Goal: Task Accomplishment & Management: Use online tool/utility

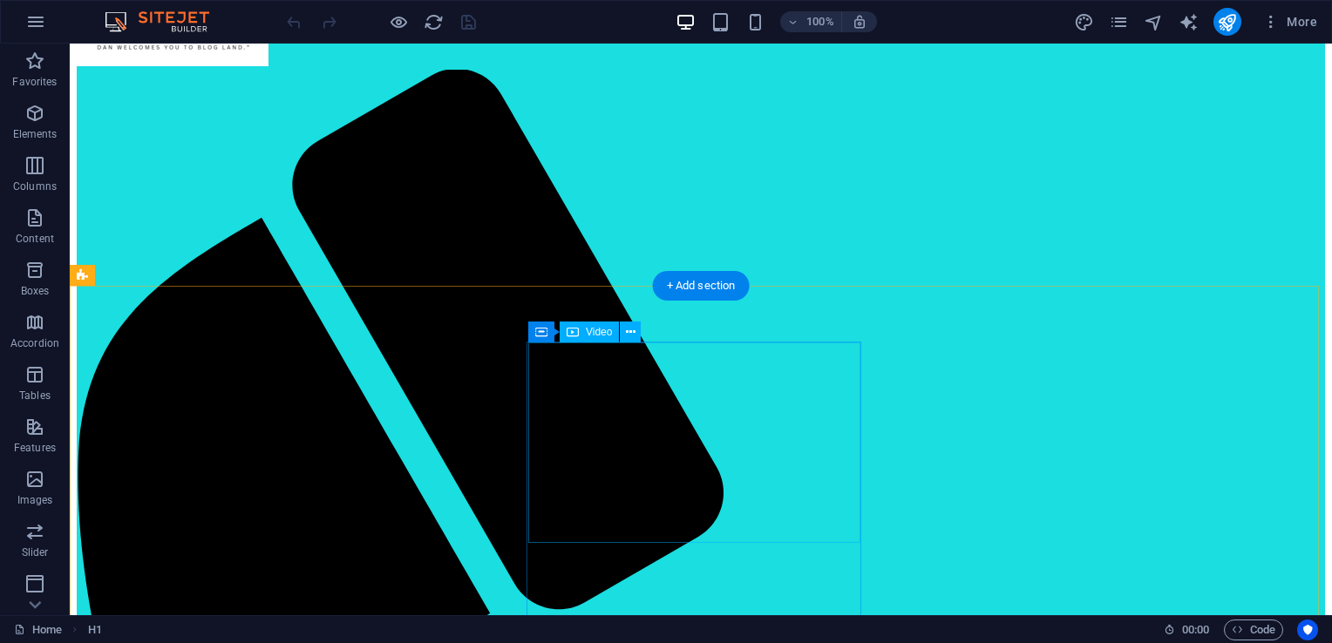
scroll to position [261, 0]
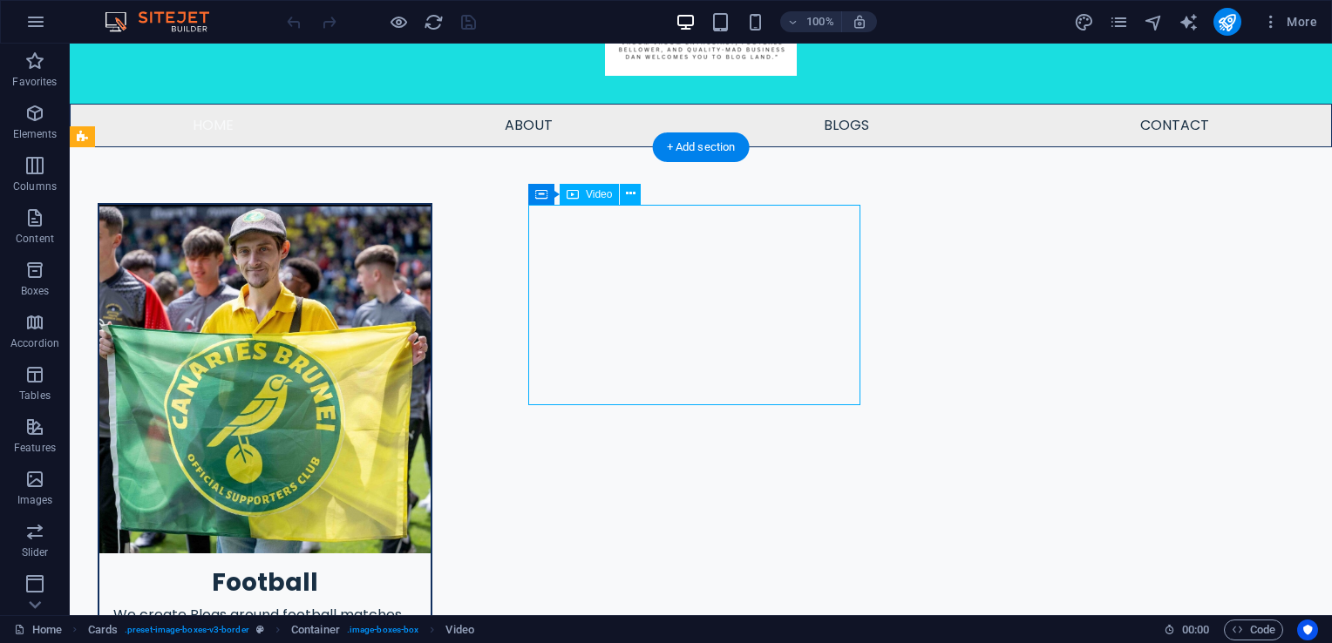
select select "%"
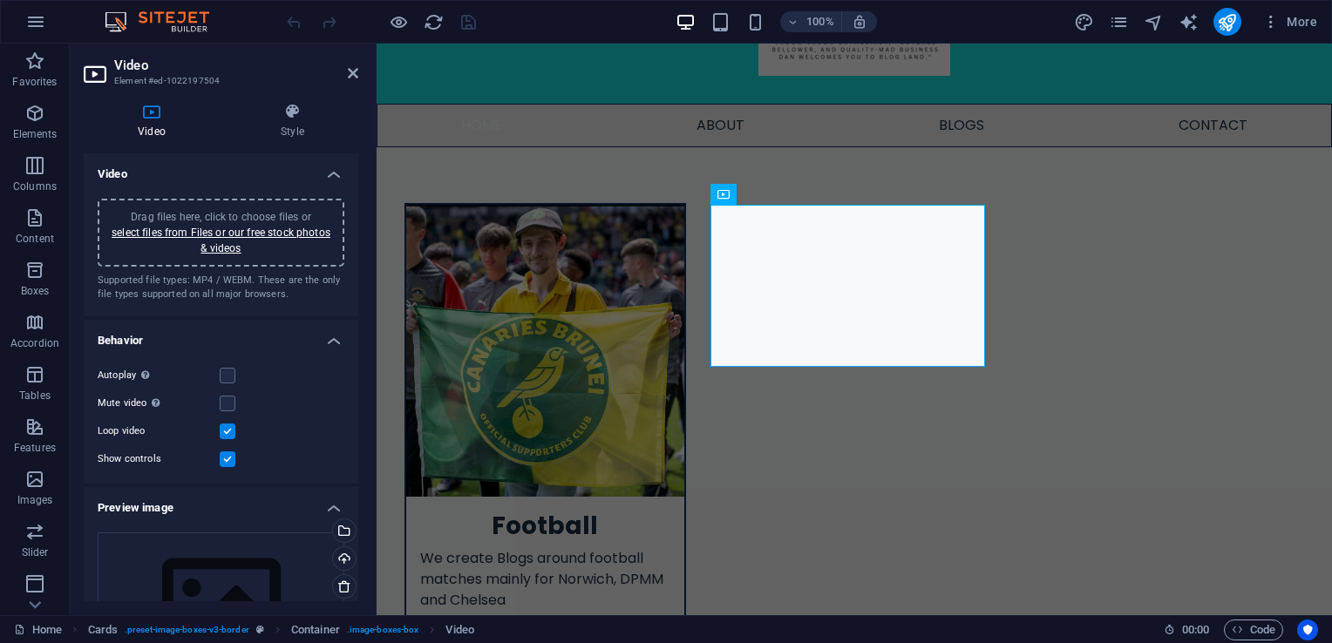
click at [226, 216] on span "Drag files here, click to choose files or select files from Files or our free s…" at bounding box center [221, 233] width 219 height 44
click at [352, 72] on icon at bounding box center [353, 73] width 10 height 14
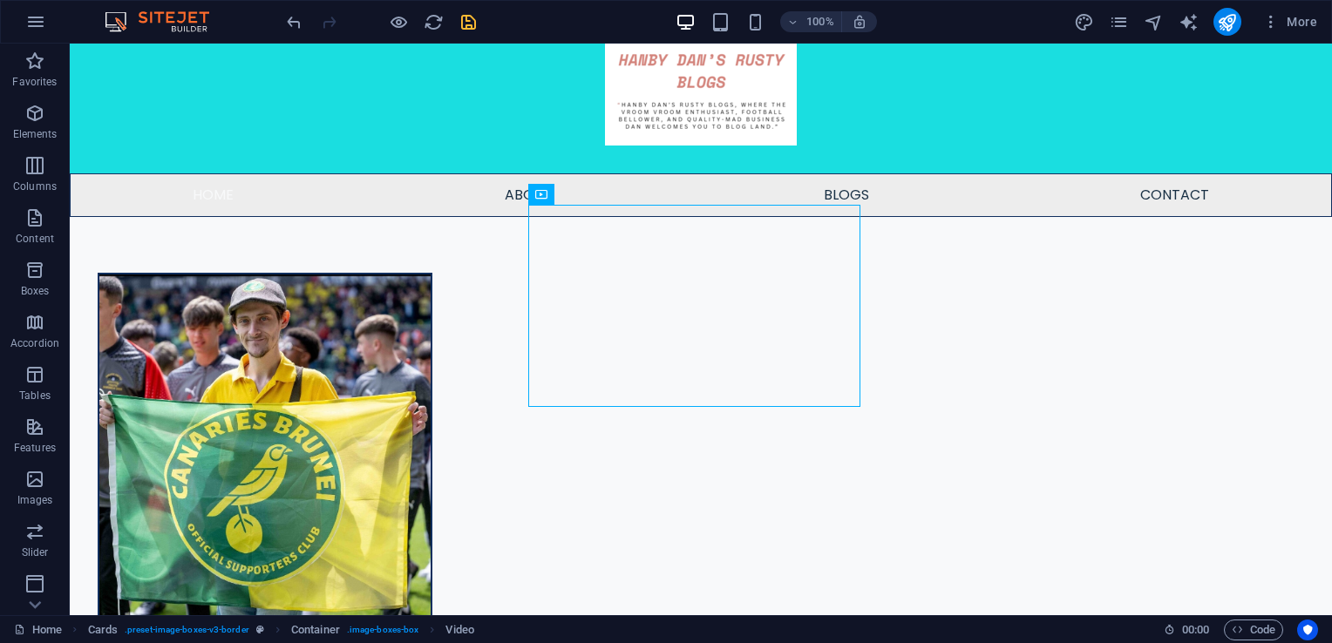
click at [465, 19] on icon "save" at bounding box center [468, 22] width 20 height 20
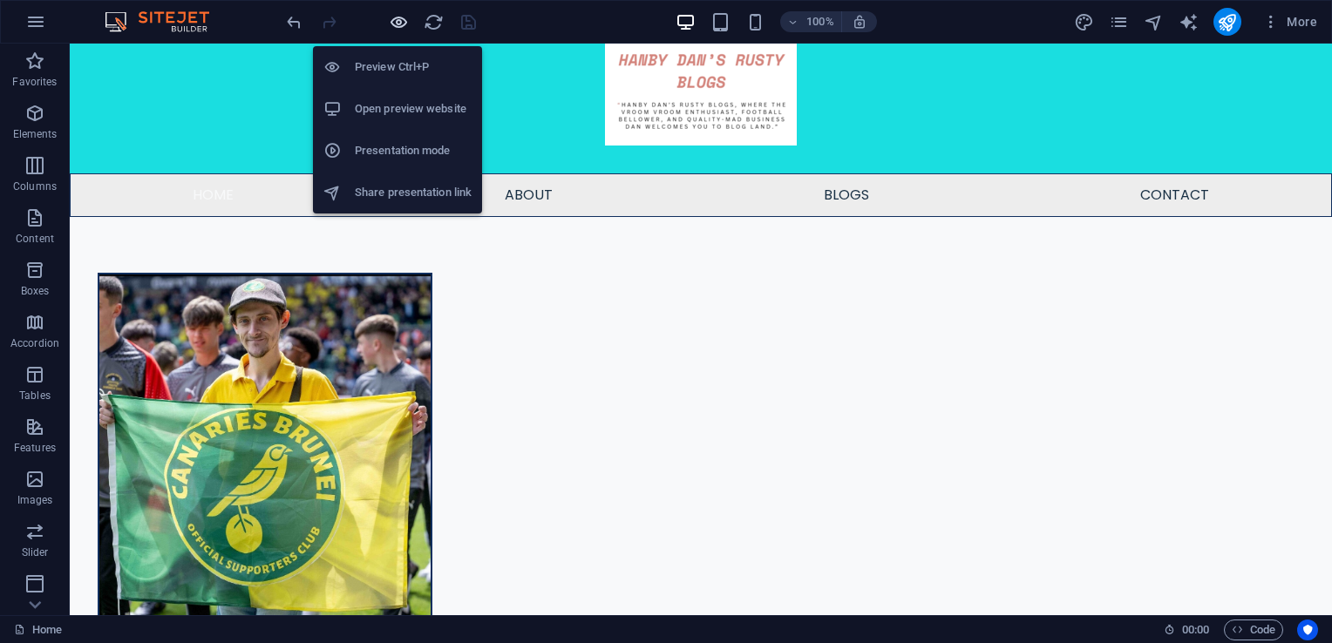
click at [400, 19] on icon "button" at bounding box center [399, 22] width 20 height 20
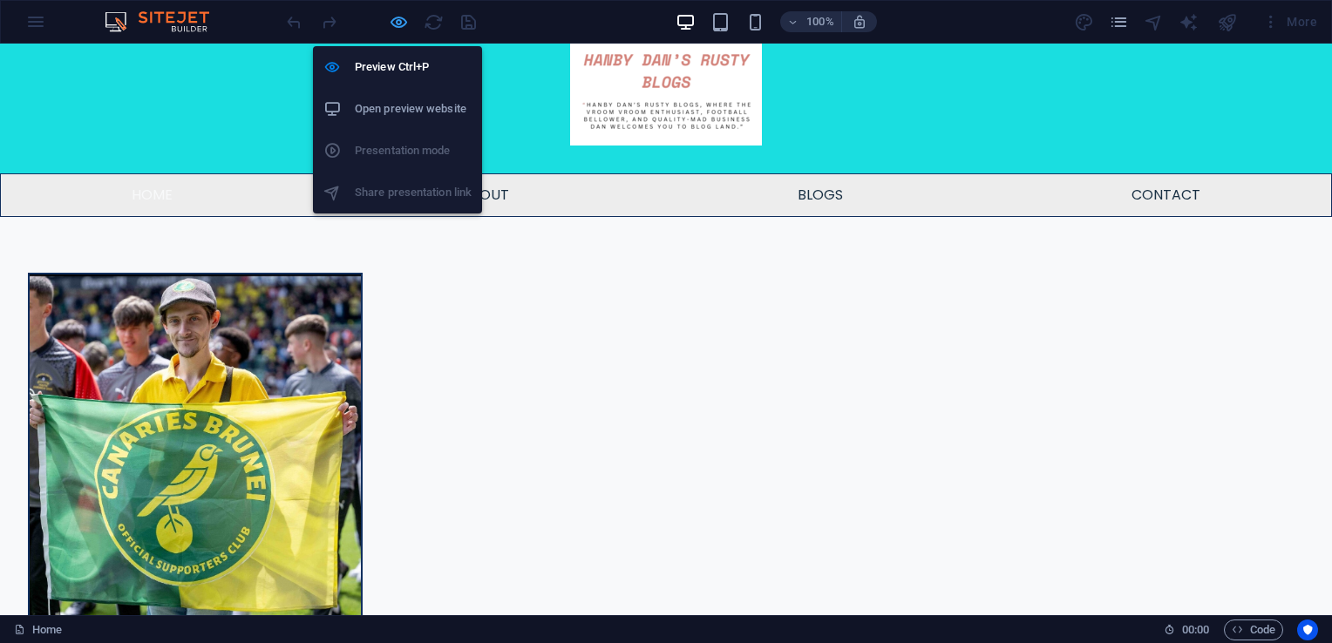
click at [397, 23] on icon "button" at bounding box center [399, 22] width 20 height 20
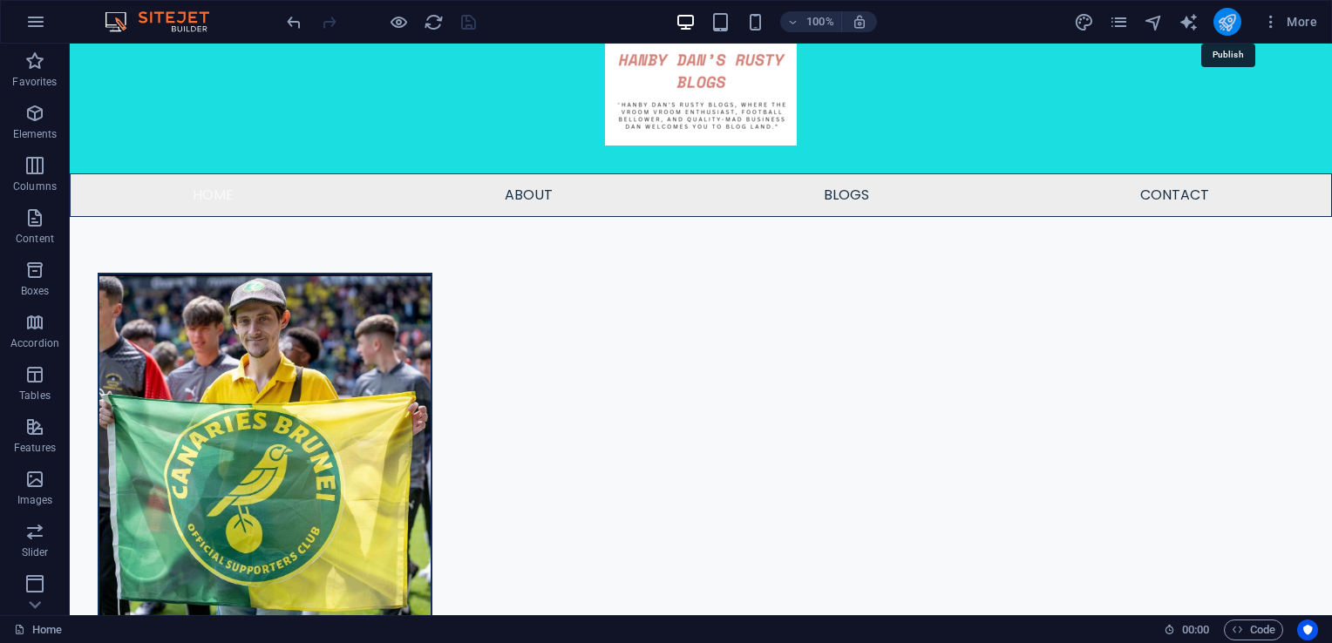
click at [1231, 22] on icon "publish" at bounding box center [1227, 22] width 20 height 20
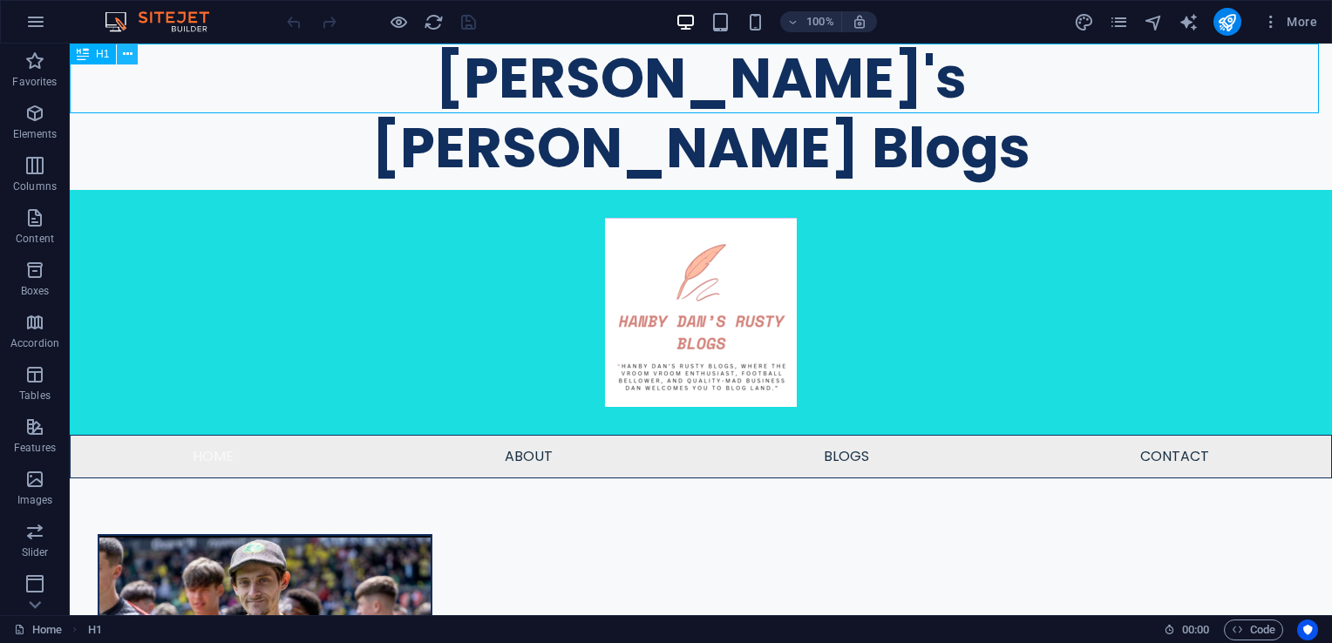
click at [125, 52] on icon at bounding box center [128, 54] width 10 height 18
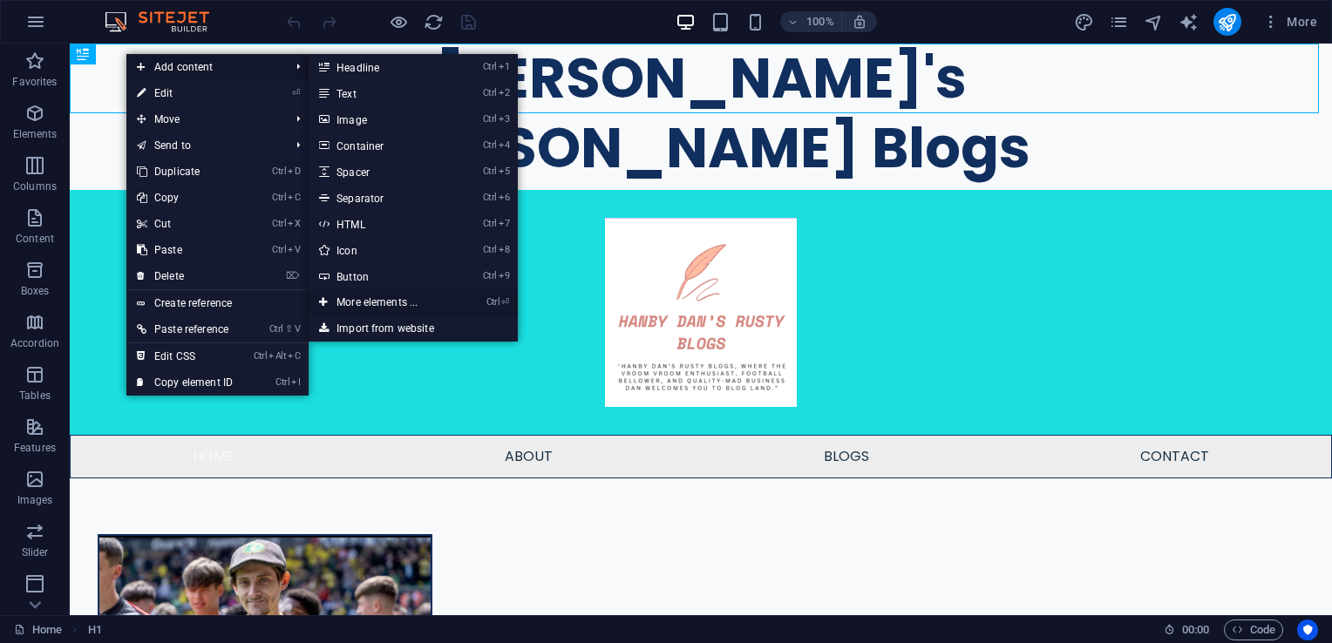
click at [377, 307] on link "Ctrl ⏎ More elements ..." at bounding box center [381, 302] width 144 height 26
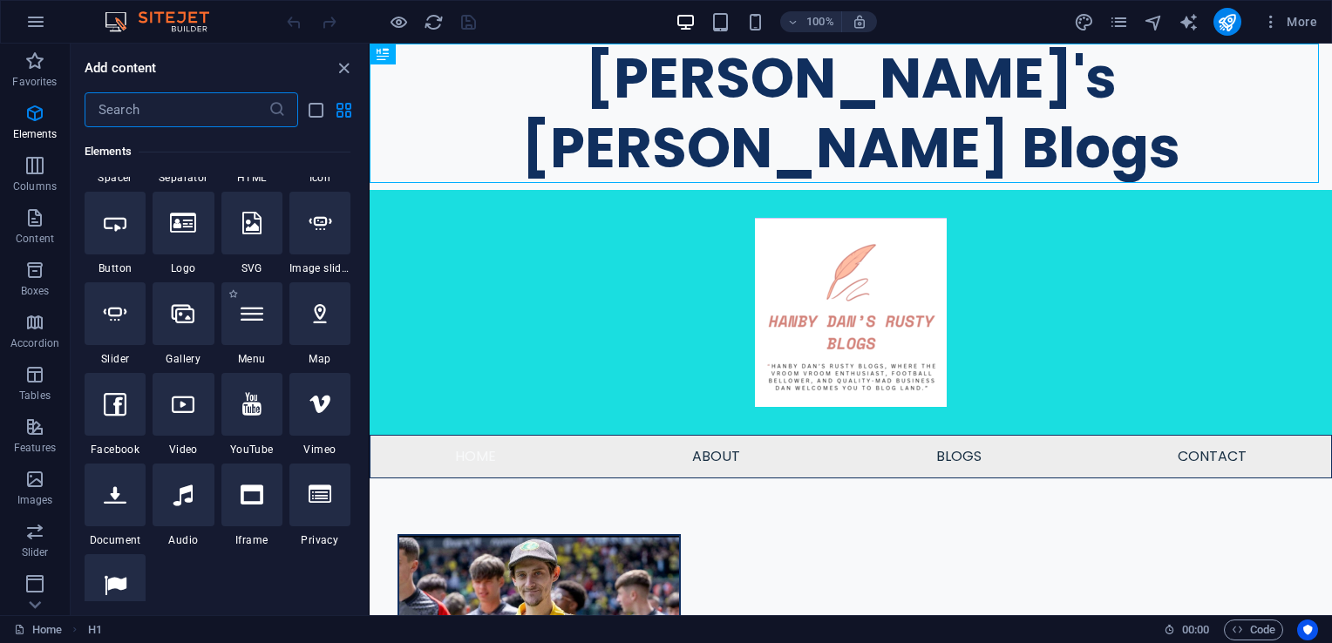
scroll to position [359, 0]
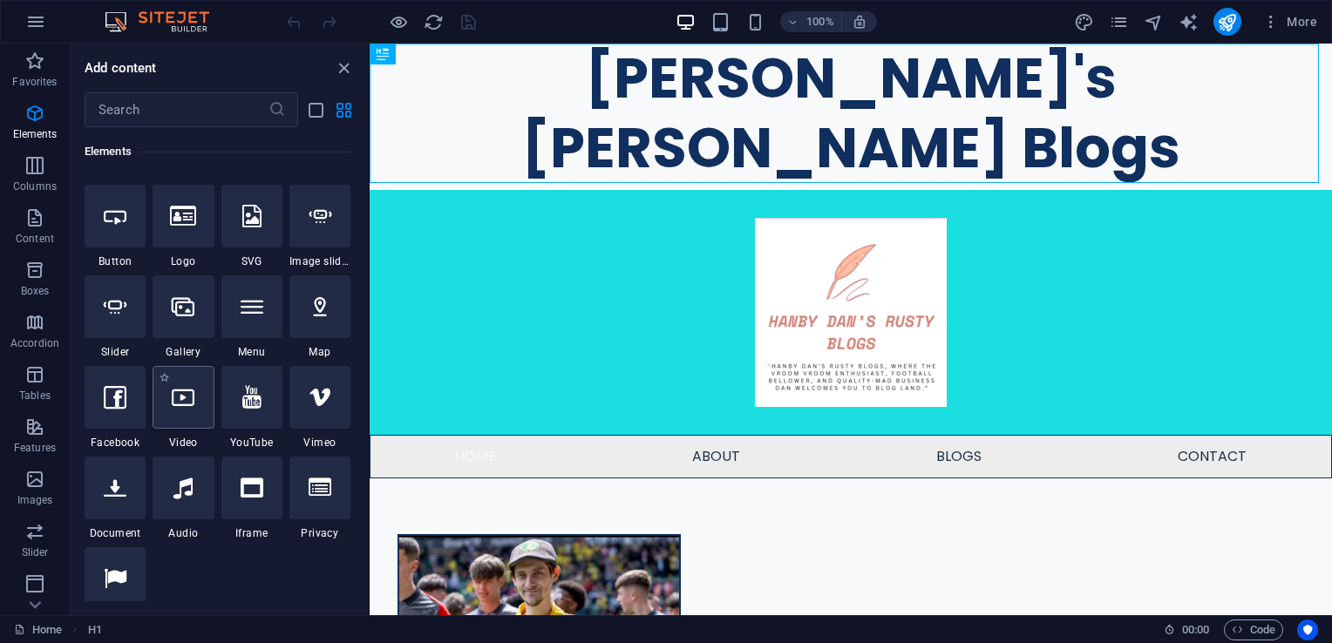
click at [195, 413] on div at bounding box center [183, 397] width 61 height 63
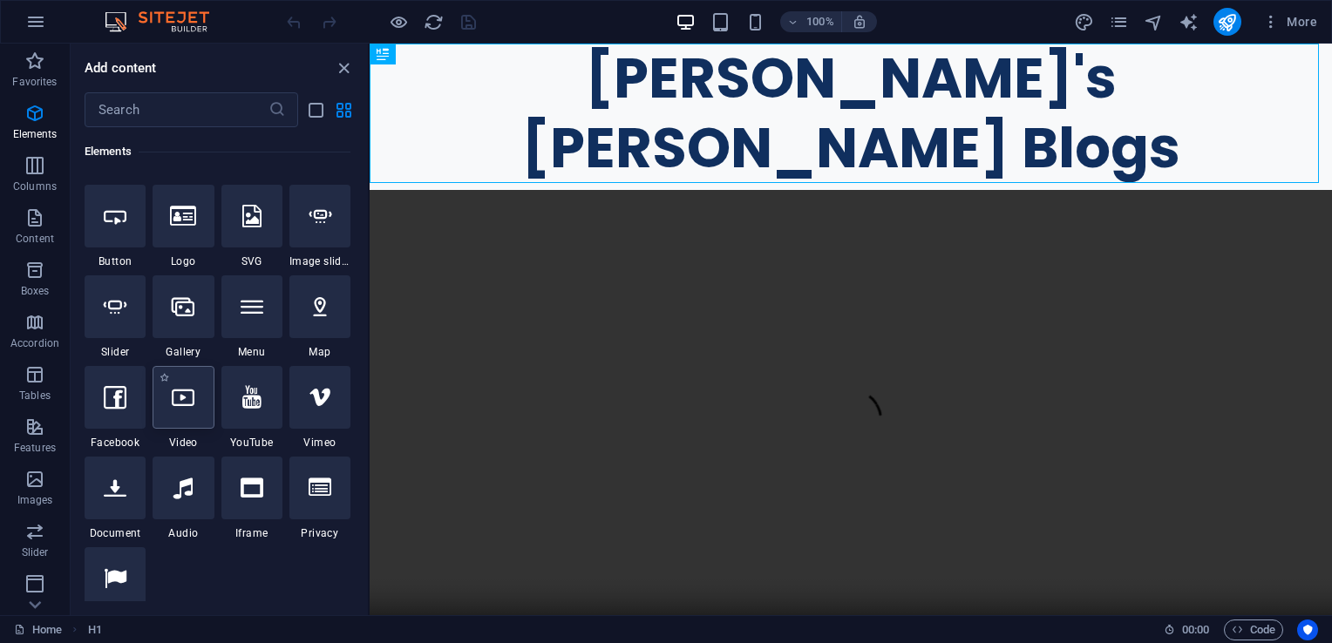
select select "%"
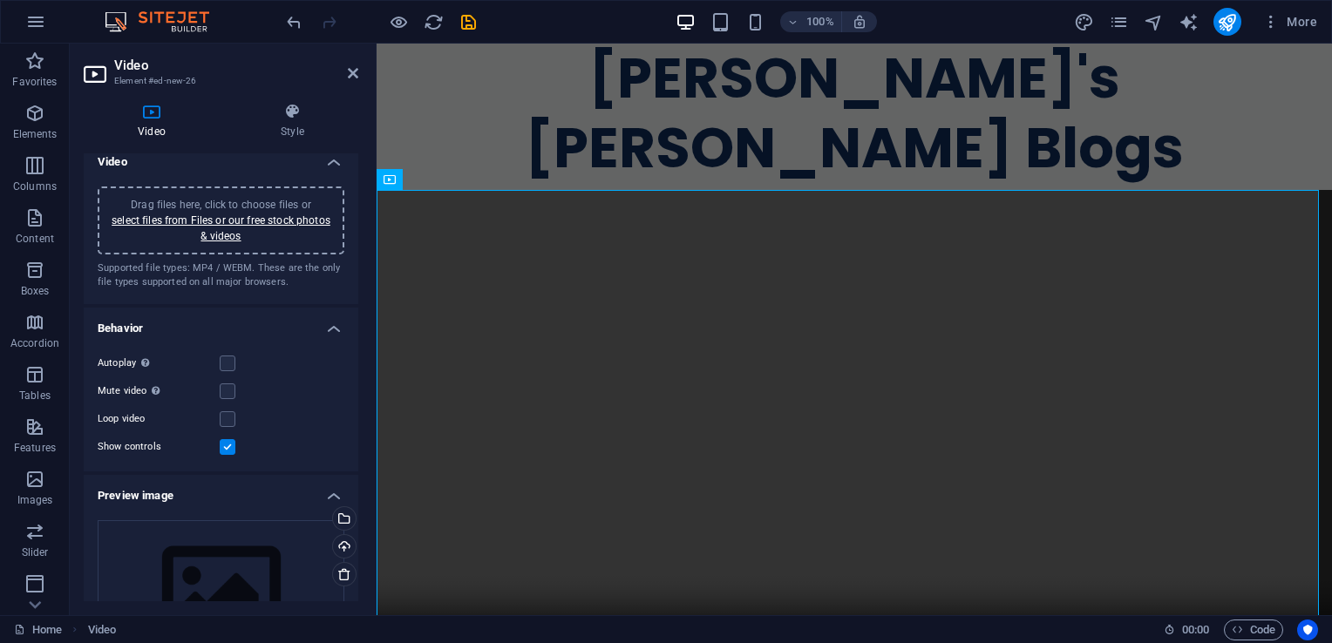
scroll to position [0, 0]
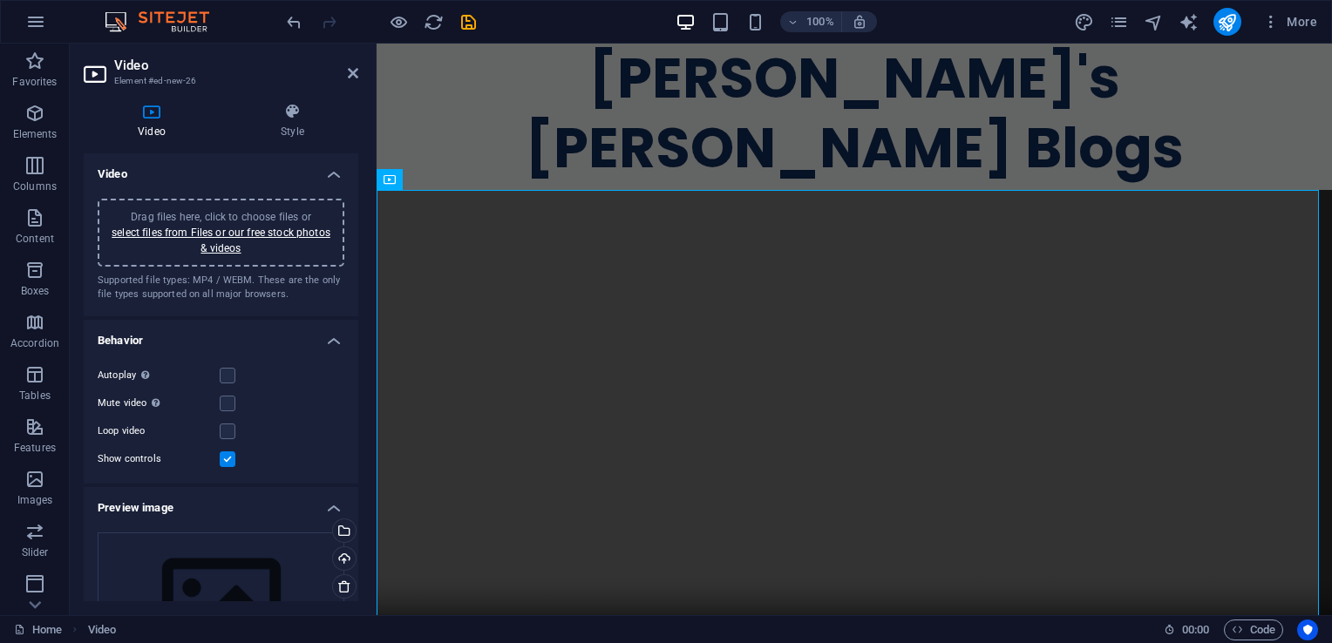
click at [272, 214] on span "Drag files here, click to choose files or select files from Files or our free s…" at bounding box center [221, 233] width 219 height 44
click at [296, 120] on h4 "Style" at bounding box center [293, 121] width 132 height 37
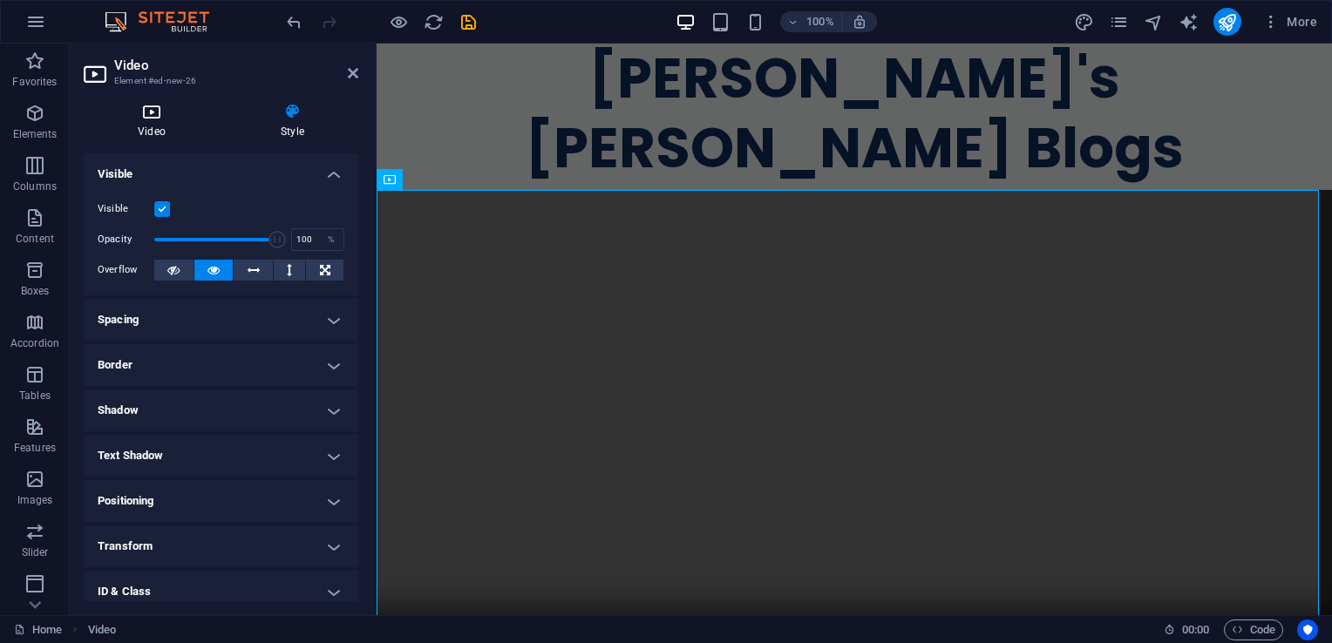
click at [149, 123] on h4 "Video" at bounding box center [155, 121] width 143 height 37
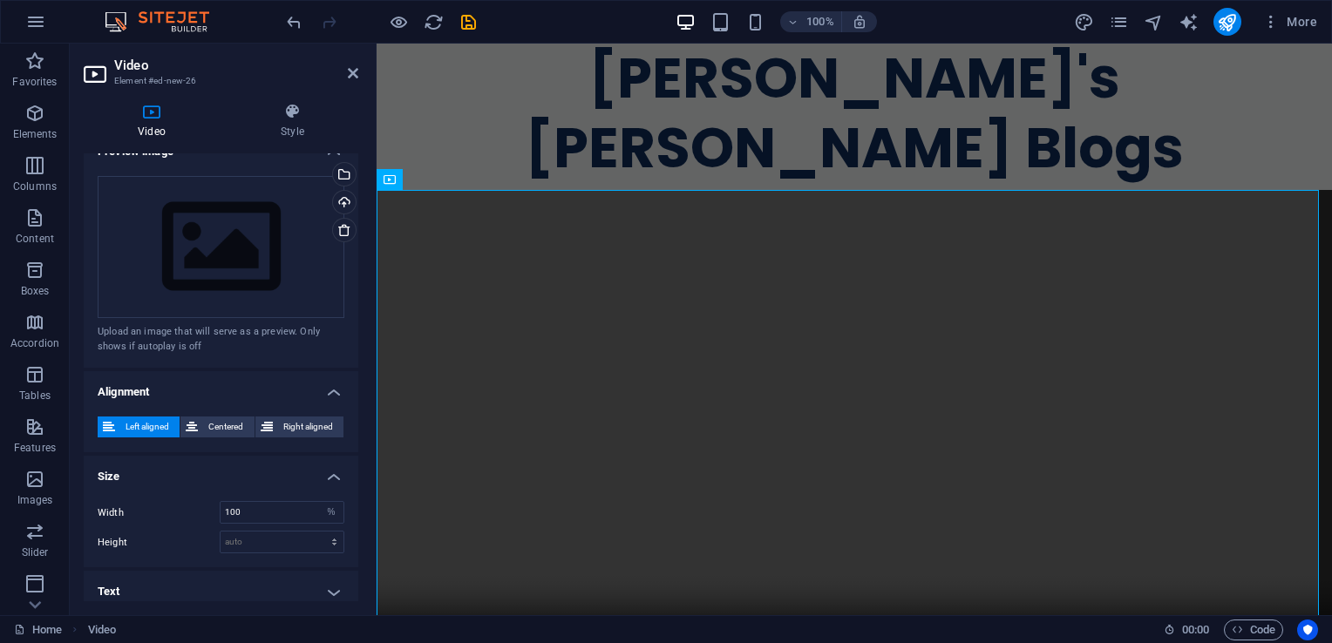
scroll to position [363, 0]
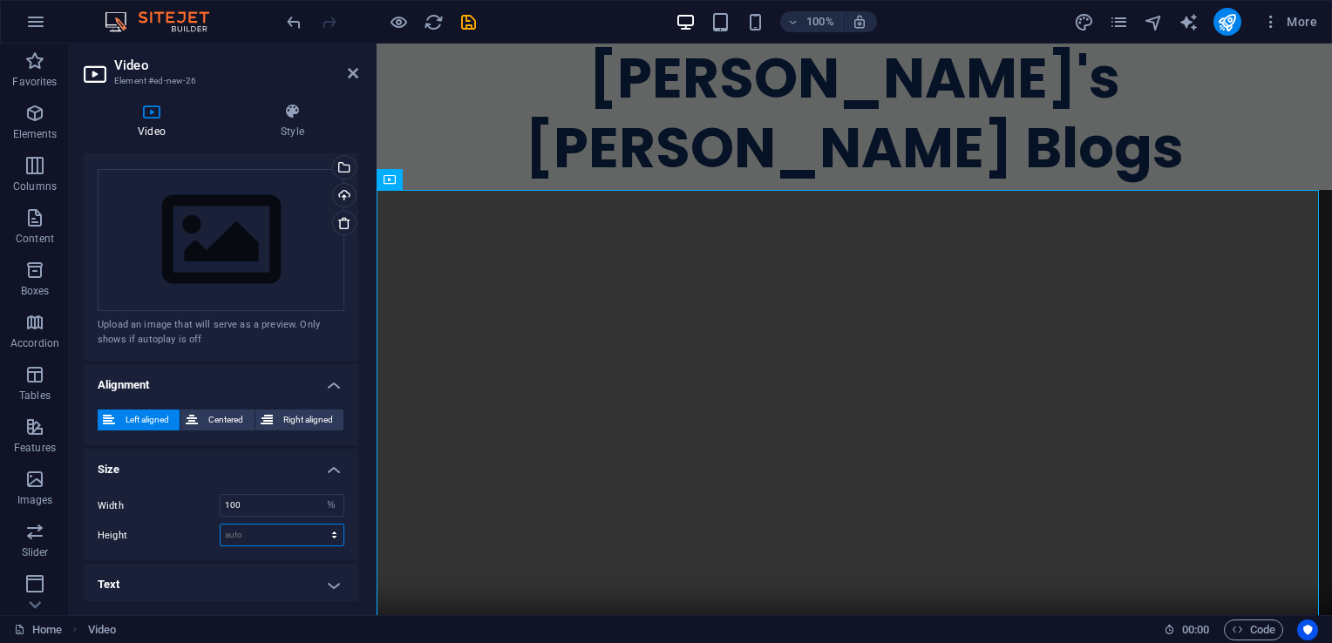
click at [287, 533] on select "auto px" at bounding box center [281, 535] width 123 height 21
select select "px"
click at [315, 525] on select "auto px" at bounding box center [281, 535] width 123 height 21
type input "0"
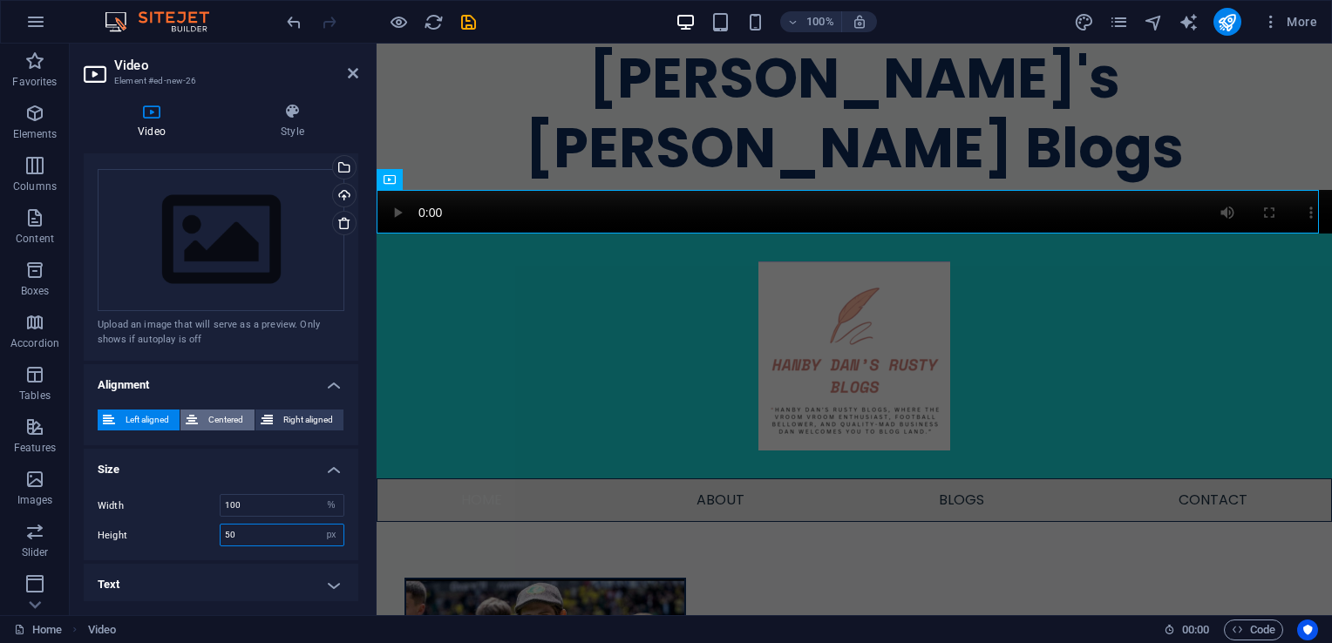
type input "50"
click at [222, 414] on span "Centered" at bounding box center [225, 420] width 45 height 21
click at [470, 206] on figure at bounding box center [854, 212] width 955 height 44
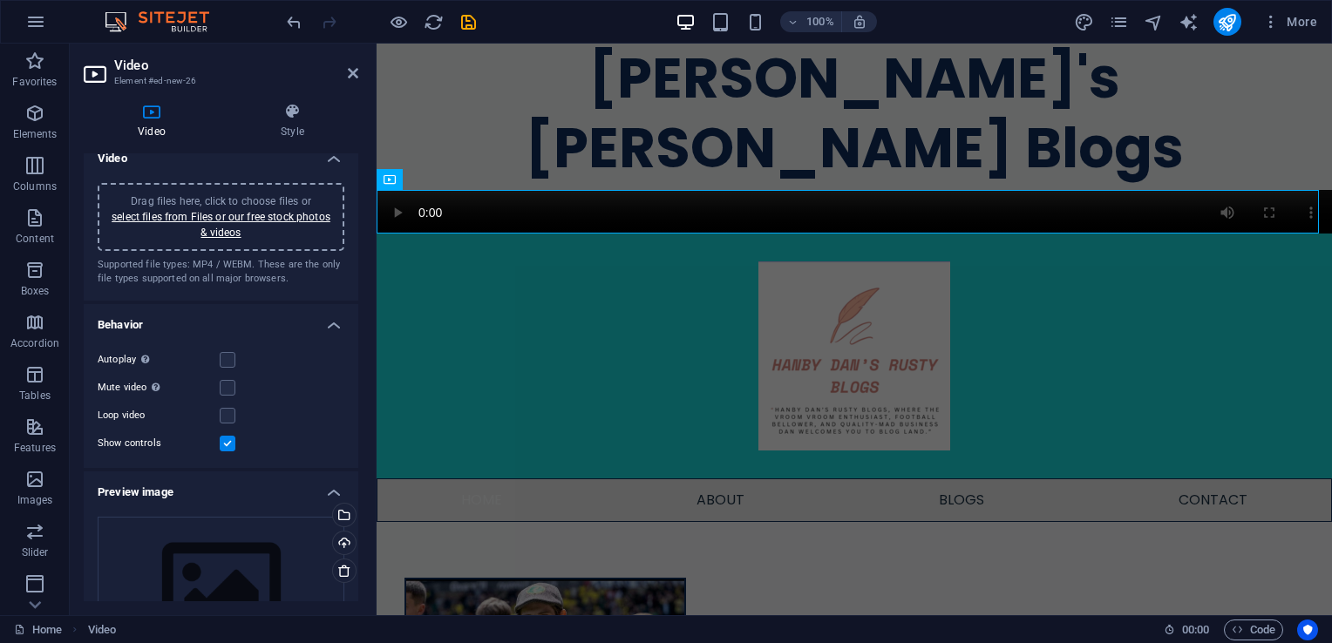
scroll to position [0, 0]
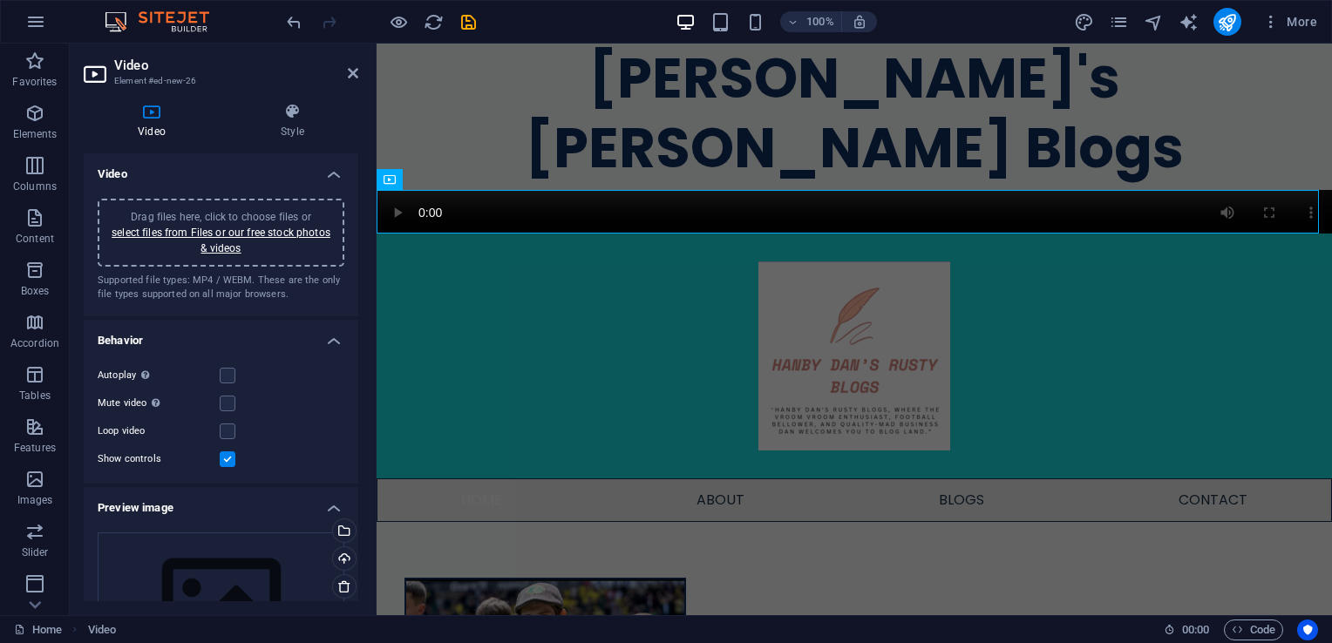
click at [353, 61] on h2 "Video" at bounding box center [236, 66] width 244 height 16
drag, startPoint x: 349, startPoint y: 67, endPoint x: 278, endPoint y: 33, distance: 78.4
click at [349, 67] on icon at bounding box center [353, 73] width 10 height 14
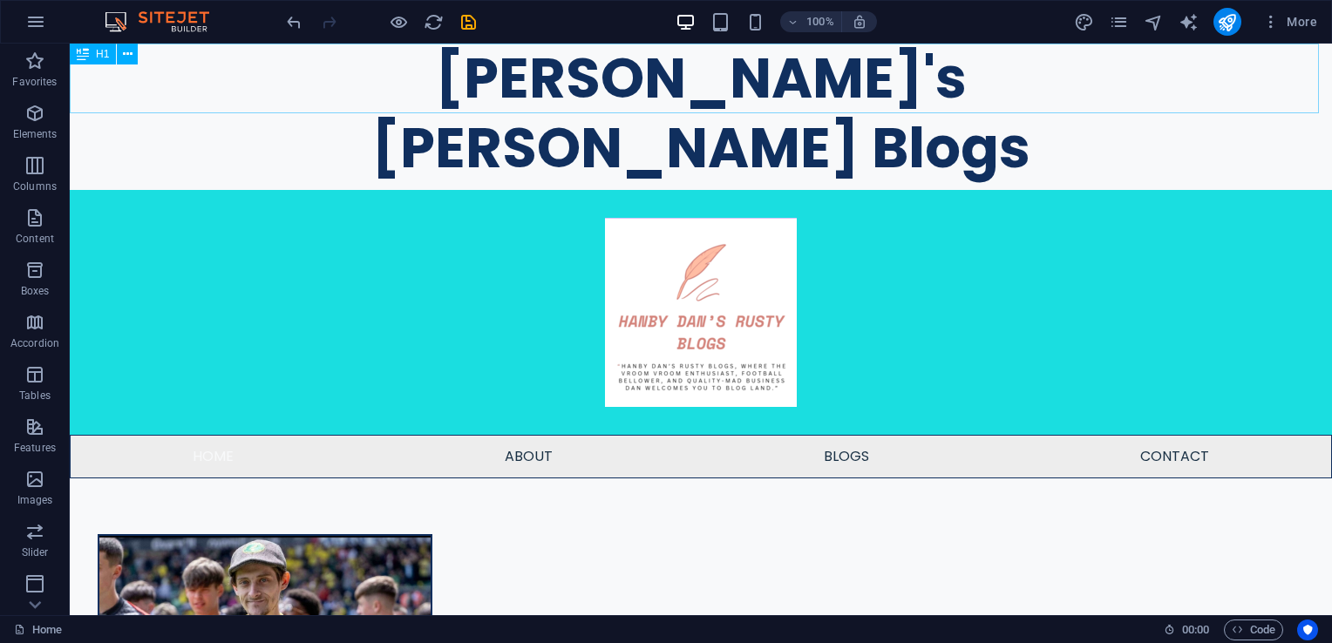
click at [138, 58] on div "H1" at bounding box center [109, 55] width 79 height 22
click at [128, 56] on icon at bounding box center [128, 54] width 10 height 18
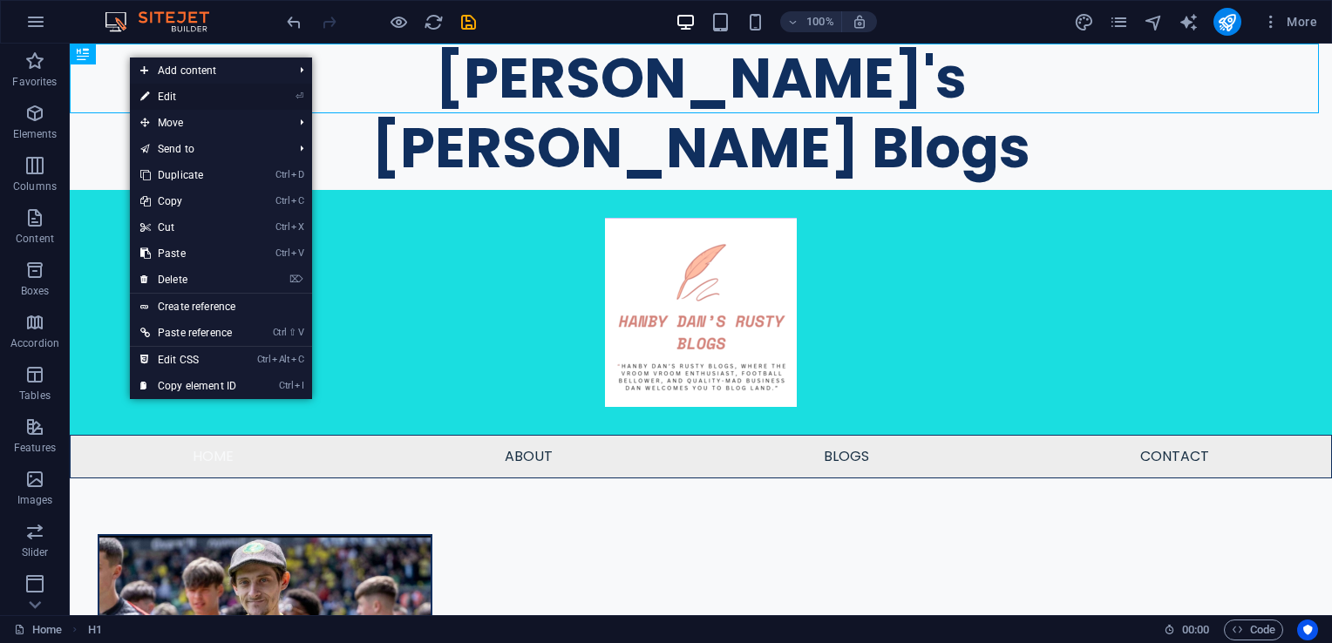
click at [170, 91] on link "⏎ Edit" at bounding box center [188, 97] width 117 height 26
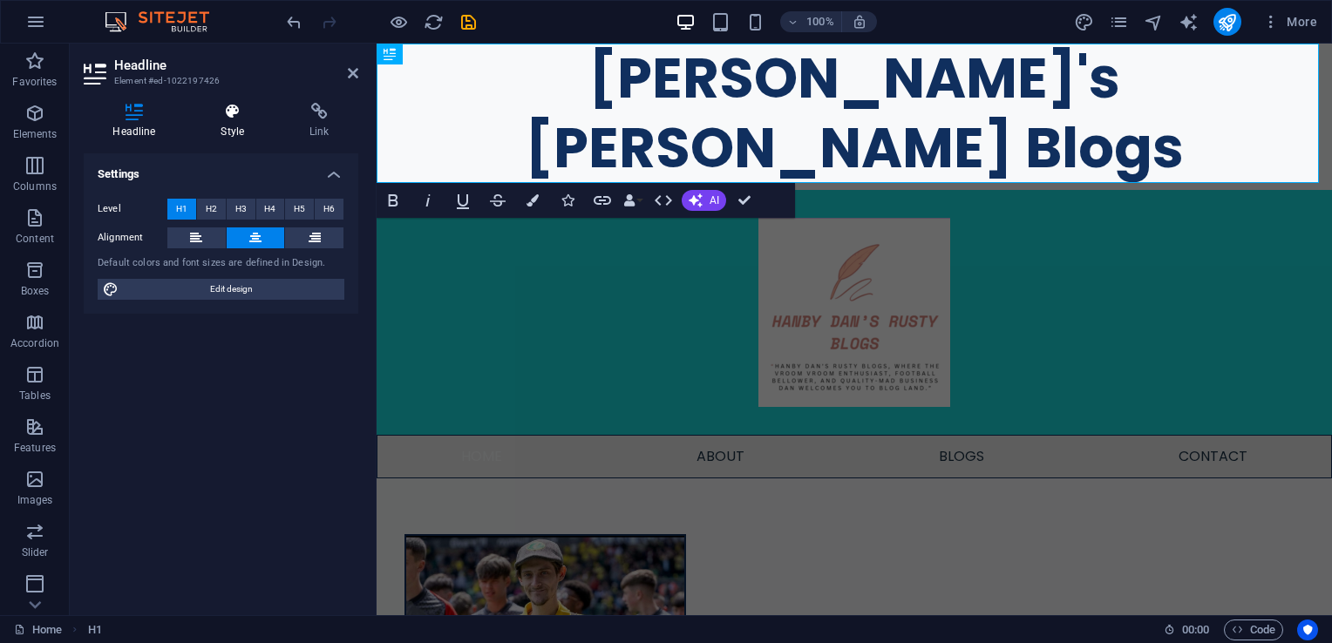
click at [235, 117] on icon at bounding box center [233, 111] width 82 height 17
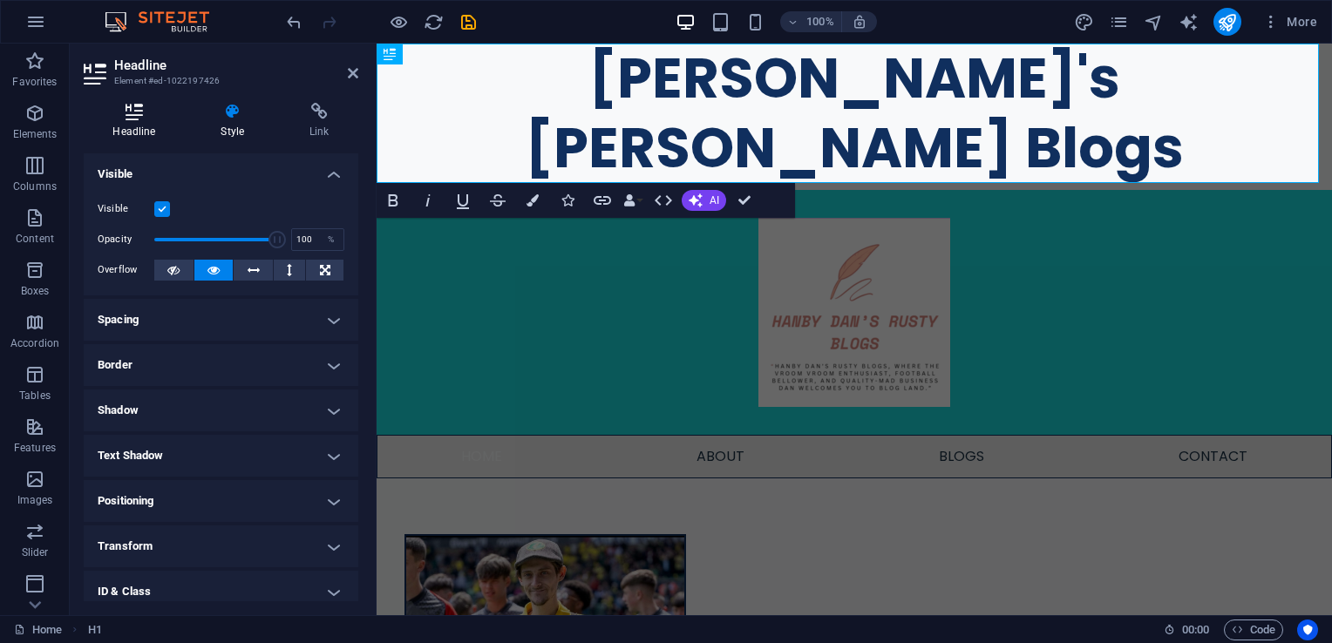
click at [143, 125] on h4 "Headline" at bounding box center [138, 121] width 108 height 37
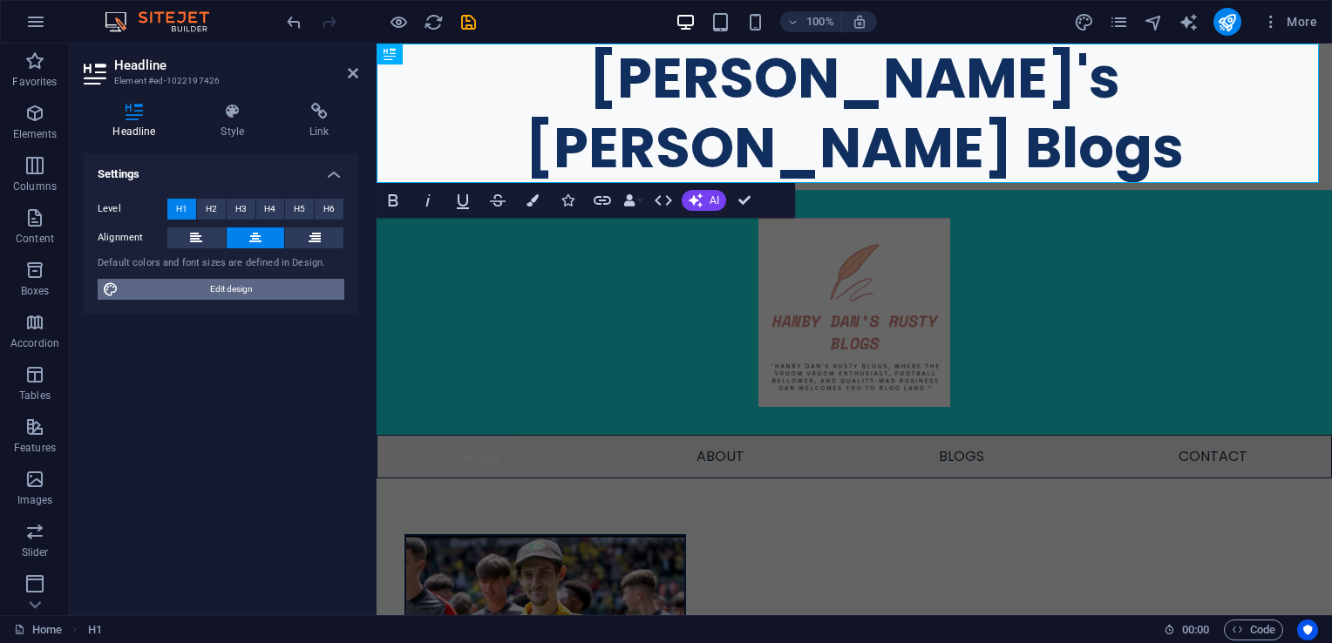
click at [202, 289] on span "Edit design" at bounding box center [231, 289] width 215 height 21
select select "px"
select select "400"
select select "px"
select select "rem"
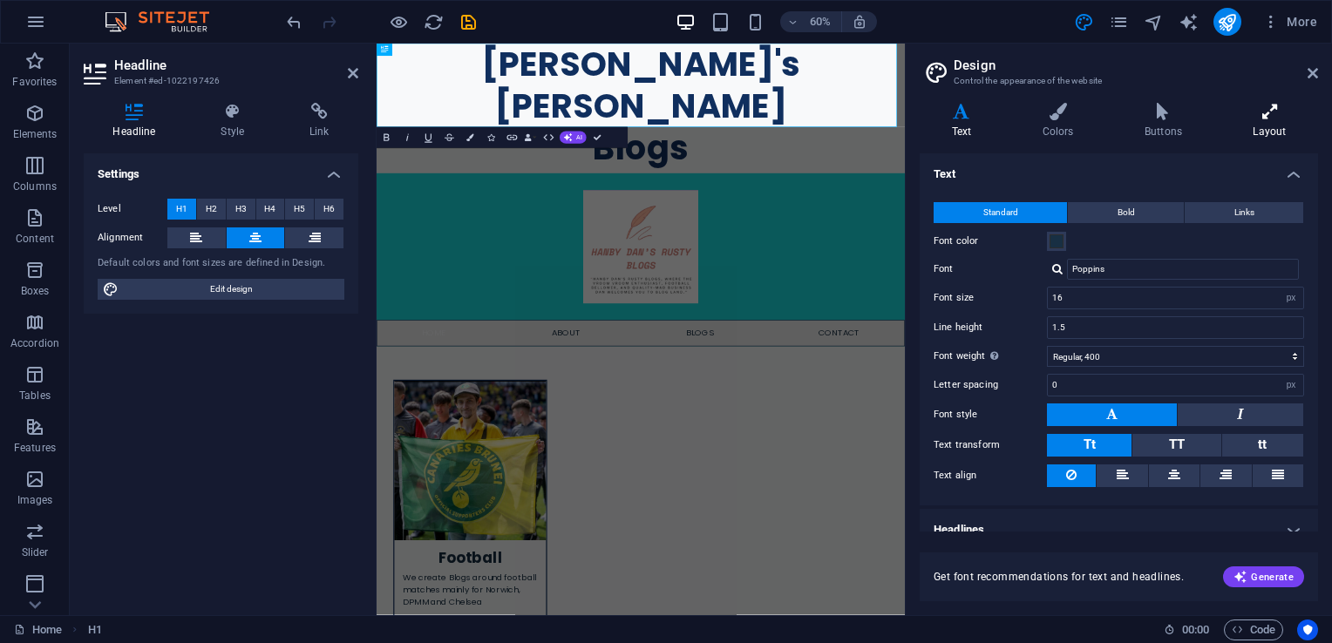
click at [1258, 124] on h4 "Layout" at bounding box center [1269, 121] width 97 height 37
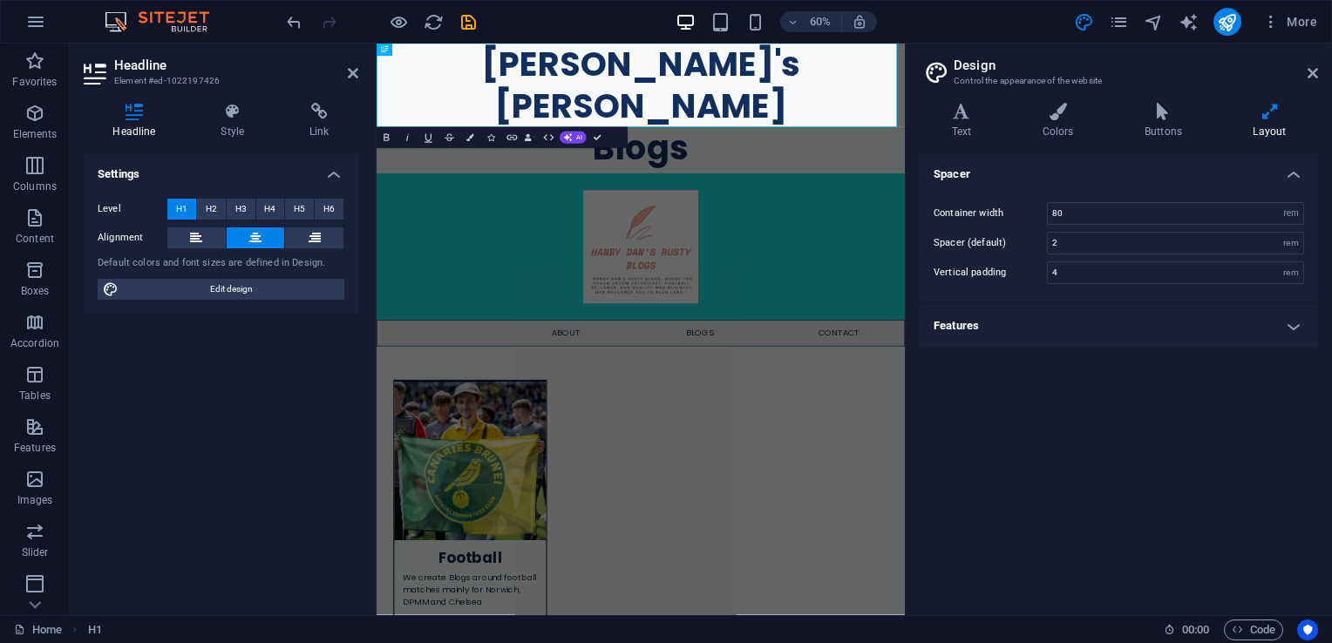
click at [1068, 331] on h4 "Features" at bounding box center [1118, 326] width 398 height 42
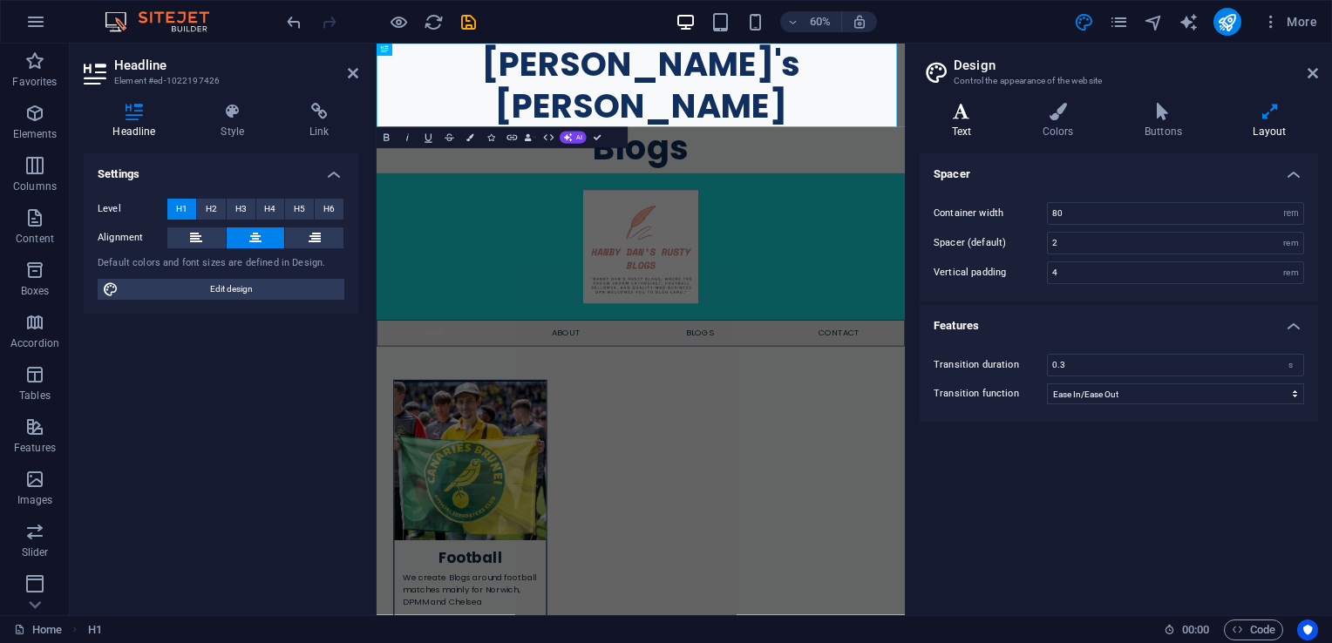
click at [983, 117] on icon at bounding box center [961, 111] width 84 height 17
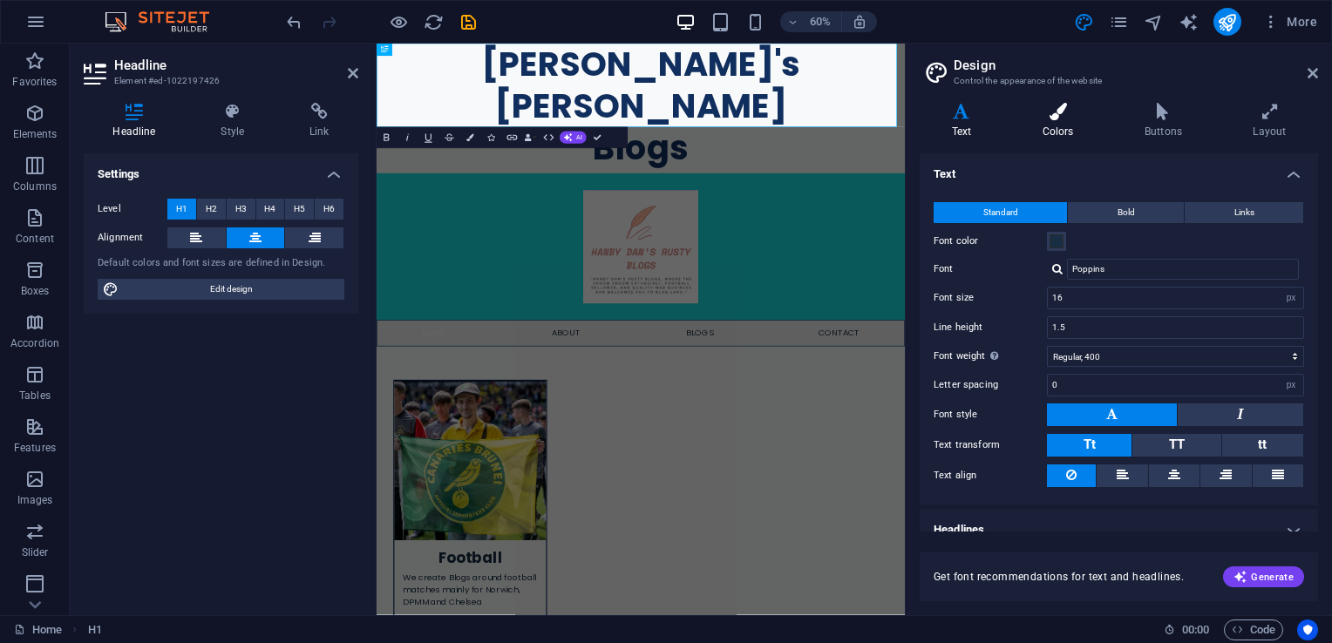
click at [1057, 117] on icon at bounding box center [1057, 111] width 95 height 17
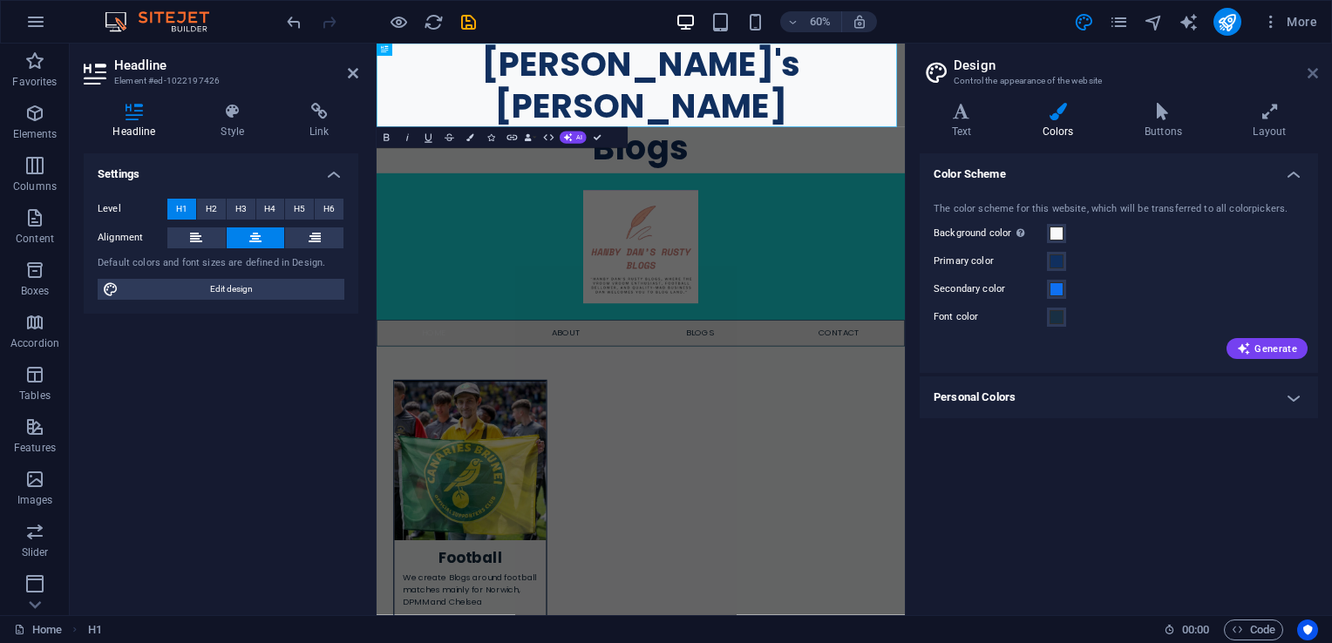
drag, startPoint x: 1308, startPoint y: 71, endPoint x: 932, endPoint y: 28, distance: 379.0
click at [1308, 71] on icon at bounding box center [1312, 73] width 10 height 14
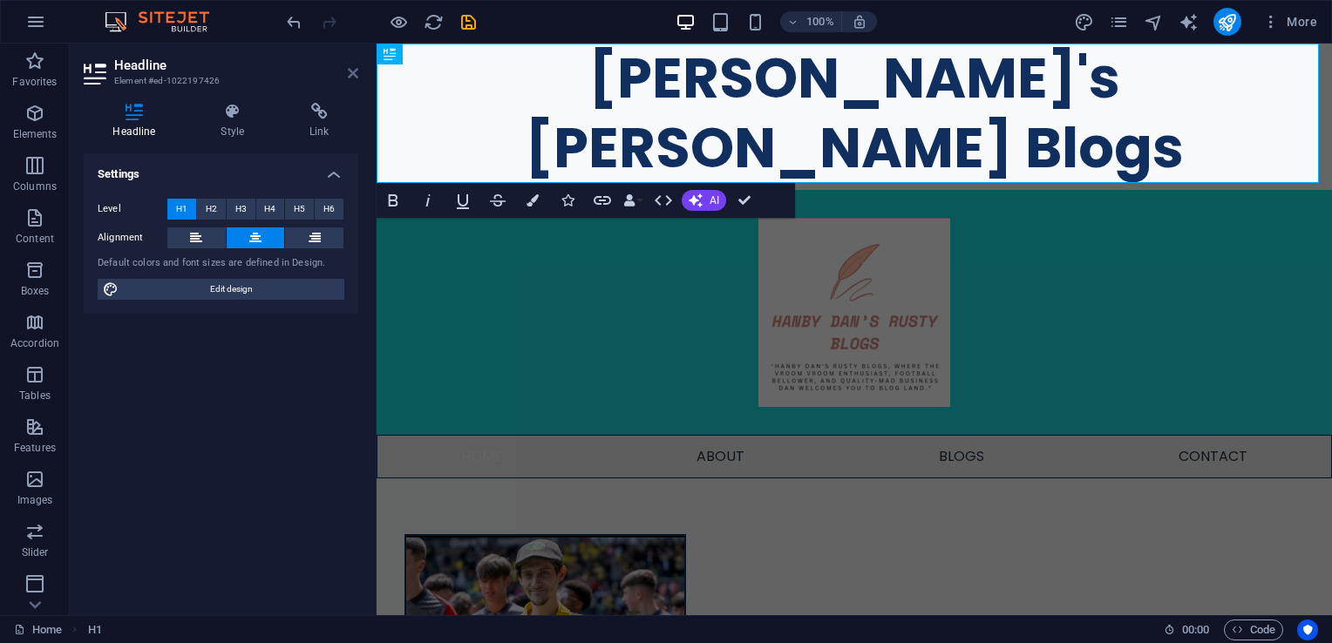
drag, startPoint x: 354, startPoint y: 73, endPoint x: 279, endPoint y: 30, distance: 86.7
click at [354, 73] on icon at bounding box center [353, 73] width 10 height 14
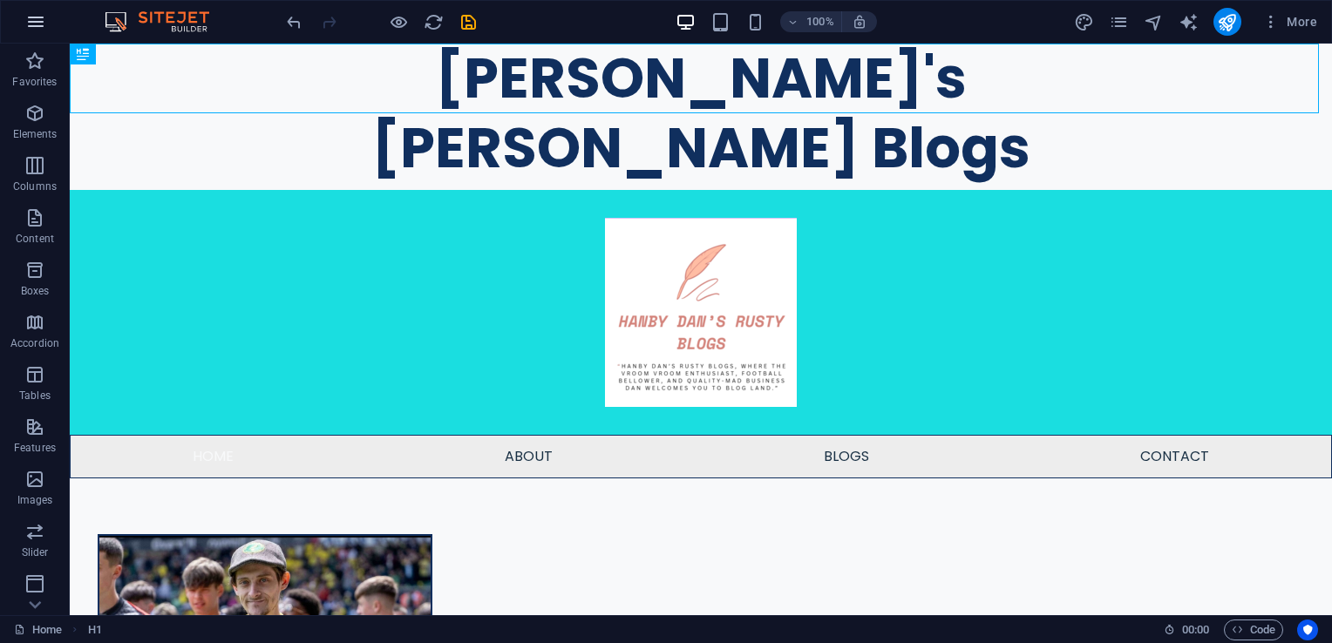
click at [27, 29] on icon "button" at bounding box center [35, 21] width 21 height 21
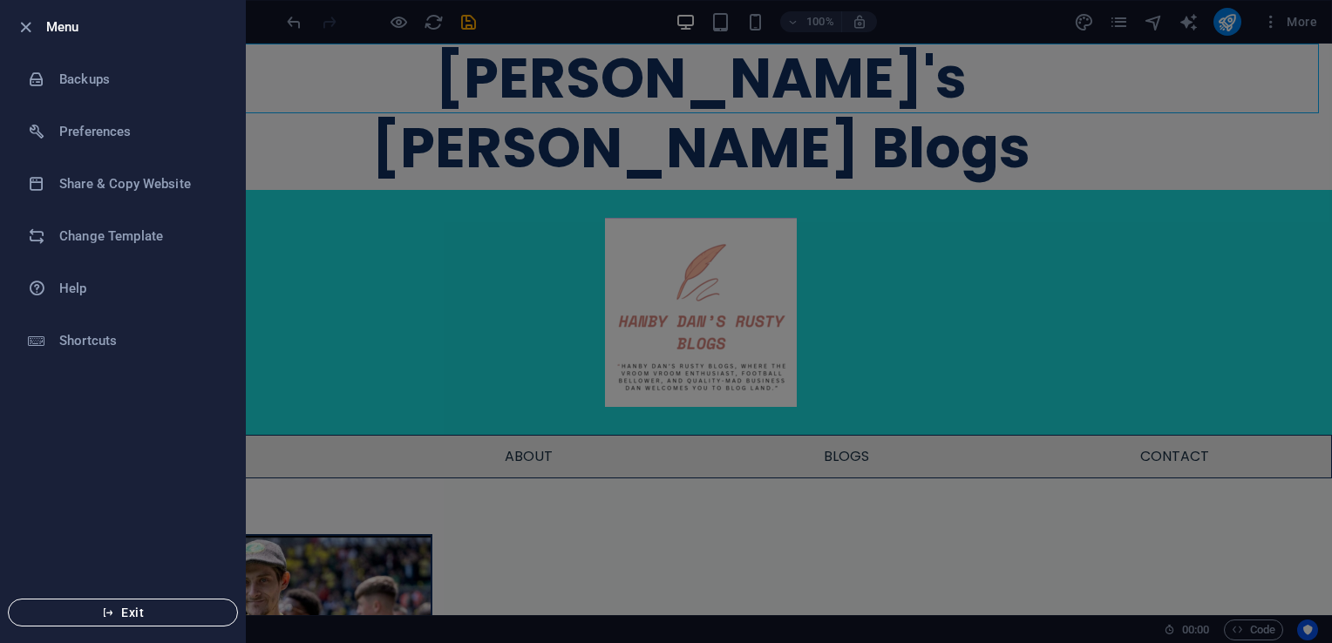
click at [159, 617] on span "Exit" at bounding box center [123, 613] width 200 height 14
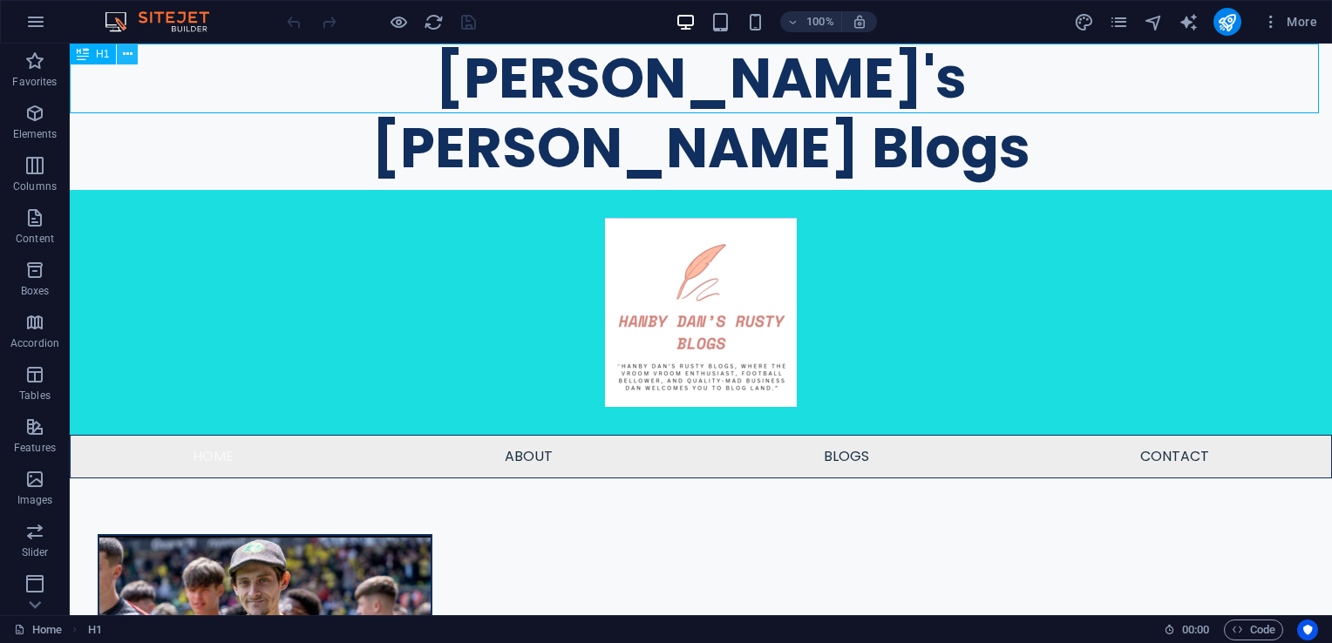
click at [129, 55] on icon at bounding box center [128, 54] width 10 height 18
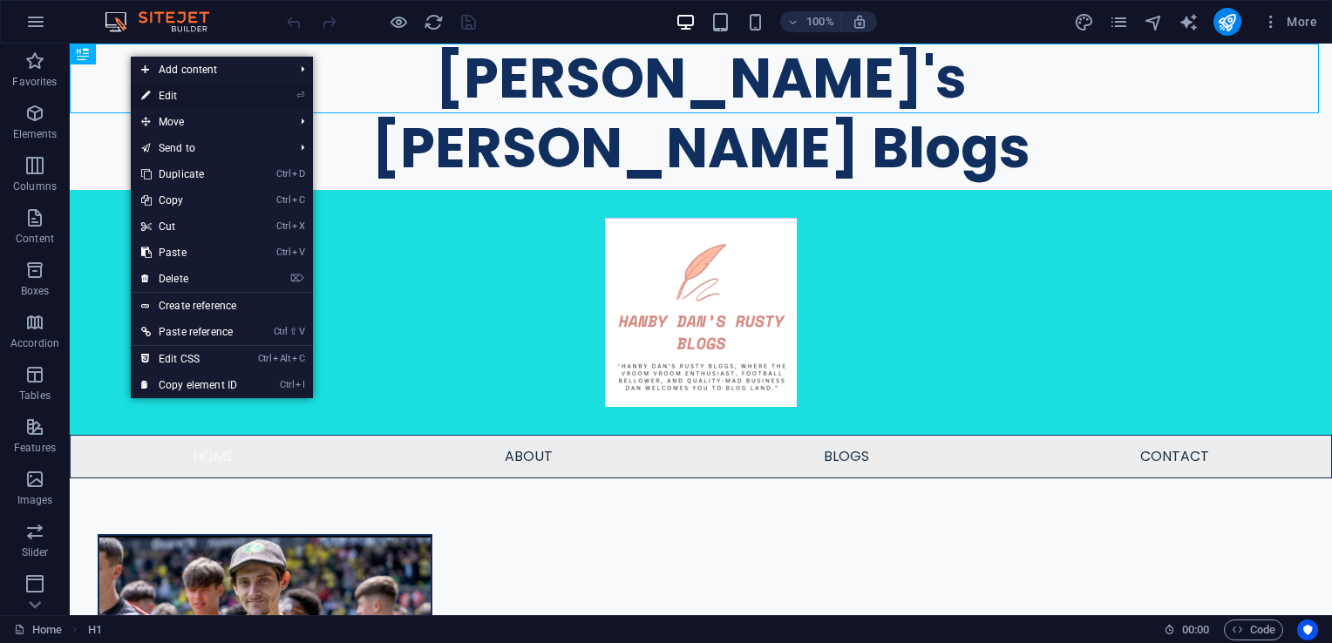
click at [167, 96] on link "⏎ Edit" at bounding box center [189, 96] width 117 height 26
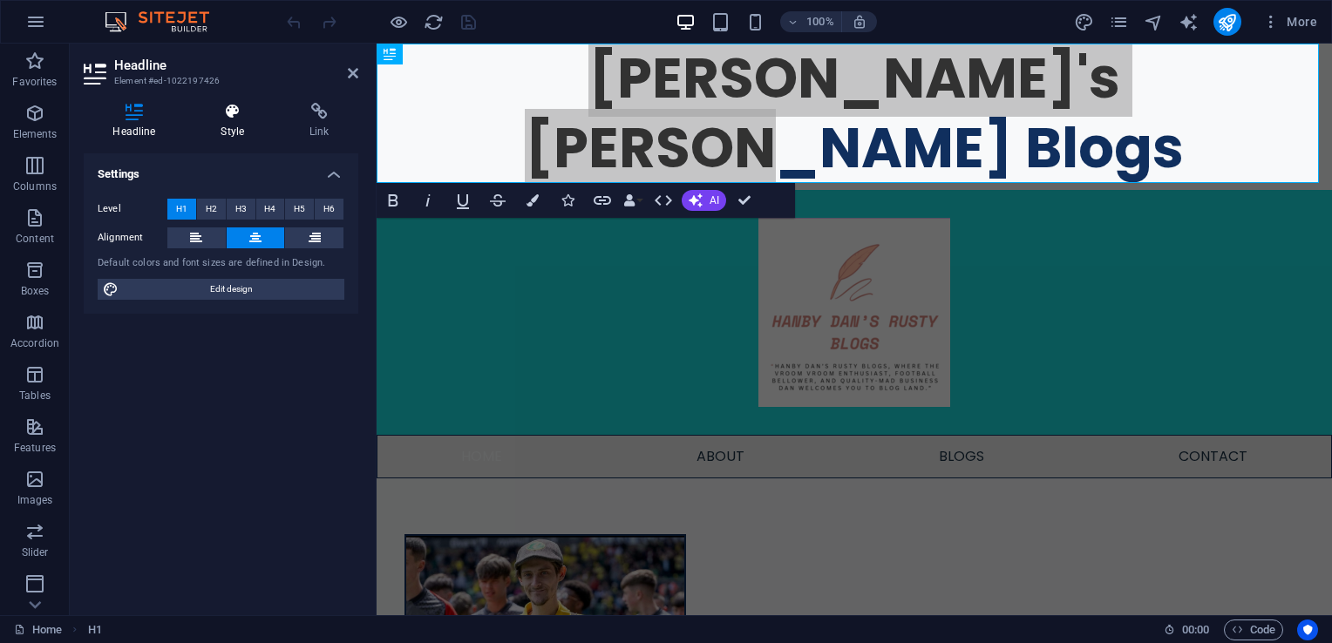
click at [232, 117] on icon at bounding box center [233, 111] width 82 height 17
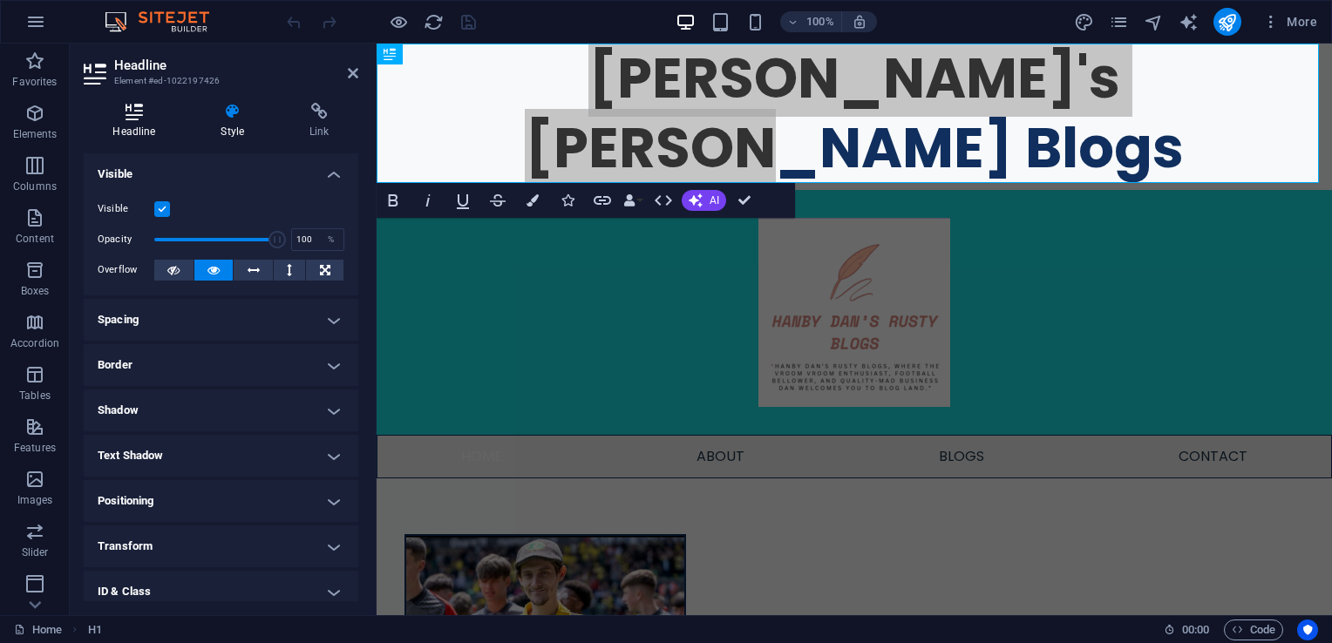
click at [135, 119] on icon at bounding box center [134, 111] width 101 height 17
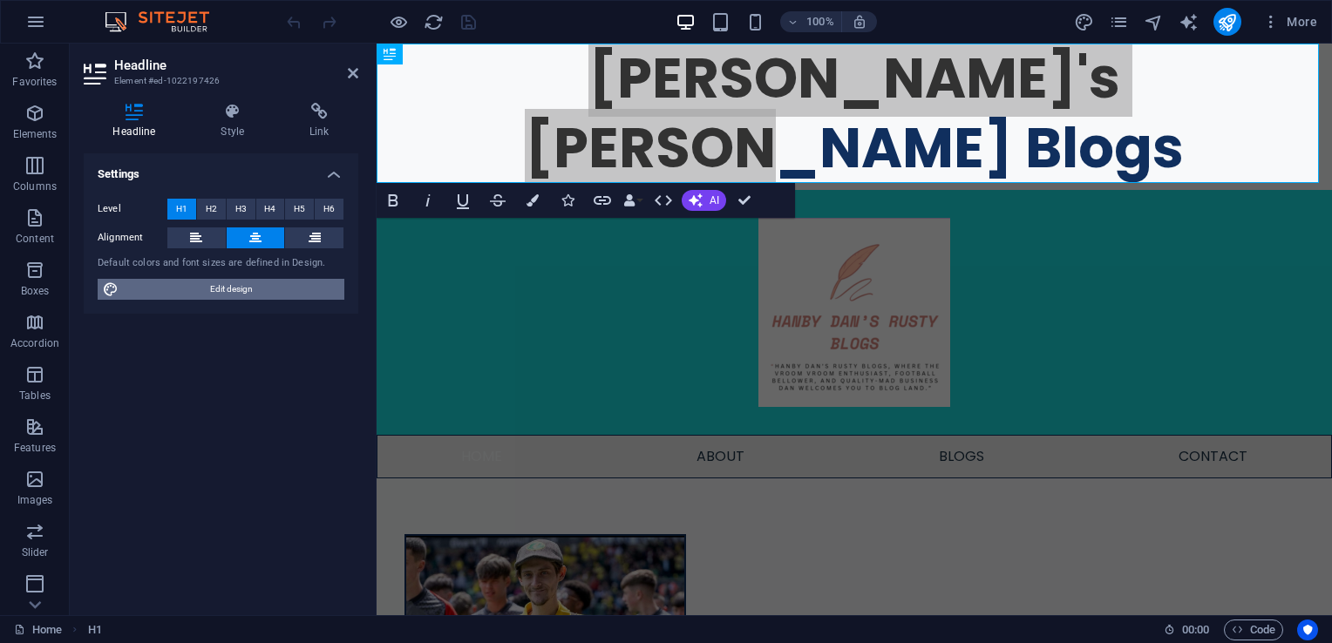
click at [242, 284] on span "Edit design" at bounding box center [231, 289] width 215 height 21
select select "px"
select select "400"
select select "px"
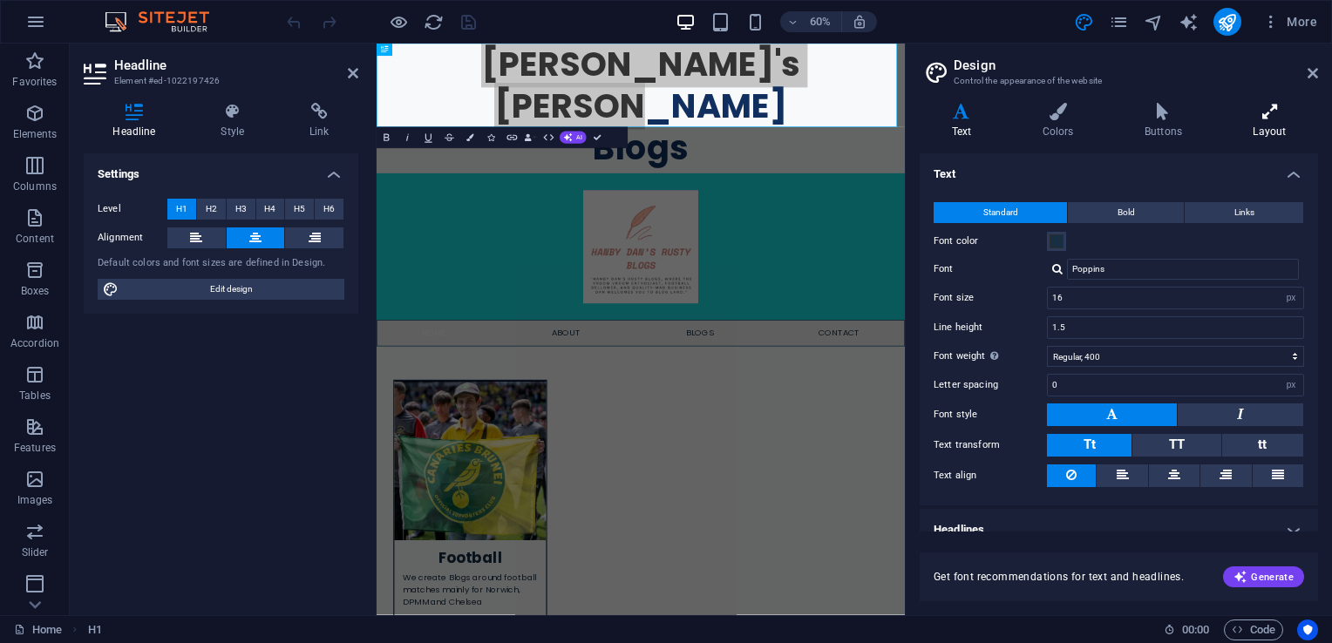
click at [1268, 127] on h4 "Layout" at bounding box center [1269, 121] width 97 height 37
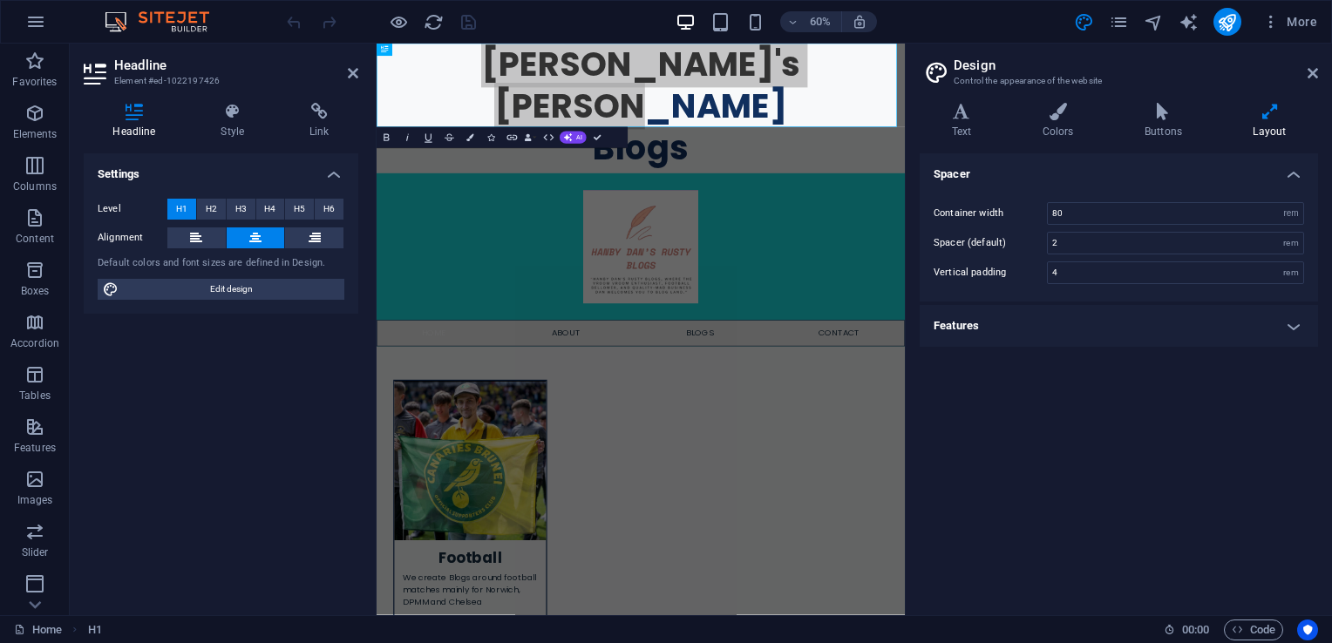
click at [1292, 333] on h4 "Features" at bounding box center [1118, 326] width 398 height 42
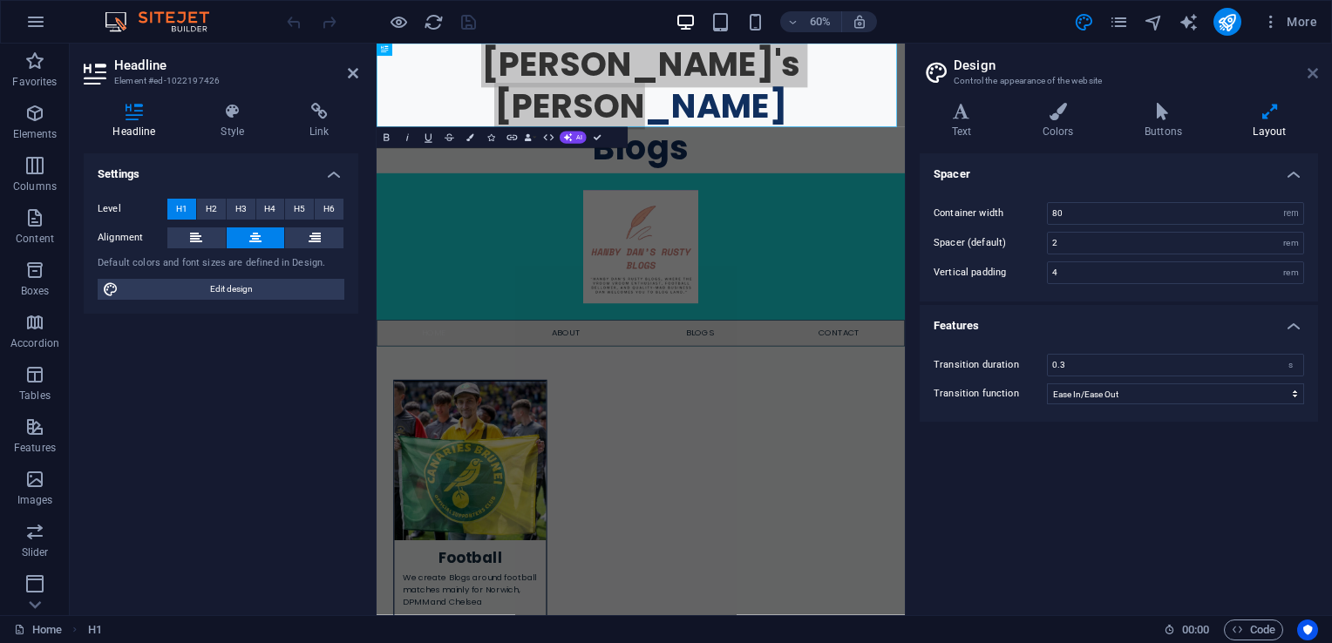
click at [1312, 73] on icon at bounding box center [1312, 73] width 10 height 14
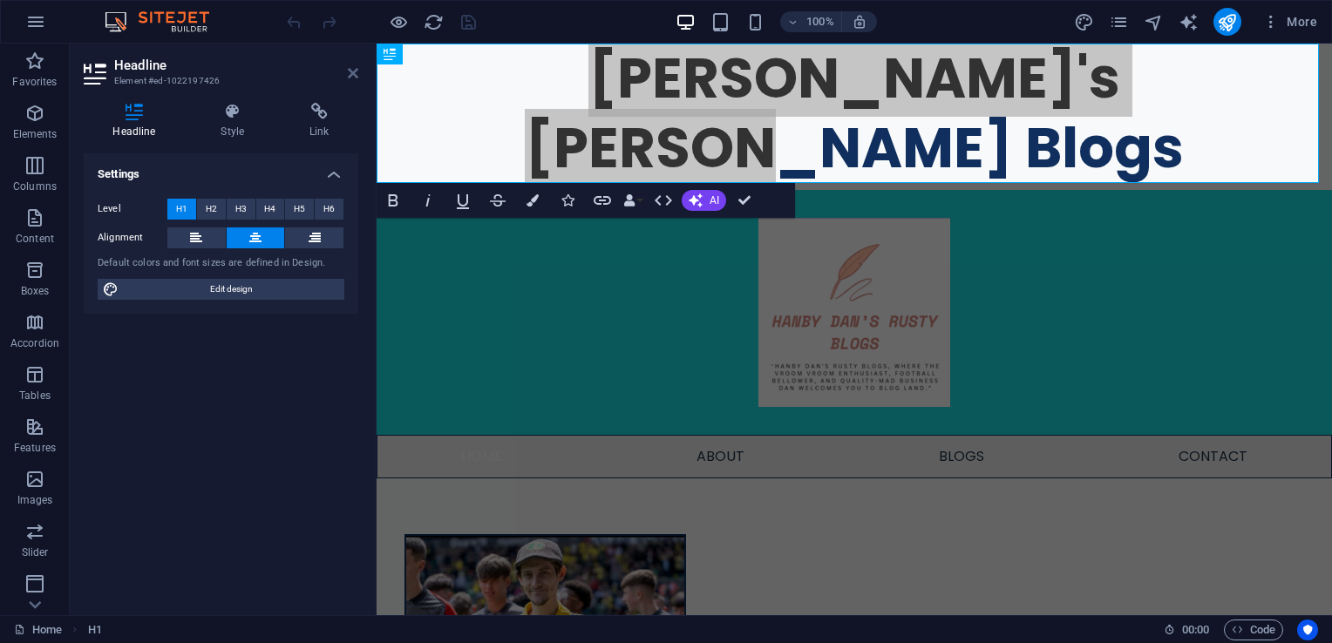
click at [352, 75] on icon at bounding box center [353, 73] width 10 height 14
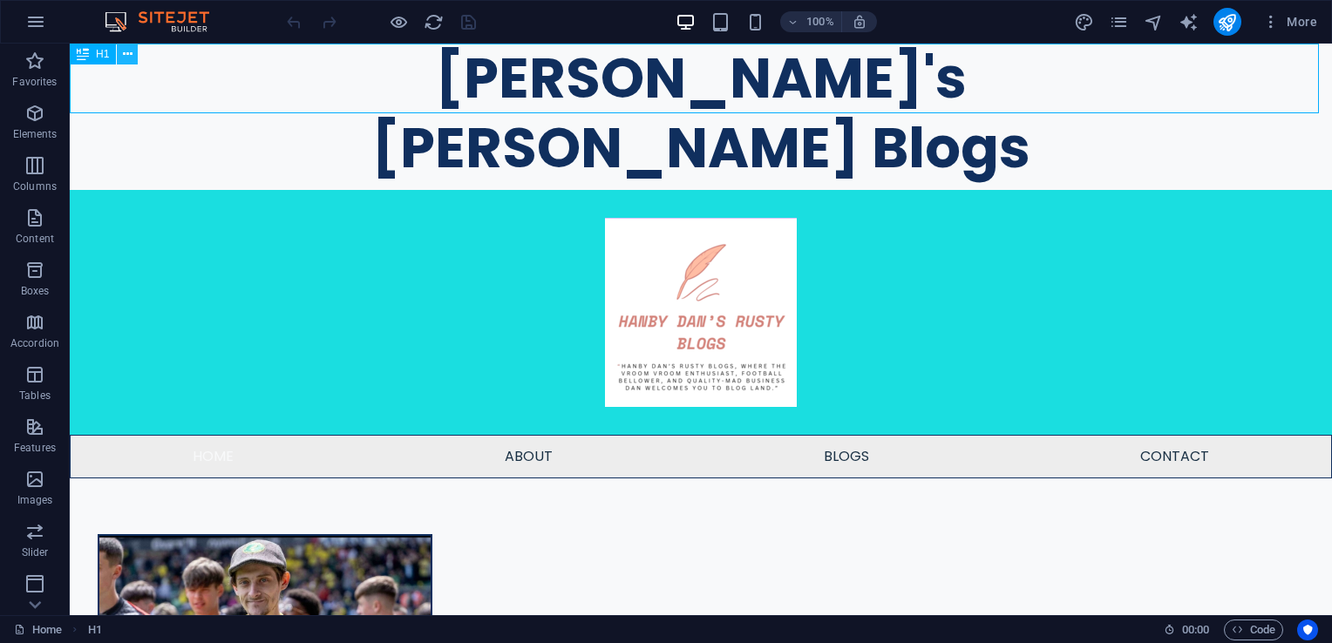
click at [131, 57] on icon at bounding box center [128, 54] width 10 height 18
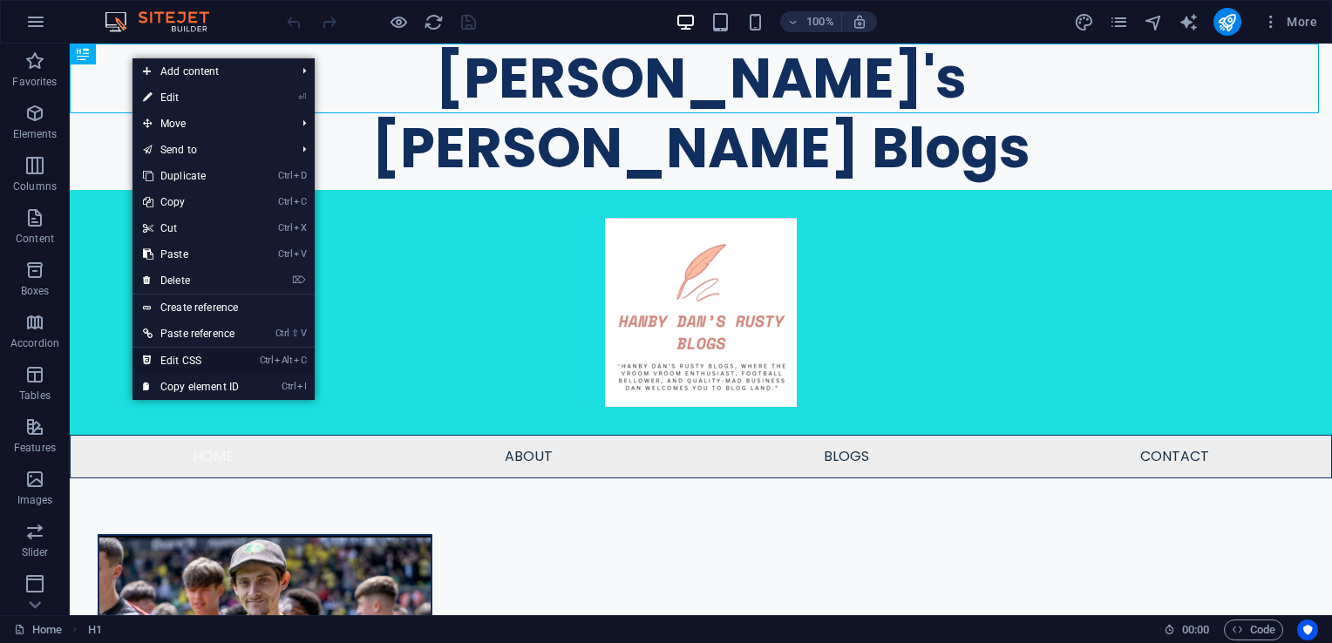
click at [213, 356] on link "Ctrl Alt C Edit CSS" at bounding box center [190, 361] width 117 height 26
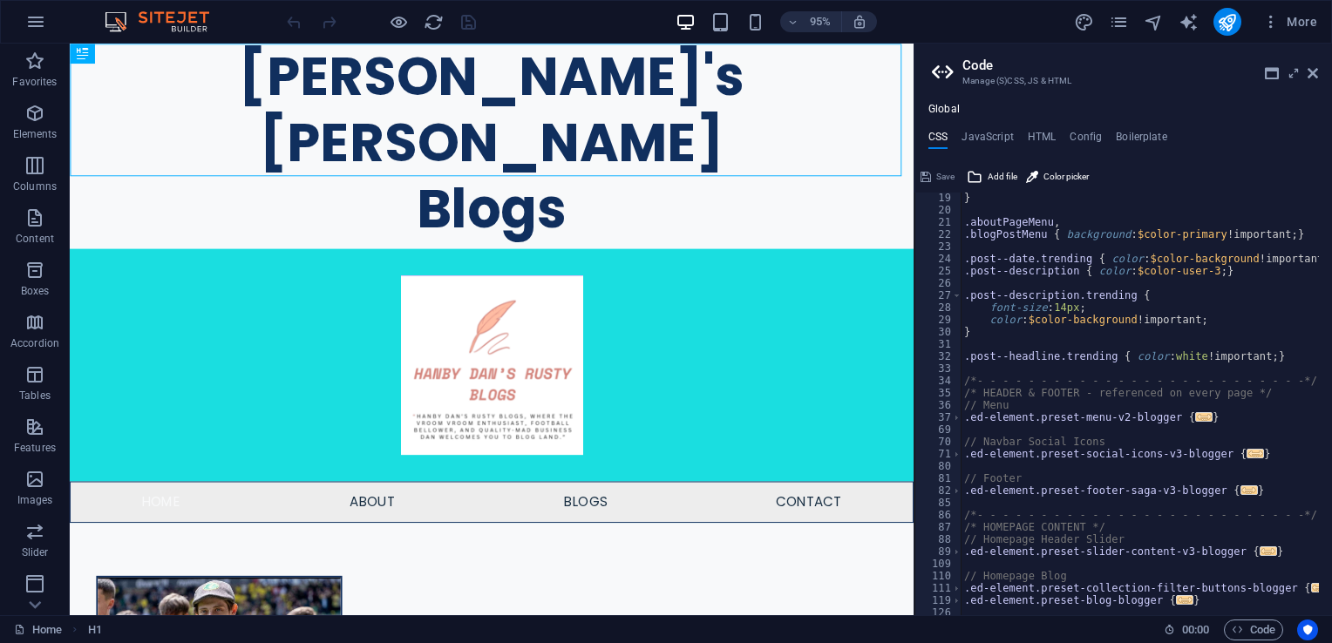
scroll to position [220, 0]
click at [1195, 422] on span "..." at bounding box center [1203, 417] width 17 height 10
type textarea ".ed-element.preset-menu-v2-blogger {"
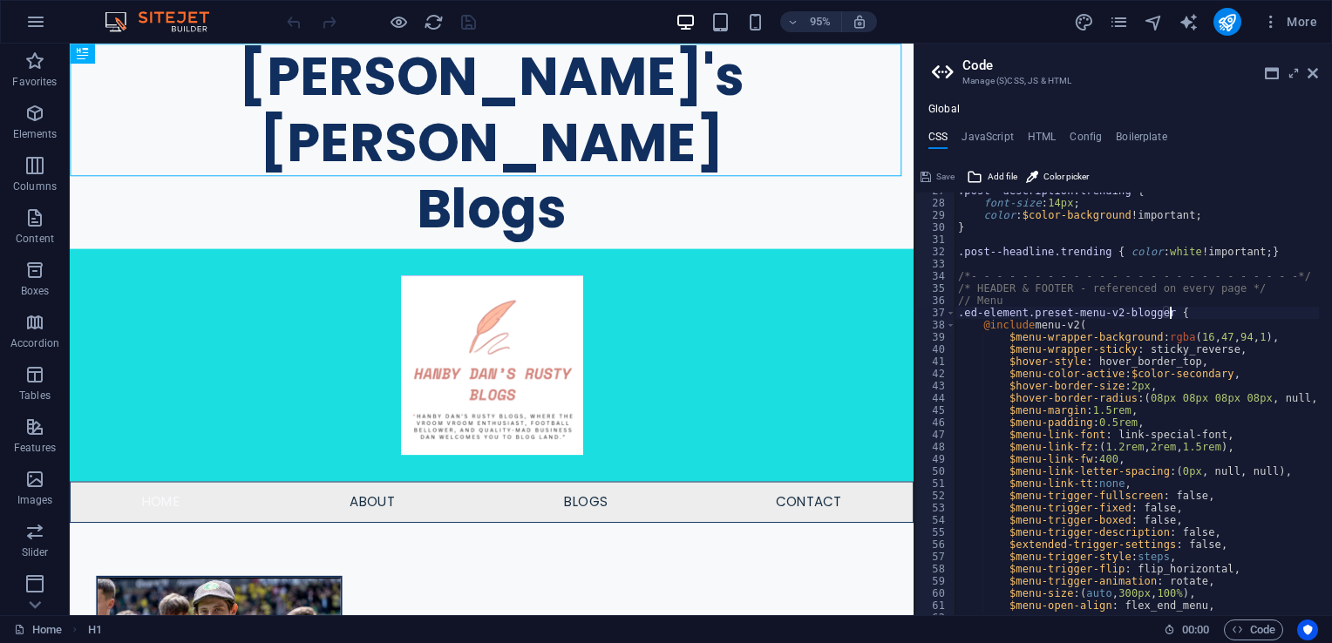
scroll to position [324, 0]
click at [1314, 75] on icon at bounding box center [1312, 73] width 10 height 14
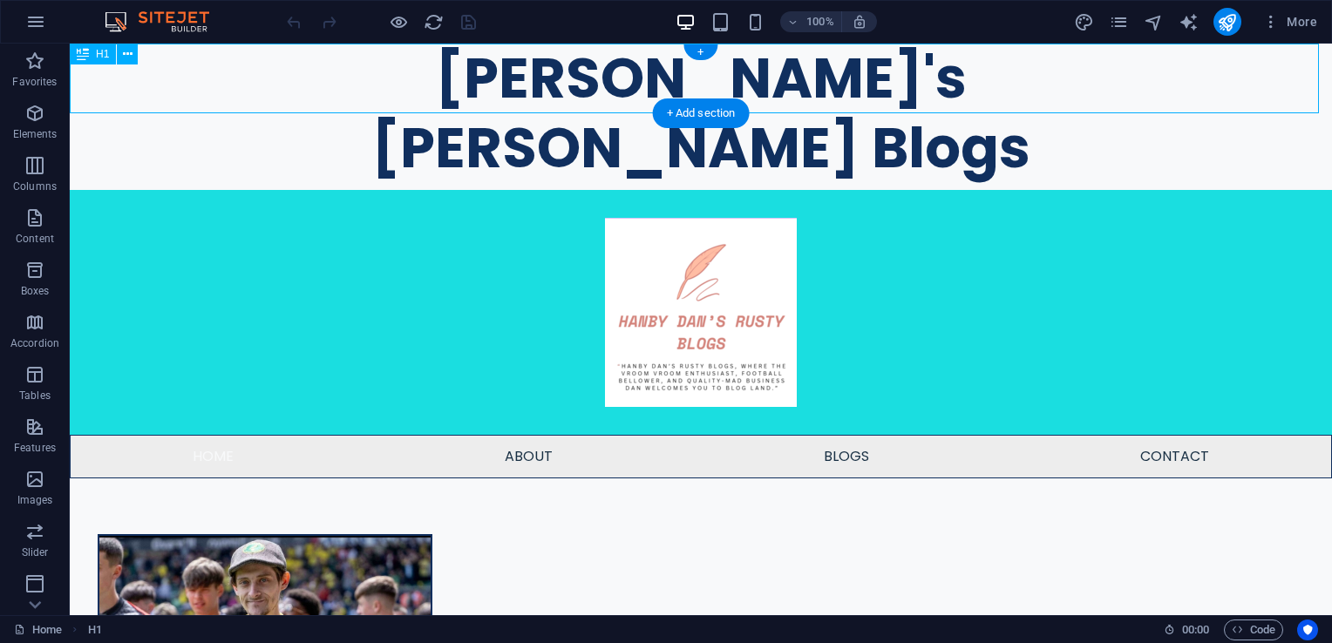
click at [275, 56] on div "Hanby Dan's Rusty Blogs" at bounding box center [701, 113] width 1262 height 139
click at [128, 61] on icon at bounding box center [128, 54] width 10 height 18
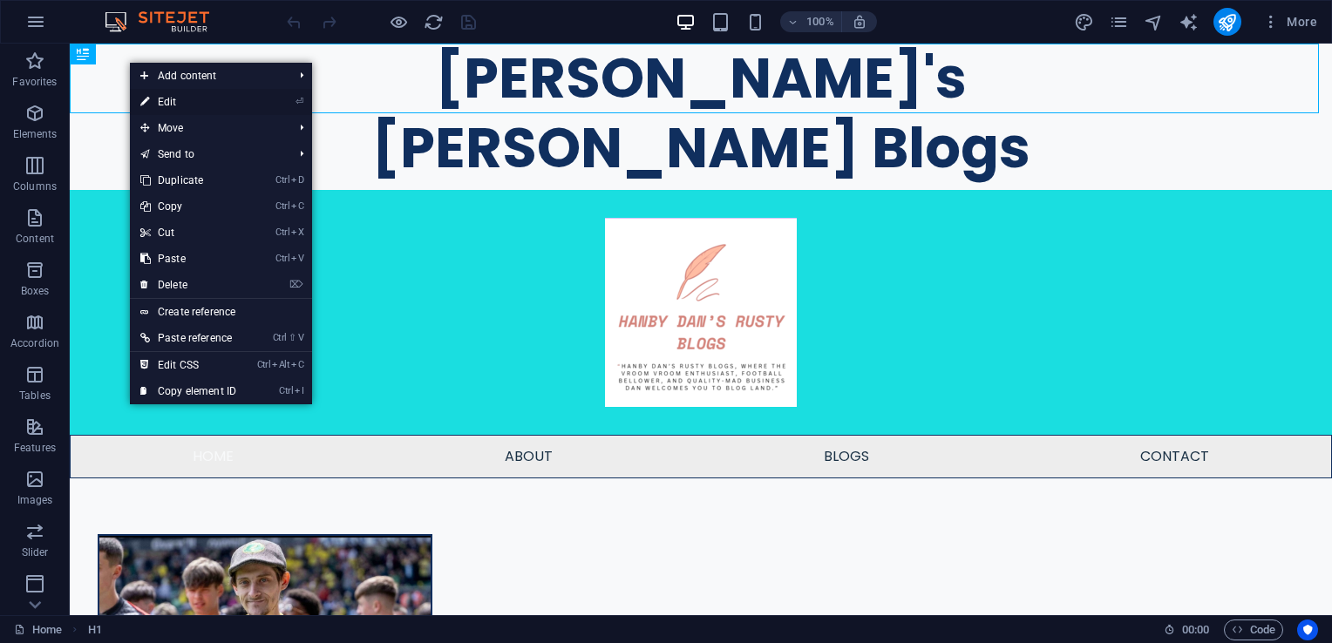
click at [173, 99] on link "⏎ Edit" at bounding box center [188, 102] width 117 height 26
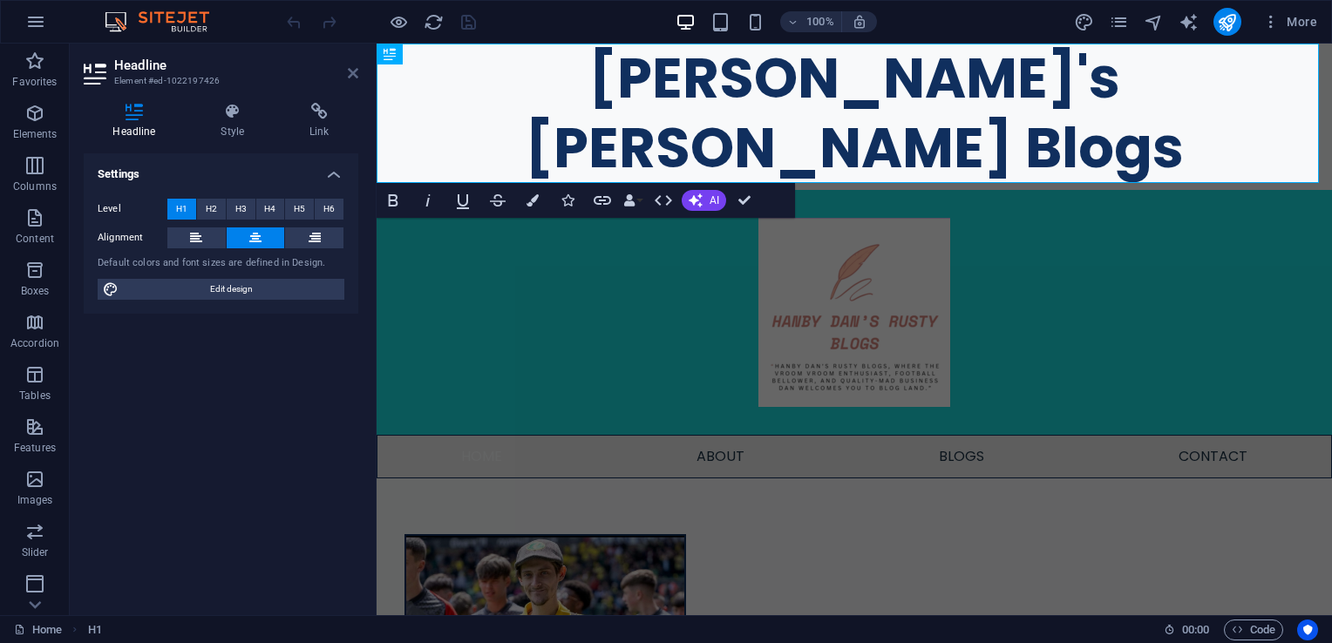
click at [349, 71] on icon at bounding box center [353, 73] width 10 height 14
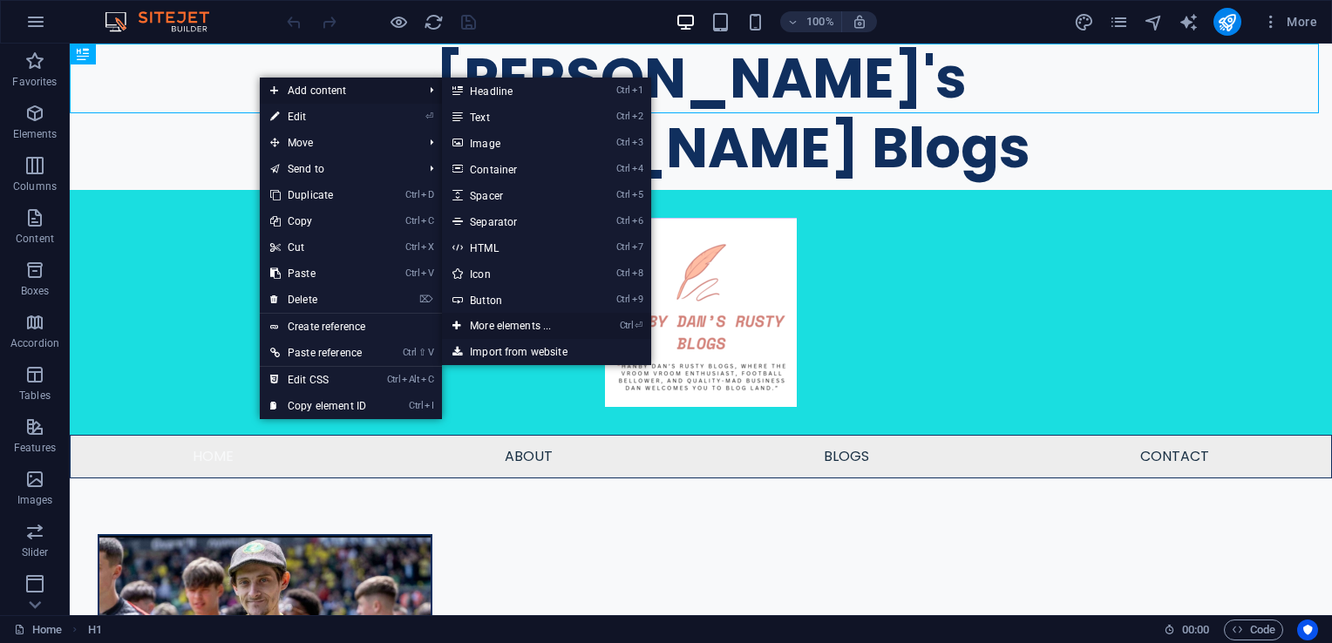
click at [534, 326] on link "Ctrl ⏎ More elements ..." at bounding box center [514, 326] width 144 height 26
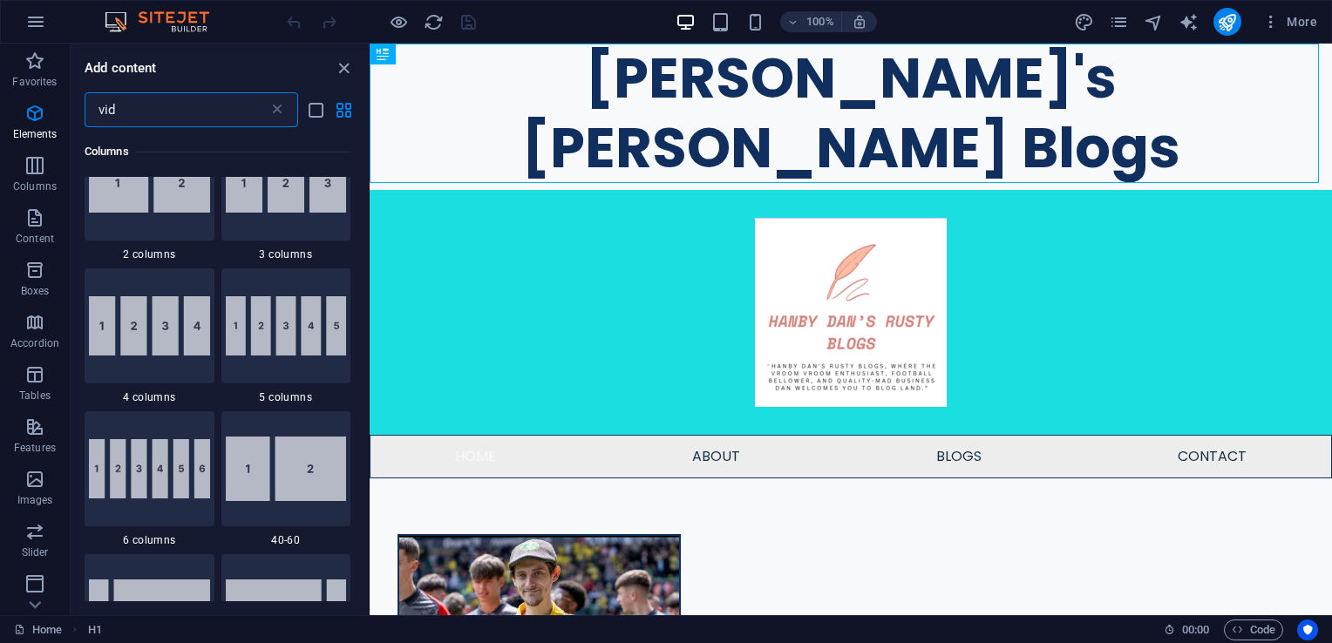
scroll to position [0, 0]
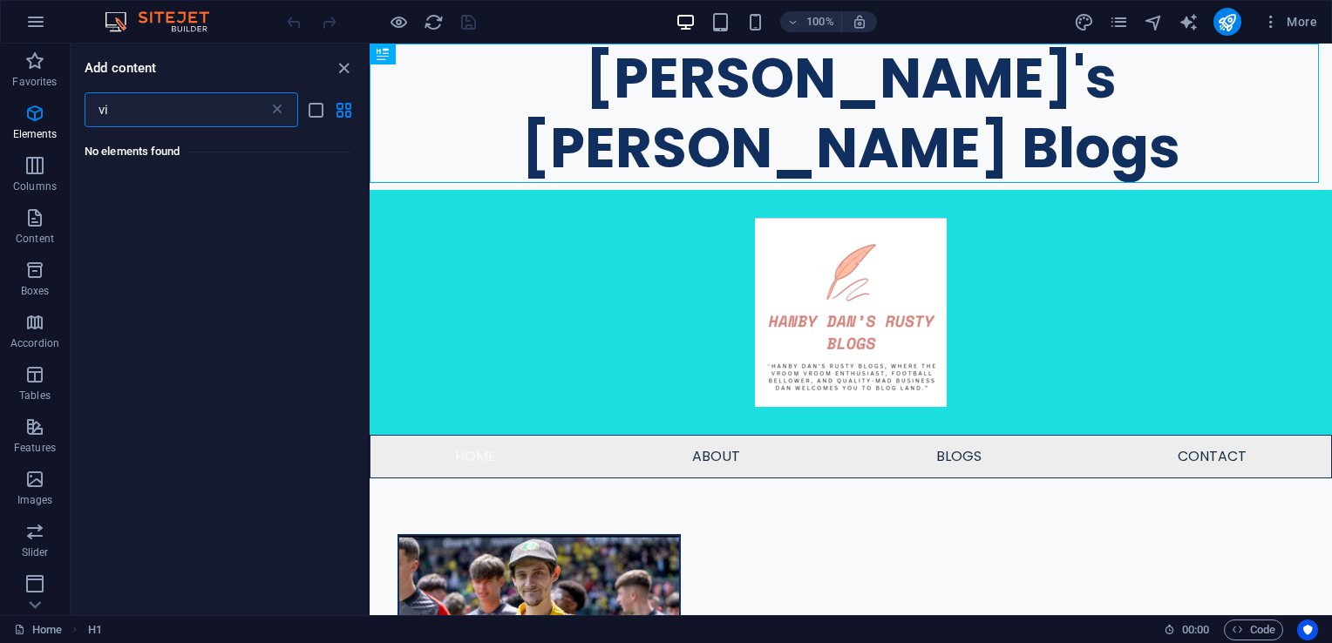
type input "v"
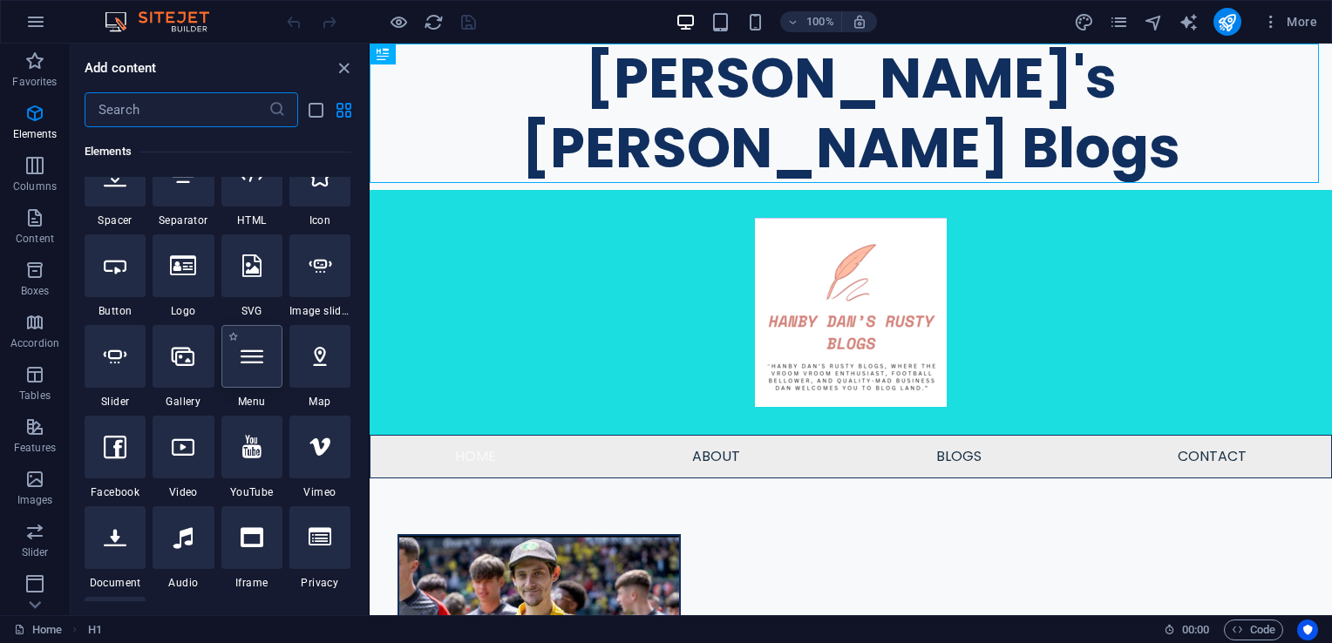
scroll to position [349, 0]
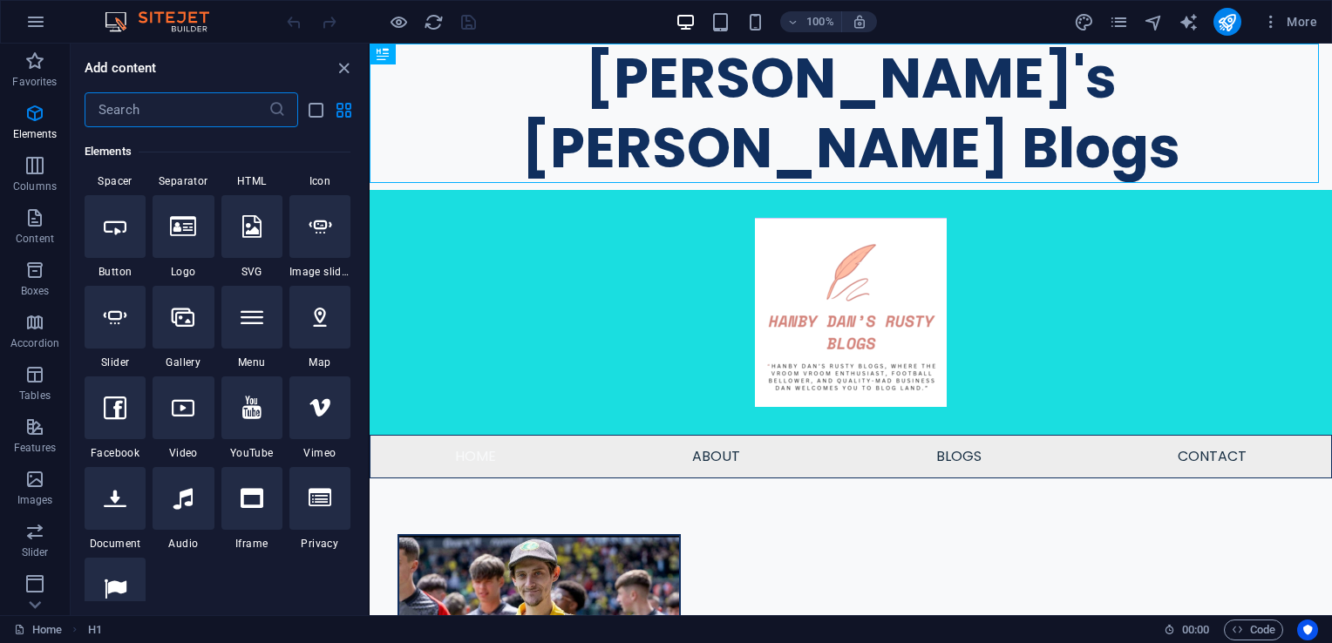
click at [193, 429] on div at bounding box center [183, 408] width 61 height 63
select select "%"
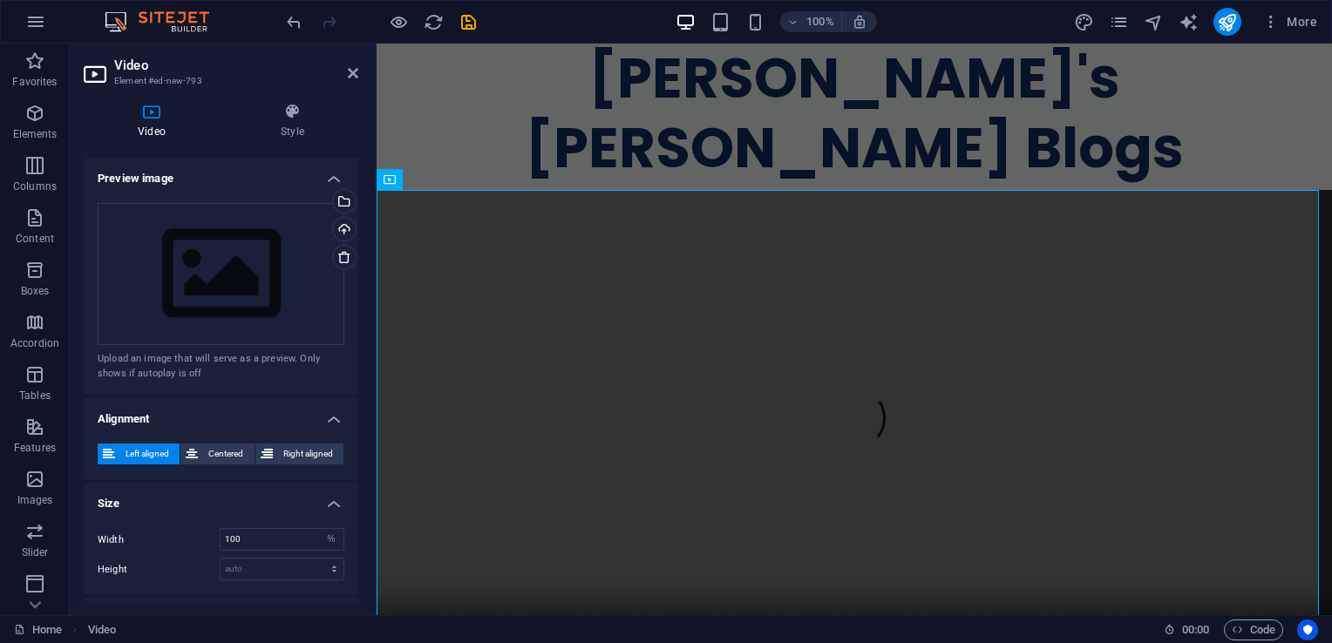
scroll to position [363, 0]
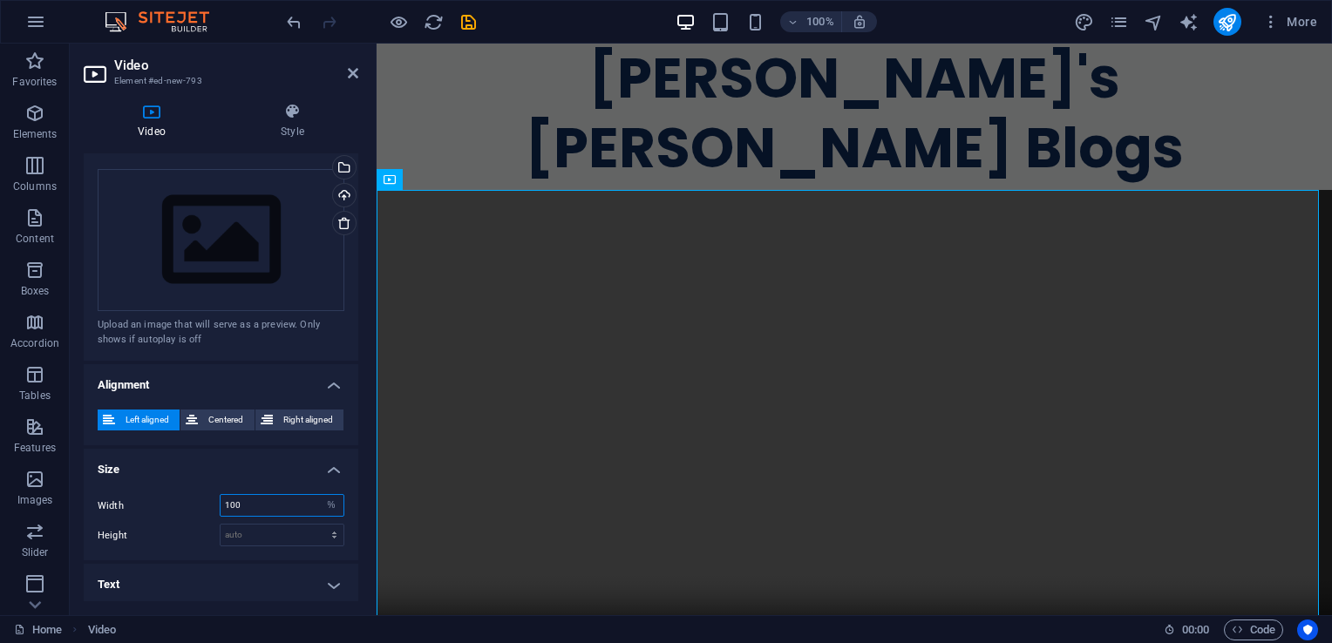
click at [261, 495] on input "100" at bounding box center [281, 505] width 123 height 21
click at [252, 532] on select "auto px" at bounding box center [281, 535] width 123 height 21
select select "px"
click at [315, 525] on select "auto px" at bounding box center [281, 535] width 123 height 21
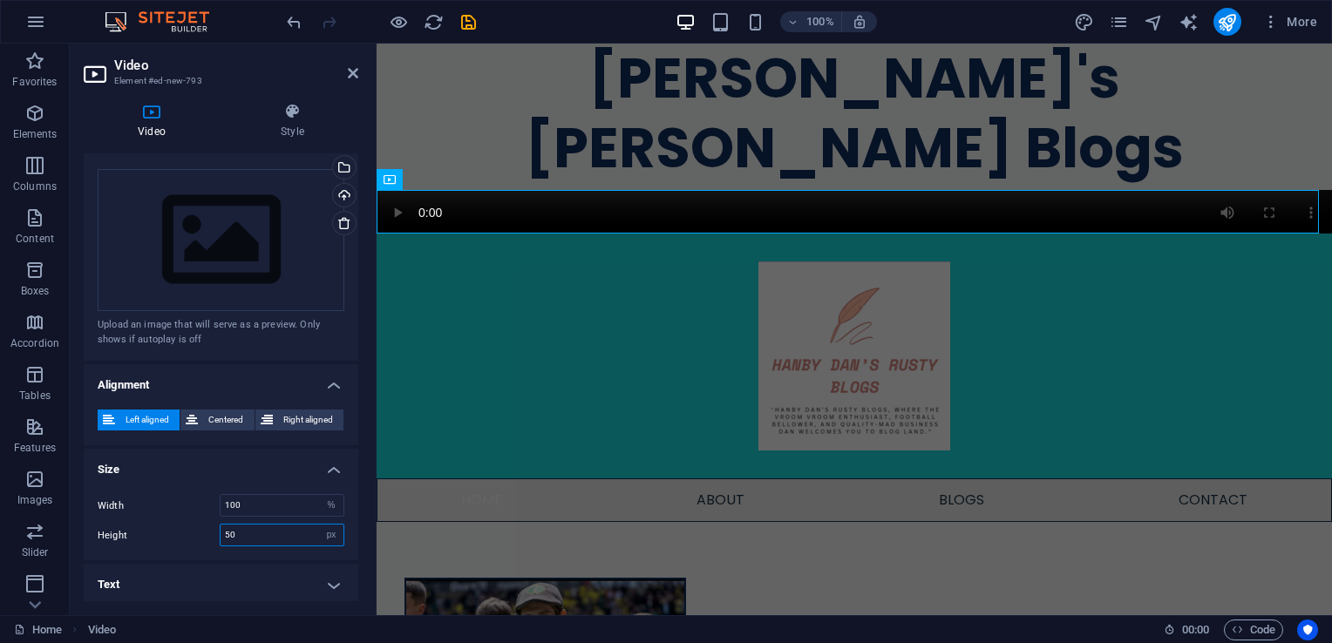
type input "5"
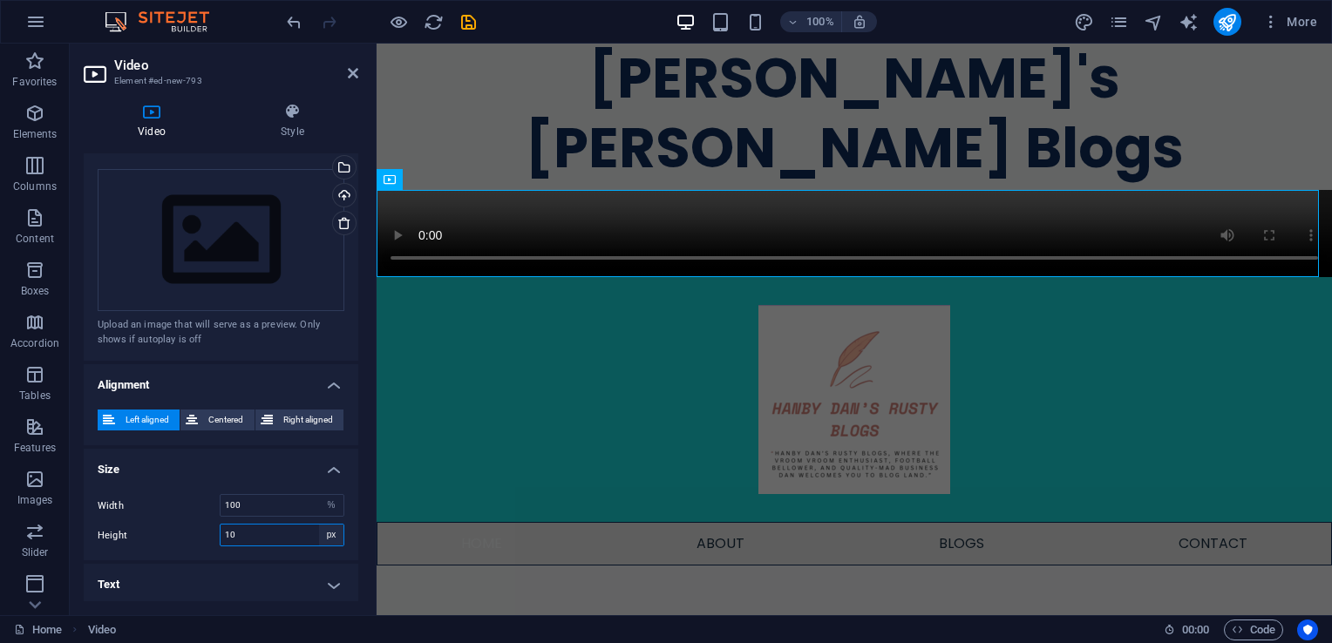
type input "1"
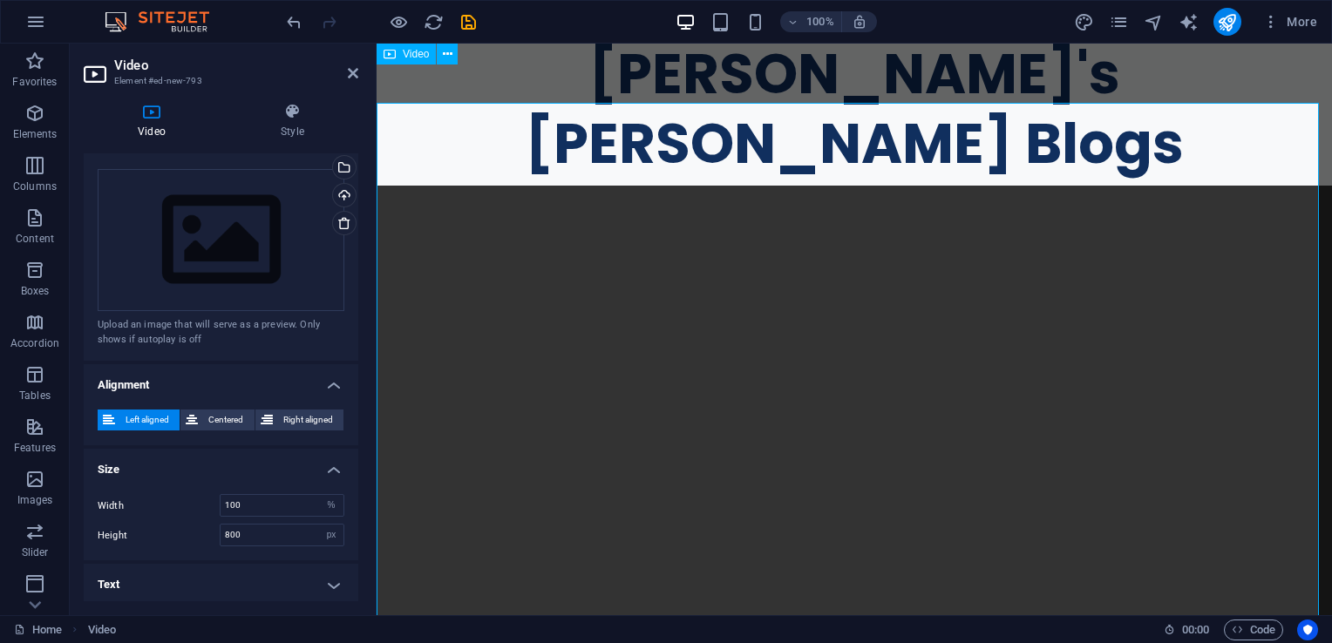
scroll to position [0, 0]
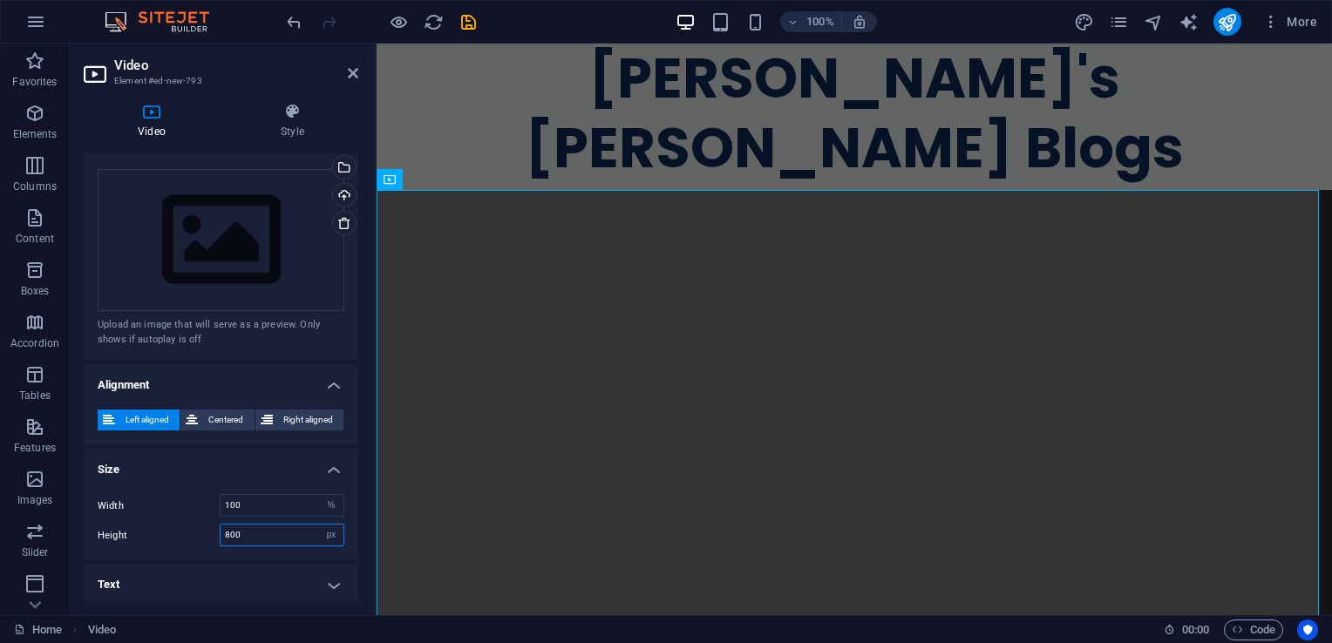
click at [262, 535] on input "800" at bounding box center [281, 535] width 123 height 21
type input "8"
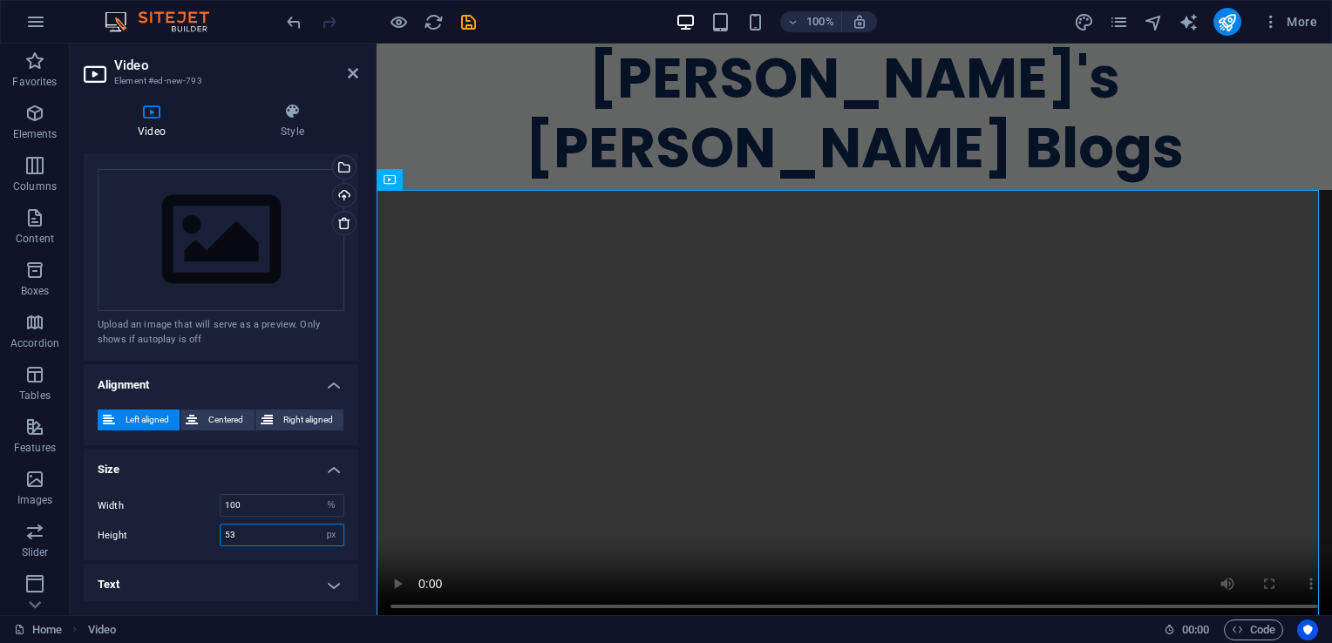
type input "5"
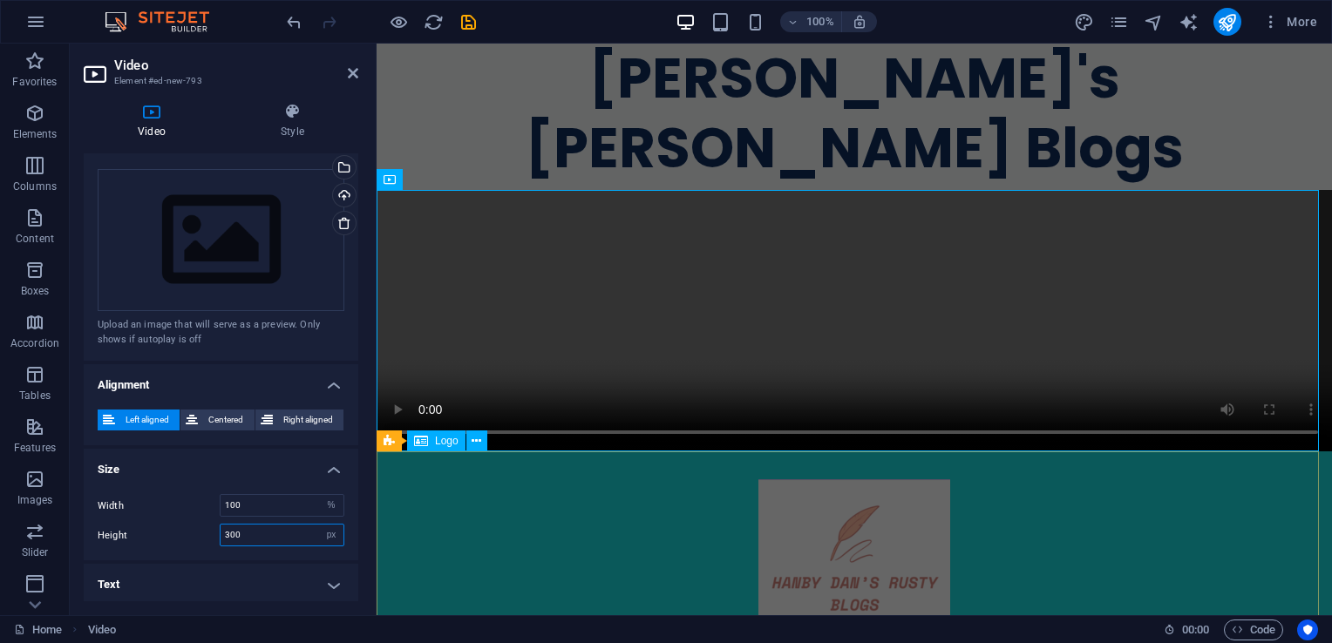
type input "300"
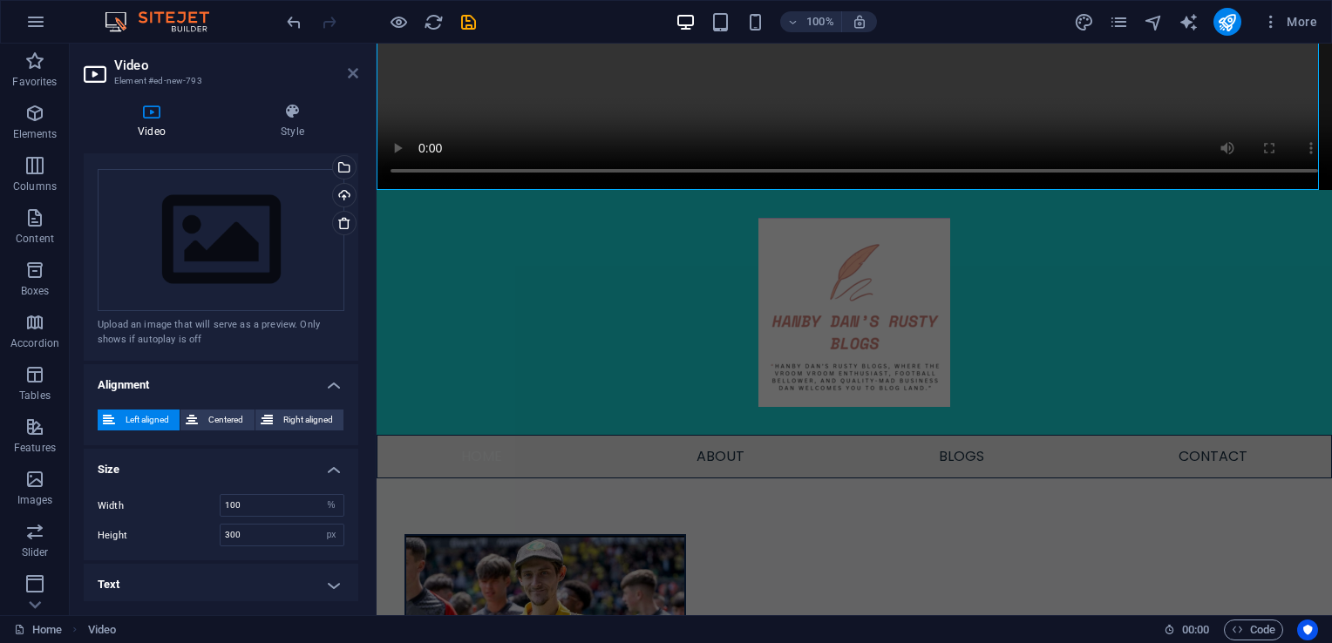
click at [350, 69] on icon at bounding box center [353, 73] width 10 height 14
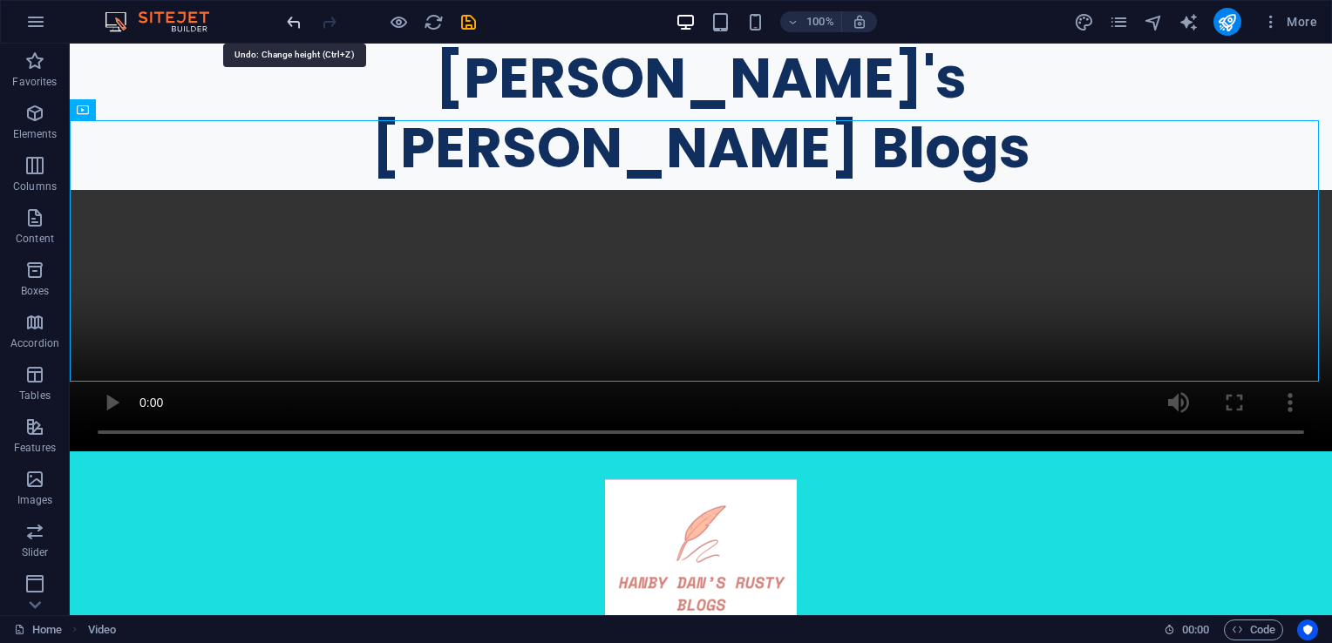
click at [296, 23] on icon "undo" at bounding box center [294, 22] width 20 height 20
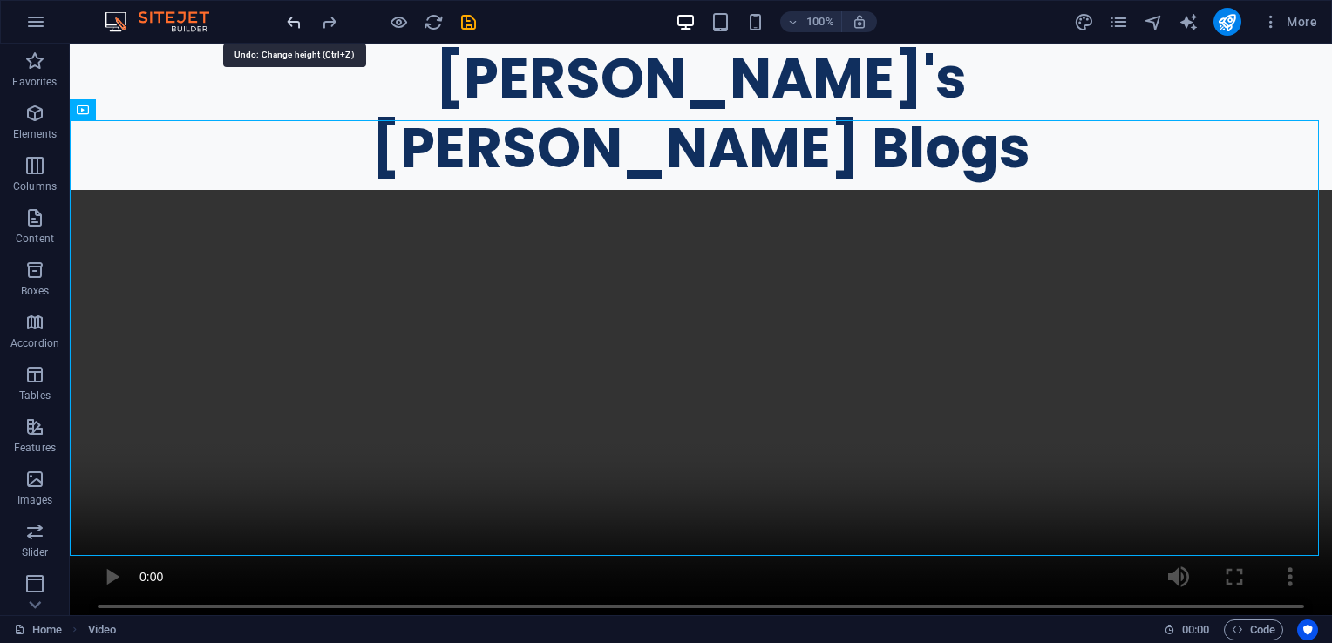
click at [296, 23] on icon "undo" at bounding box center [294, 22] width 20 height 20
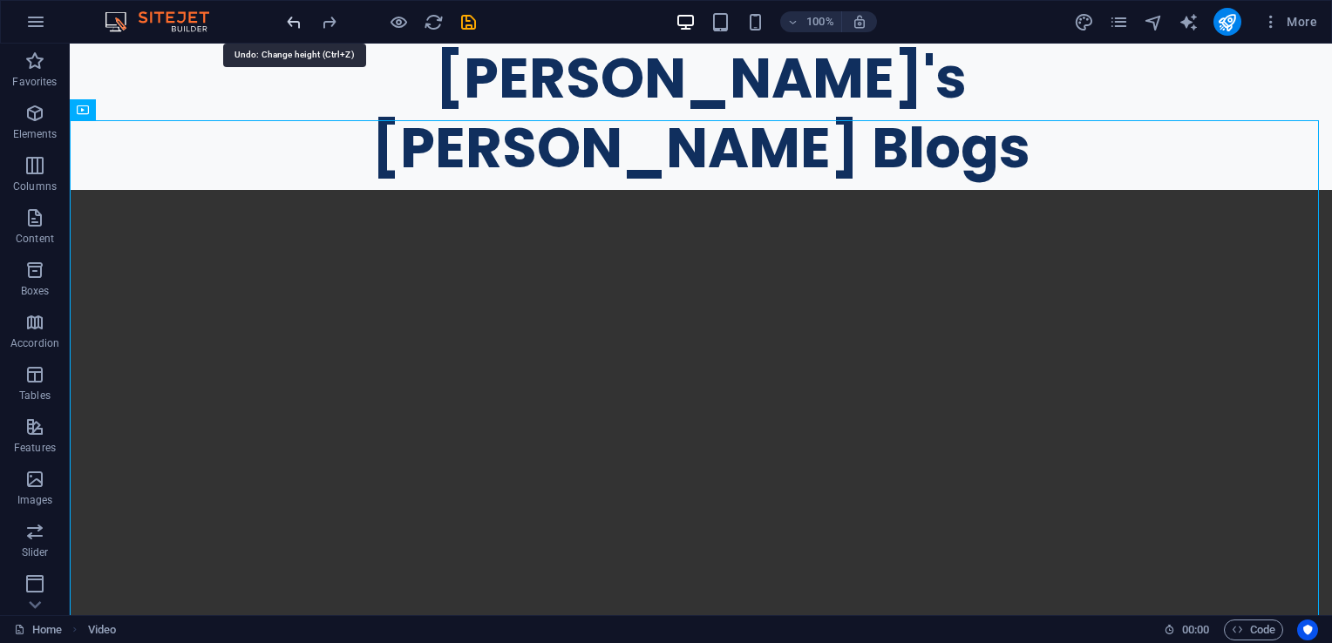
click at [296, 23] on icon "undo" at bounding box center [294, 22] width 20 height 20
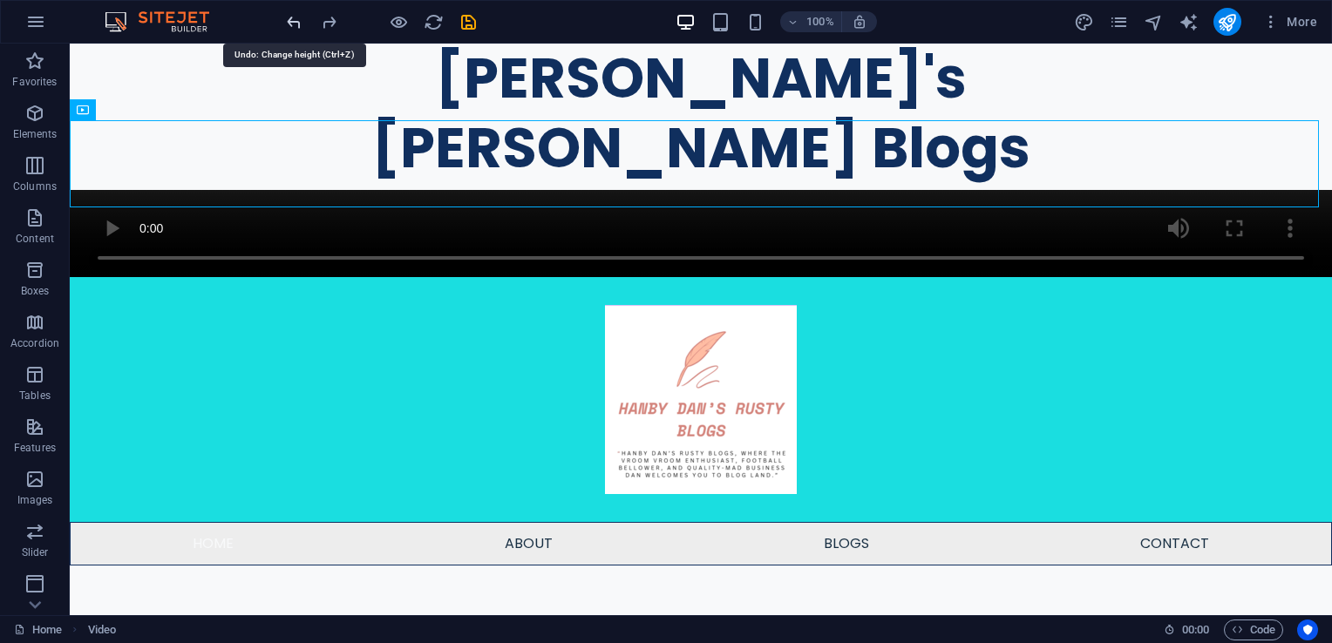
click at [296, 23] on icon "undo" at bounding box center [294, 22] width 20 height 20
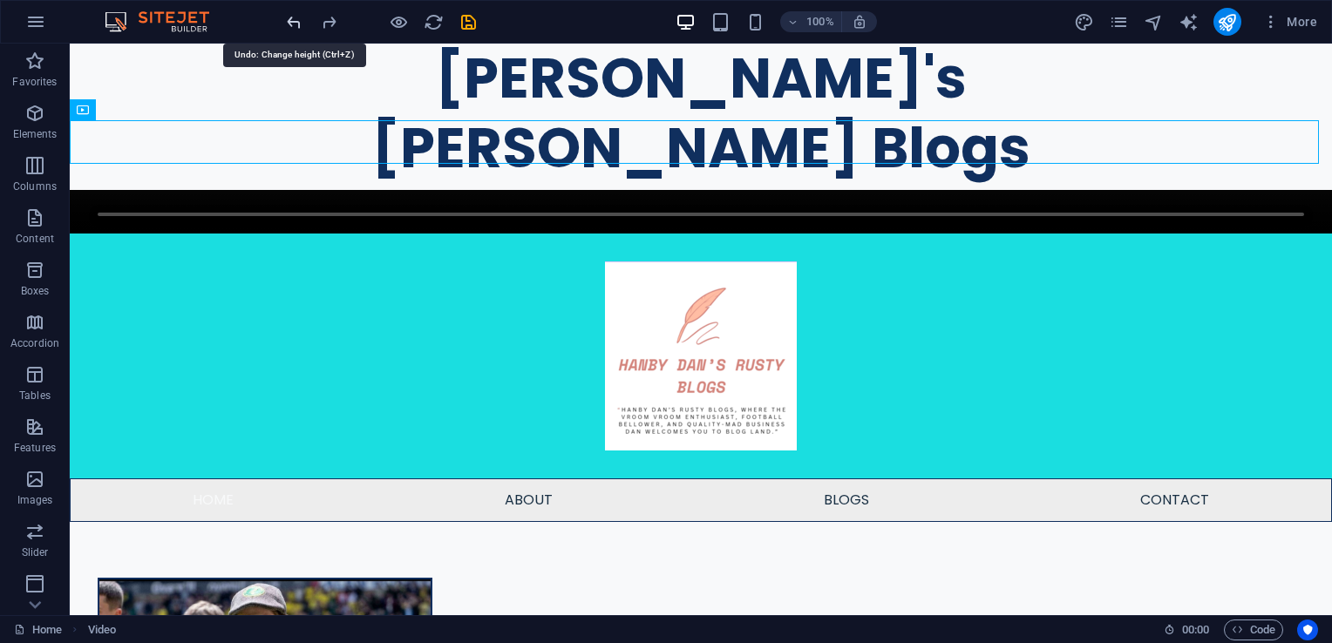
click at [296, 23] on icon "undo" at bounding box center [294, 22] width 20 height 20
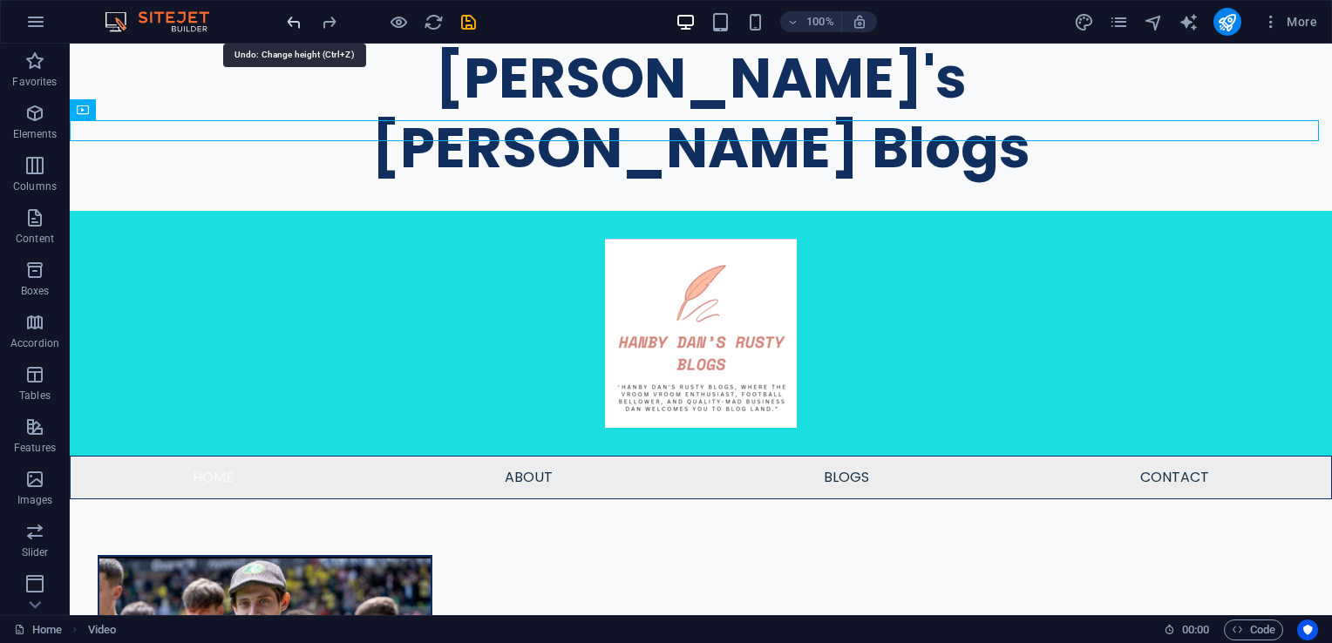
click at [296, 23] on icon "undo" at bounding box center [294, 22] width 20 height 20
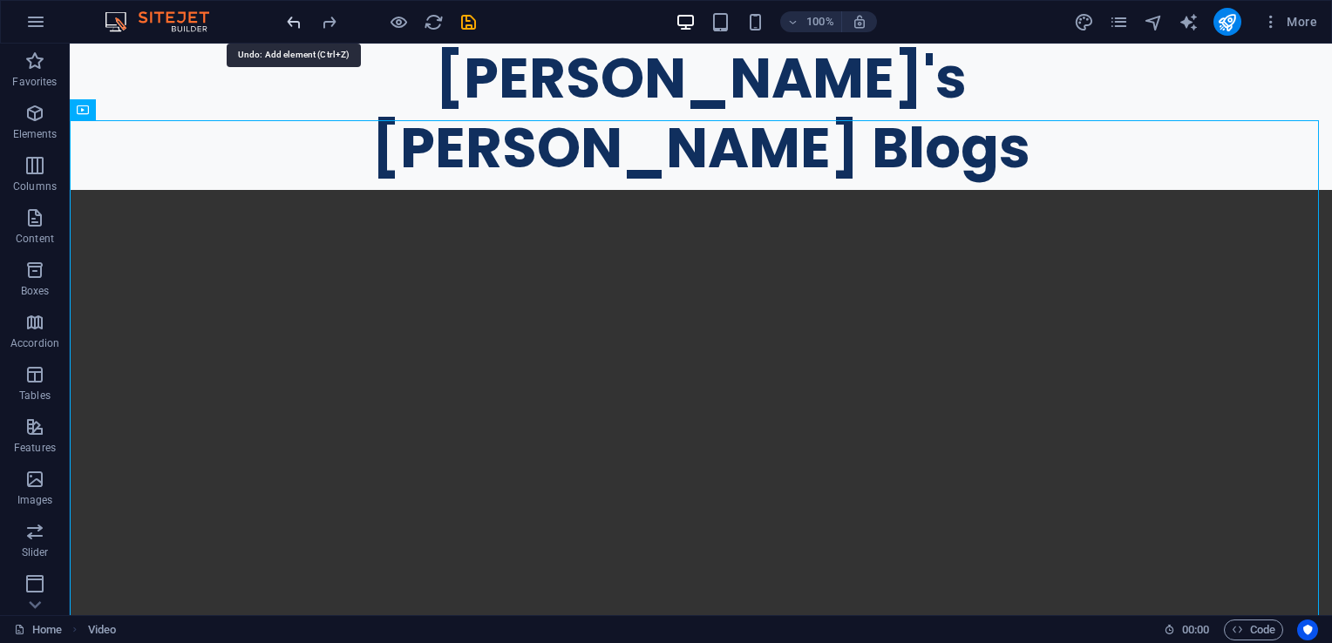
click at [296, 22] on icon "undo" at bounding box center [294, 22] width 20 height 20
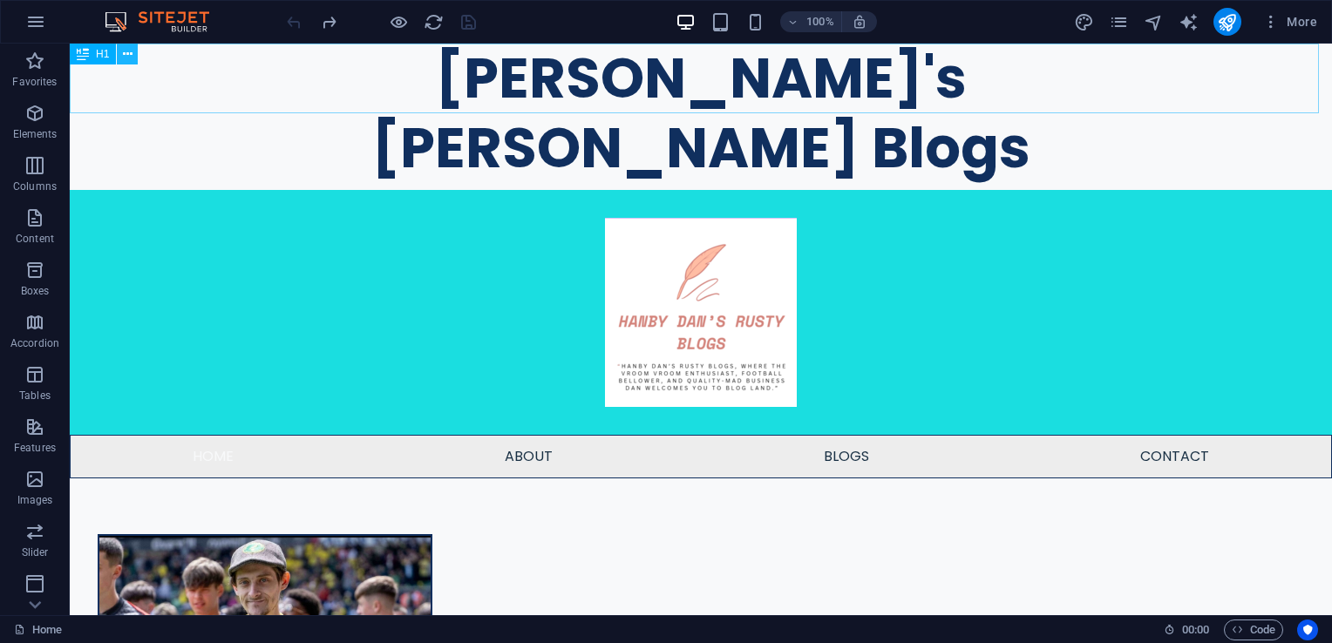
click at [132, 61] on button at bounding box center [127, 54] width 21 height 21
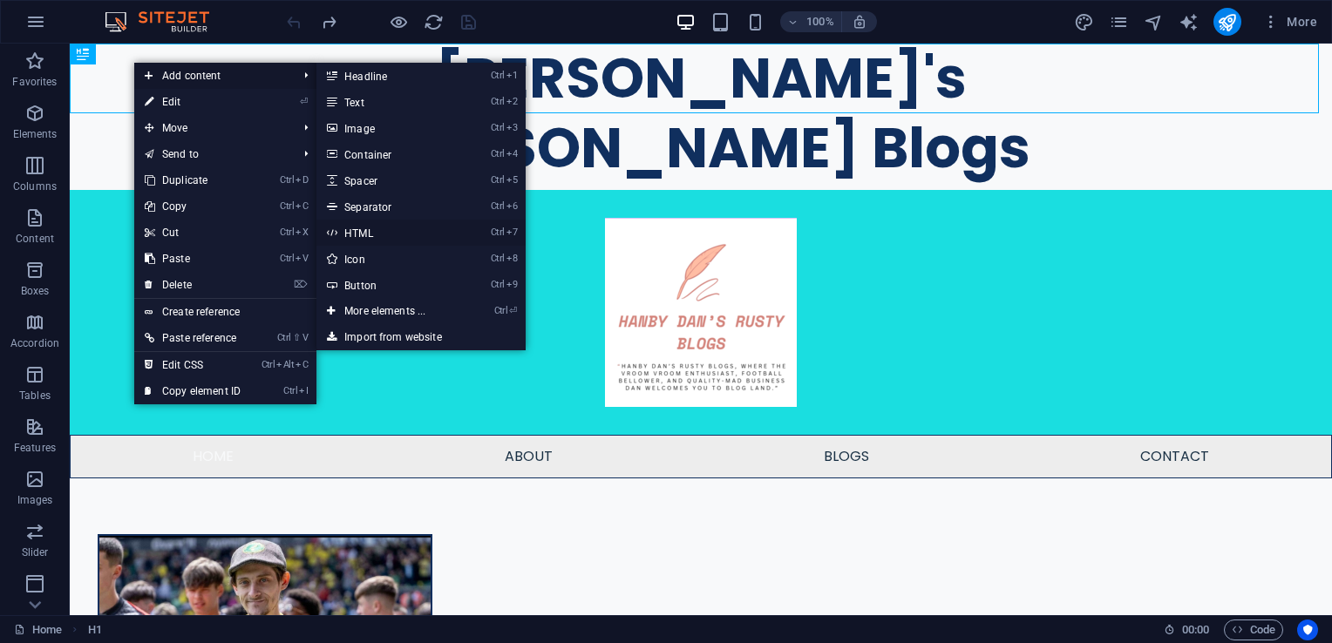
click at [372, 233] on link "Ctrl 7 HTML" at bounding box center [388, 233] width 144 height 26
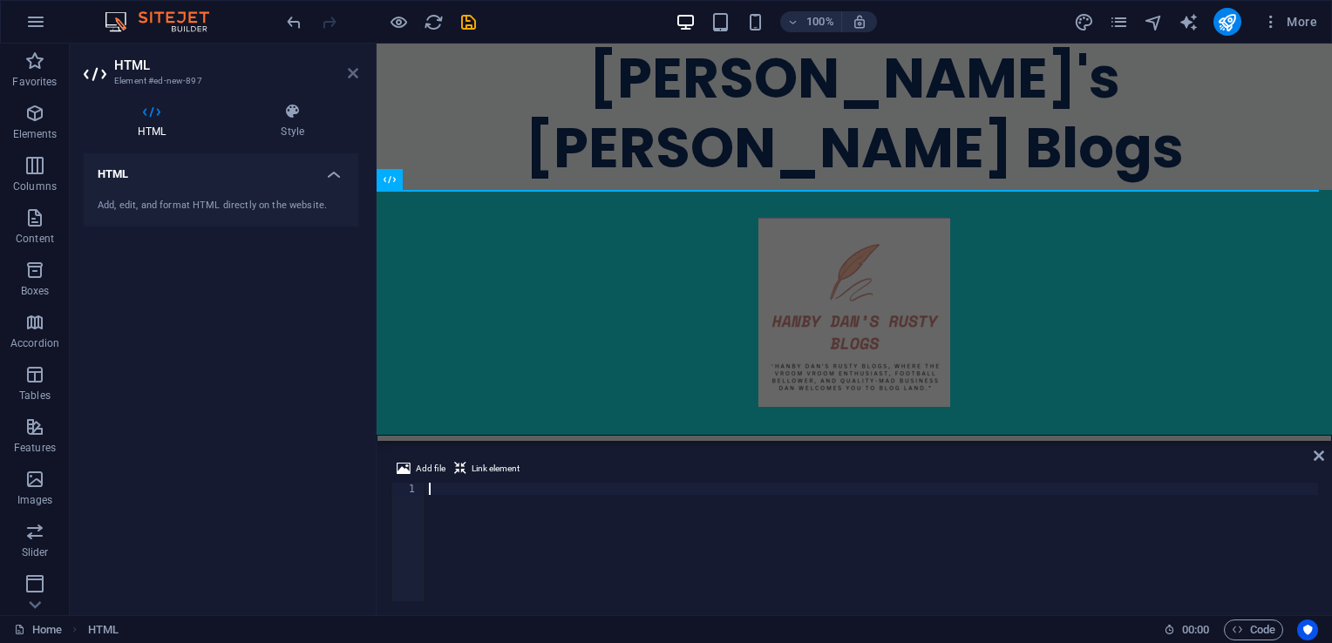
click at [348, 71] on icon at bounding box center [353, 73] width 10 height 14
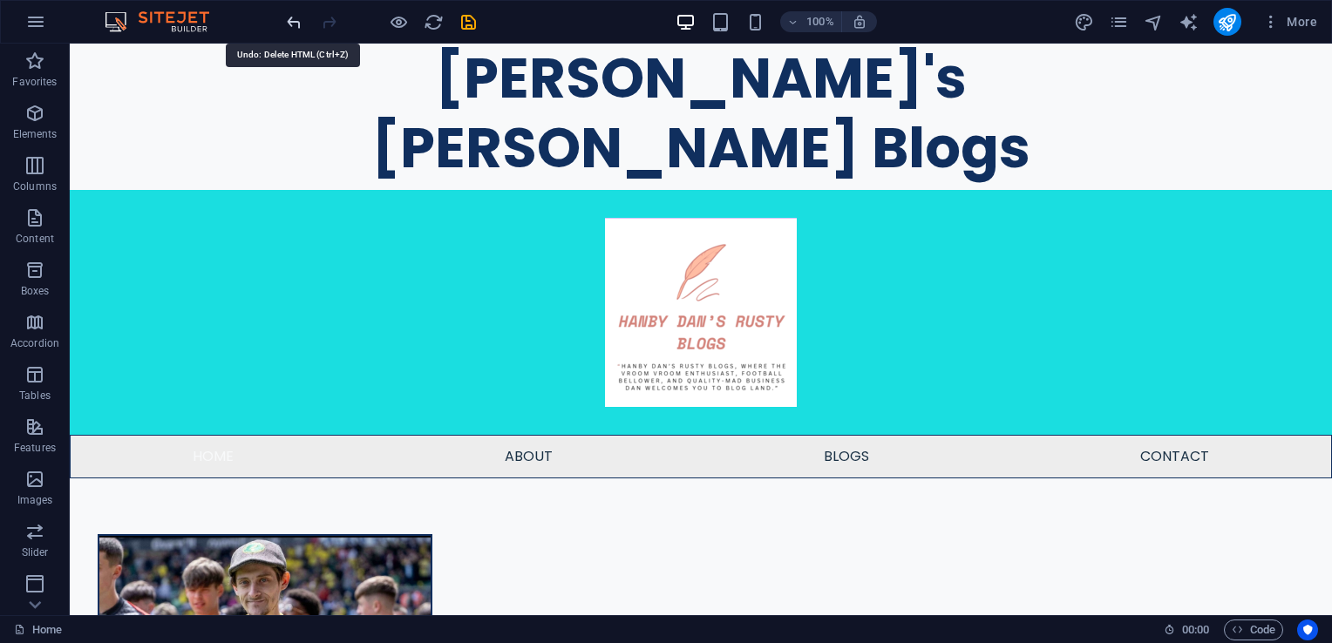
click at [295, 15] on icon "undo" at bounding box center [294, 22] width 20 height 20
click at [135, 59] on button at bounding box center [127, 54] width 21 height 21
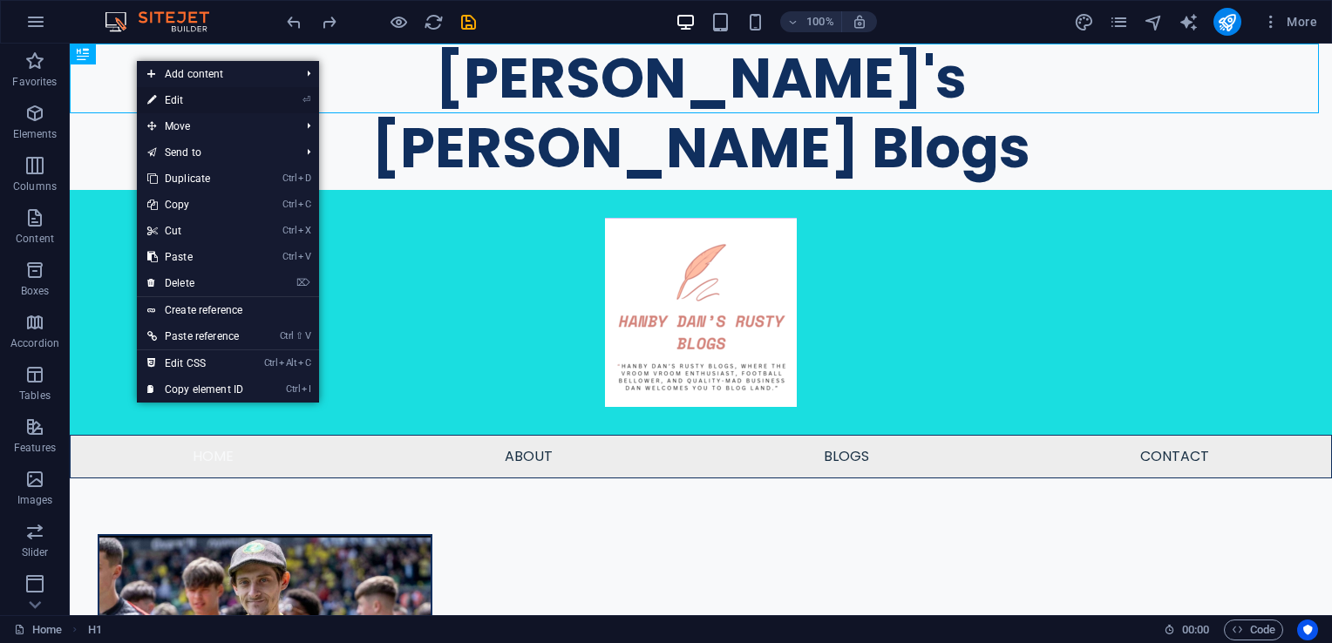
click at [190, 100] on link "⏎ Edit" at bounding box center [195, 100] width 117 height 26
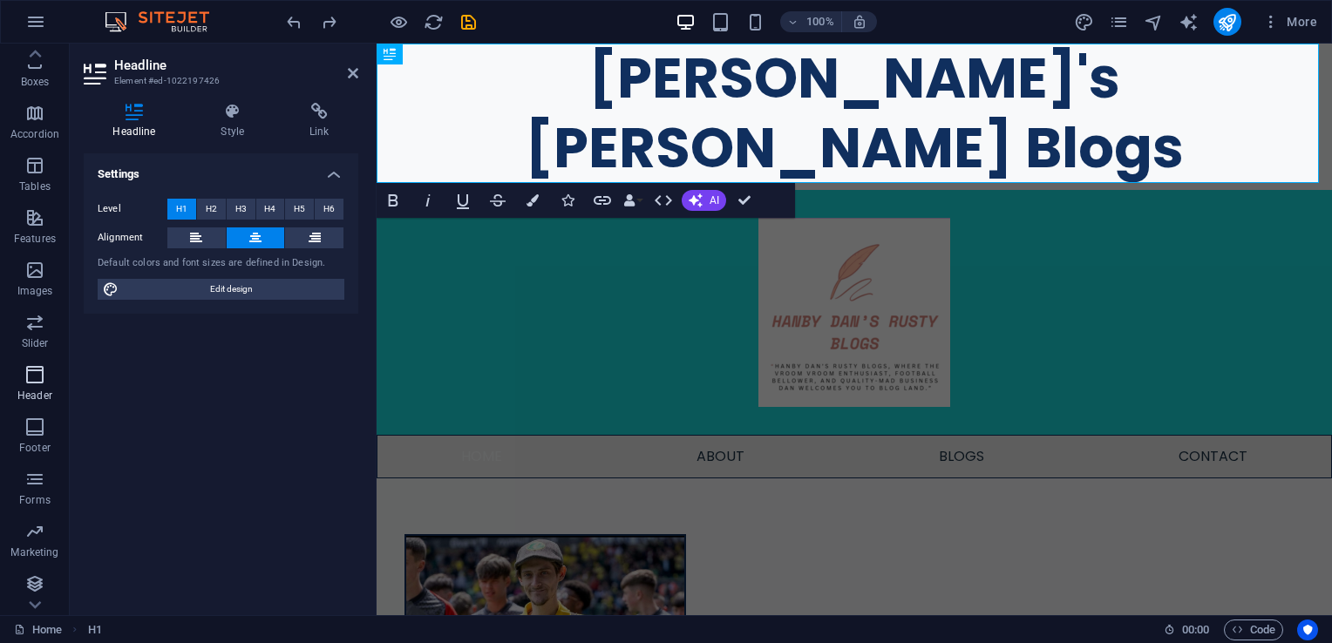
scroll to position [212, 0]
click at [34, 378] on icon "button" at bounding box center [34, 372] width 21 height 21
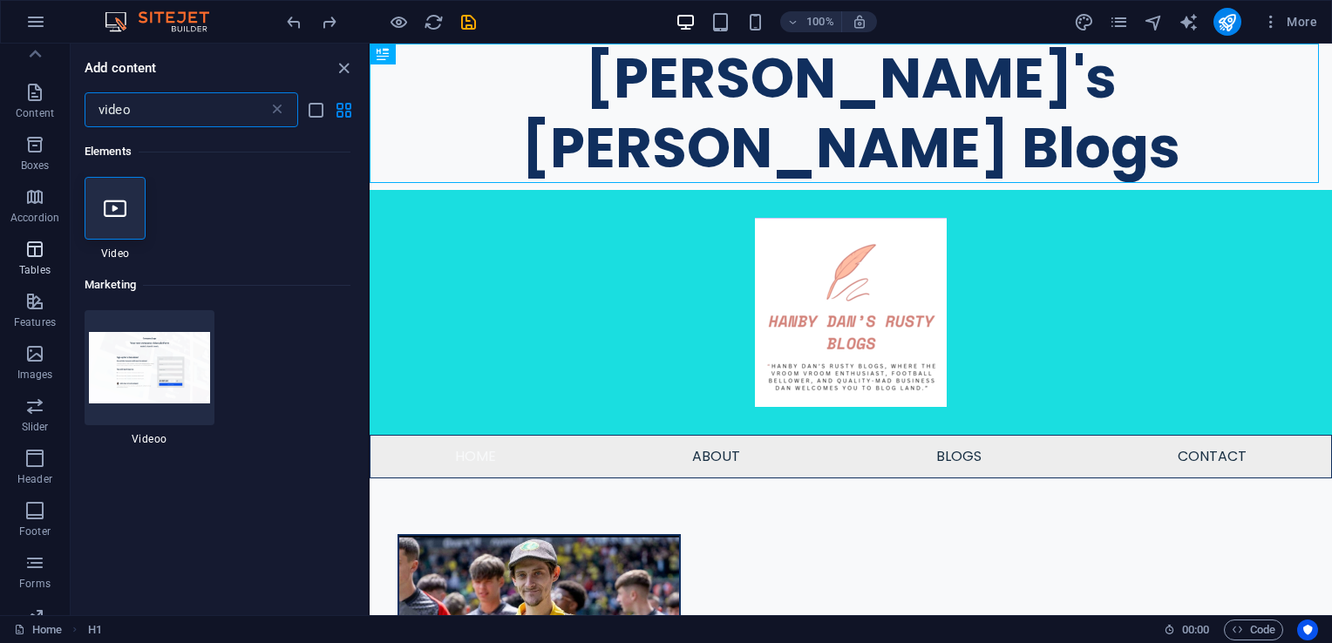
scroll to position [125, 0]
type input "video"
click at [29, 302] on icon "button" at bounding box center [34, 302] width 21 height 21
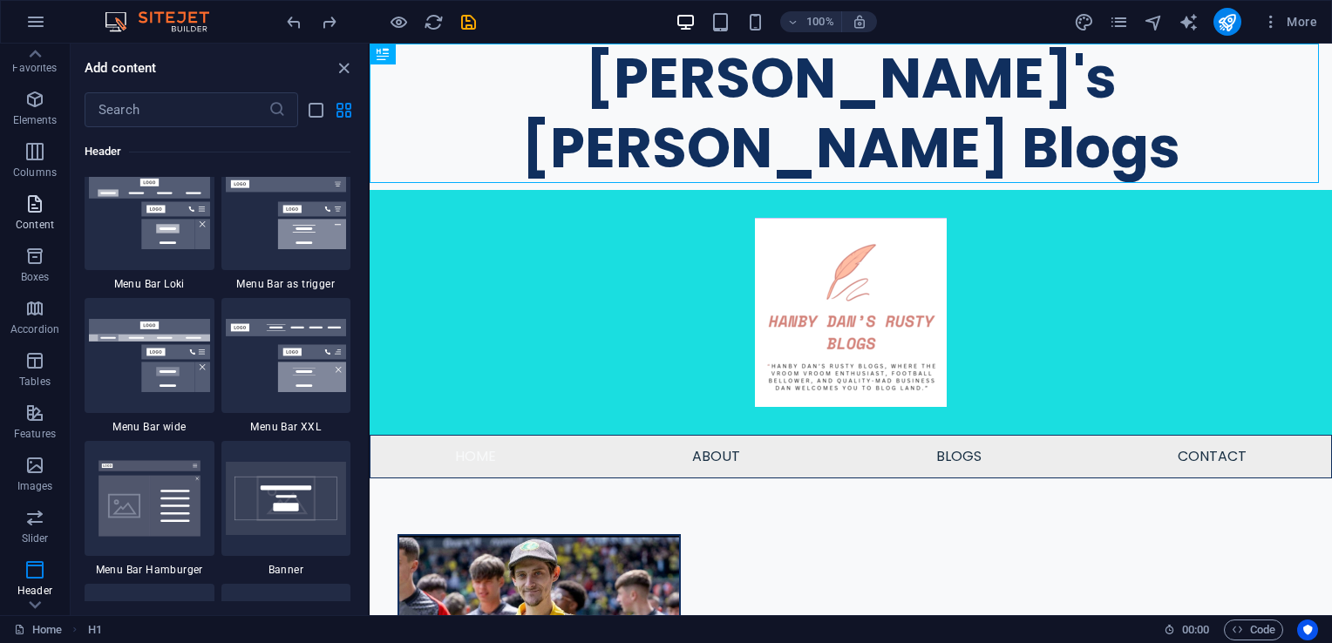
scroll to position [0, 0]
click at [30, 109] on icon "button" at bounding box center [34, 113] width 21 height 21
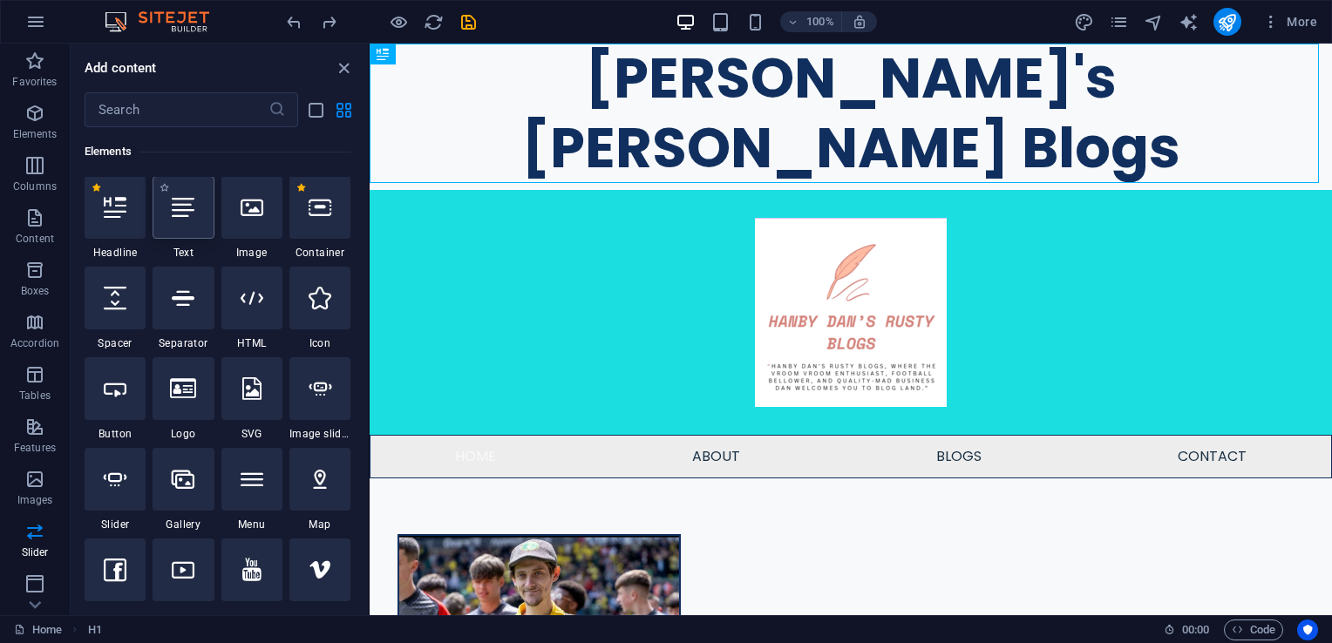
scroll to position [186, 0]
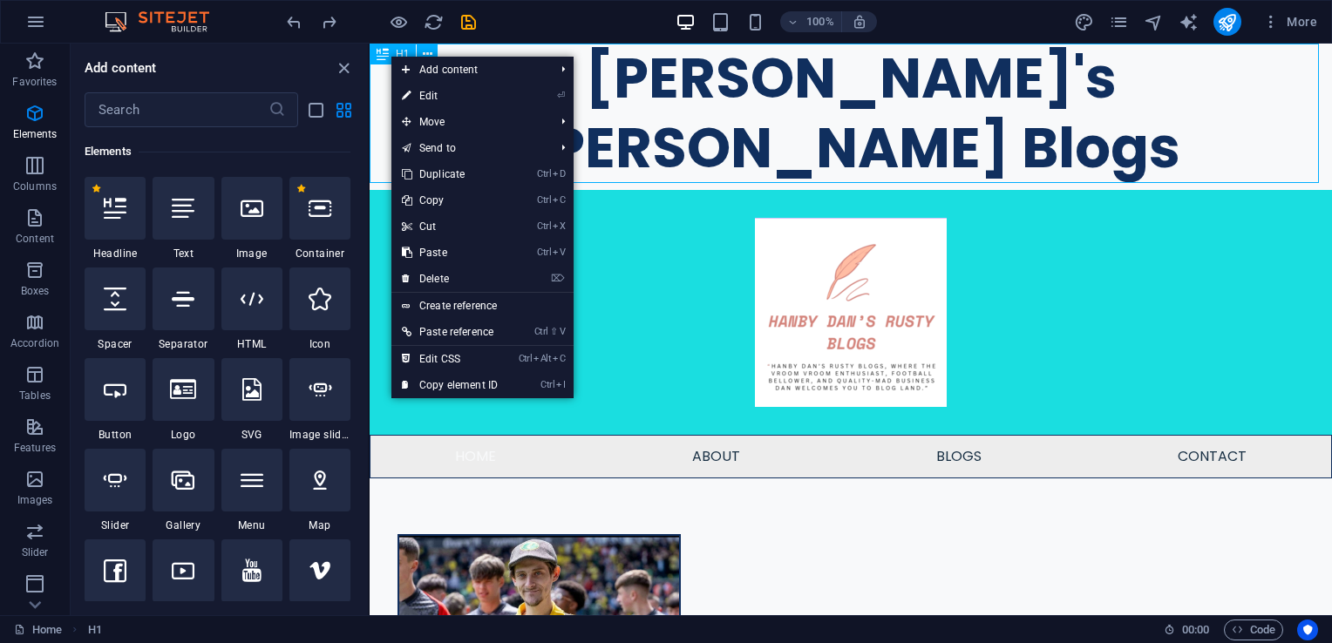
click at [390, 55] on div "H1" at bounding box center [393, 54] width 46 height 21
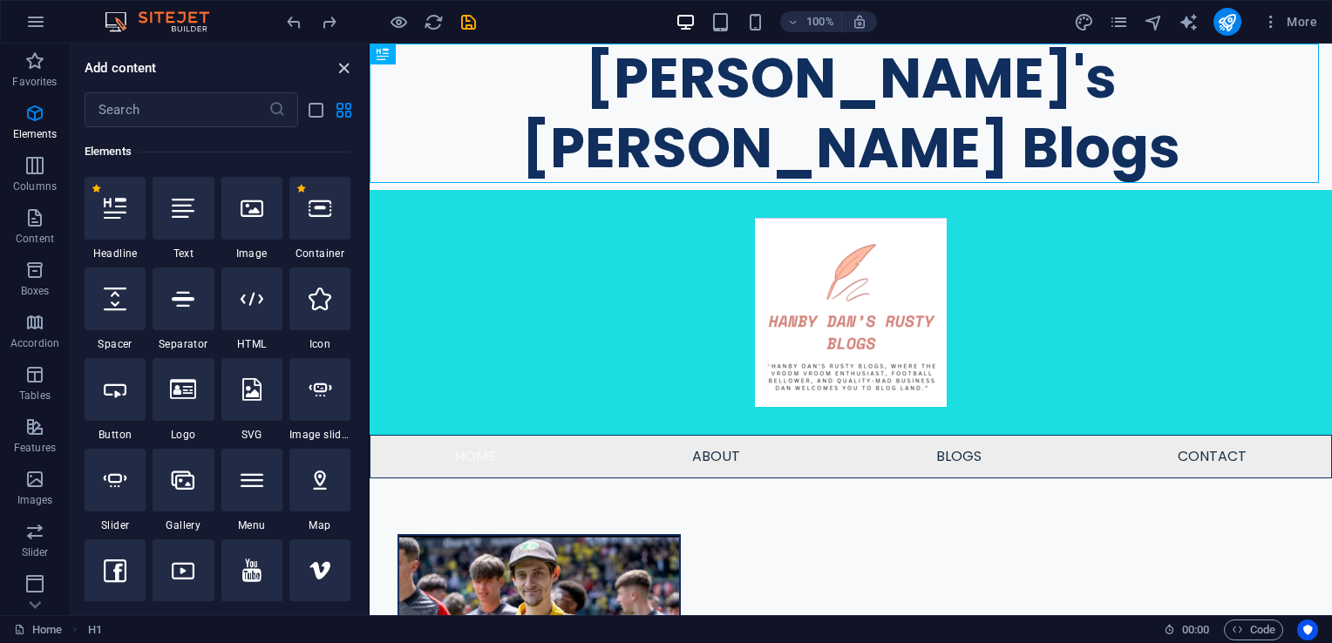
click at [342, 64] on icon "close panel" at bounding box center [344, 68] width 20 height 20
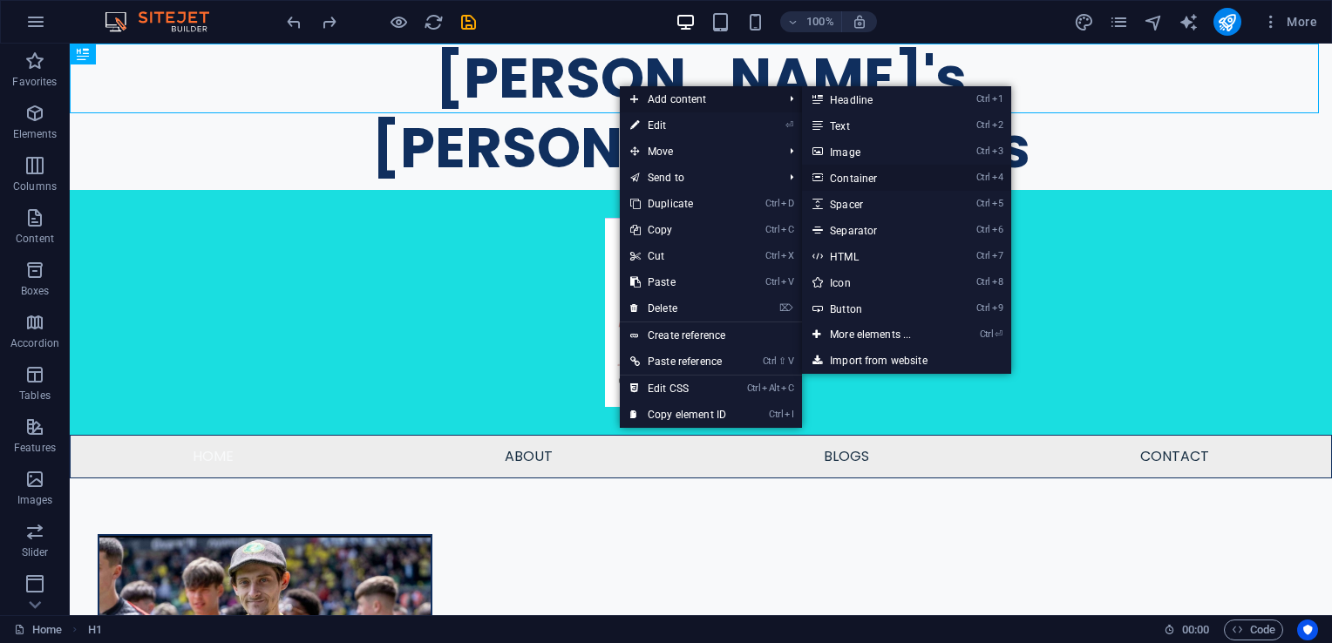
click at [876, 176] on link "Ctrl 4 Container" at bounding box center [874, 178] width 144 height 26
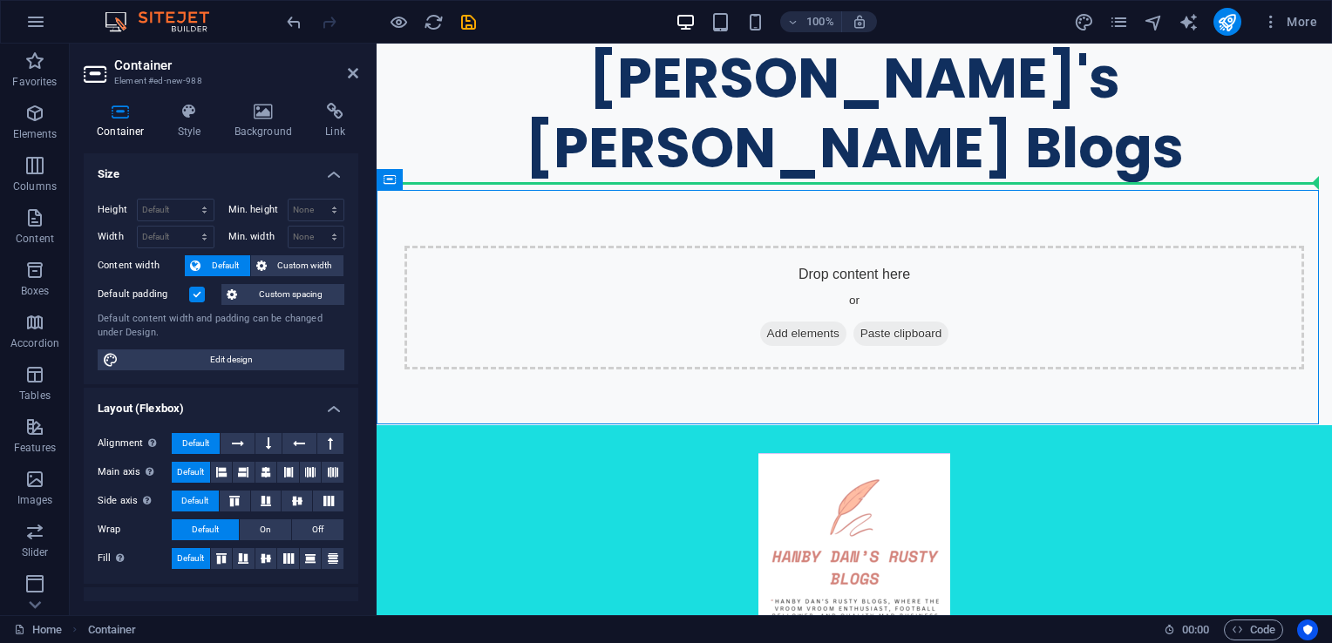
drag, startPoint x: 680, startPoint y: 220, endPoint x: 676, endPoint y: 150, distance: 70.7
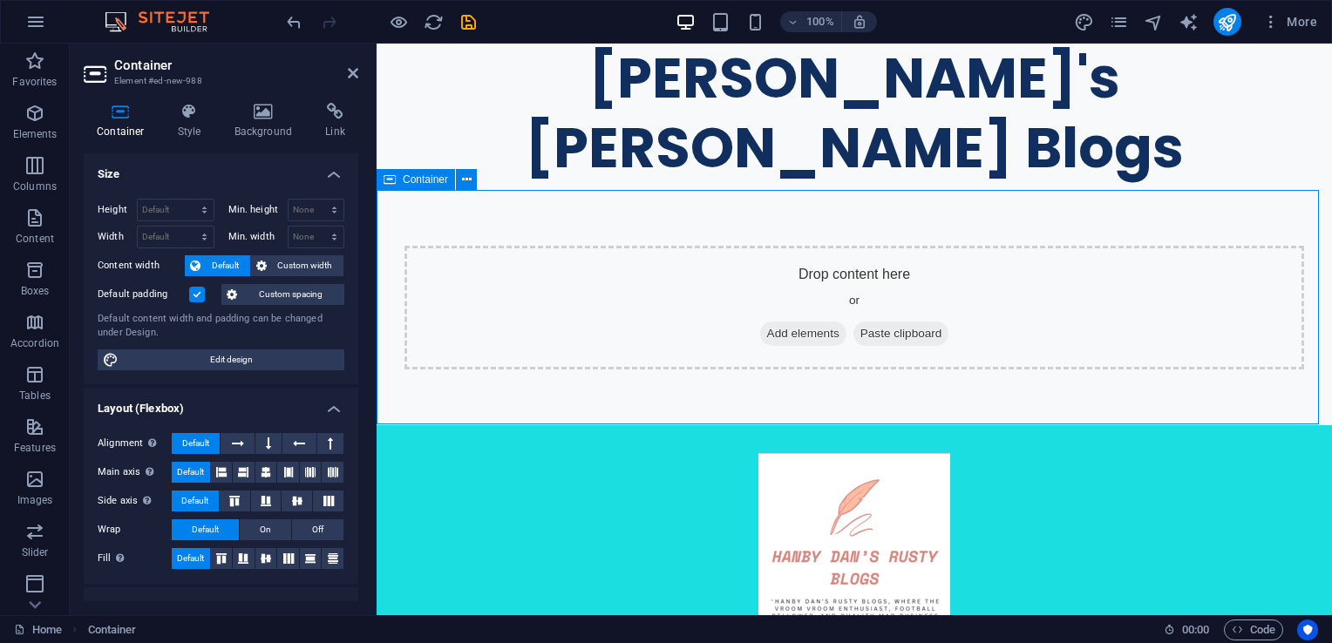
click at [488, 291] on div "Drop content here or Add elements Paste clipboard" at bounding box center [853, 308] width 899 height 124
click at [244, 124] on h4 "Background" at bounding box center [267, 121] width 92 height 37
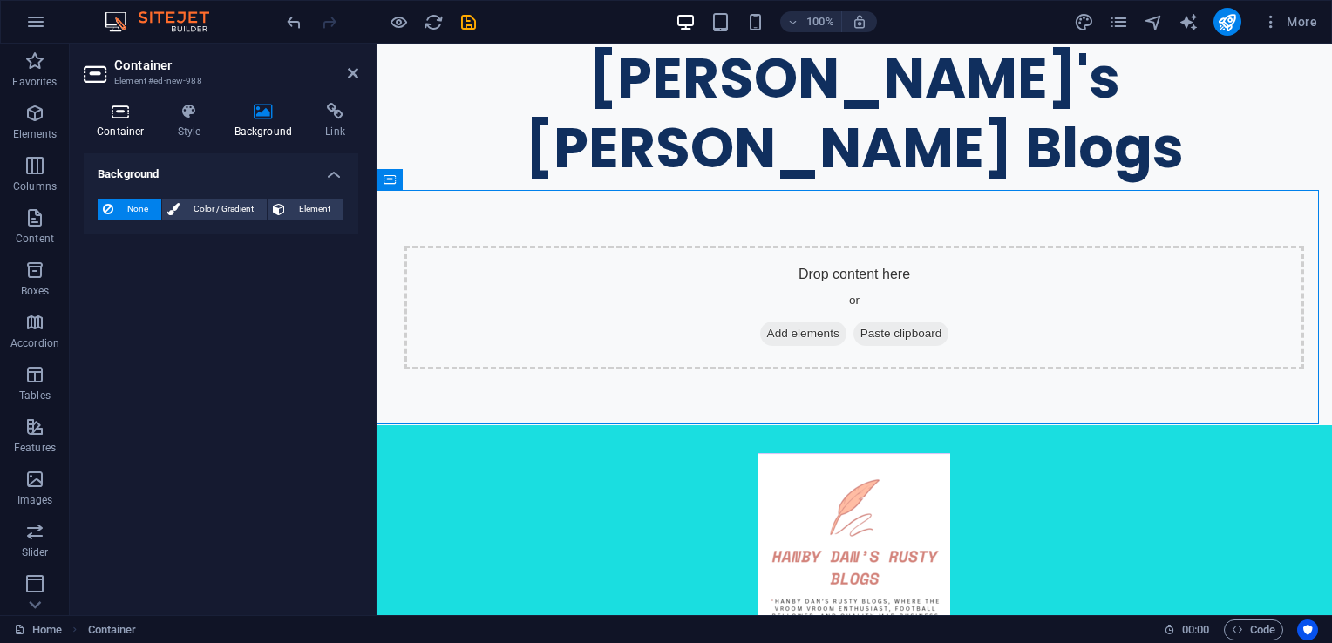
click at [146, 117] on icon at bounding box center [121, 111] width 74 height 17
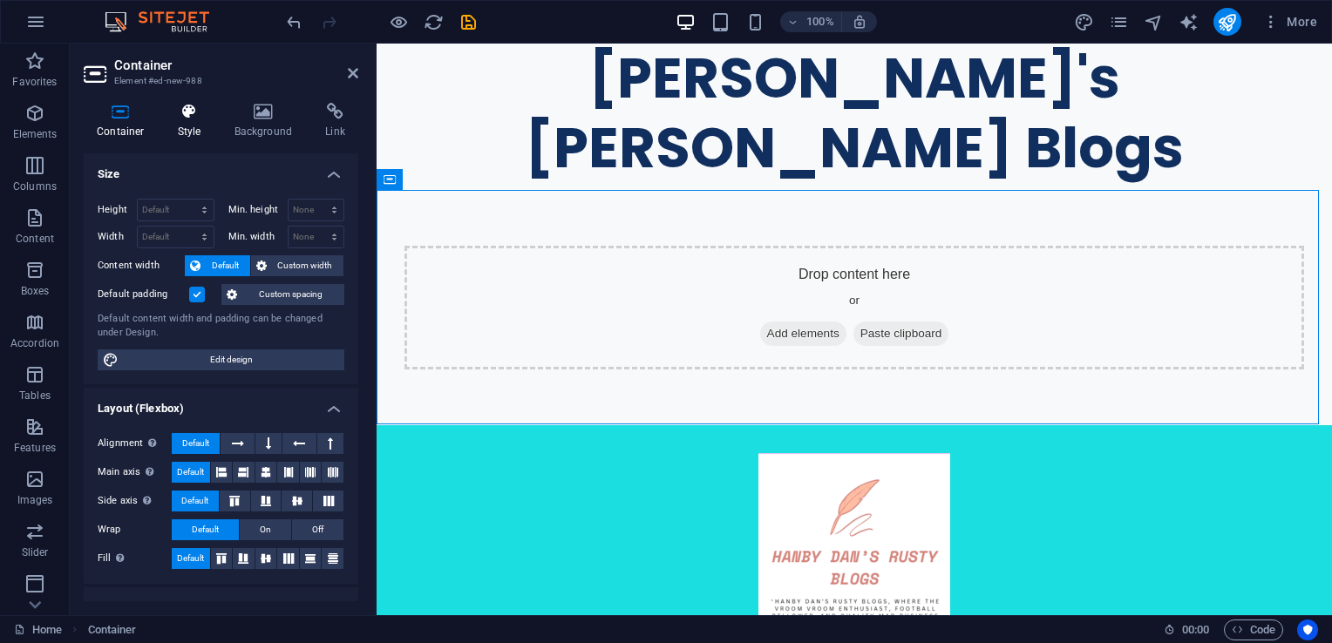
click at [188, 125] on h4 "Style" at bounding box center [193, 121] width 57 height 37
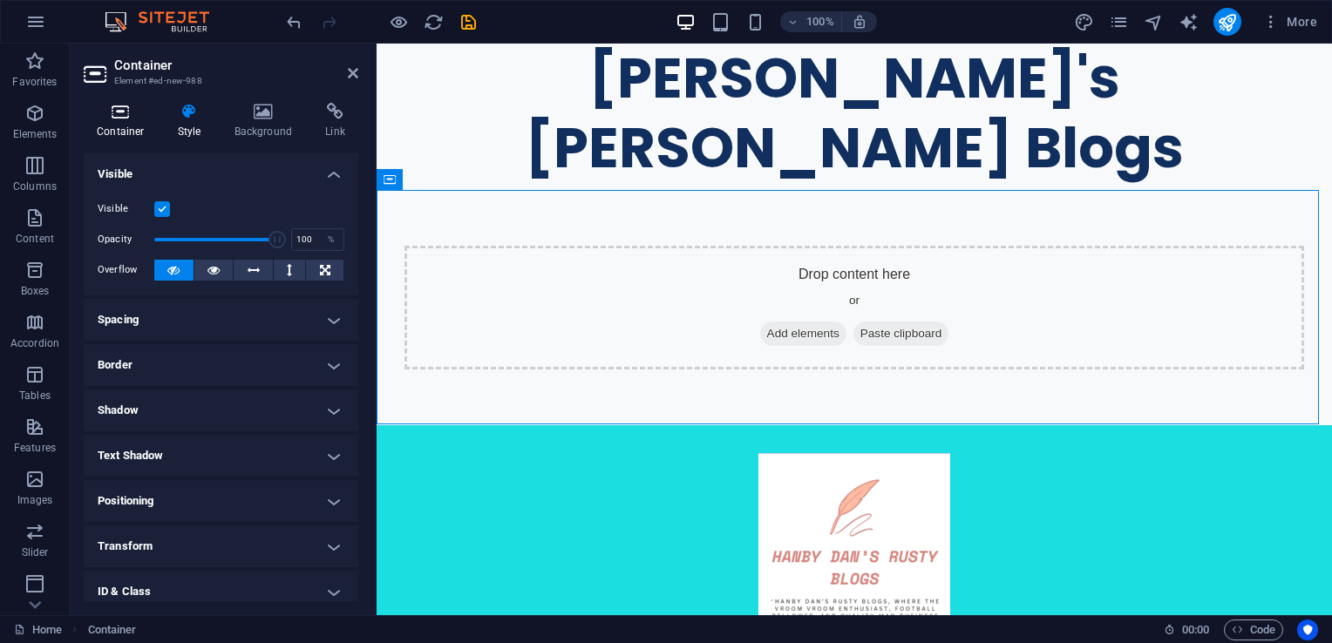
drag, startPoint x: 101, startPoint y: 125, endPoint x: 111, endPoint y: 123, distance: 9.7
click at [104, 125] on h4 "Container" at bounding box center [124, 121] width 81 height 37
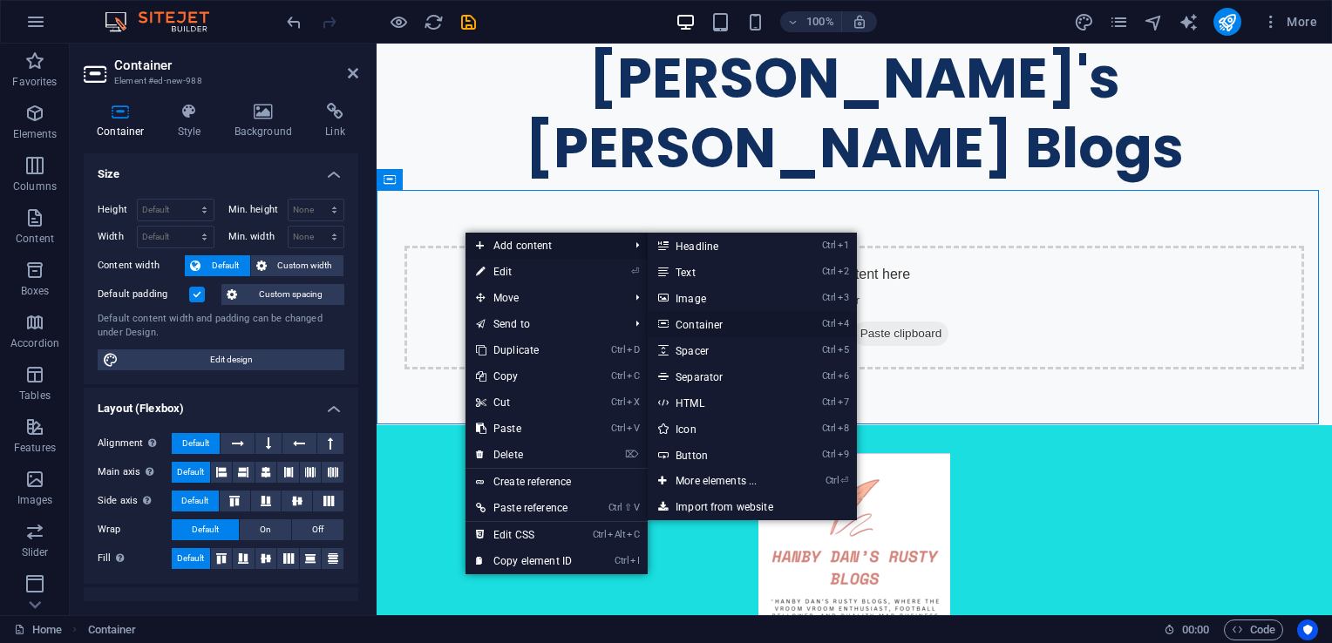
click at [722, 317] on link "Ctrl 4 Container" at bounding box center [720, 324] width 144 height 26
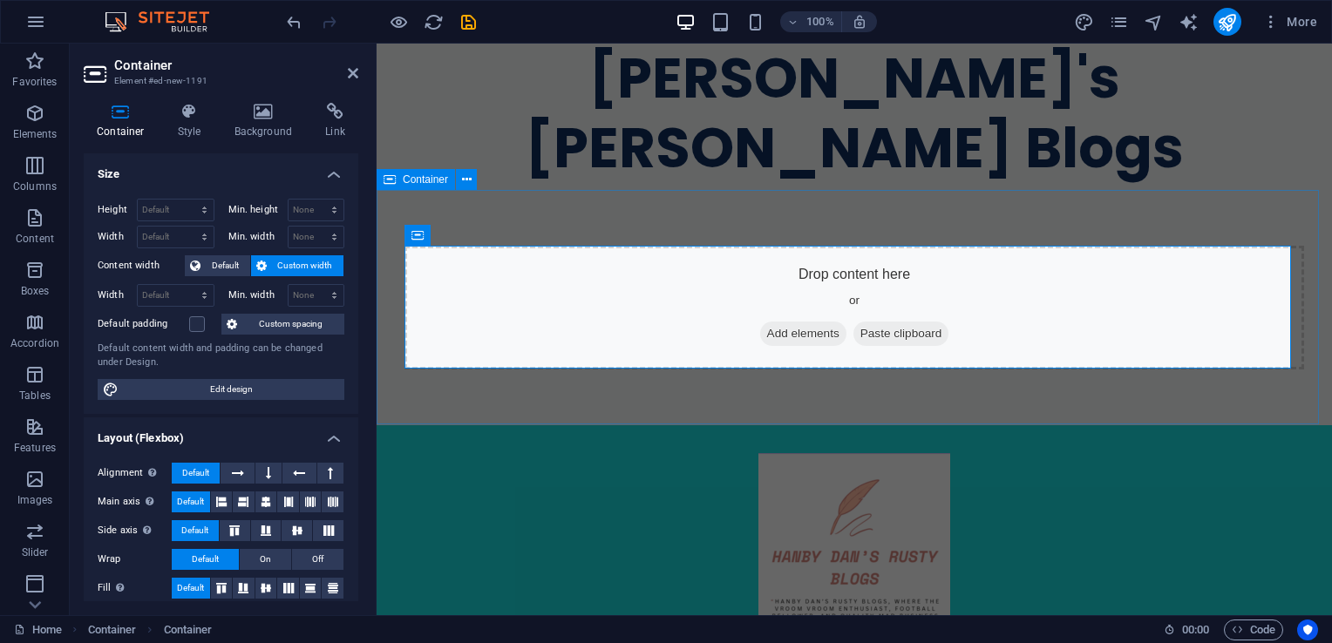
click at [514, 219] on div "Drop content here or Add elements Paste clipboard" at bounding box center [854, 307] width 955 height 235
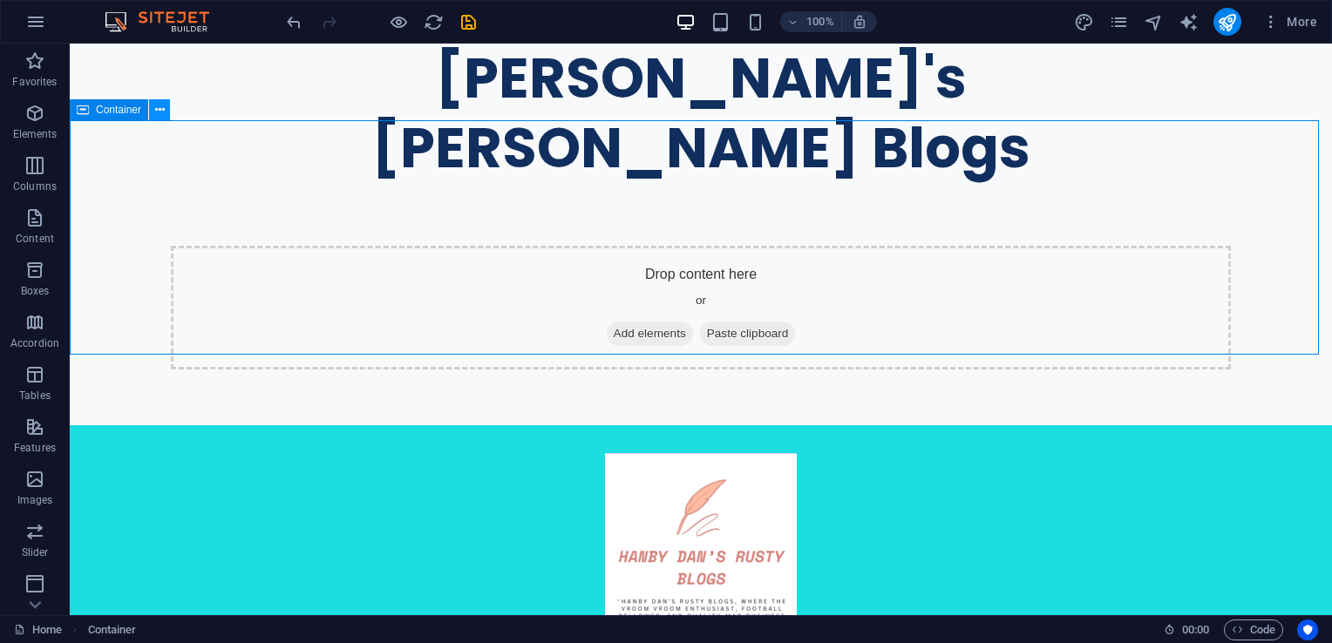
click at [156, 119] on icon at bounding box center [160, 110] width 10 height 18
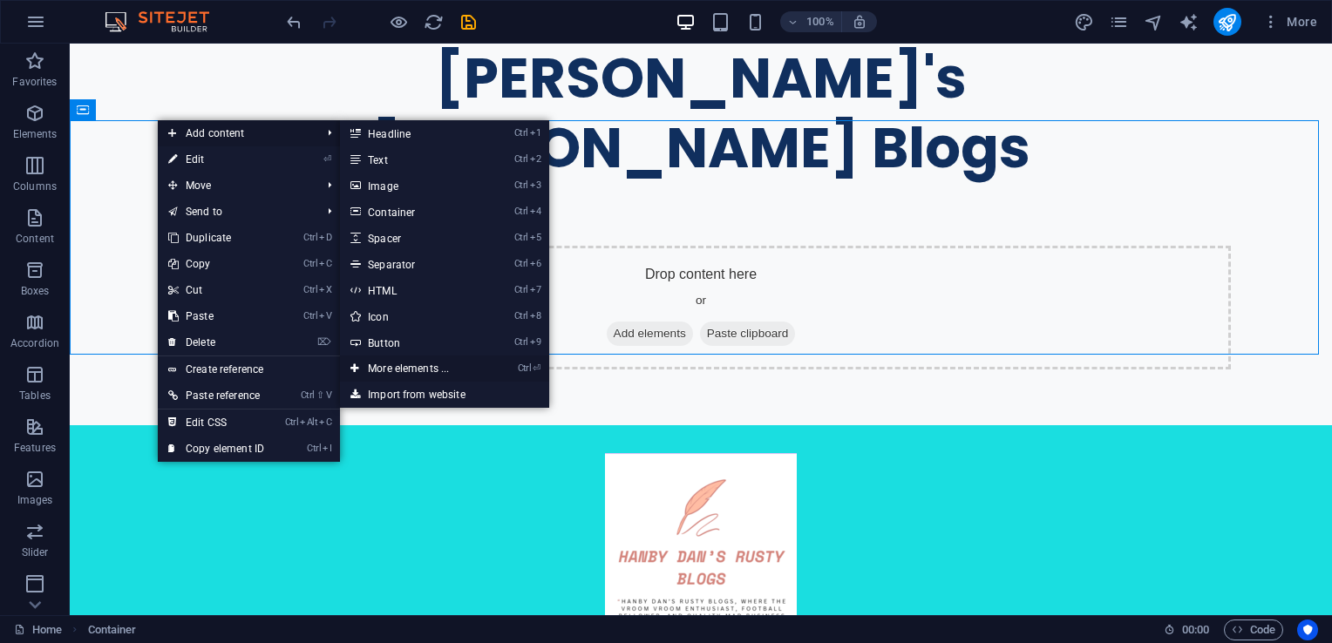
click at [412, 364] on link "Ctrl ⏎ More elements ..." at bounding box center [412, 369] width 144 height 26
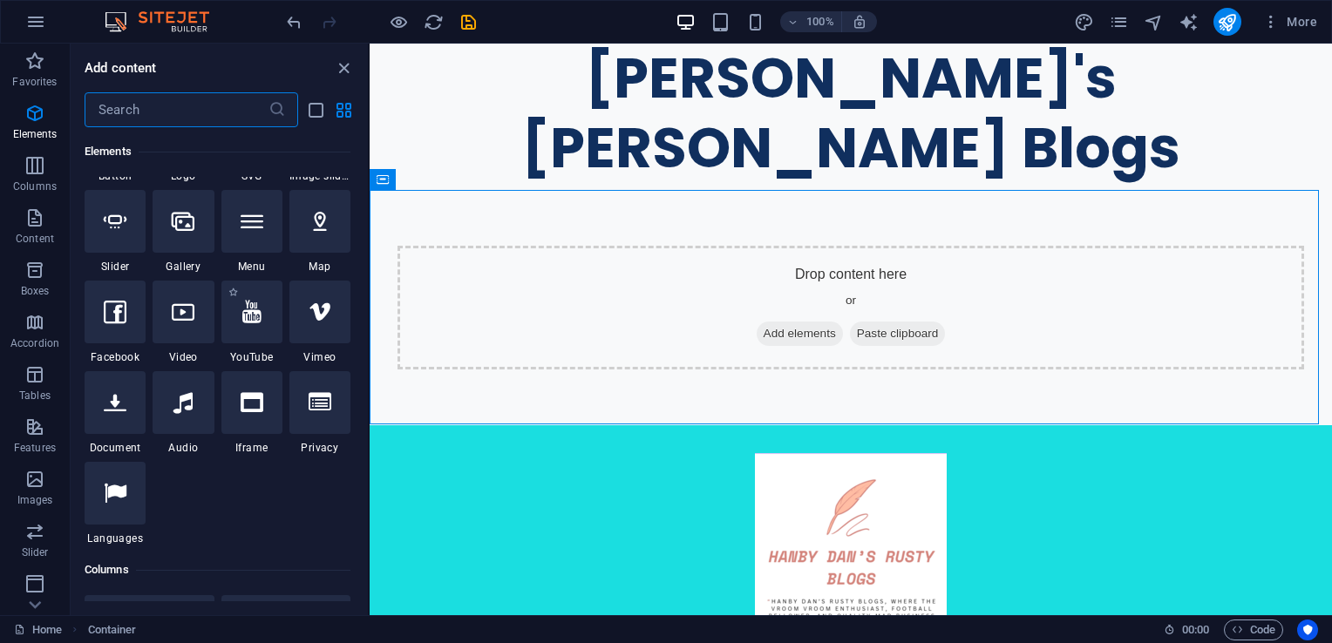
scroll to position [446, 0]
click at [174, 319] on icon at bounding box center [183, 310] width 23 height 23
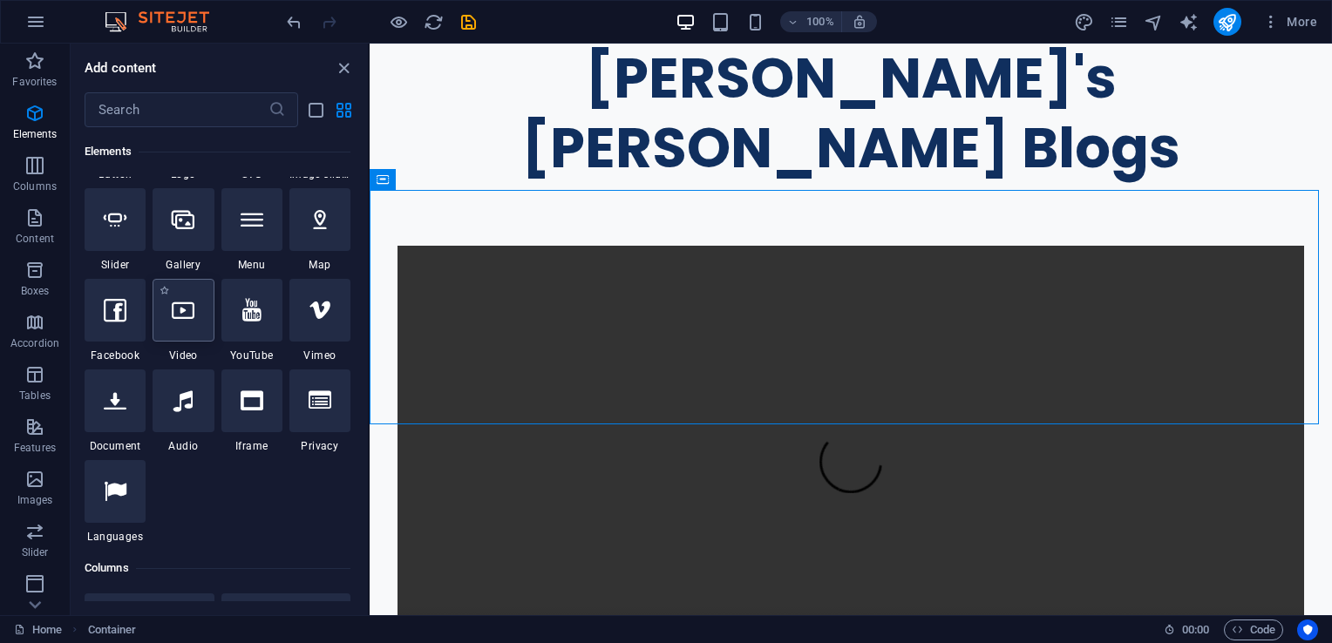
select select "%"
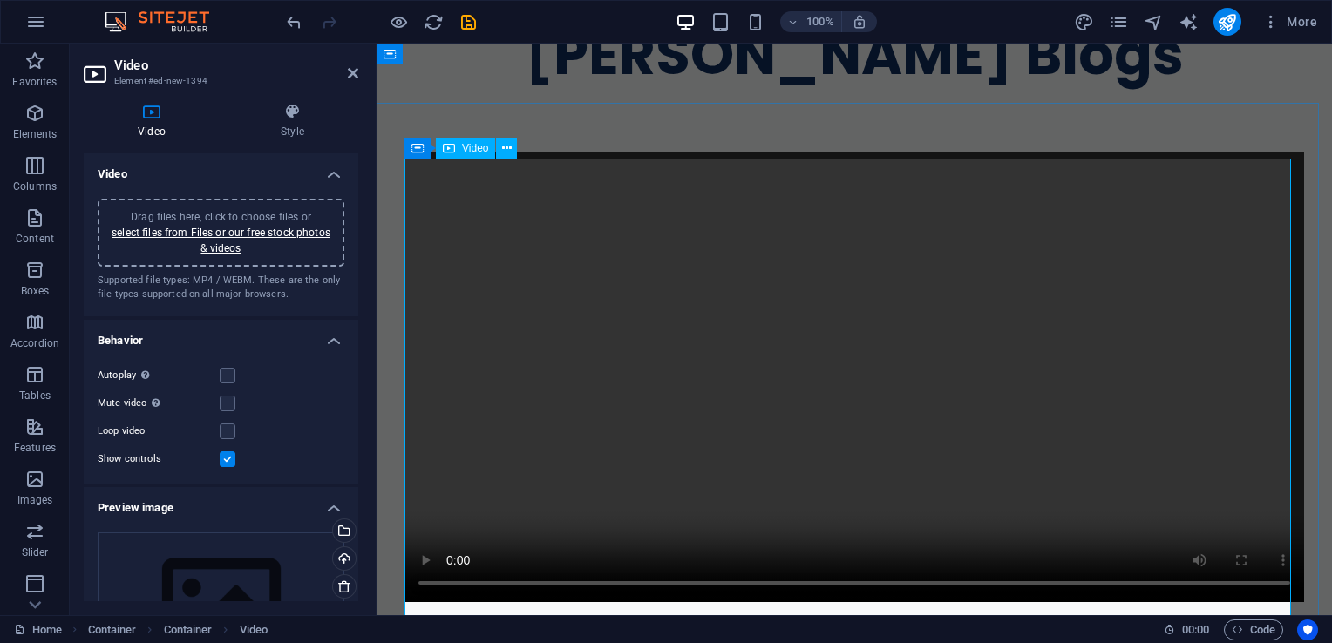
scroll to position [87, 0]
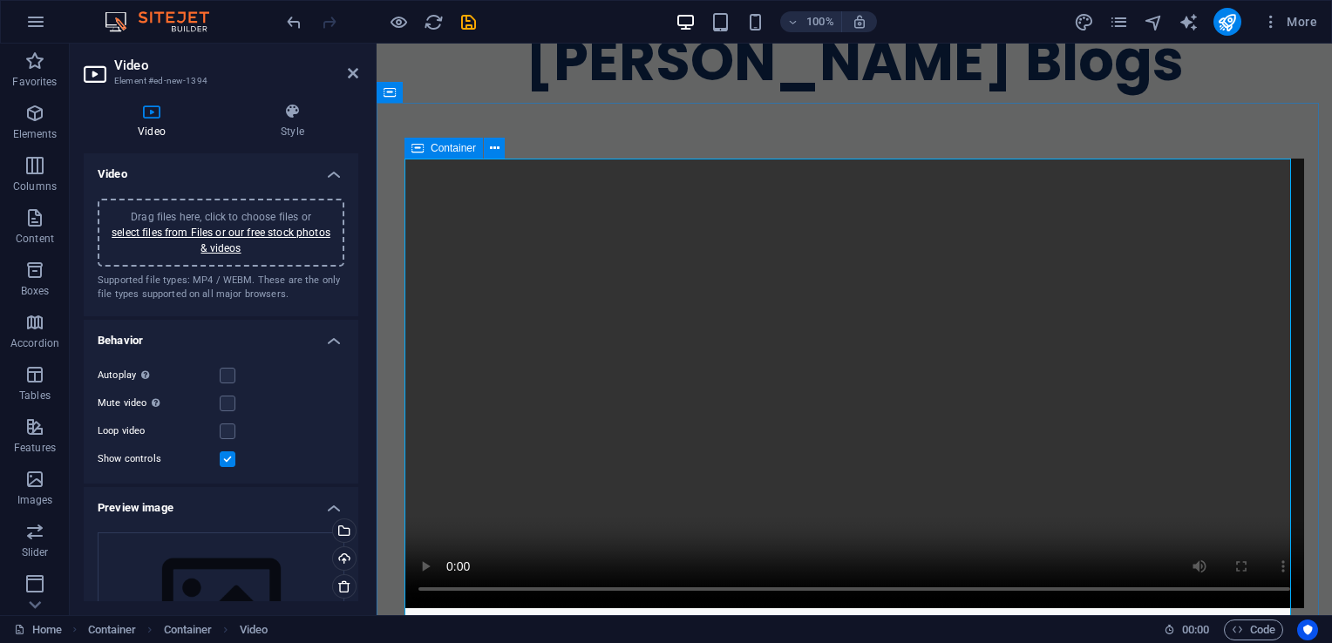
click at [424, 150] on div "Container" at bounding box center [443, 148] width 78 height 21
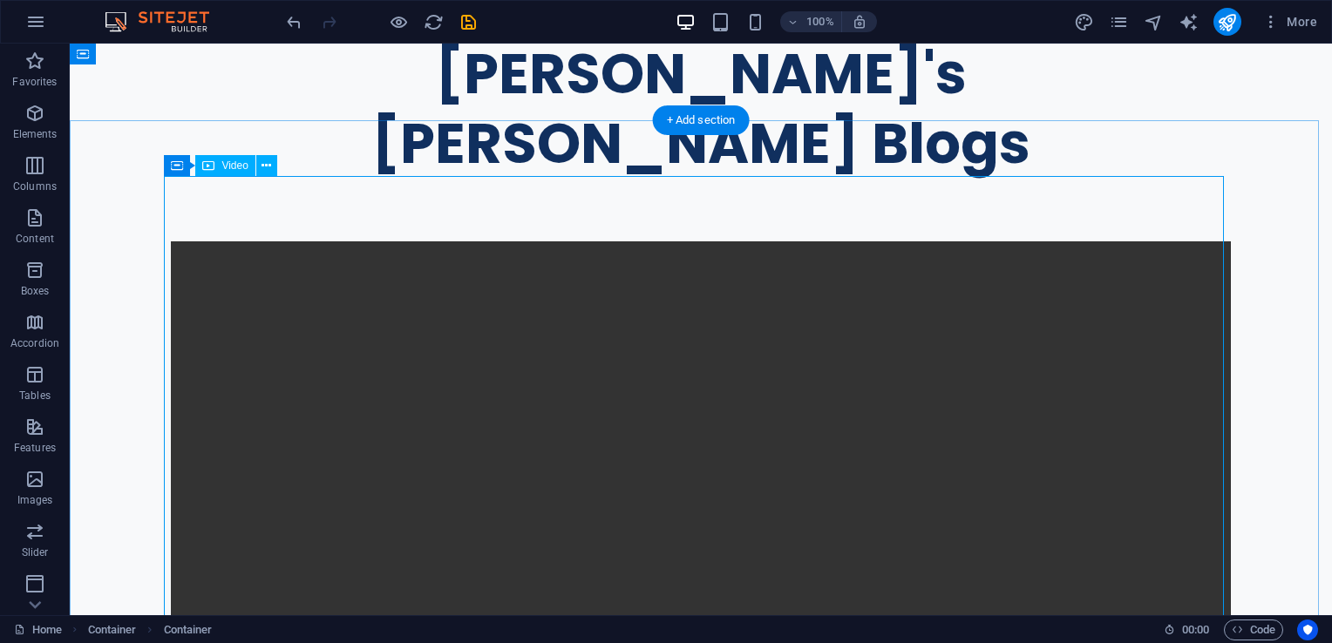
scroll to position [0, 0]
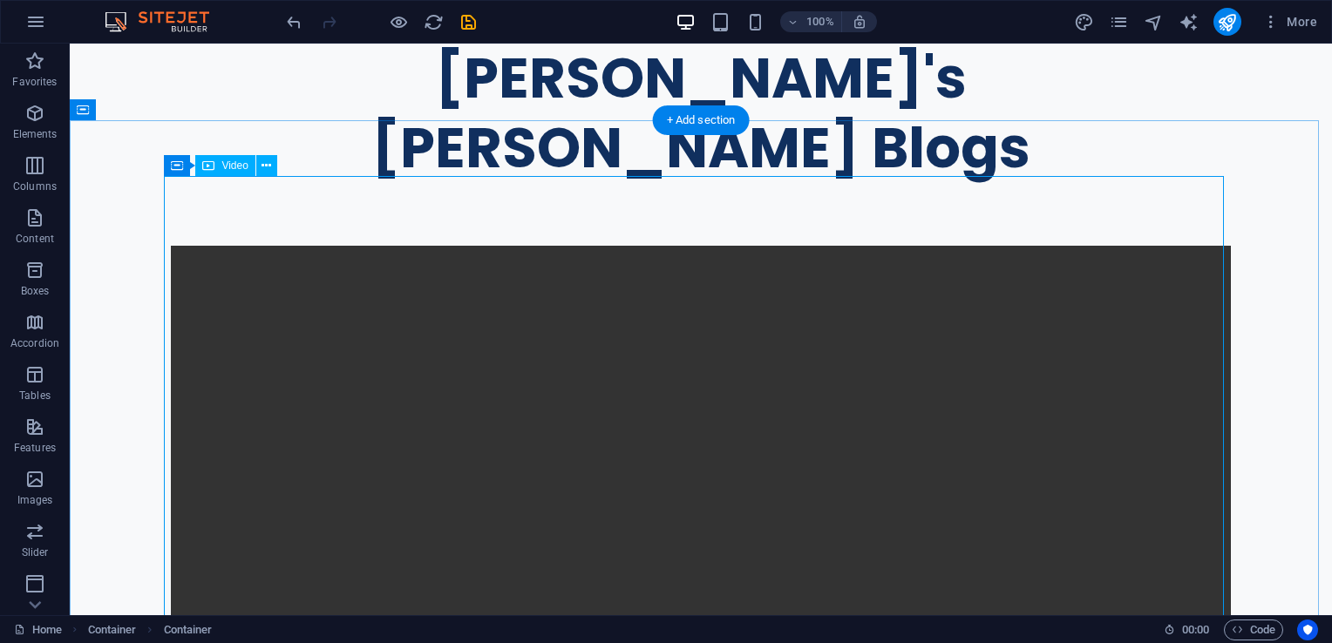
click at [377, 246] on figure at bounding box center [701, 511] width 1060 height 530
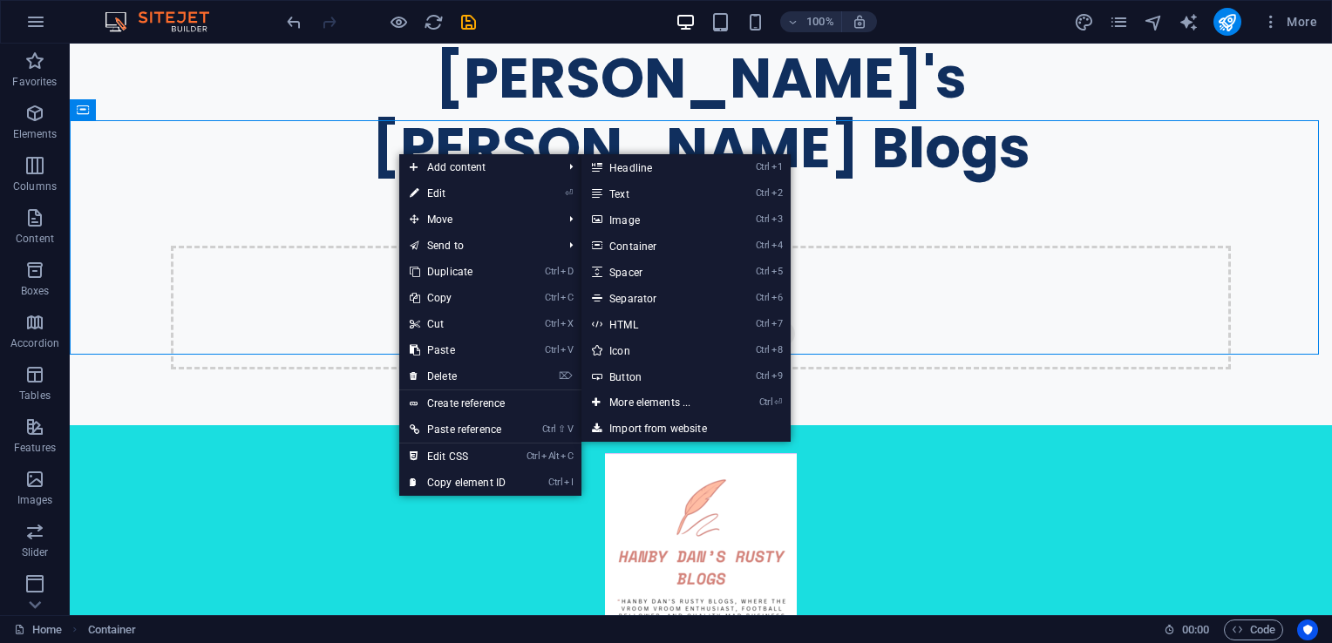
click at [464, 190] on link "⏎ Edit" at bounding box center [457, 193] width 117 height 26
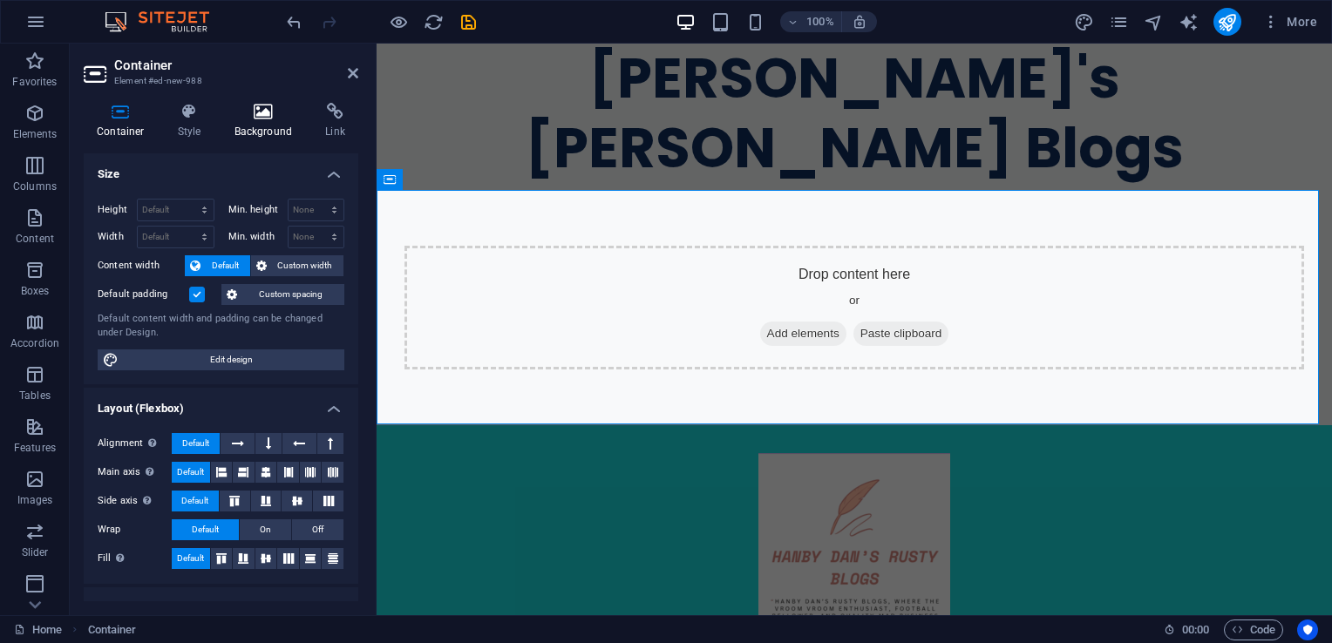
click at [254, 123] on h4 "Background" at bounding box center [267, 121] width 92 height 37
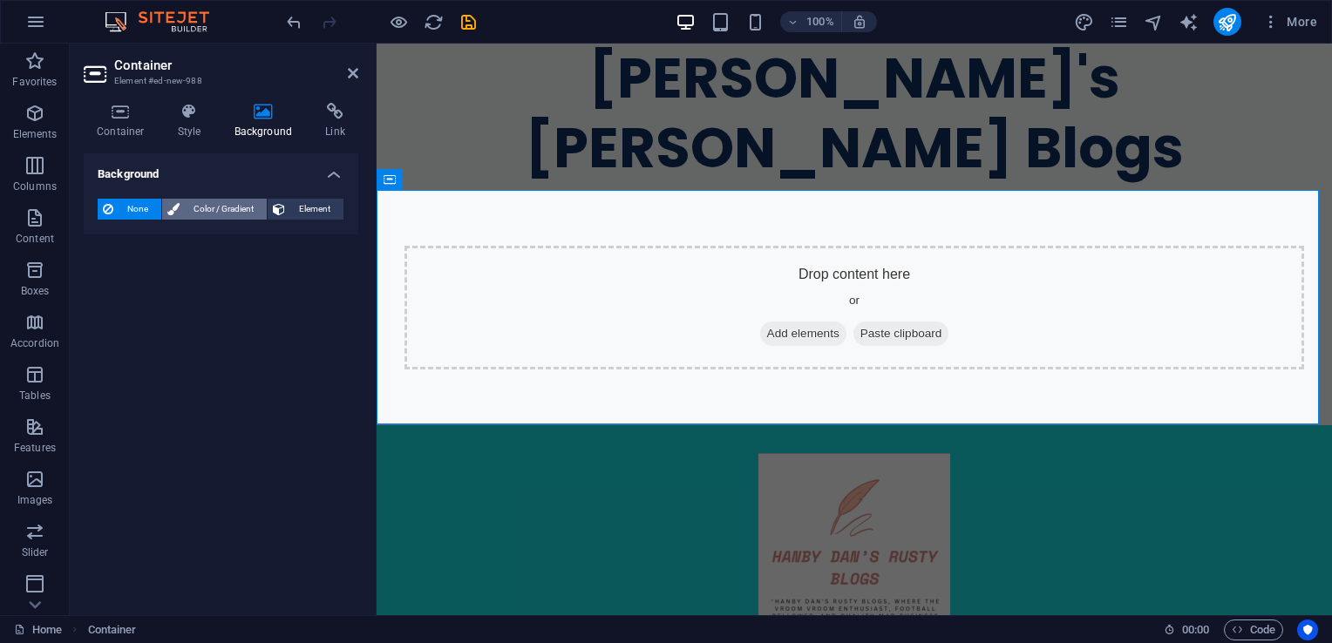
click at [214, 217] on span "Color / Gradient" at bounding box center [223, 209] width 77 height 21
click at [157, 208] on button "None" at bounding box center [130, 209] width 64 height 21
click at [296, 204] on span "Element" at bounding box center [314, 209] width 48 height 21
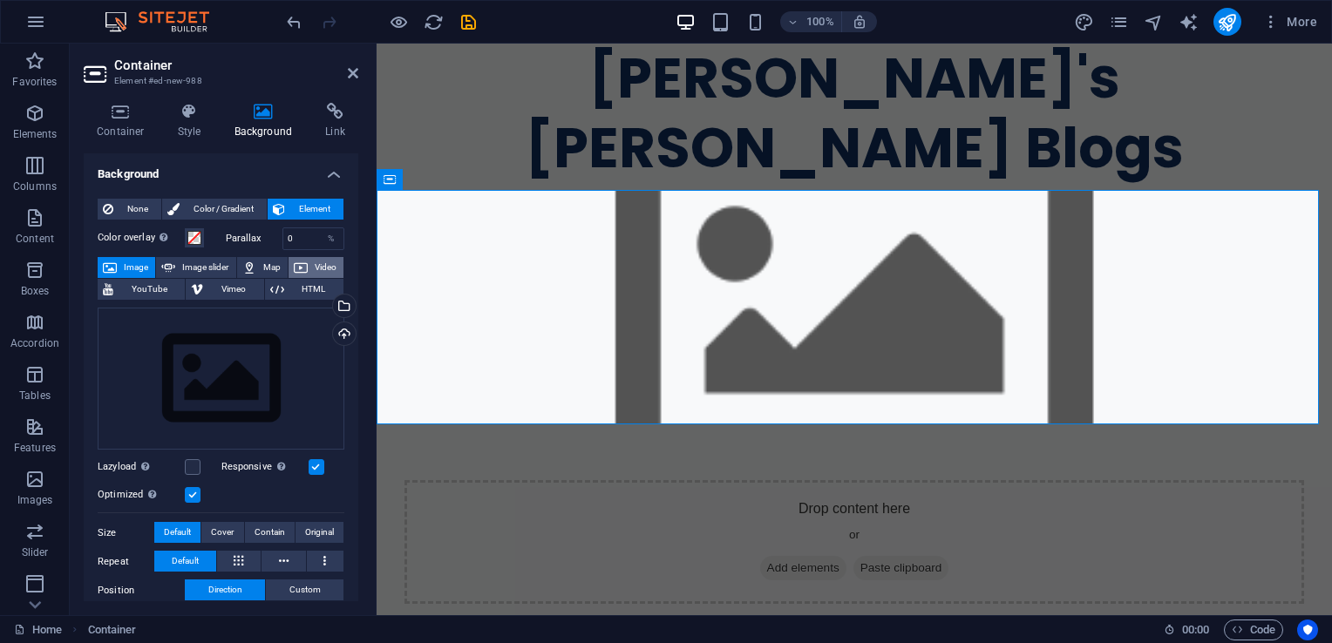
click at [303, 267] on icon at bounding box center [301, 267] width 14 height 21
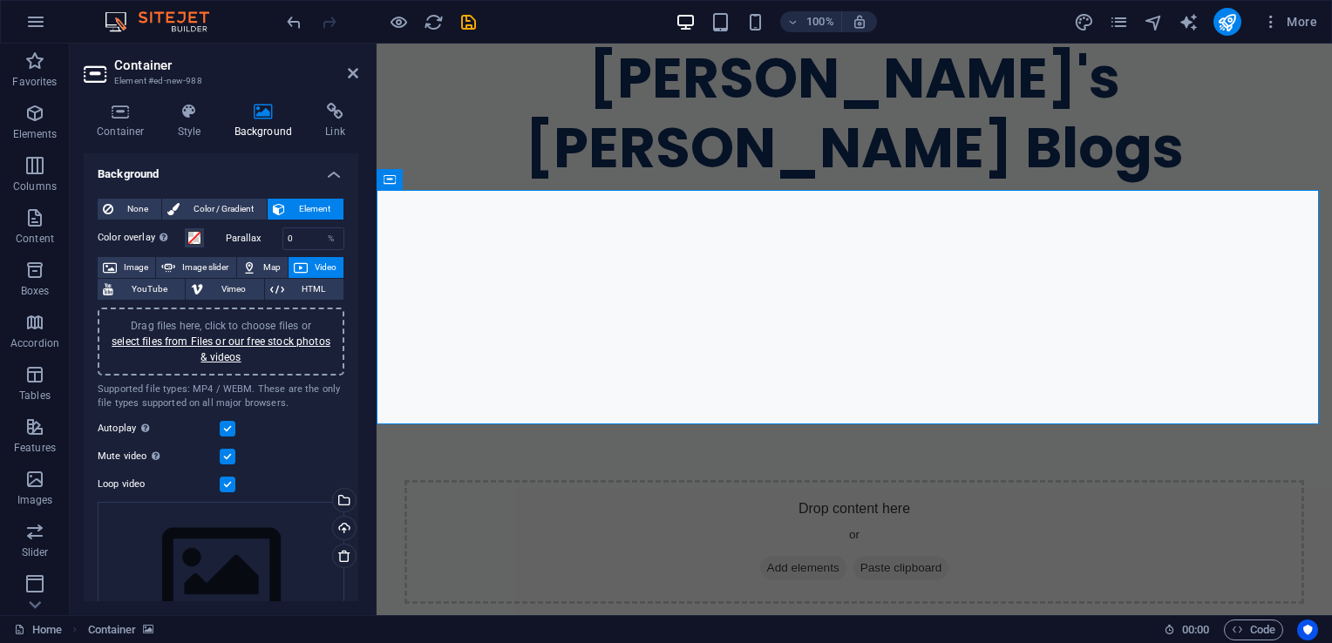
click at [232, 322] on span "Drag files here, click to choose files or select files from Files or our free s…" at bounding box center [221, 342] width 219 height 44
click at [353, 74] on icon at bounding box center [353, 73] width 10 height 14
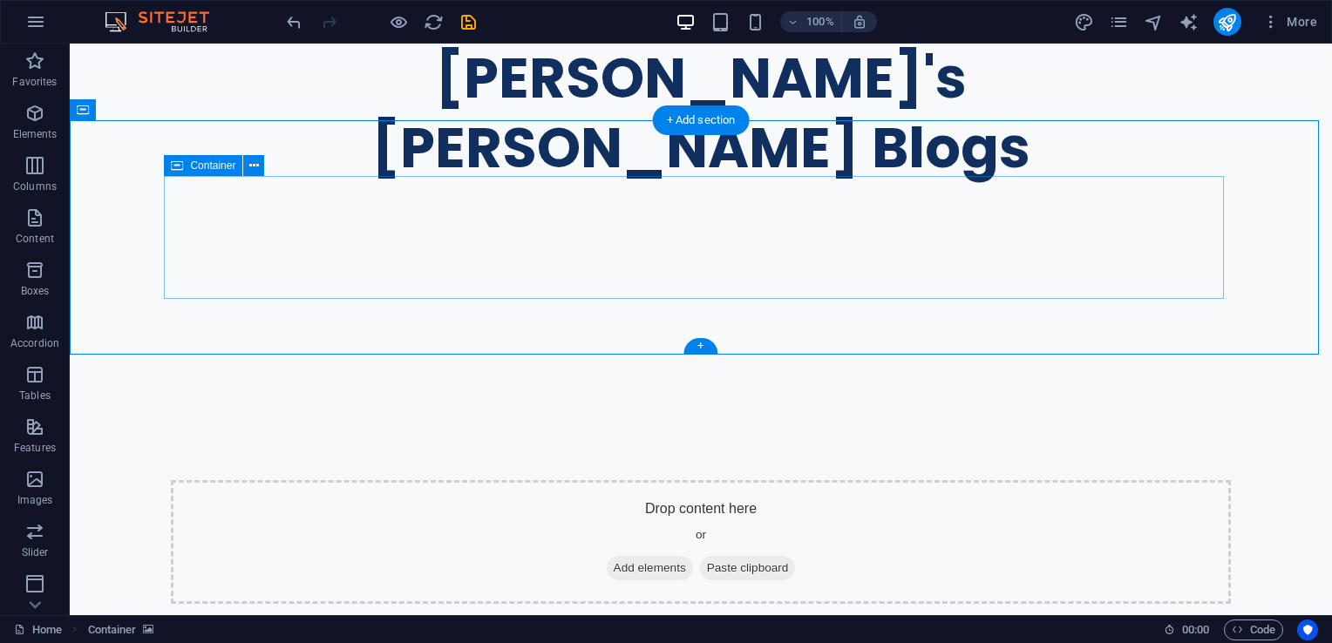
click at [596, 480] on div "Drop content here or Add elements Paste clipboard" at bounding box center [701, 542] width 1060 height 124
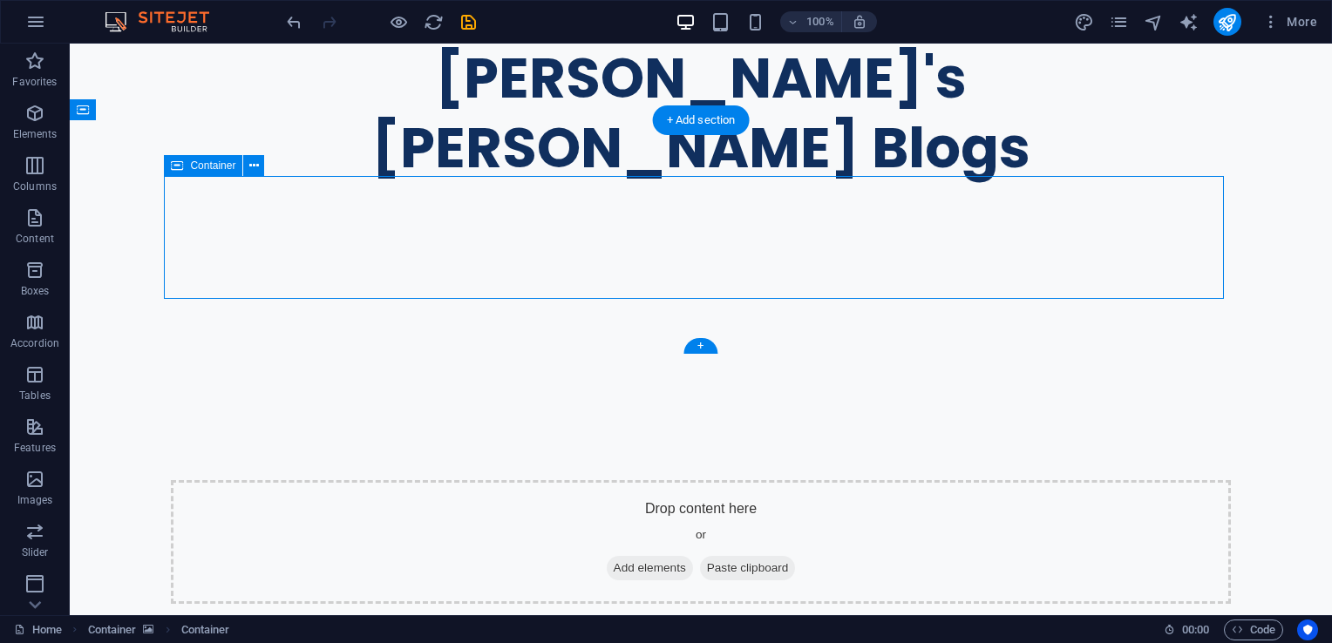
click at [446, 480] on div "Drop content here or Add elements Paste clipboard" at bounding box center [701, 542] width 1060 height 124
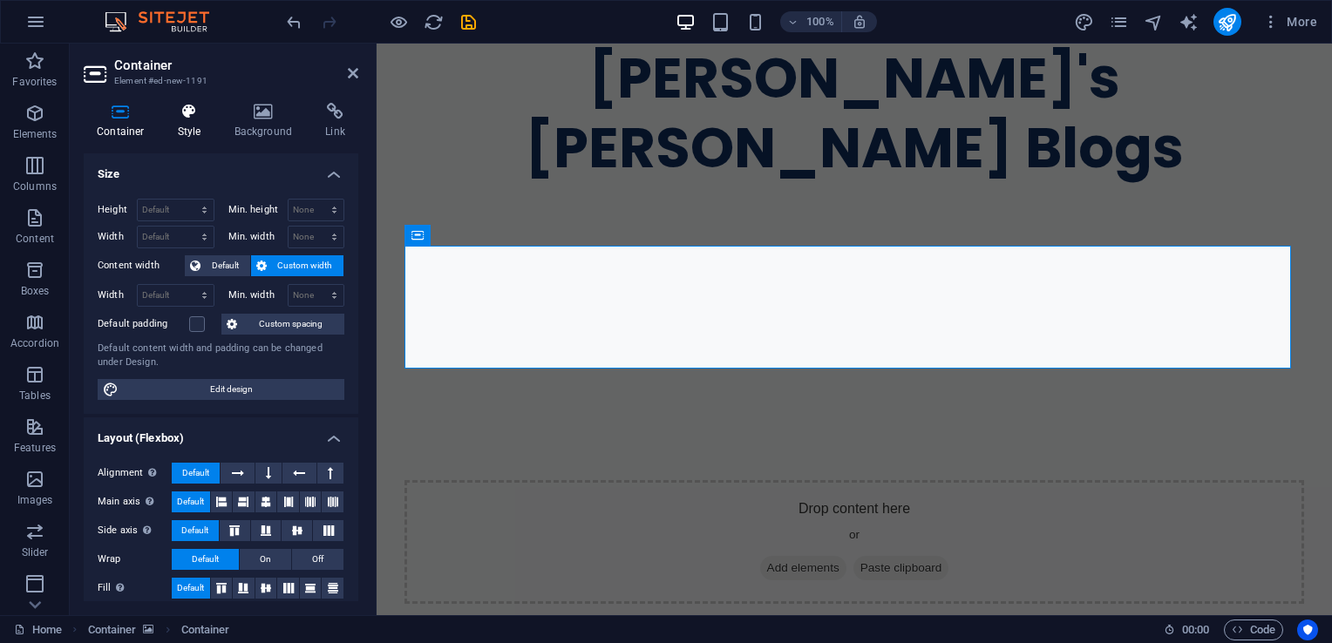
click at [195, 120] on h4 "Style" at bounding box center [193, 121] width 57 height 37
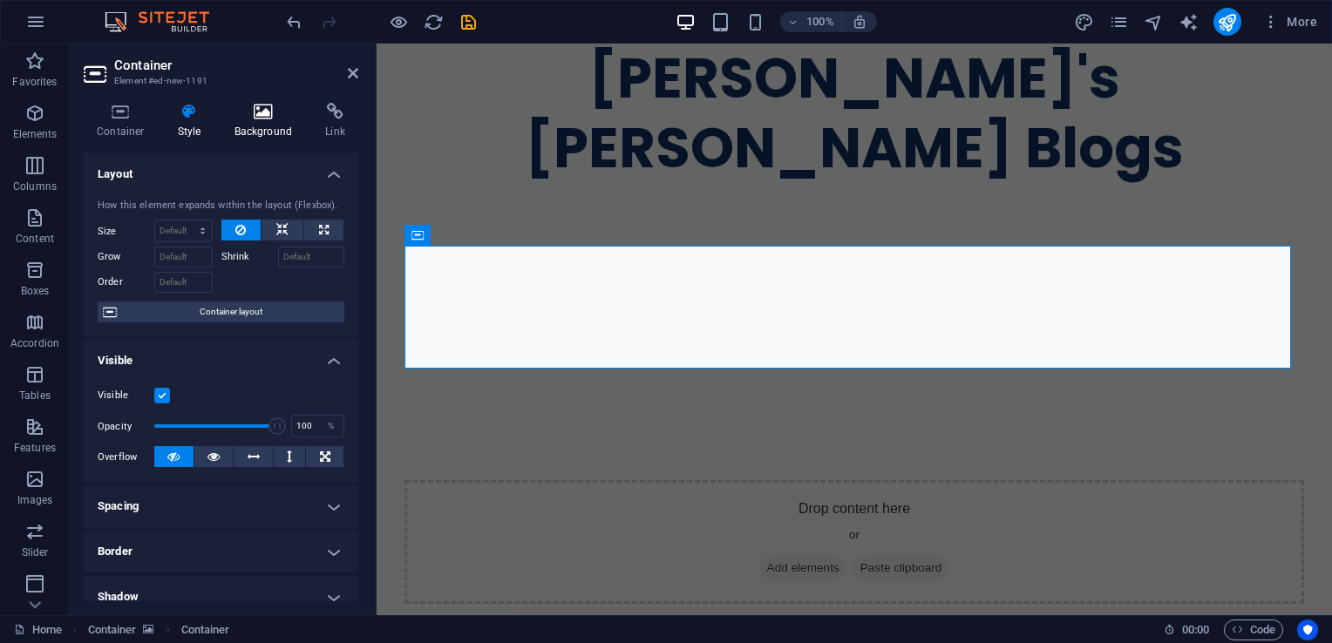
click at [271, 115] on icon at bounding box center [263, 111] width 85 height 17
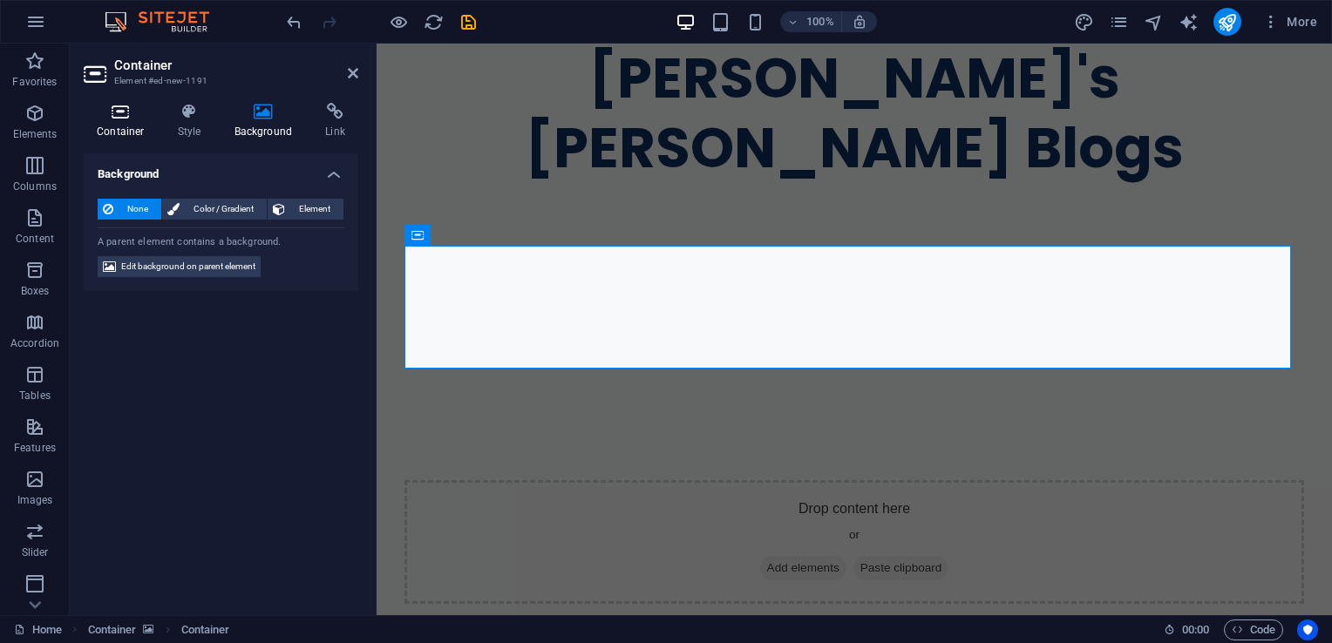
click at [121, 112] on icon at bounding box center [121, 111] width 74 height 17
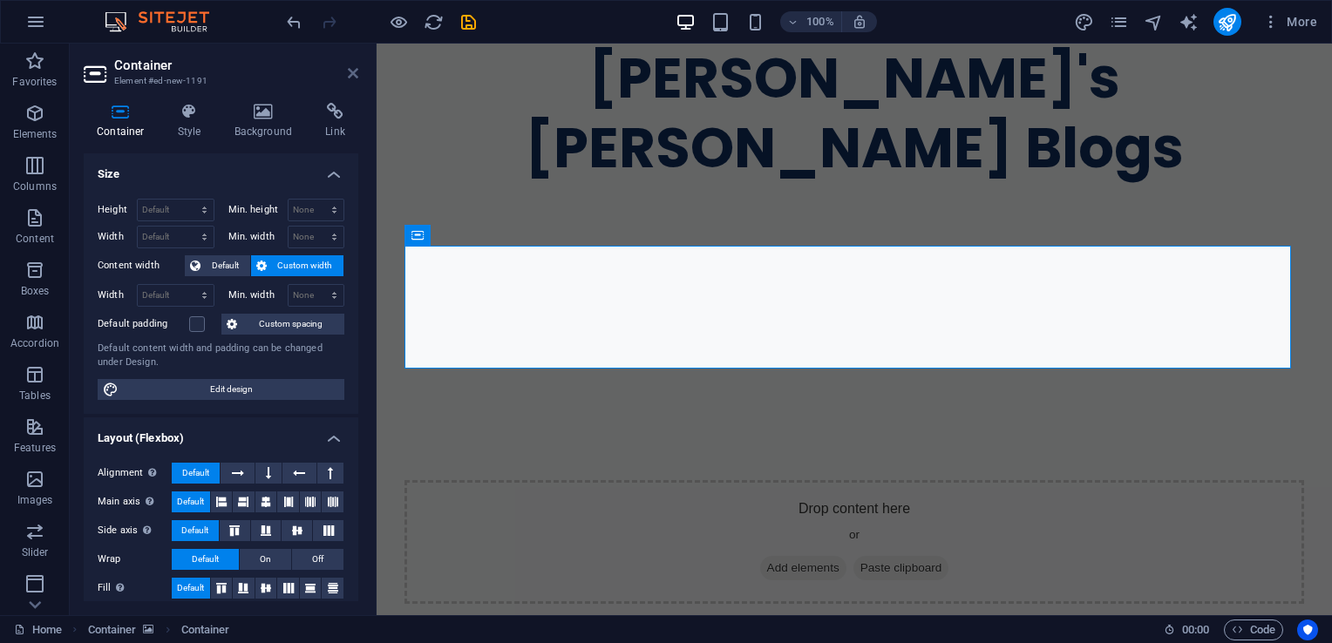
click at [350, 69] on icon at bounding box center [353, 73] width 10 height 14
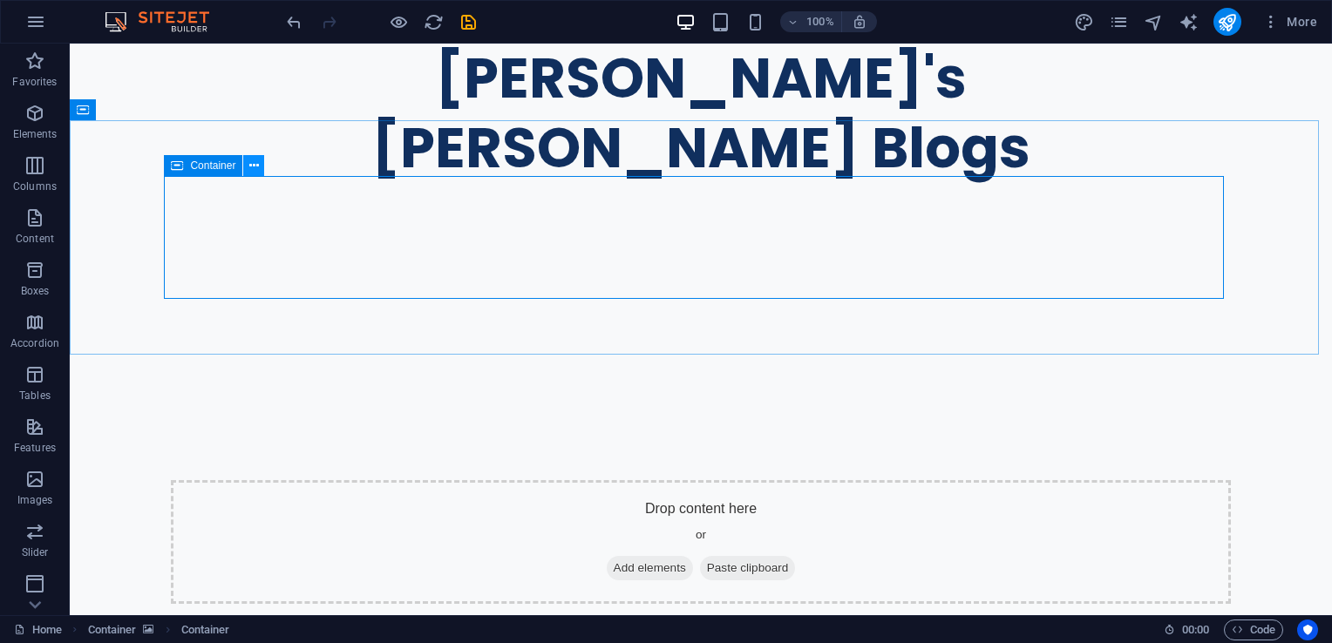
click at [254, 168] on icon at bounding box center [254, 166] width 10 height 18
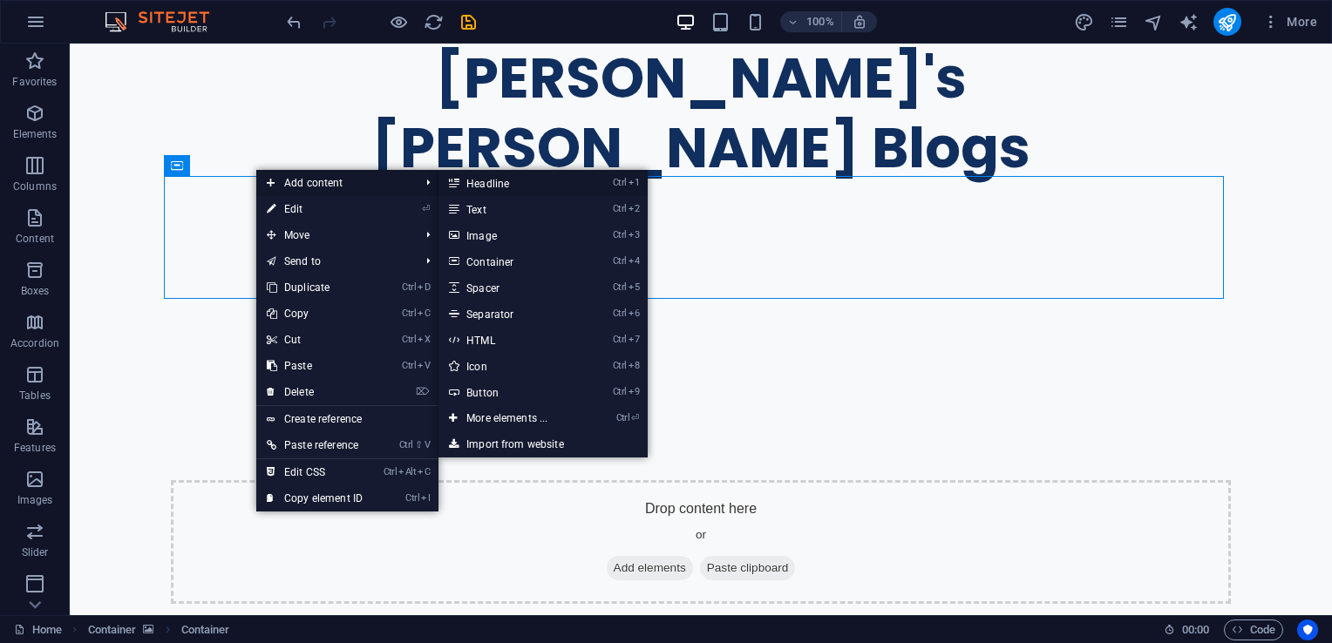
click at [482, 179] on link "Ctrl 1 Headline" at bounding box center [510, 183] width 144 height 26
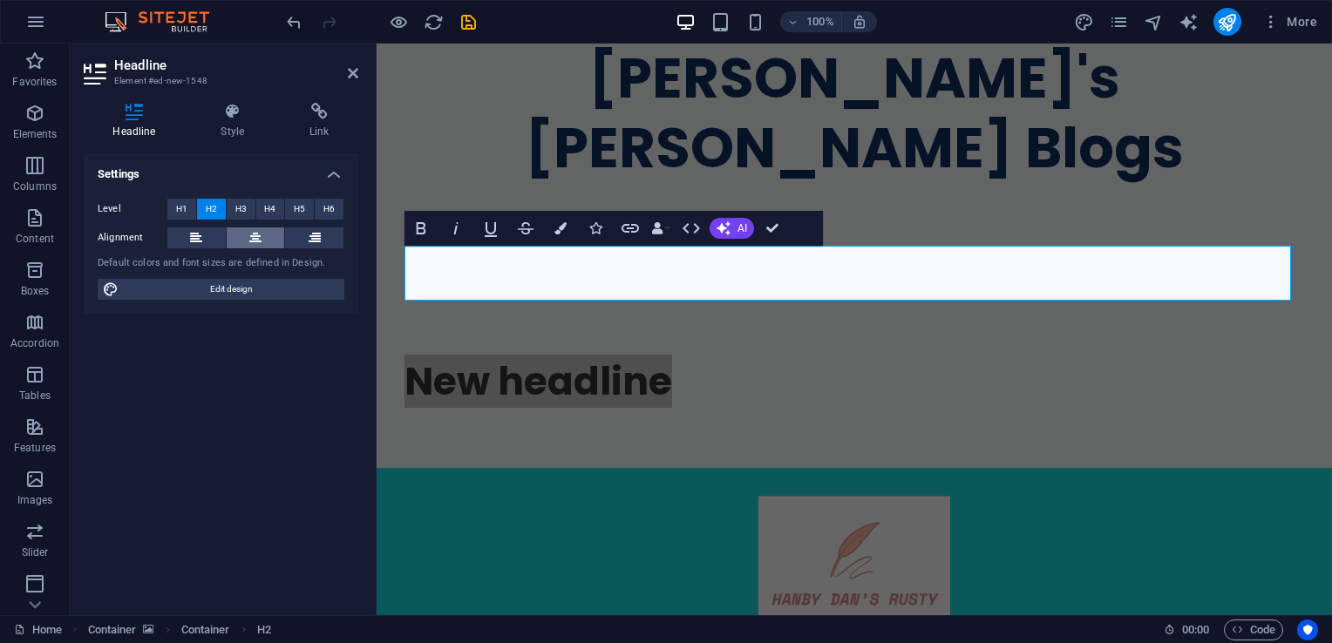
click at [251, 235] on icon at bounding box center [255, 237] width 12 height 21
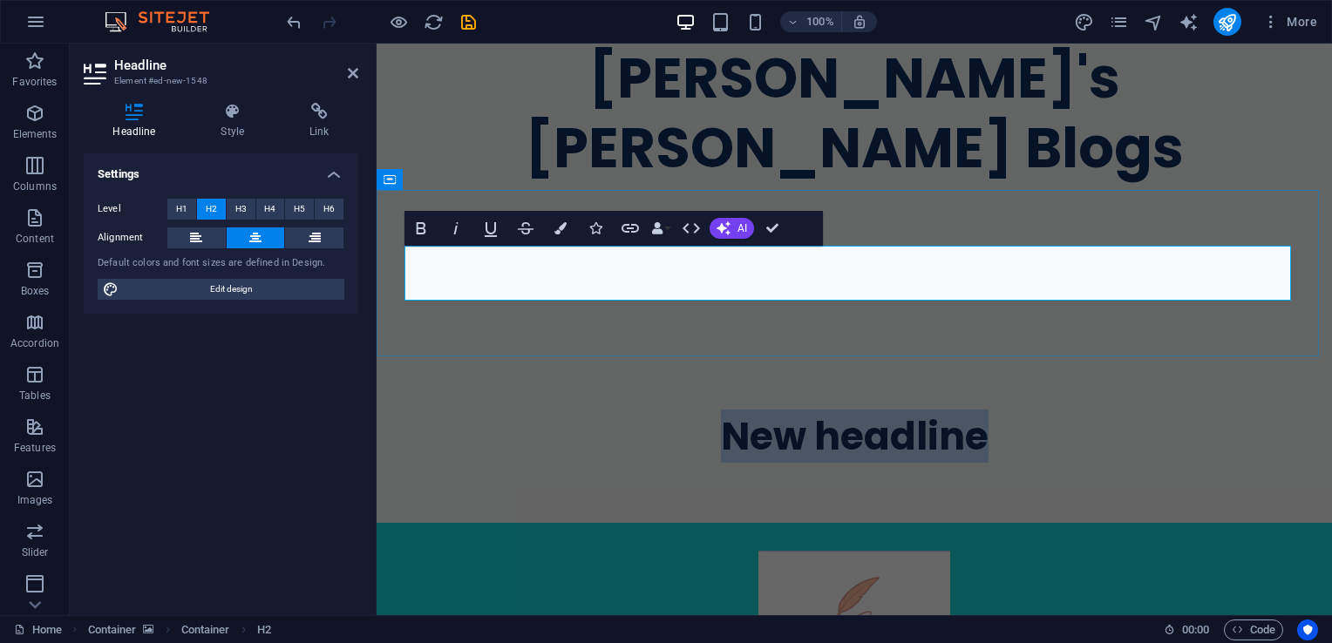
click at [867, 412] on h2 "New headline" at bounding box center [853, 436] width 899 height 48
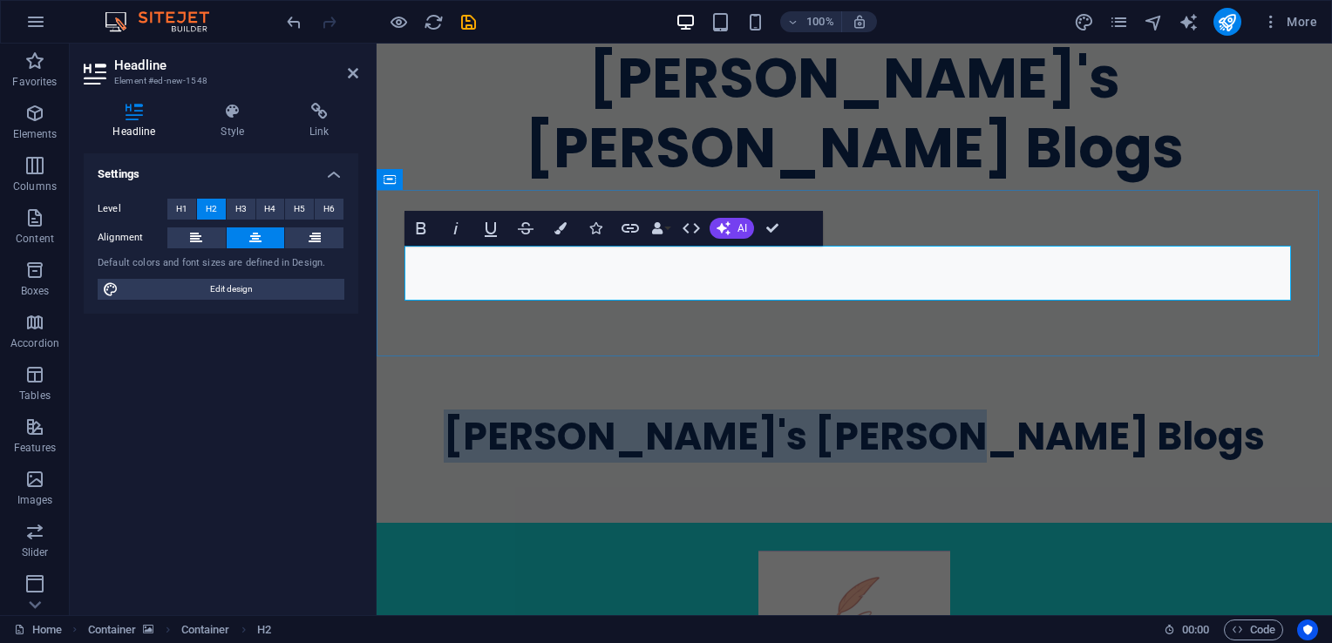
drag, startPoint x: 597, startPoint y: 282, endPoint x: 1104, endPoint y: 272, distance: 507.3
click at [1116, 412] on h2 "​Hanby Dan's Rusty Blogs" at bounding box center [853, 436] width 899 height 48
drag, startPoint x: 764, startPoint y: 282, endPoint x: 743, endPoint y: 274, distance: 23.5
click at [743, 412] on h2 "​Hanby Dan's Rusty Blogs" at bounding box center [853, 436] width 899 height 48
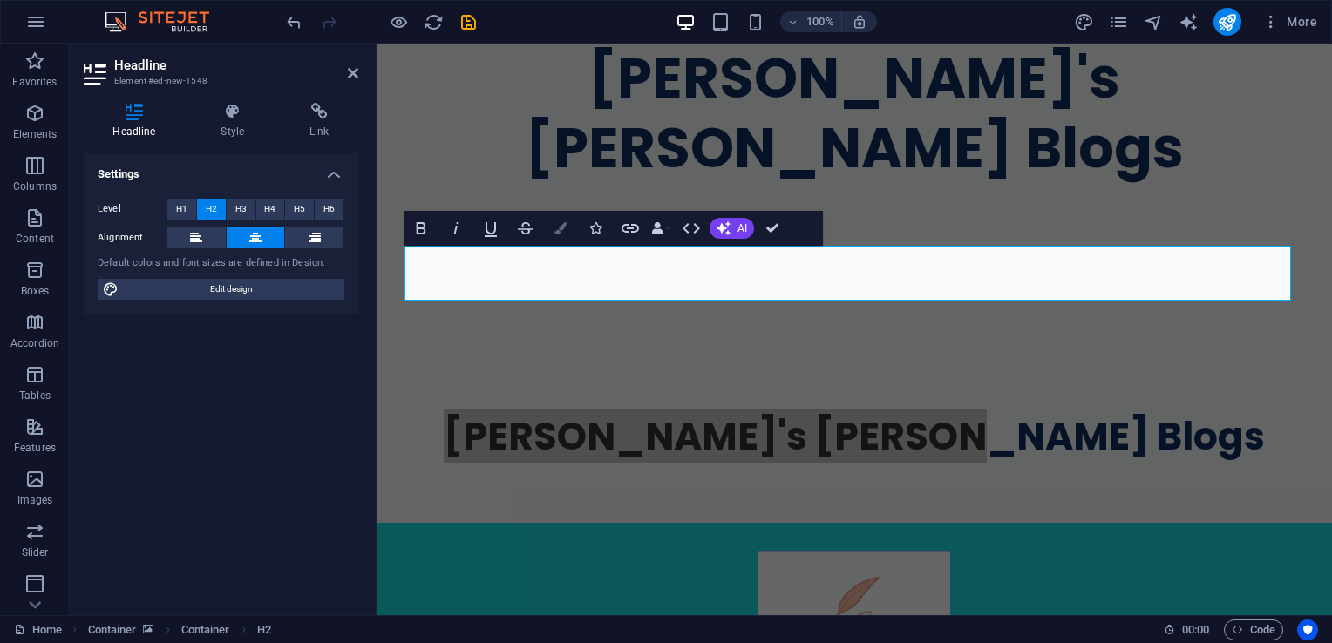
click at [562, 235] on button "Colors" at bounding box center [560, 228] width 33 height 35
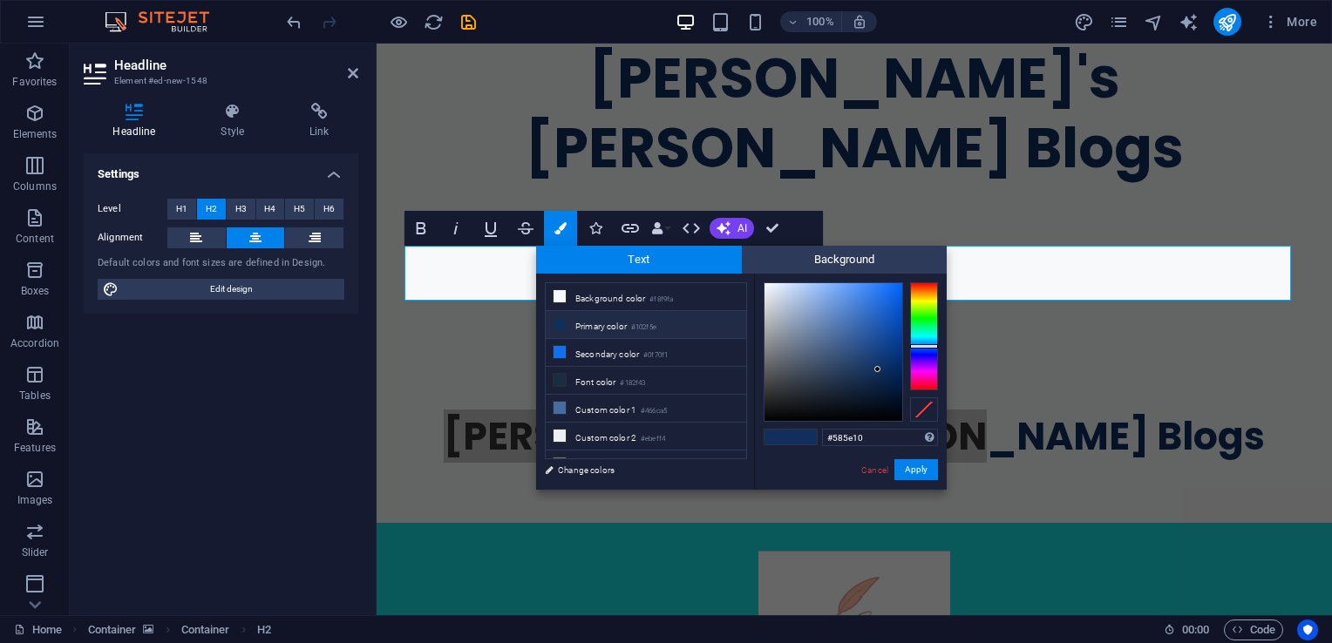
click at [932, 302] on div at bounding box center [924, 336] width 28 height 108
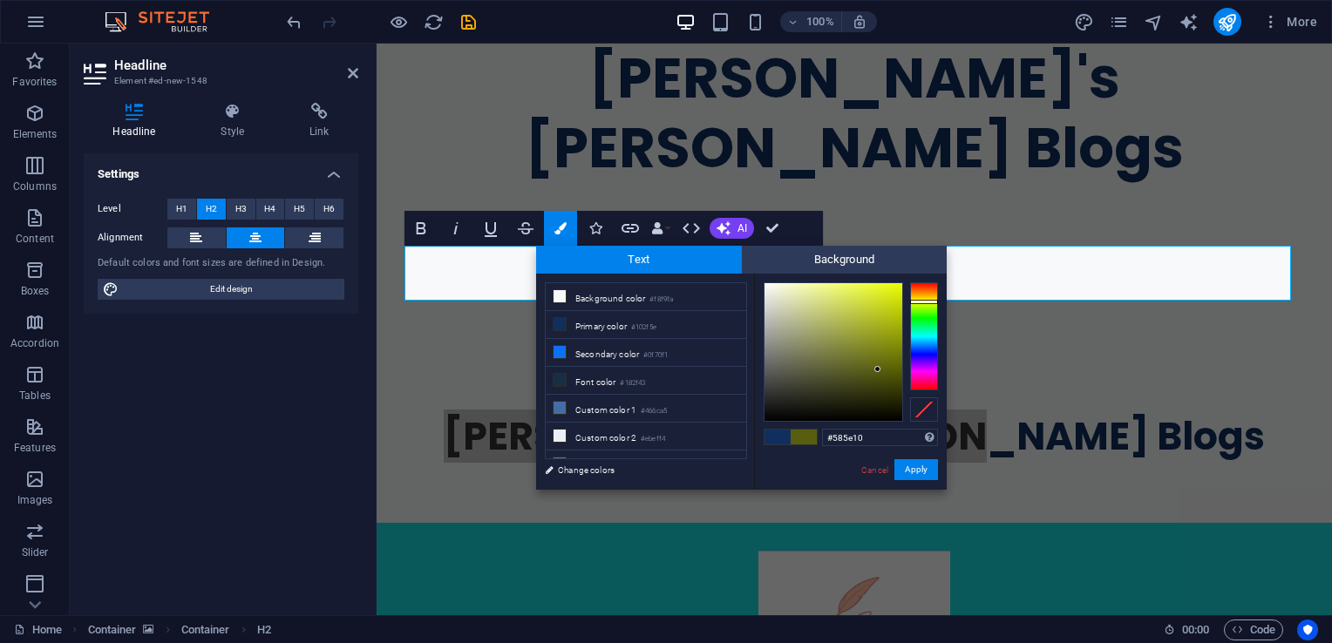
type input "#d5e423"
click at [880, 297] on div at bounding box center [833, 352] width 138 height 138
click at [910, 464] on button "Apply" at bounding box center [916, 469] width 44 height 21
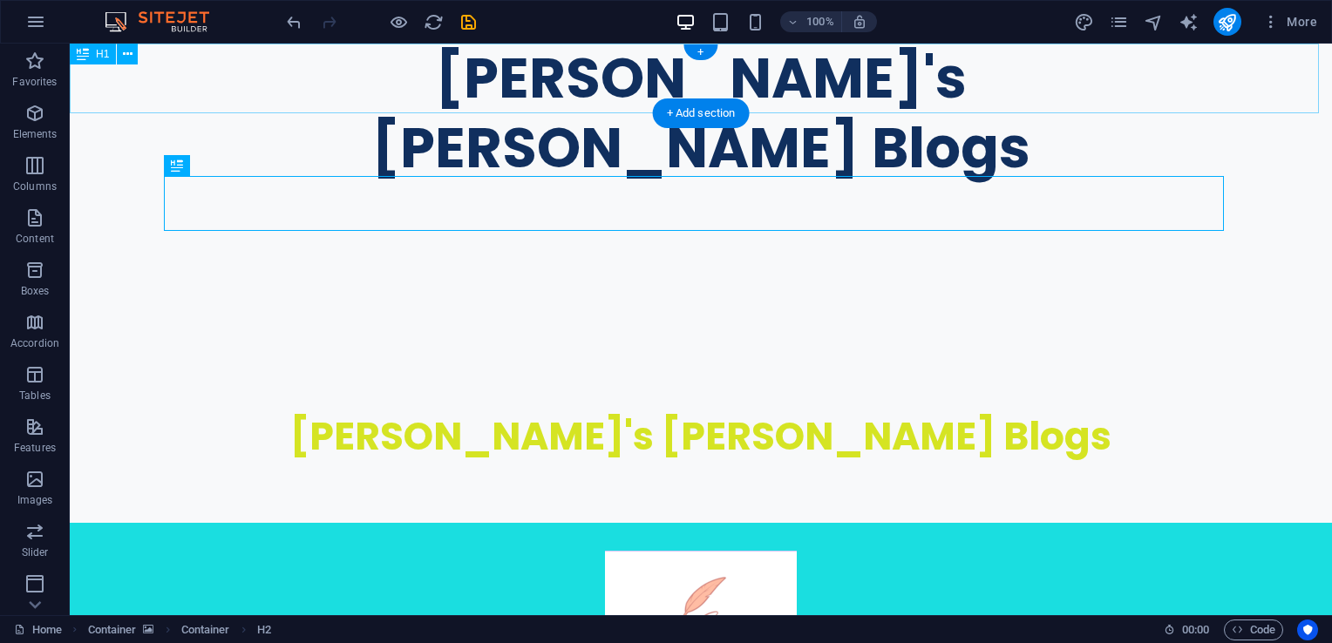
click at [206, 83] on div "Hanby Dan's Rusty Blogs" at bounding box center [701, 113] width 1262 height 139
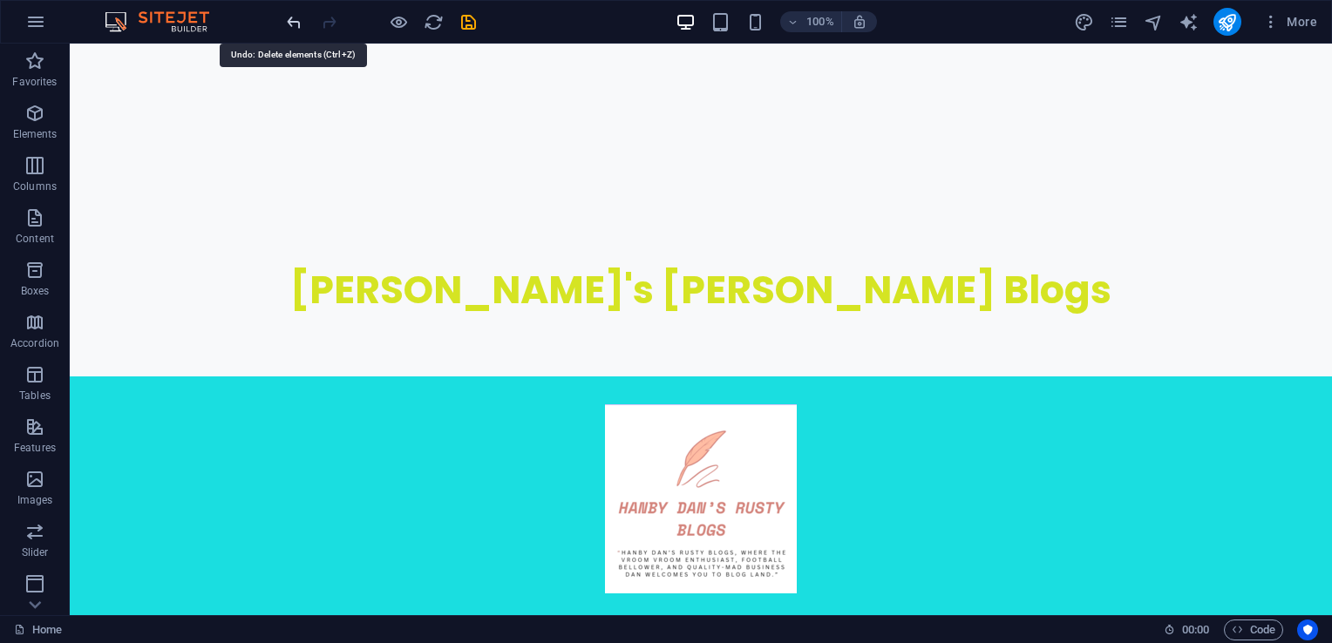
click at [293, 26] on icon "undo" at bounding box center [294, 22] width 20 height 20
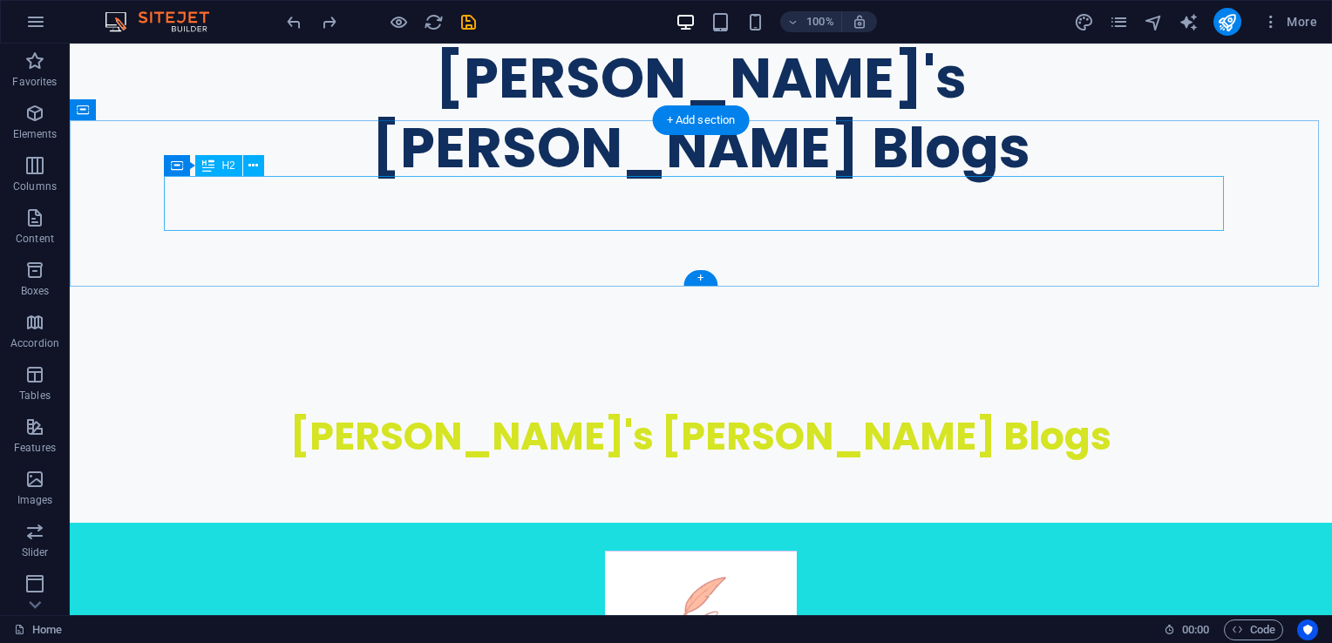
click at [715, 412] on div "Hanby Dan's Rusty Blogs" at bounding box center [701, 436] width 1060 height 48
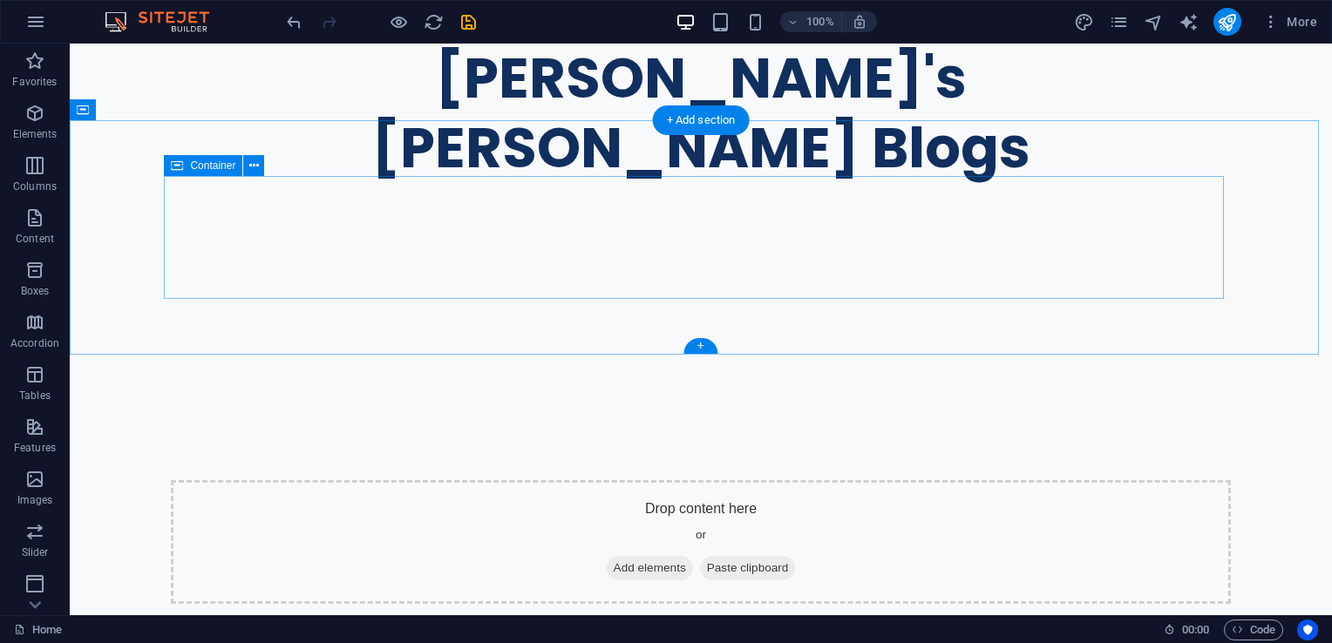
click at [732, 480] on div "Drop content here or Add elements Paste clipboard" at bounding box center [701, 542] width 1060 height 124
click at [735, 480] on div "Drop content here or Add elements Paste clipboard" at bounding box center [701, 542] width 1060 height 124
click at [284, 480] on div "Drop content here or Add elements Paste clipboard" at bounding box center [701, 542] width 1060 height 124
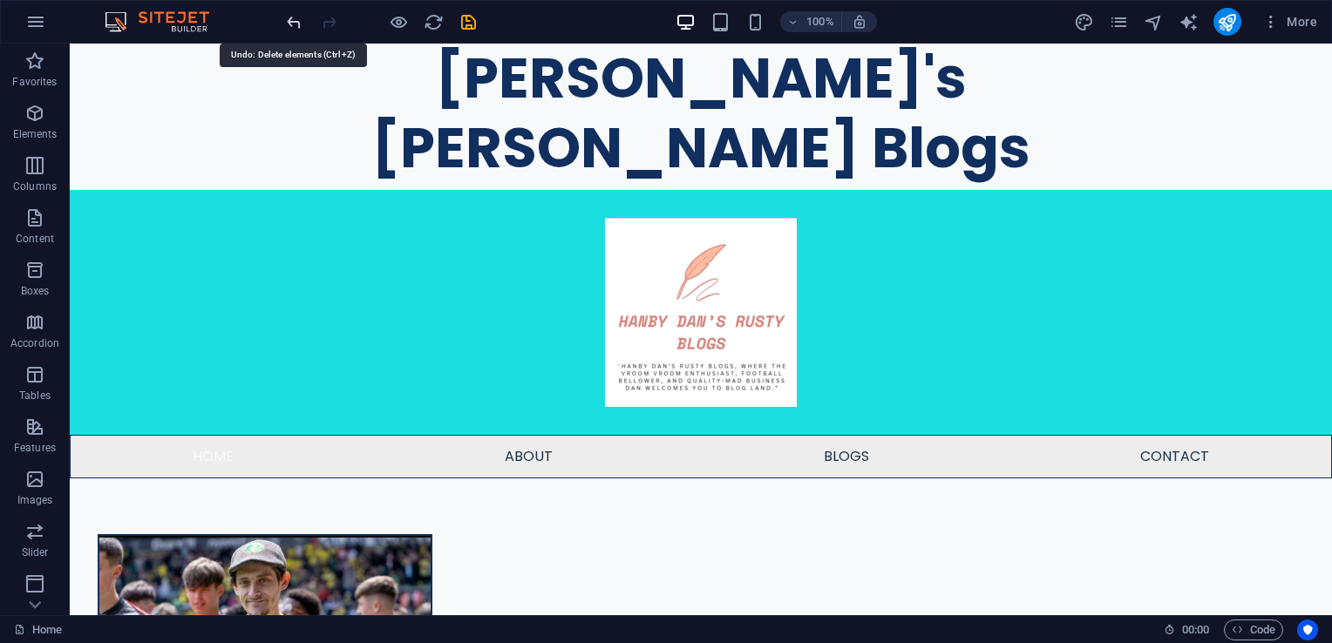
click at [295, 24] on icon "undo" at bounding box center [294, 22] width 20 height 20
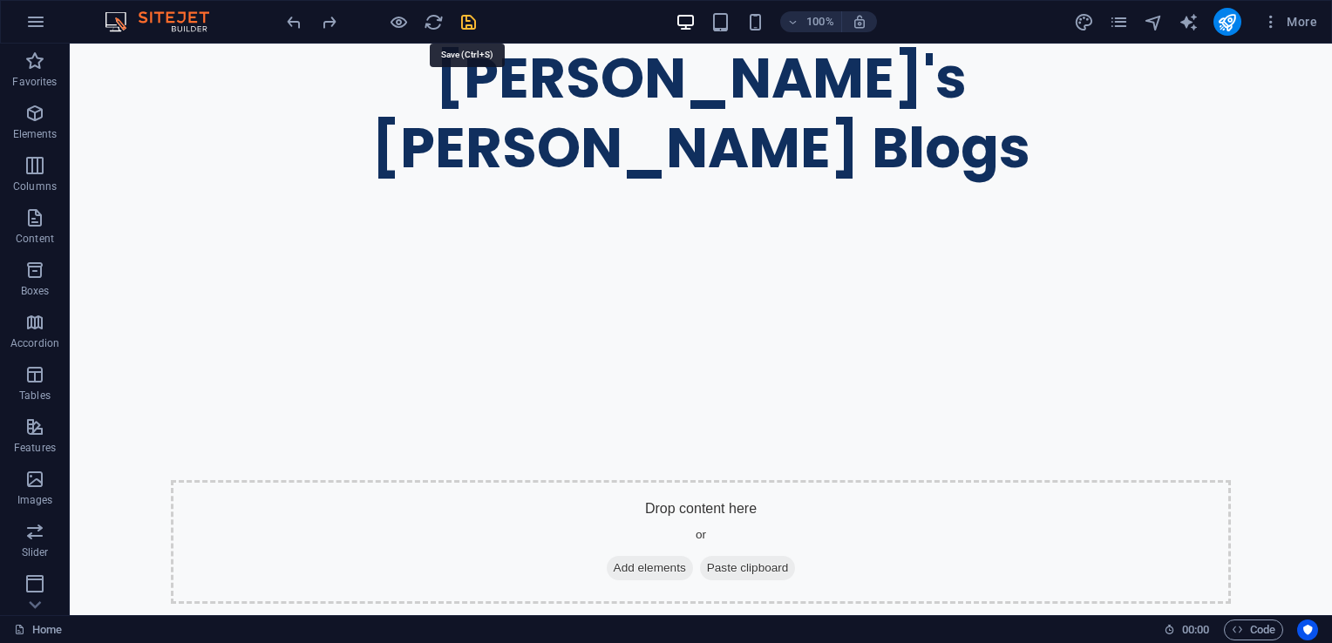
click at [472, 19] on icon "save" at bounding box center [468, 22] width 20 height 20
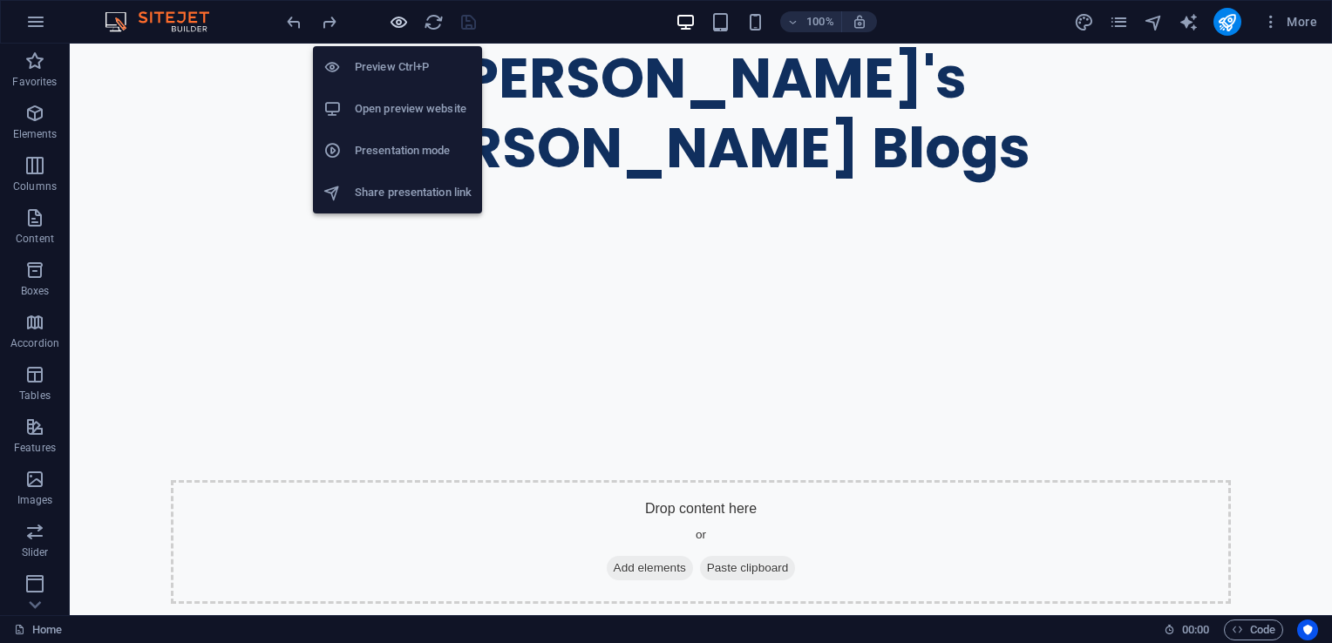
click at [405, 19] on icon "button" at bounding box center [399, 22] width 20 height 20
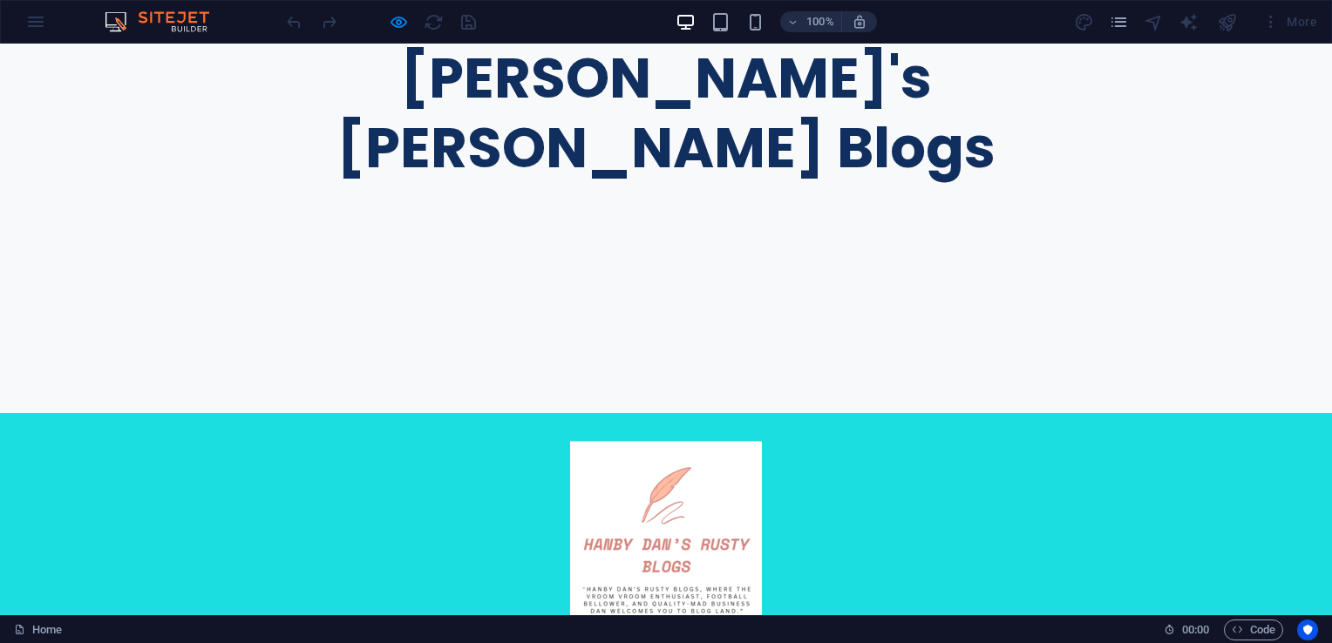
click at [384, 20] on div at bounding box center [380, 22] width 195 height 28
click at [391, 20] on icon "button" at bounding box center [399, 22] width 20 height 20
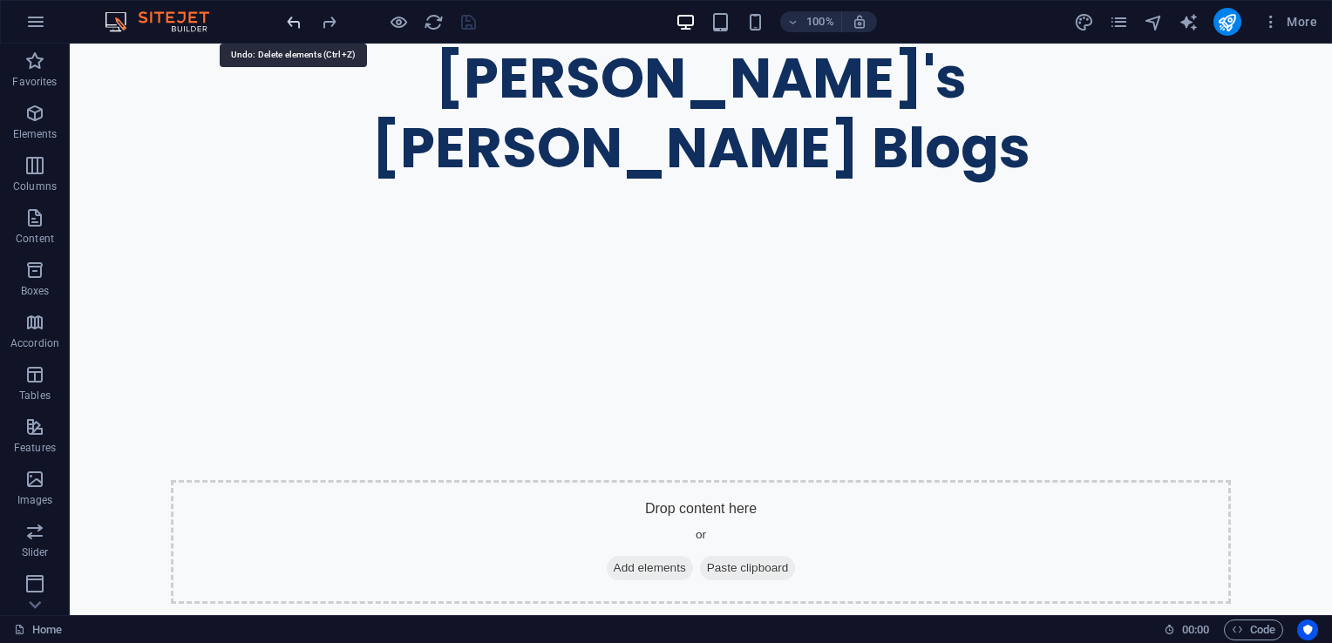
click at [286, 22] on icon "undo" at bounding box center [294, 22] width 20 height 20
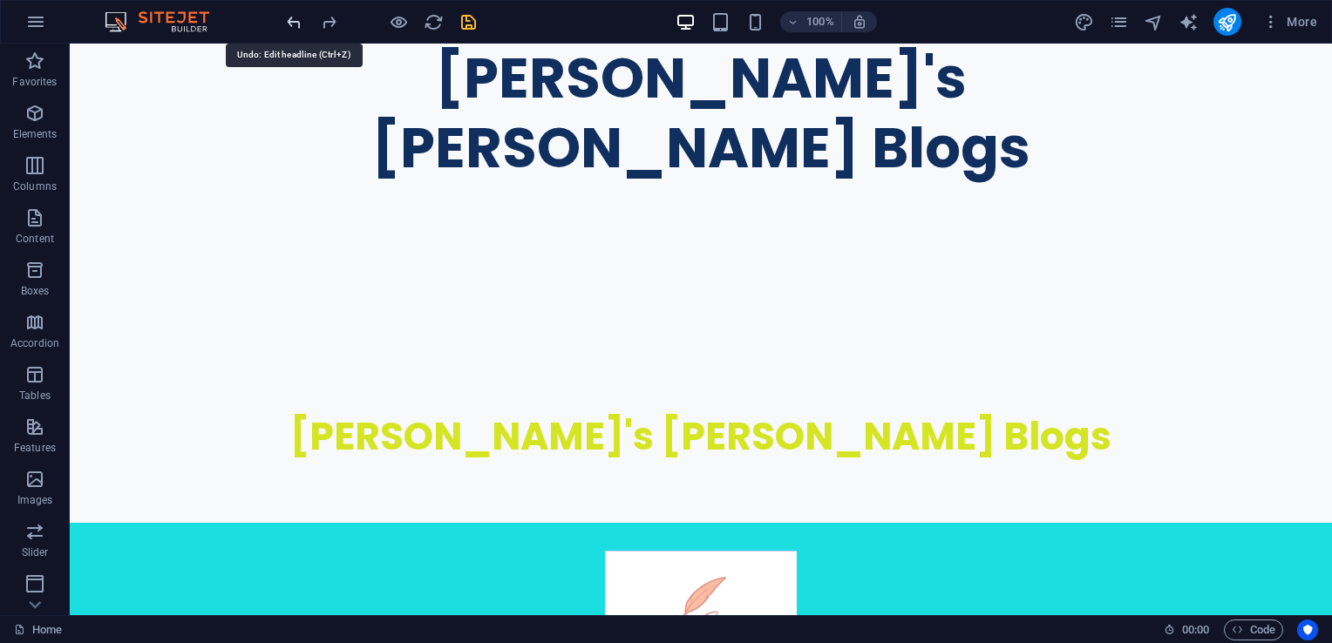
click at [287, 20] on icon "undo" at bounding box center [294, 22] width 20 height 20
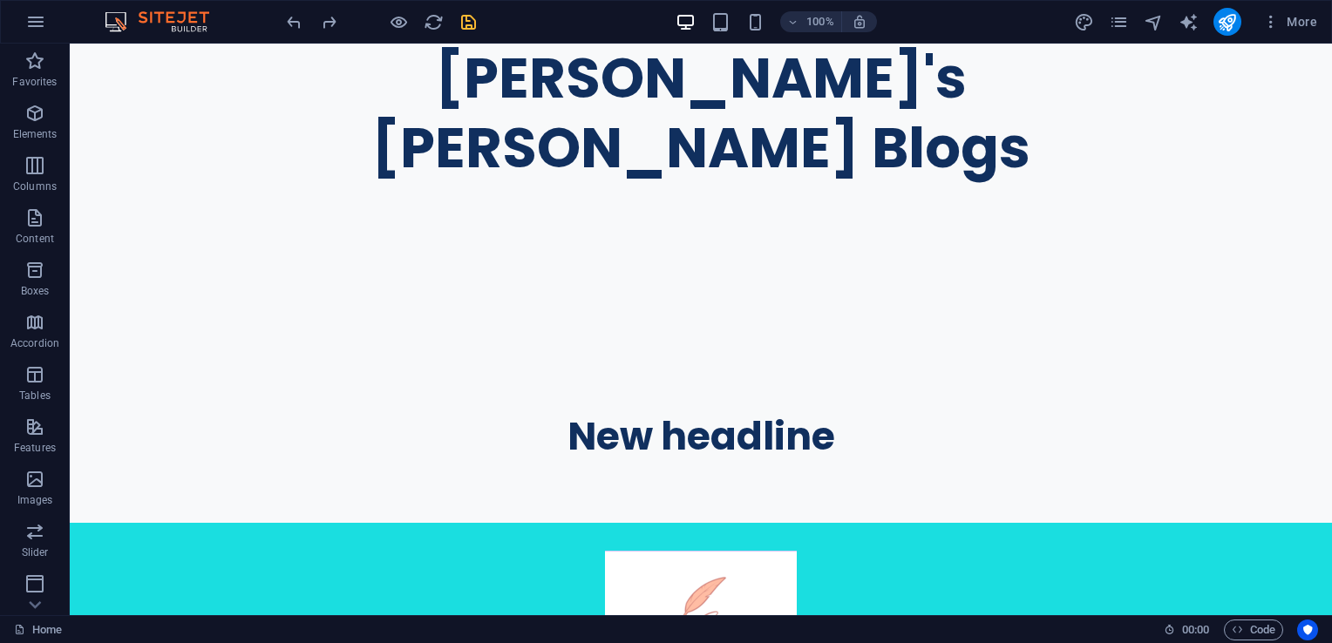
click at [315, 19] on div at bounding box center [380, 22] width 195 height 28
click at [326, 23] on icon "redo" at bounding box center [329, 22] width 20 height 20
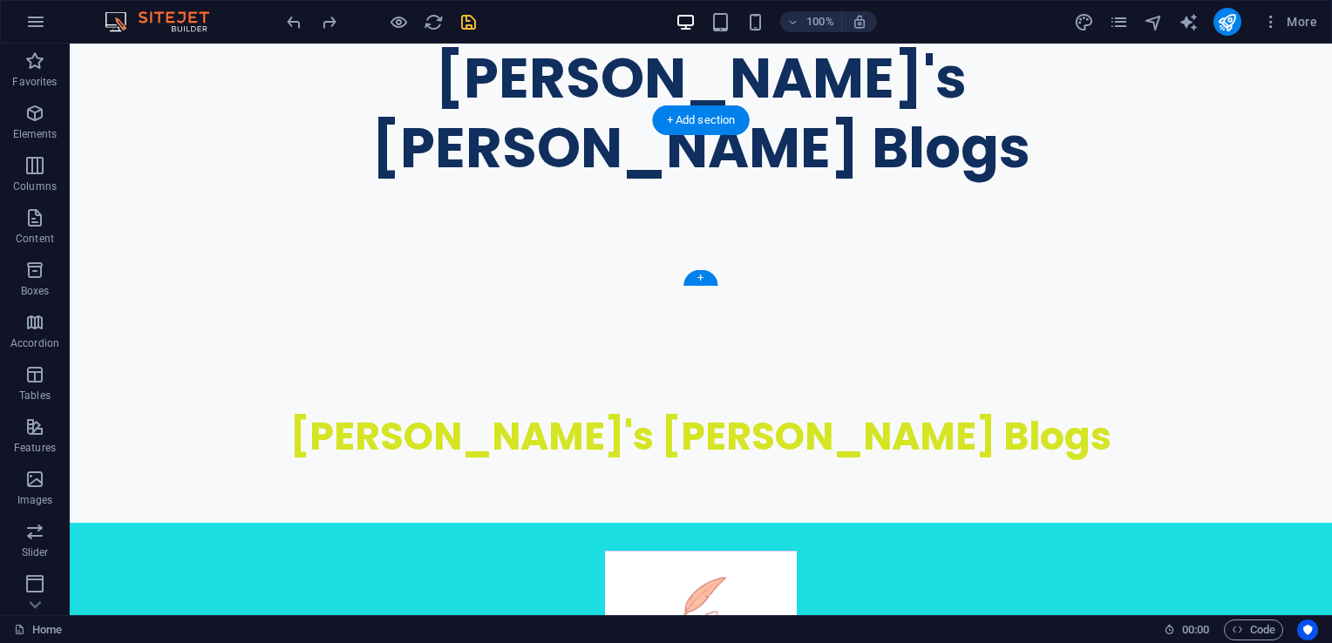
click at [109, 190] on figure at bounding box center [701, 273] width 1262 height 166
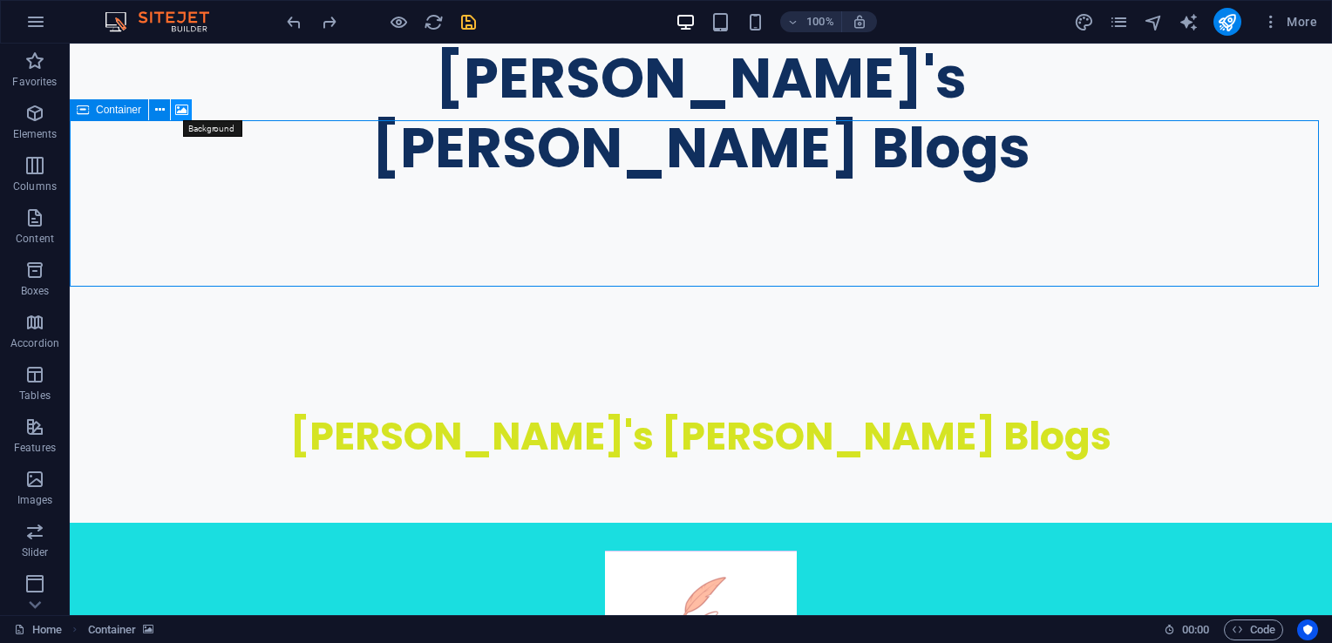
click at [176, 105] on icon at bounding box center [181, 110] width 13 height 18
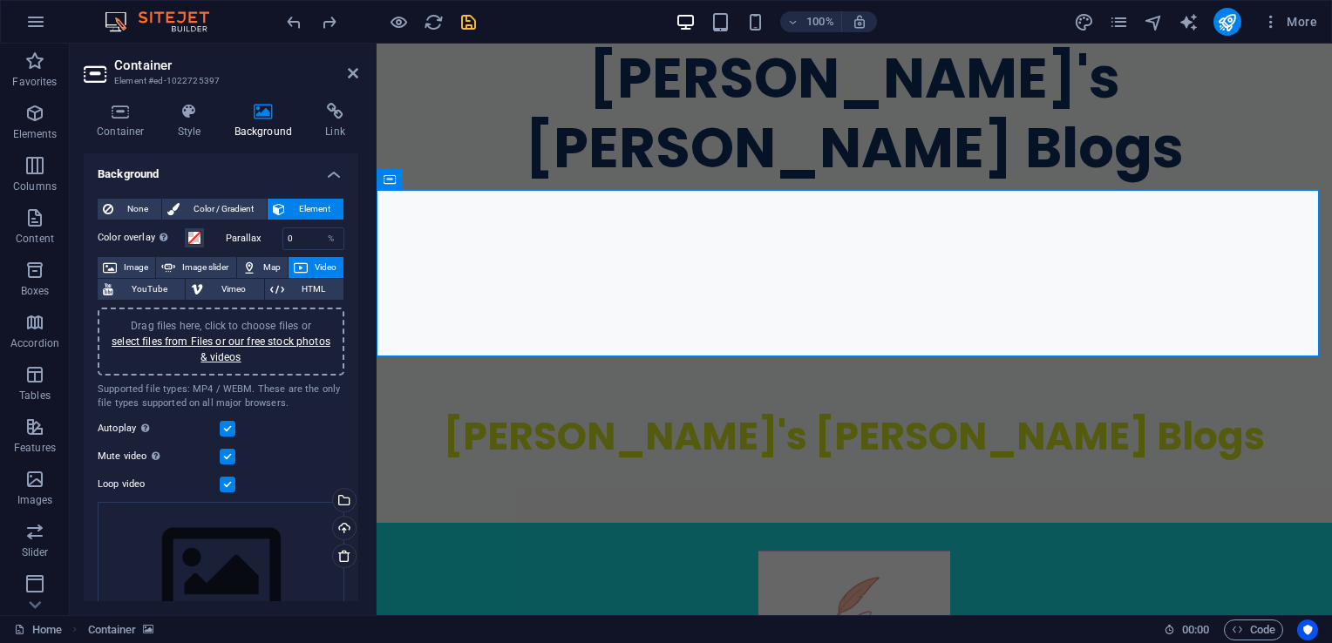
click at [230, 323] on span "Drag files here, click to choose files or select files from Files or our free s…" at bounding box center [221, 342] width 219 height 44
click at [352, 75] on icon at bounding box center [353, 73] width 10 height 14
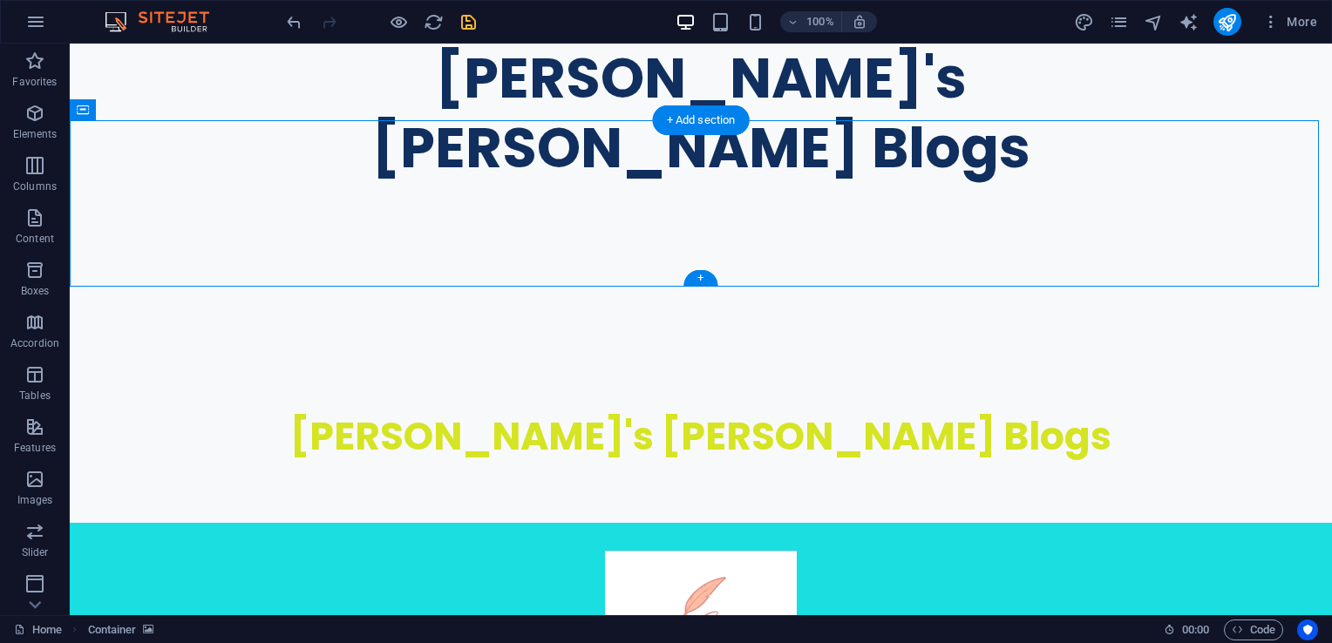
click at [254, 190] on figure at bounding box center [701, 273] width 1262 height 166
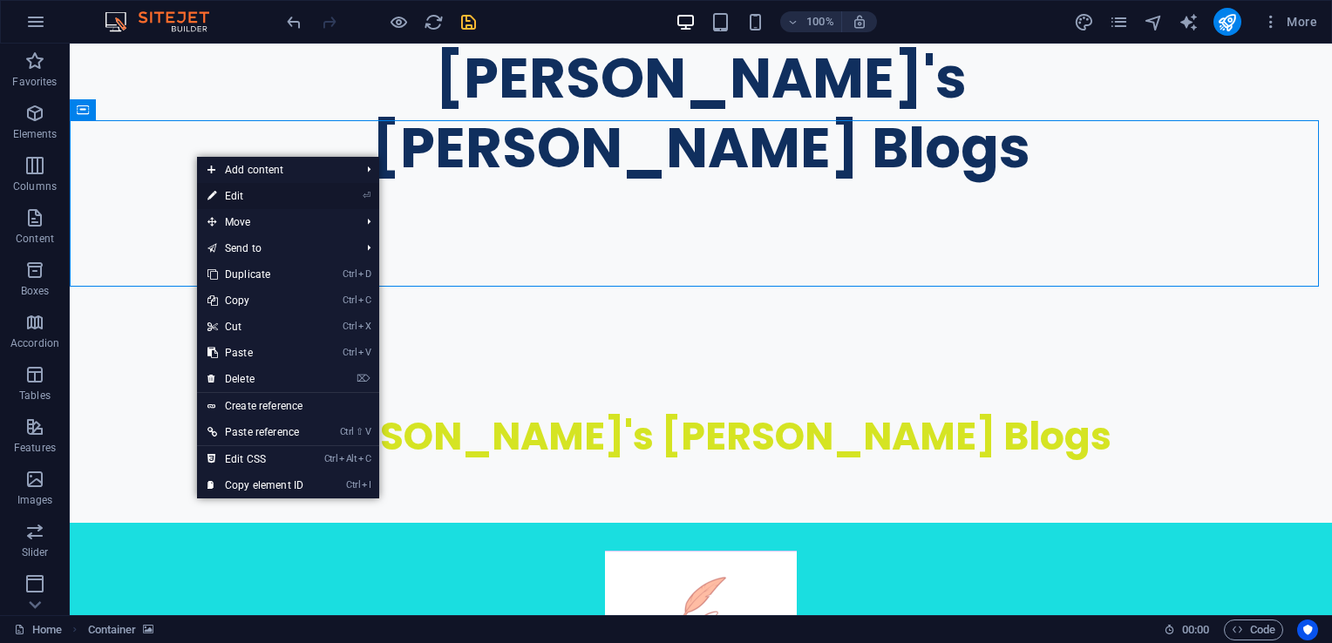
click at [237, 192] on link "⏎ Edit" at bounding box center [255, 196] width 117 height 26
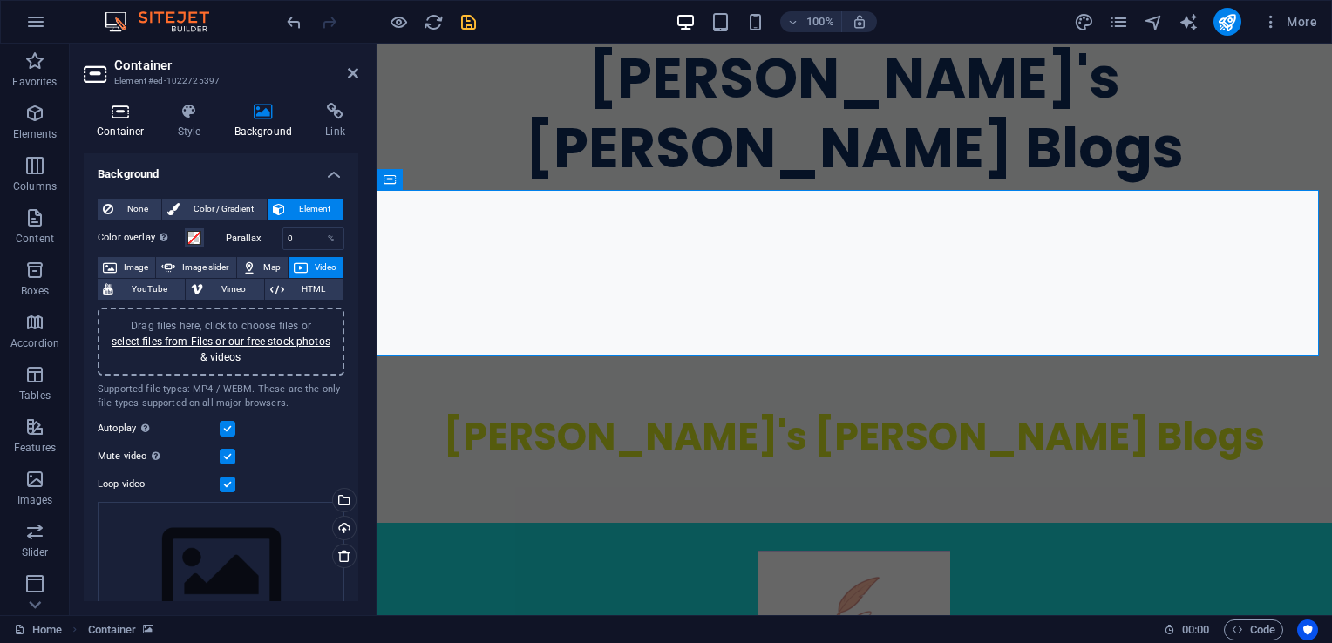
click at [138, 123] on h4 "Container" at bounding box center [124, 121] width 81 height 37
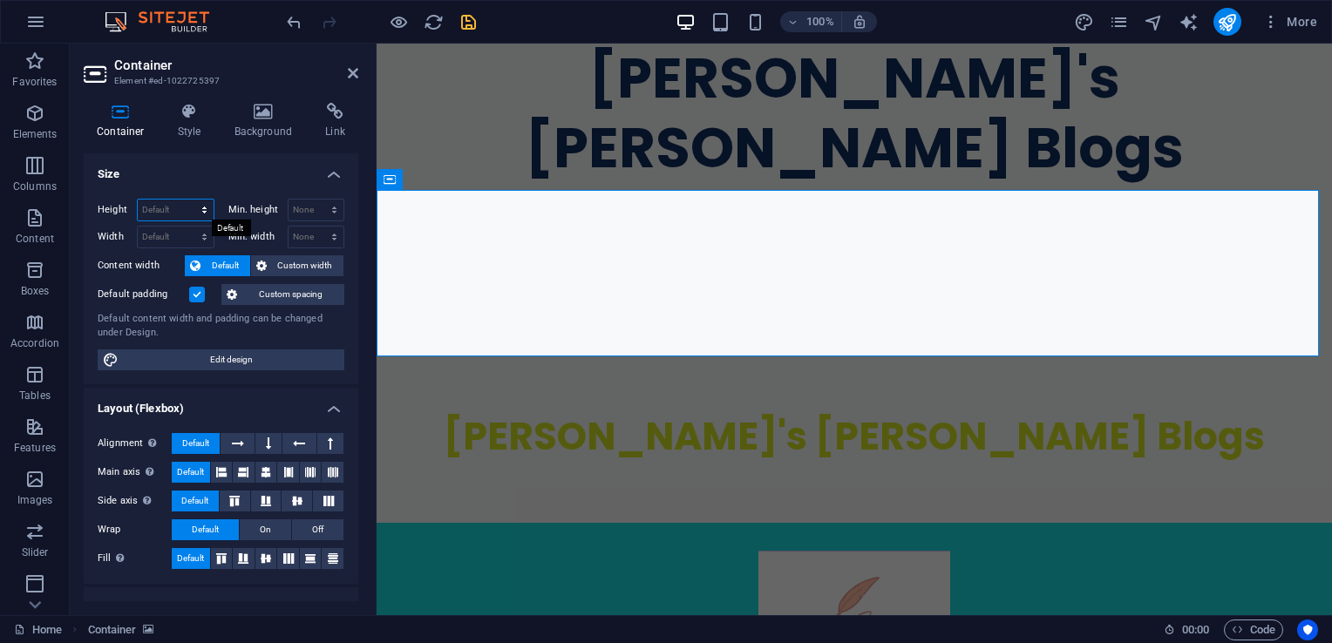
click at [200, 204] on select "Default px rem % vh vw" at bounding box center [176, 210] width 76 height 21
select select "%"
click at [187, 200] on select "Default px rem % vh vw" at bounding box center [176, 210] width 76 height 21
click at [168, 214] on input "100" at bounding box center [176, 210] width 76 height 21
type input "1"
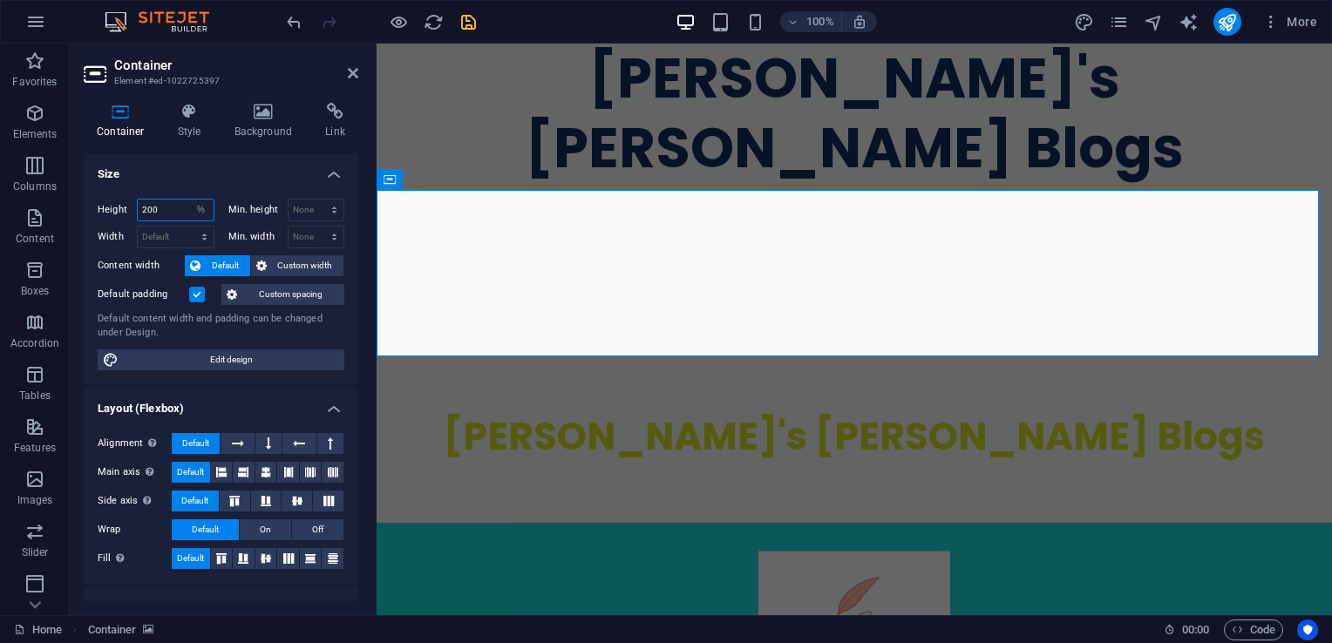
type input "200"
click at [214, 178] on h4 "Size" at bounding box center [221, 168] width 275 height 31
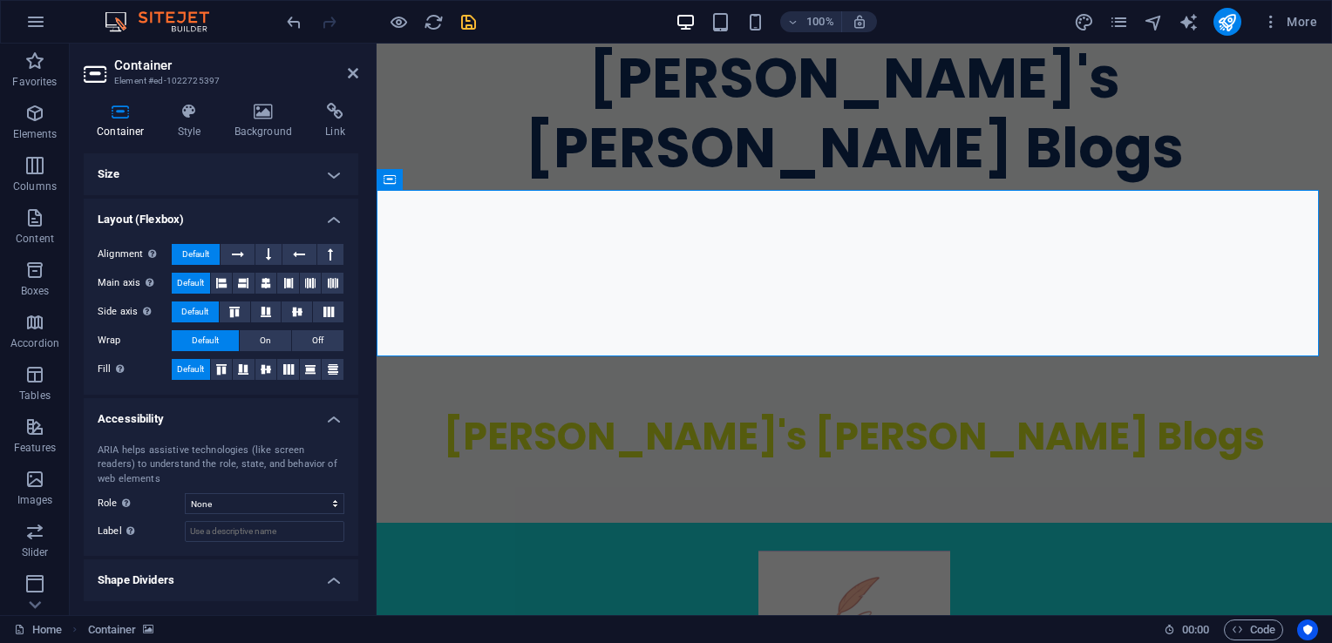
click at [248, 171] on h4 "Size" at bounding box center [221, 174] width 275 height 42
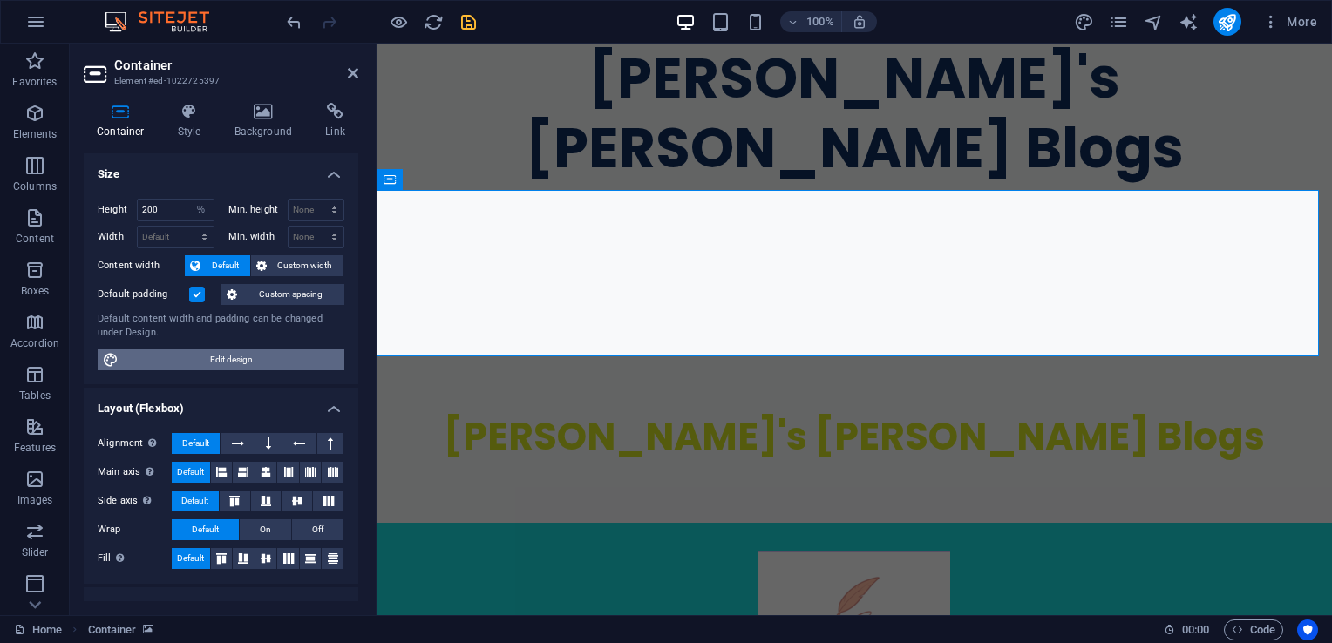
click at [241, 352] on span "Edit design" at bounding box center [231, 359] width 215 height 21
select select "rem"
select select "ease-in-out"
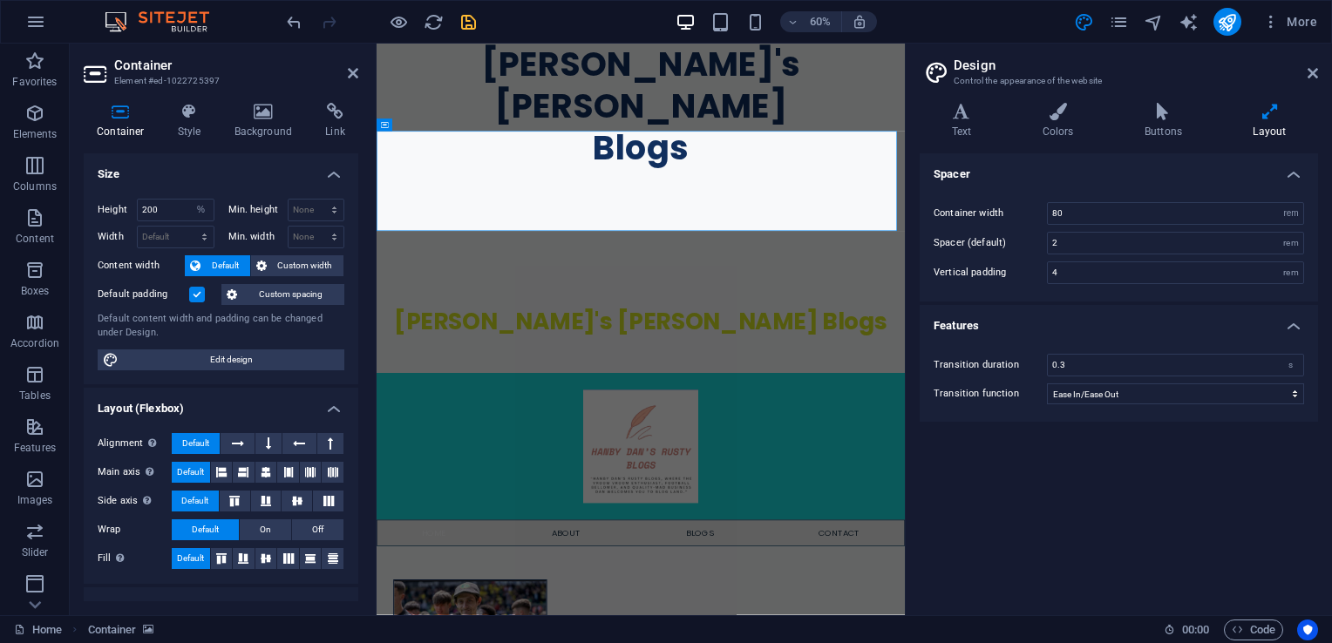
click at [1303, 78] on header "Design Control the appearance of the website" at bounding box center [1120, 66] width 395 height 45
click at [1313, 76] on icon at bounding box center [1312, 73] width 10 height 14
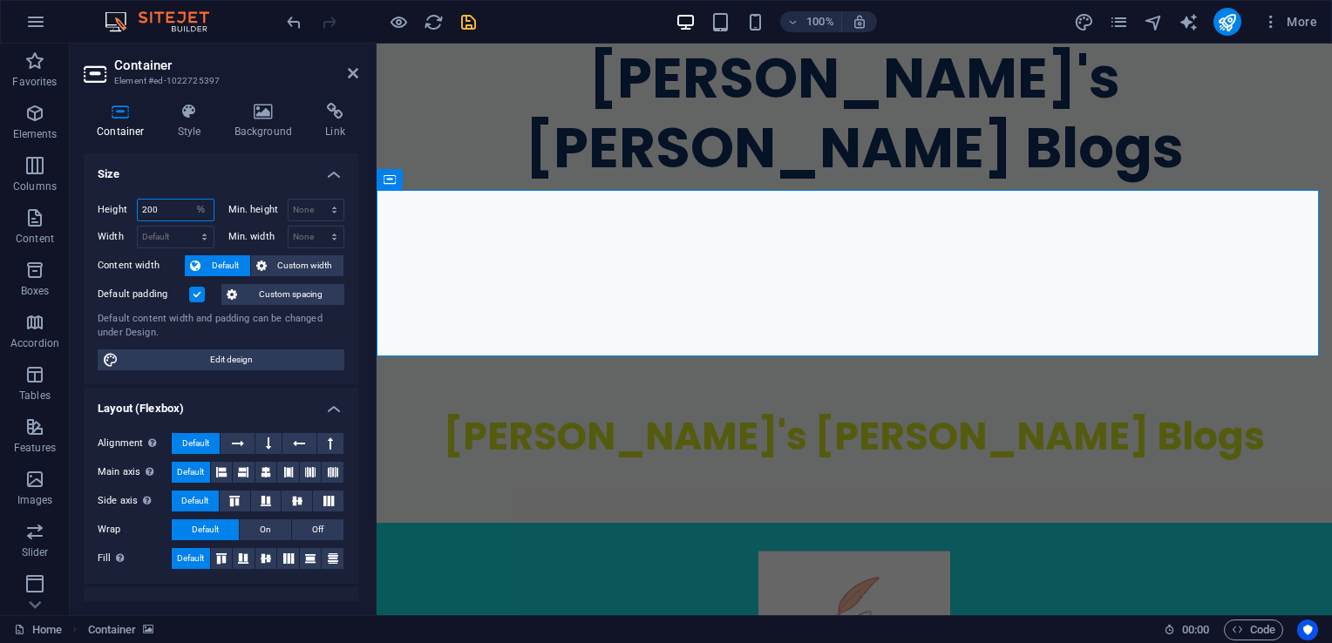
click at [169, 207] on input "200" at bounding box center [176, 210] width 76 height 21
click at [314, 206] on select "None px rem % vh vw" at bounding box center [316, 210] width 56 height 21
select select "px"
click at [315, 200] on select "None px rem % vh vw" at bounding box center [316, 210] width 56 height 21
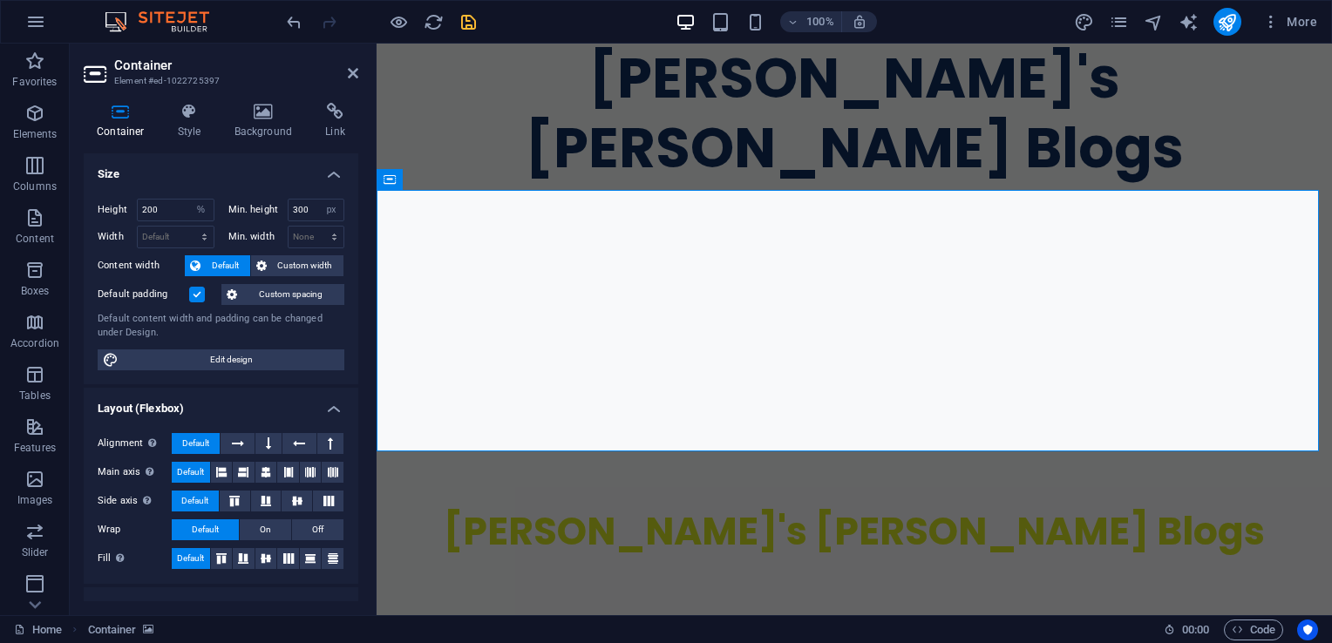
click at [225, 176] on h4 "Size" at bounding box center [221, 168] width 275 height 31
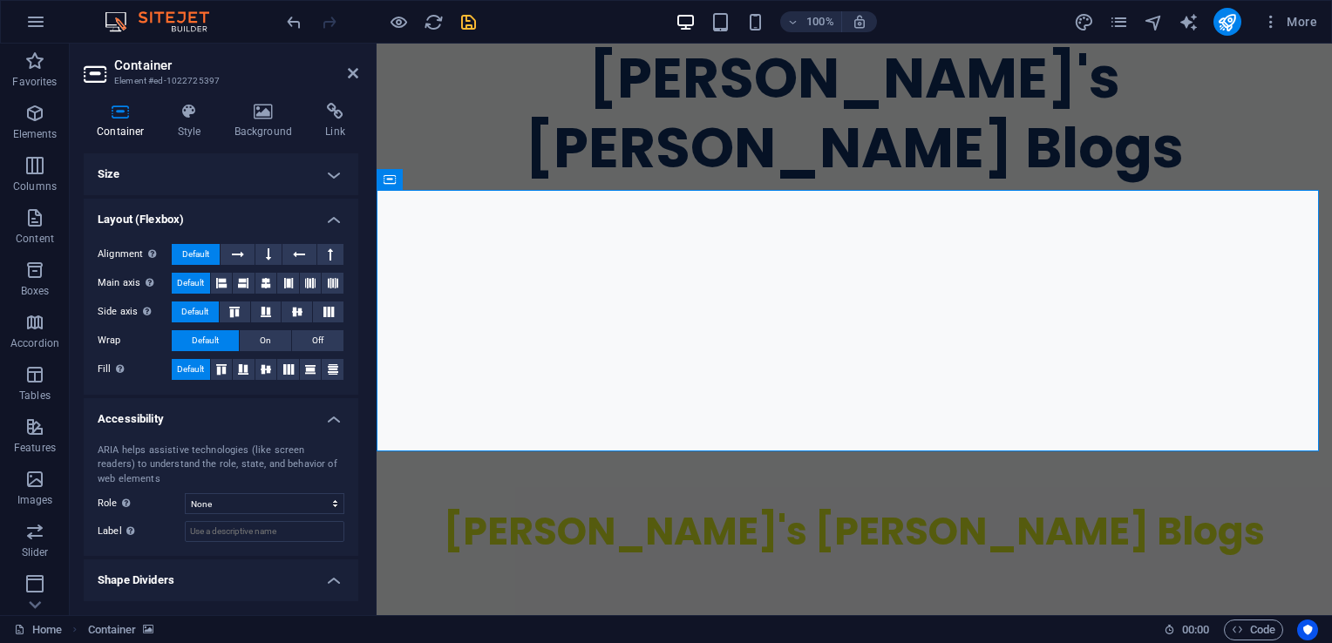
click at [254, 180] on h4 "Size" at bounding box center [221, 174] width 275 height 42
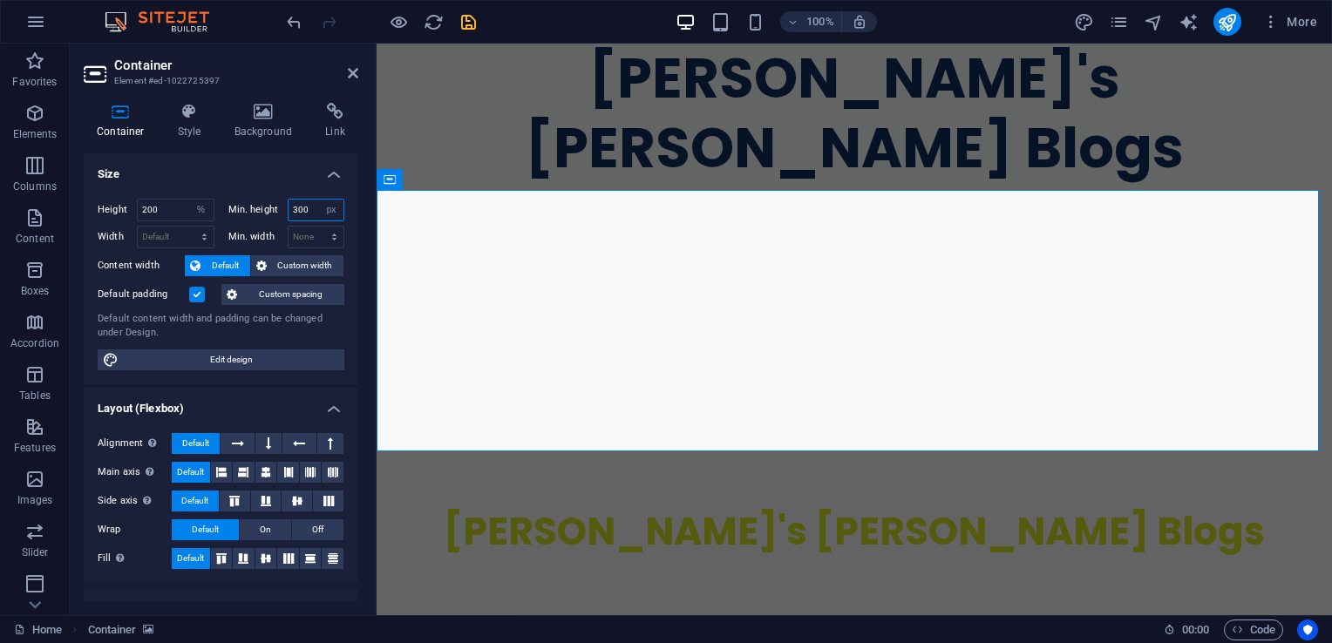
click at [305, 212] on input "300" at bounding box center [316, 210] width 56 height 21
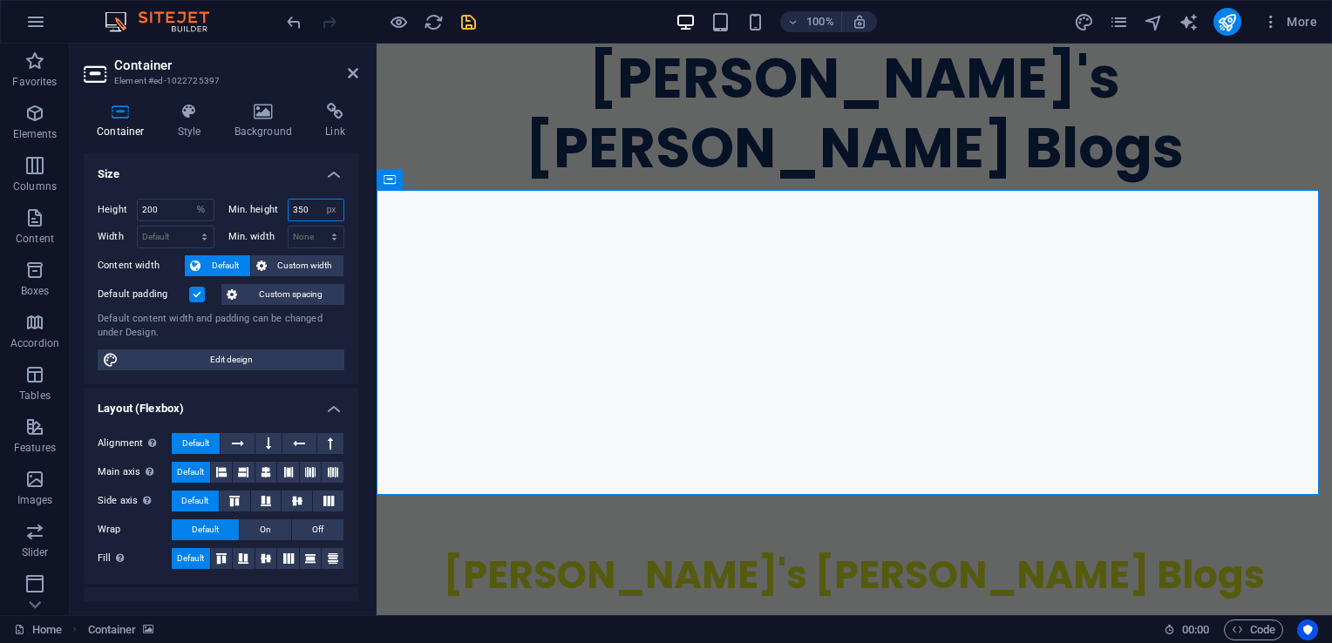
type input "350"
click at [227, 146] on div "Container Style Background Link Size Height 200 Default px rem % vh vw Min. hei…" at bounding box center [221, 352] width 275 height 499
click at [352, 75] on icon at bounding box center [353, 73] width 10 height 14
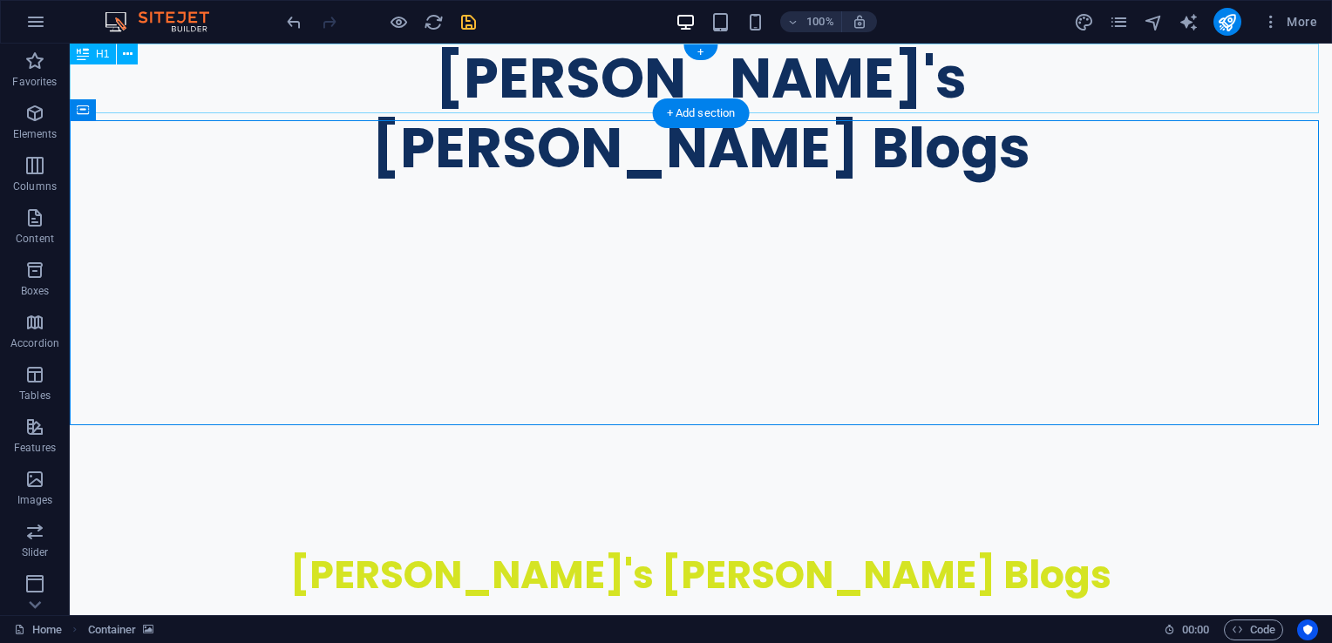
click at [324, 78] on div "Hanby Dan's Rusty Blogs" at bounding box center [701, 113] width 1262 height 139
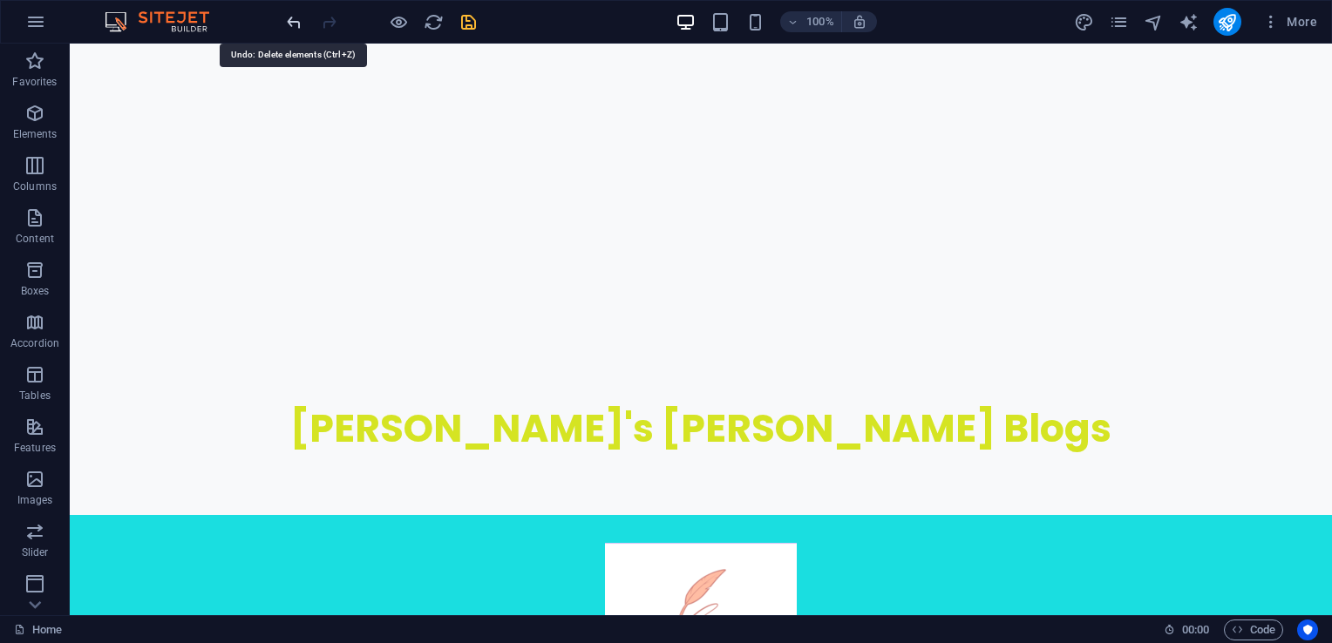
click at [297, 23] on icon "undo" at bounding box center [294, 22] width 20 height 20
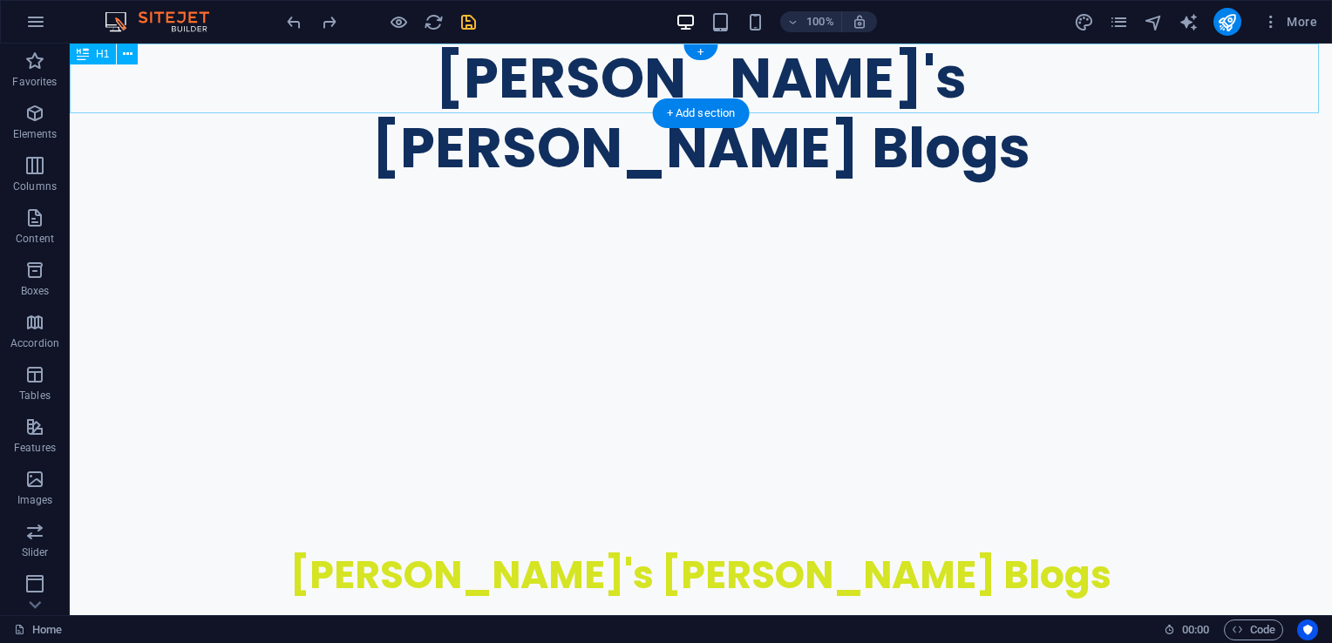
click at [510, 91] on div "Hanby Dan's Rusty Blogs" at bounding box center [701, 113] width 1262 height 139
click at [1041, 79] on div "Hanby Dan's Rusty Blogs" at bounding box center [701, 113] width 1262 height 139
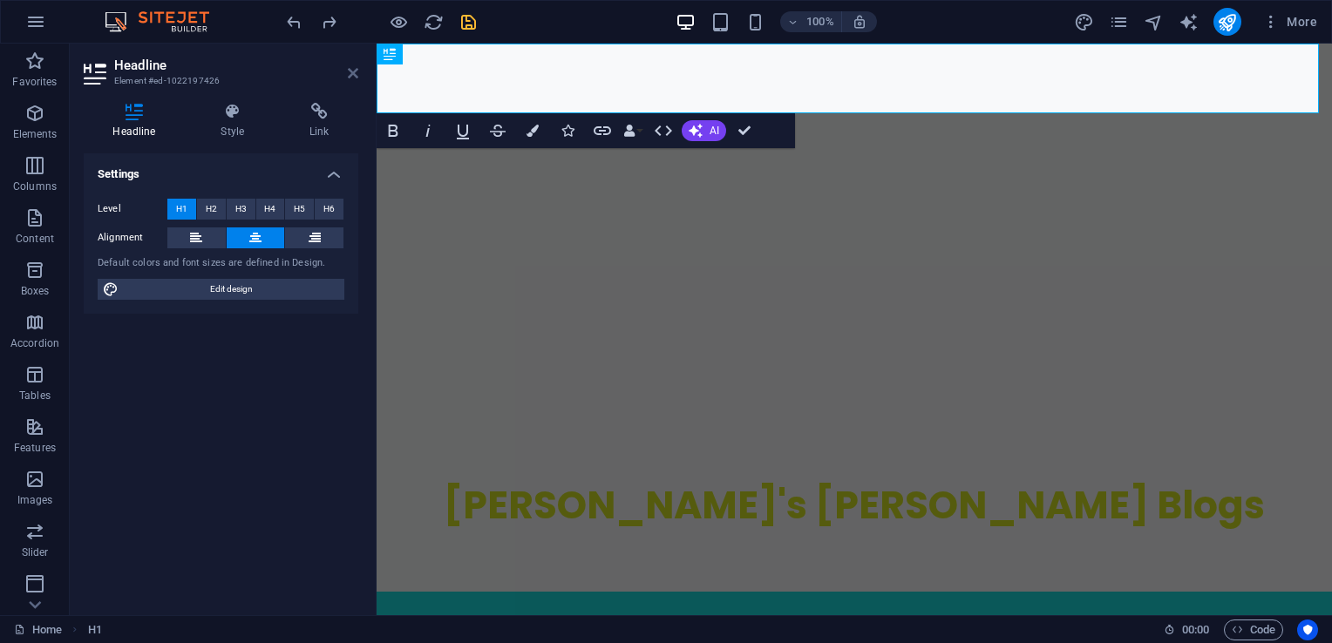
click at [352, 75] on icon at bounding box center [353, 73] width 10 height 14
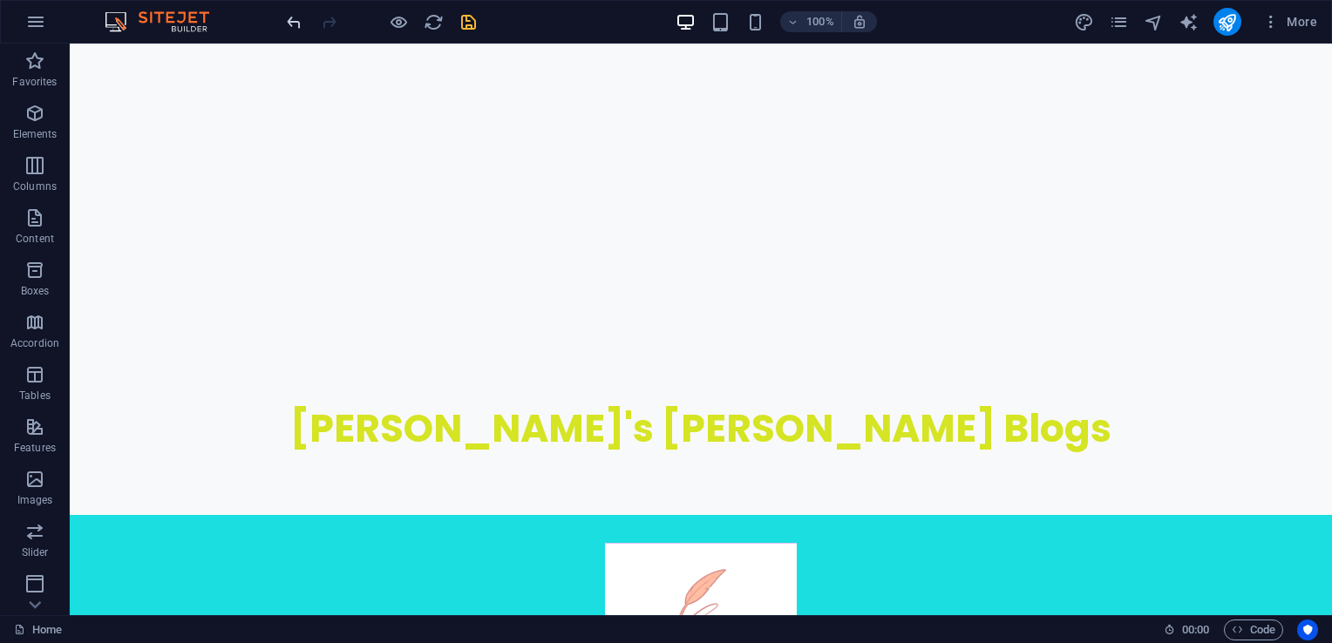
click at [297, 19] on icon "undo" at bounding box center [294, 22] width 20 height 20
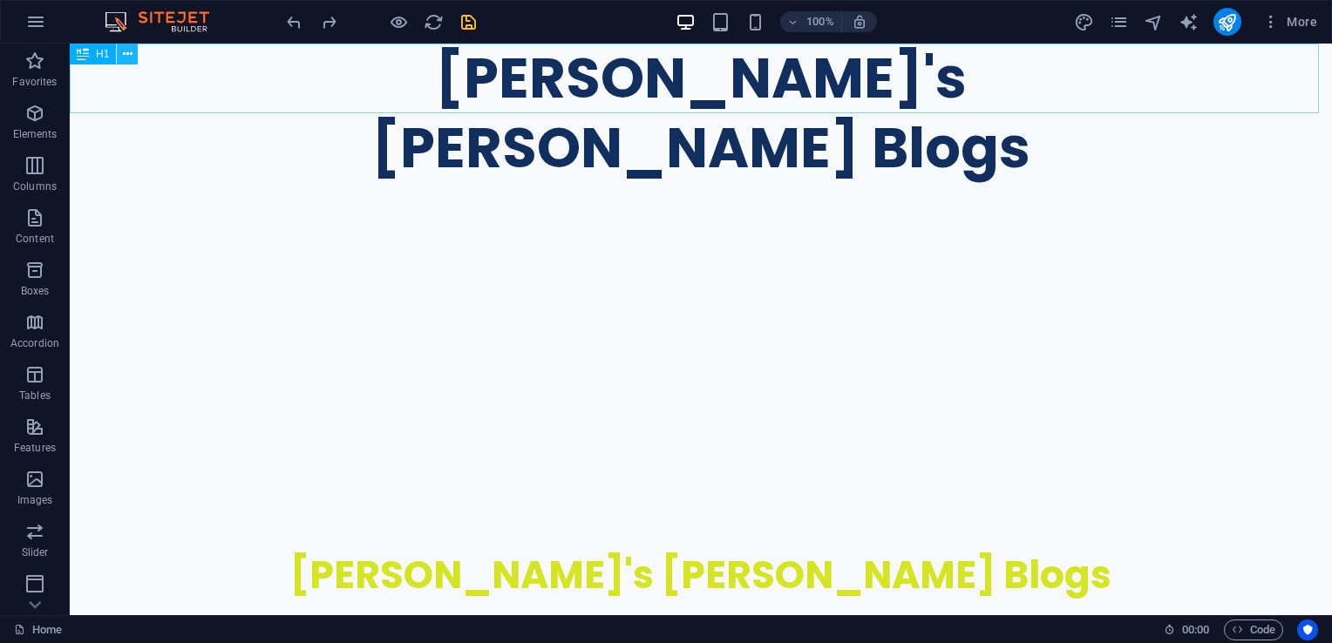
click at [126, 51] on icon at bounding box center [128, 54] width 10 height 18
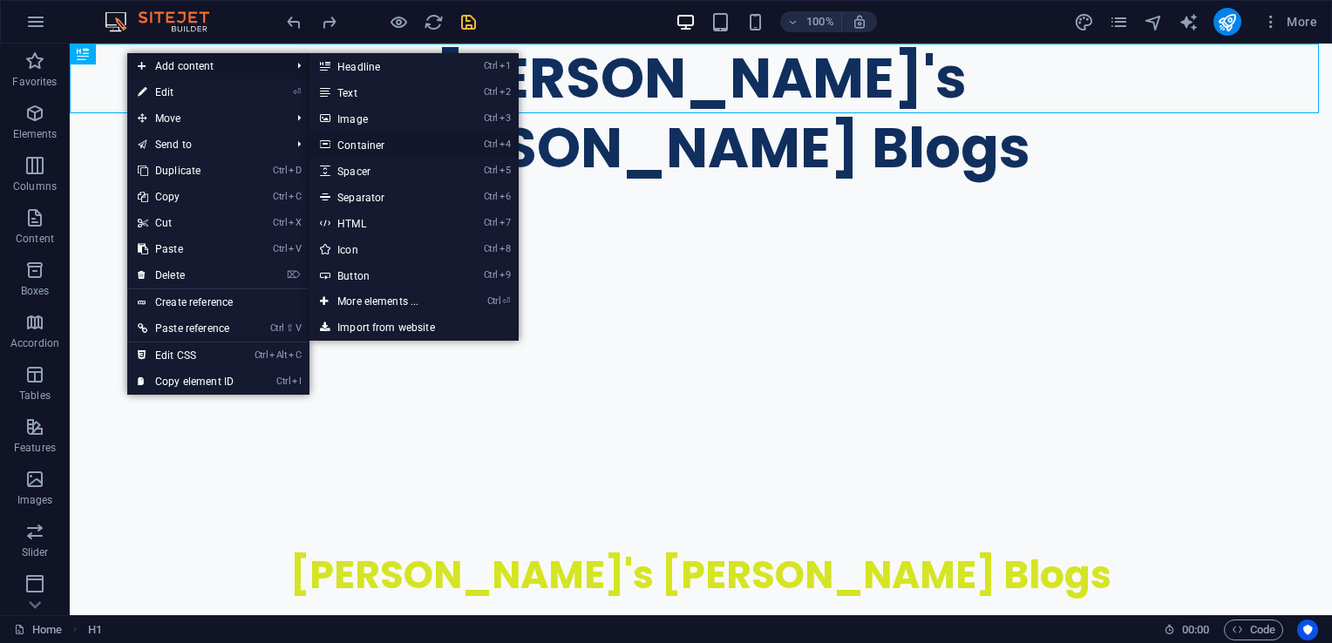
click at [366, 146] on link "Ctrl 4 Container" at bounding box center [381, 145] width 144 height 26
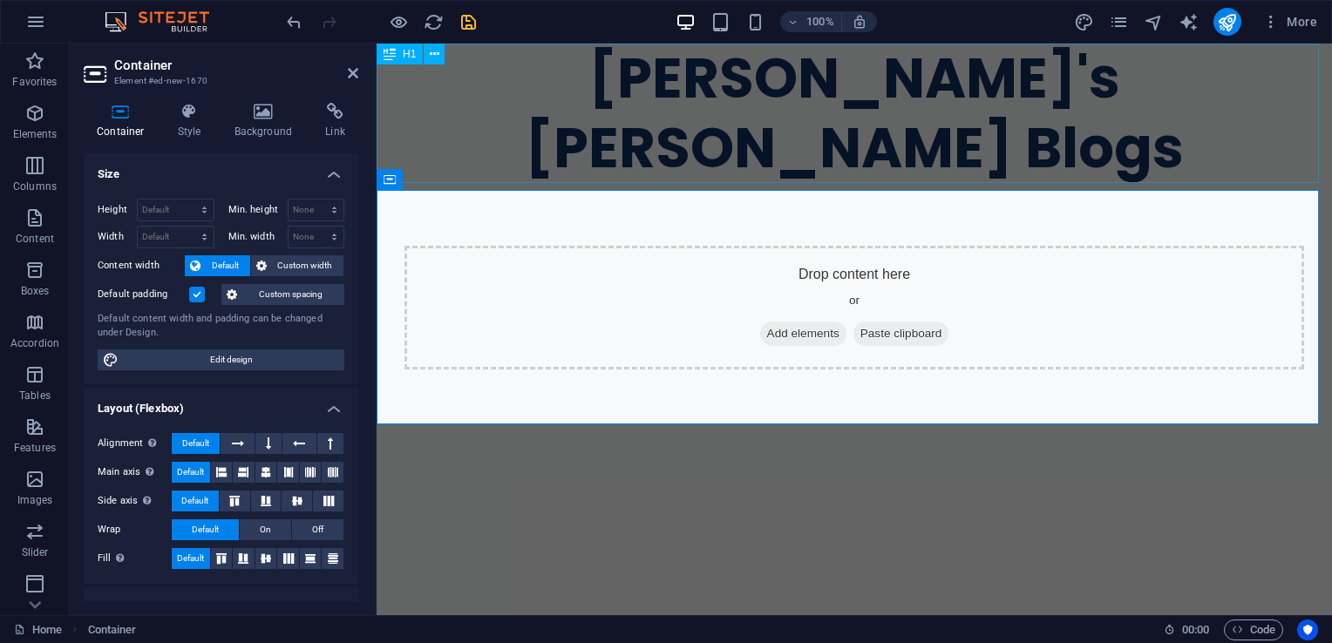
click at [620, 145] on div "Hanby Dan's Rusty Blogs" at bounding box center [854, 113] width 955 height 139
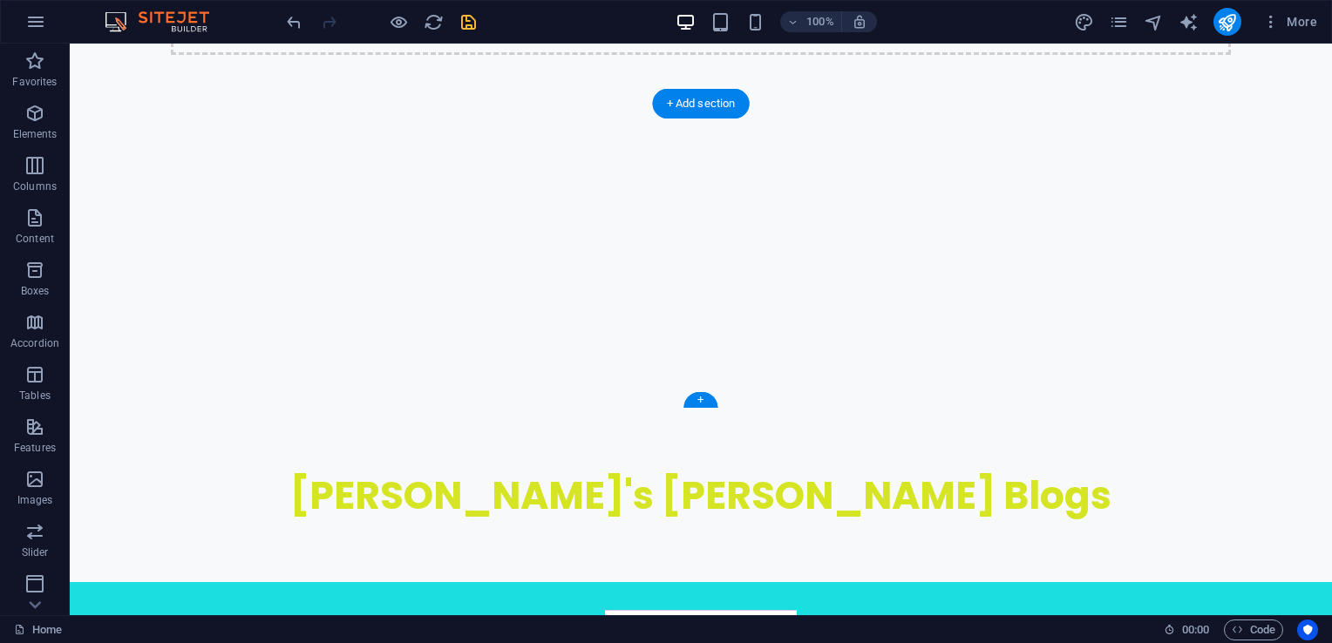
scroll to position [174, 0]
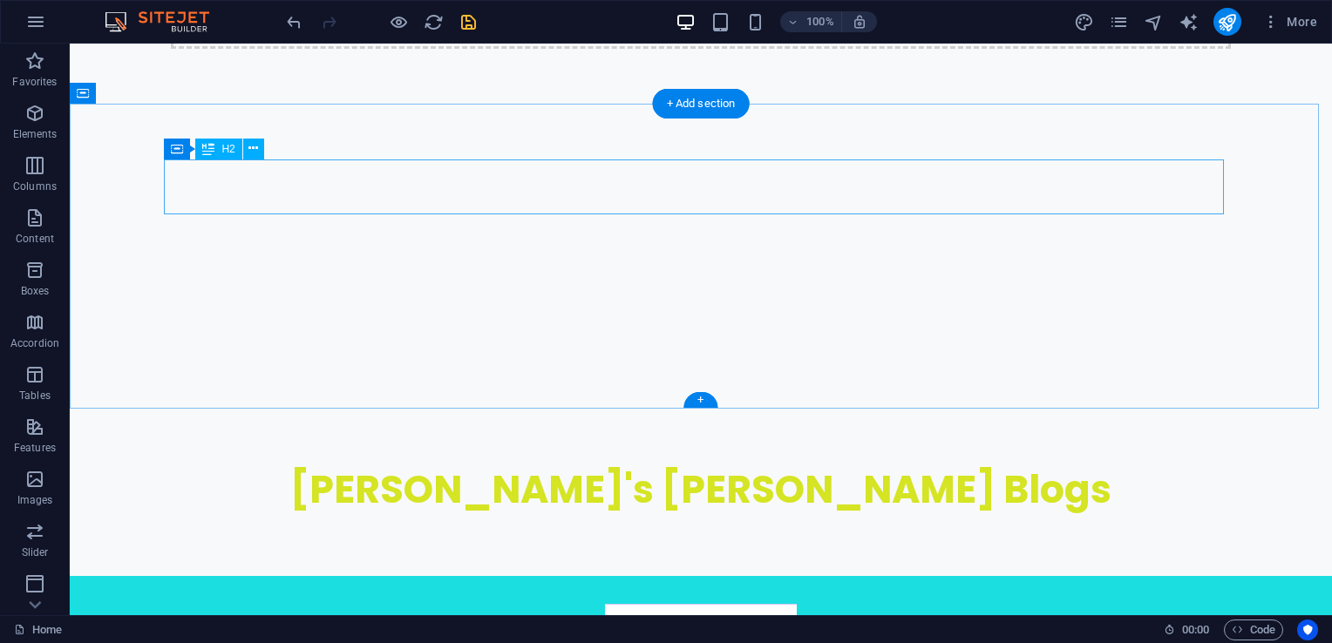
click at [682, 465] on div "Hanby Dan's Rusty Blogs" at bounding box center [701, 489] width 1060 height 48
drag, startPoint x: 622, startPoint y: 212, endPoint x: 625, endPoint y: 238, distance: 26.3
click at [625, 238] on div "Hanby Dan's Rusty Blogs" at bounding box center [701, 341] width 1262 height 472
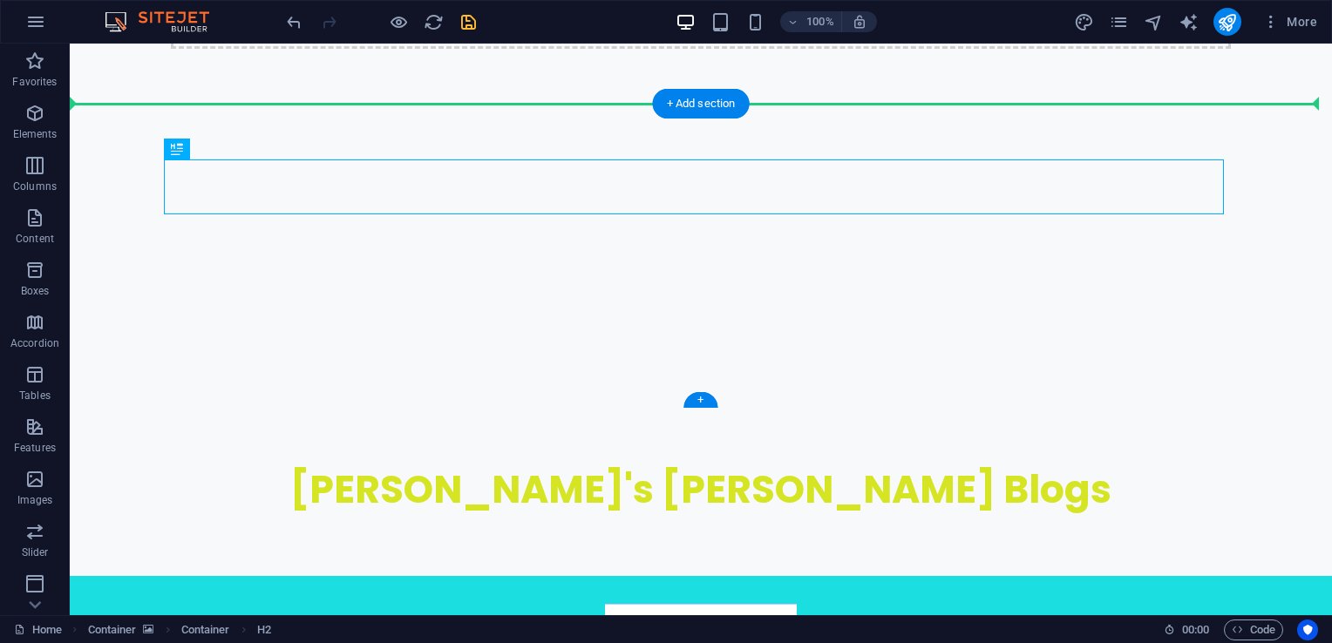
drag, startPoint x: 613, startPoint y: 199, endPoint x: 618, endPoint y: 243, distance: 44.8
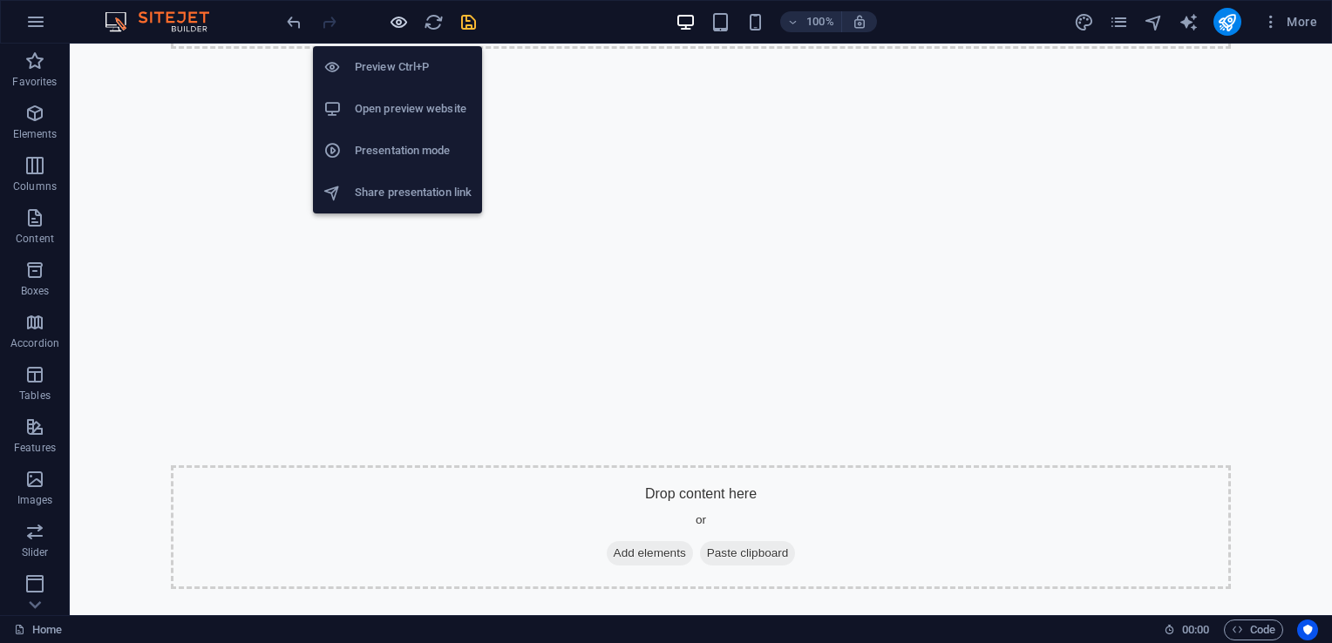
click at [395, 18] on icon "button" at bounding box center [399, 22] width 20 height 20
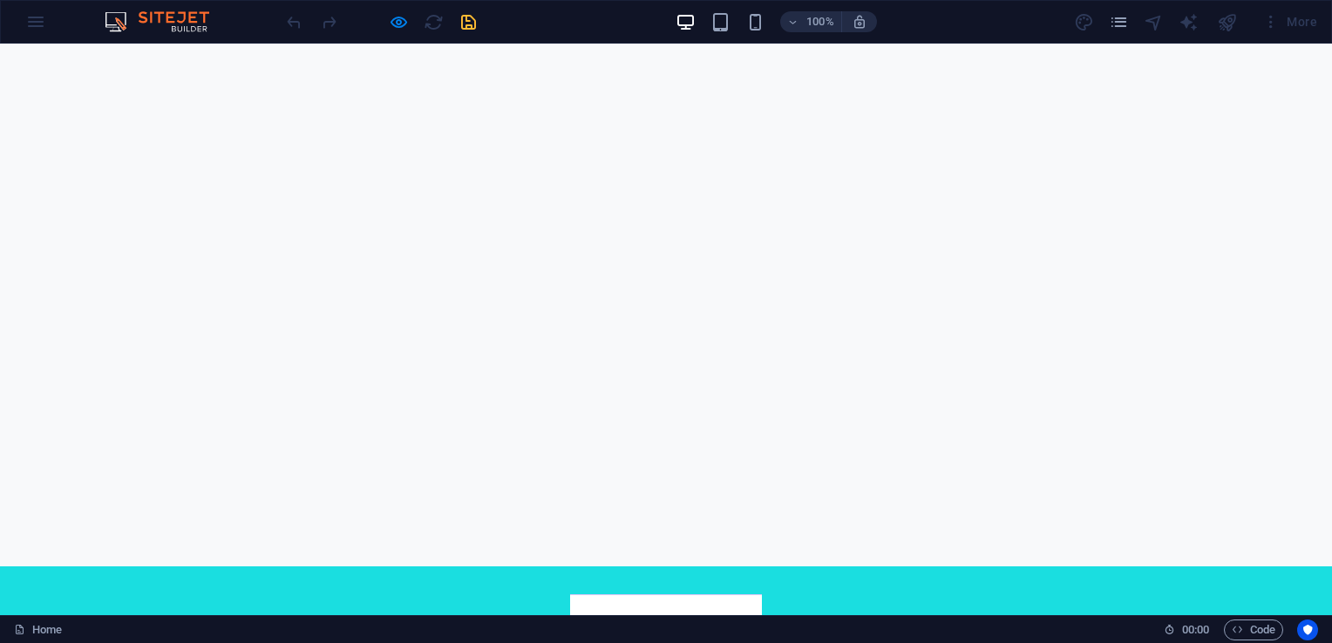
scroll to position [0, 0]
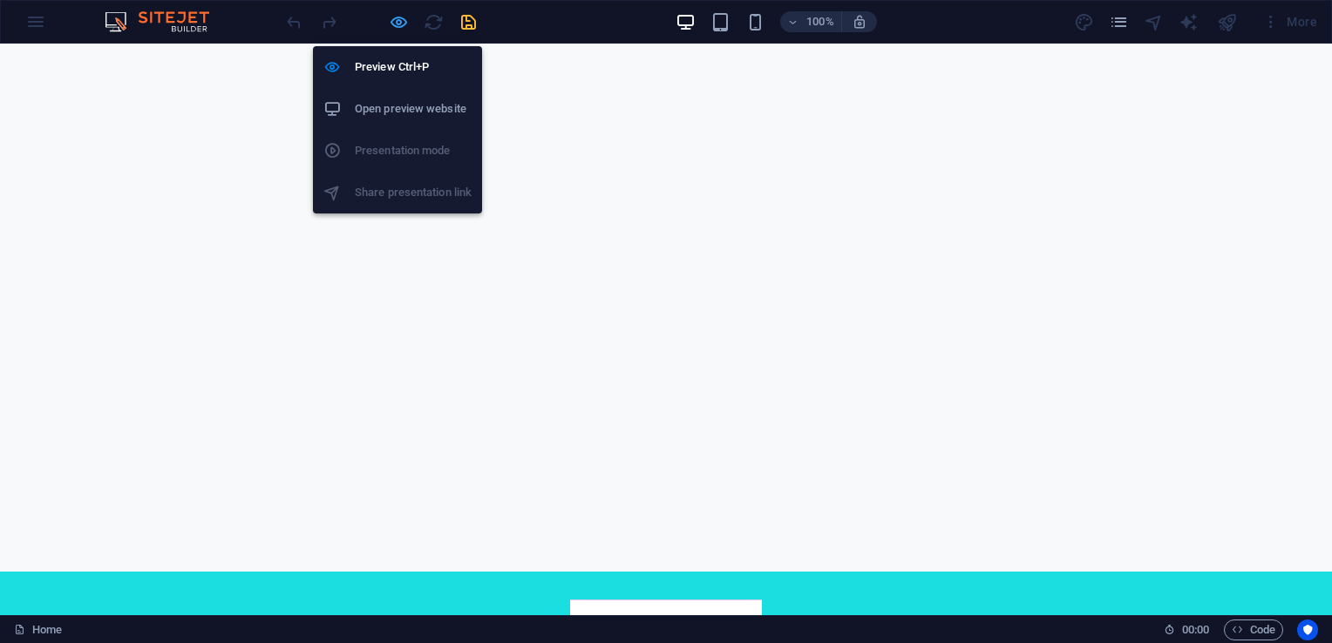
click at [397, 21] on icon "button" at bounding box center [399, 22] width 20 height 20
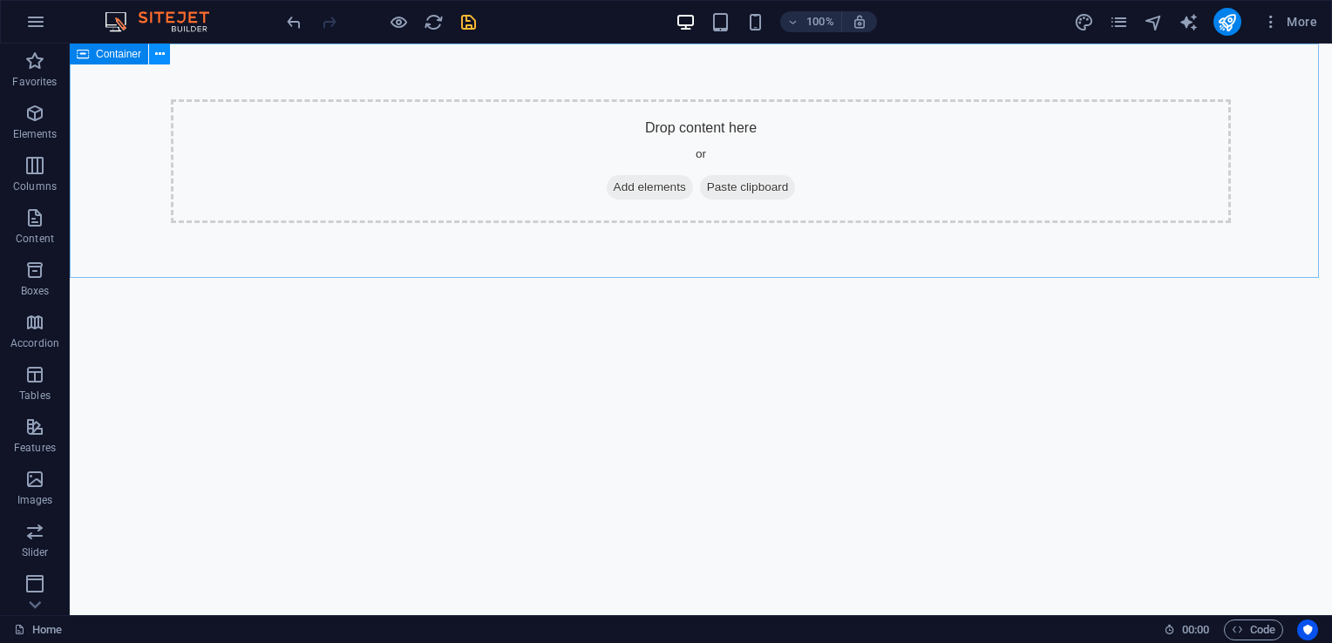
click at [157, 61] on icon at bounding box center [160, 54] width 10 height 18
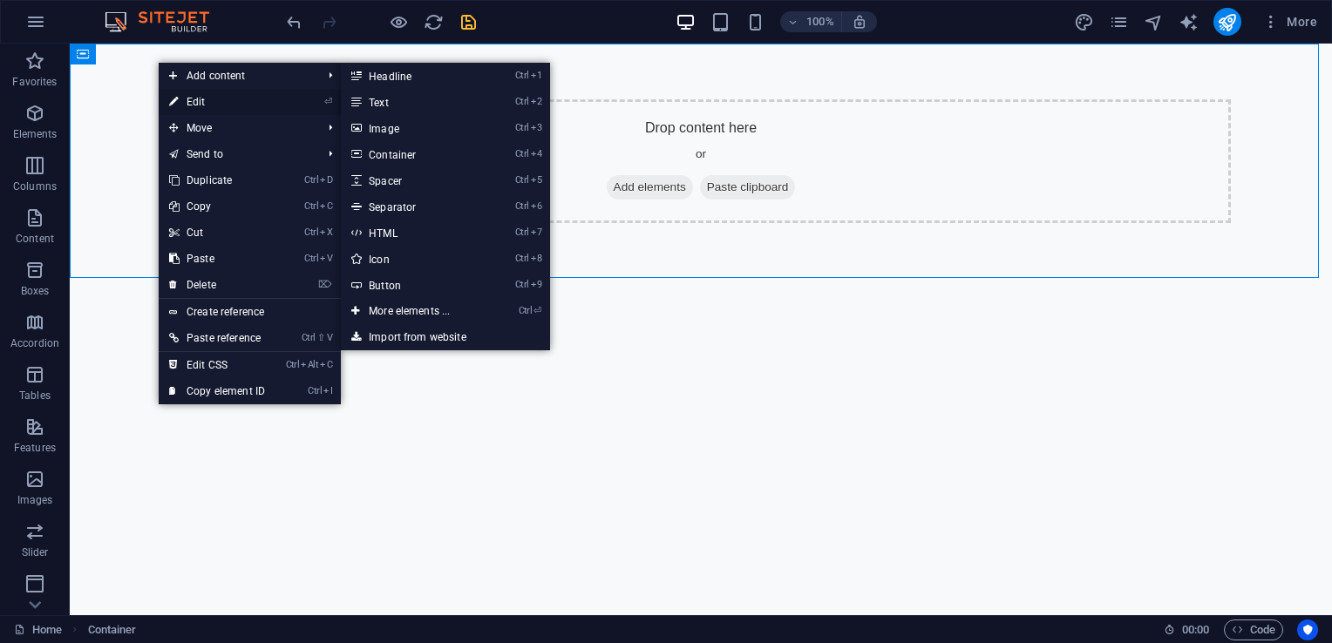
click at [199, 98] on link "⏎ Edit" at bounding box center [217, 102] width 117 height 26
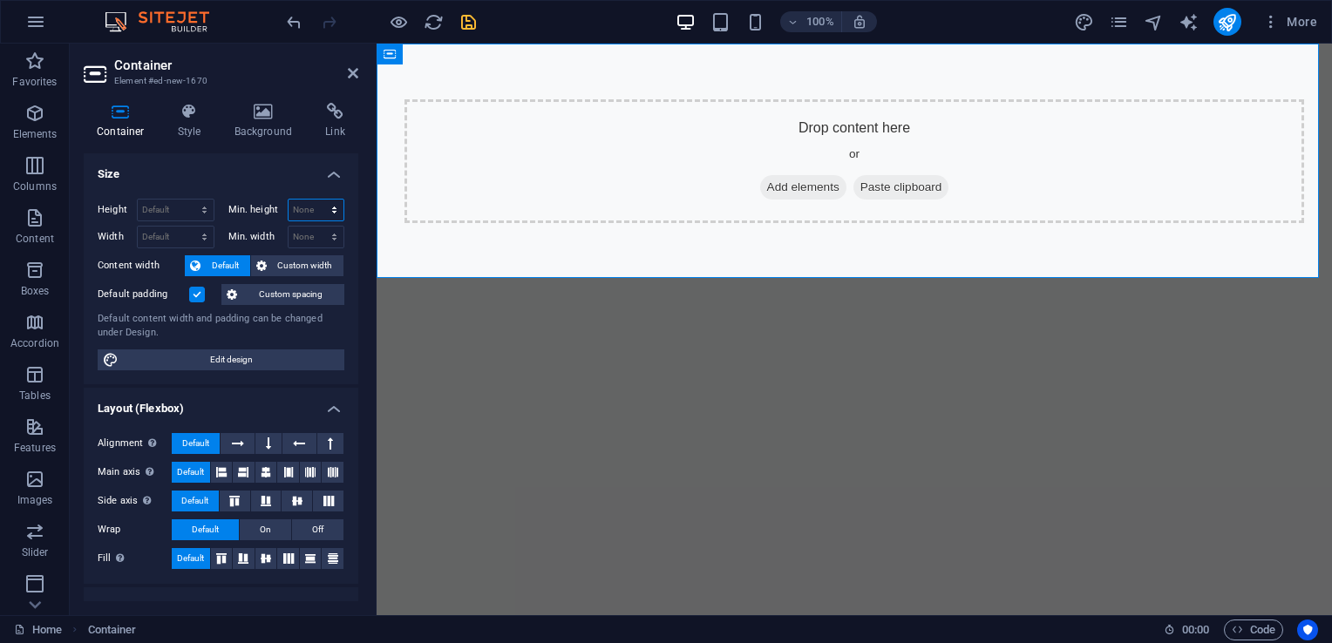
click at [313, 207] on select "None px rem % vh vw" at bounding box center [316, 210] width 56 height 21
select select "px"
click at [315, 200] on select "None px rem % vh vw" at bounding box center [316, 210] width 56 height 21
type input "50"
click at [219, 146] on div "Container Style Background Link Size Height Default px rem % vh vw Min. height …" at bounding box center [221, 352] width 275 height 499
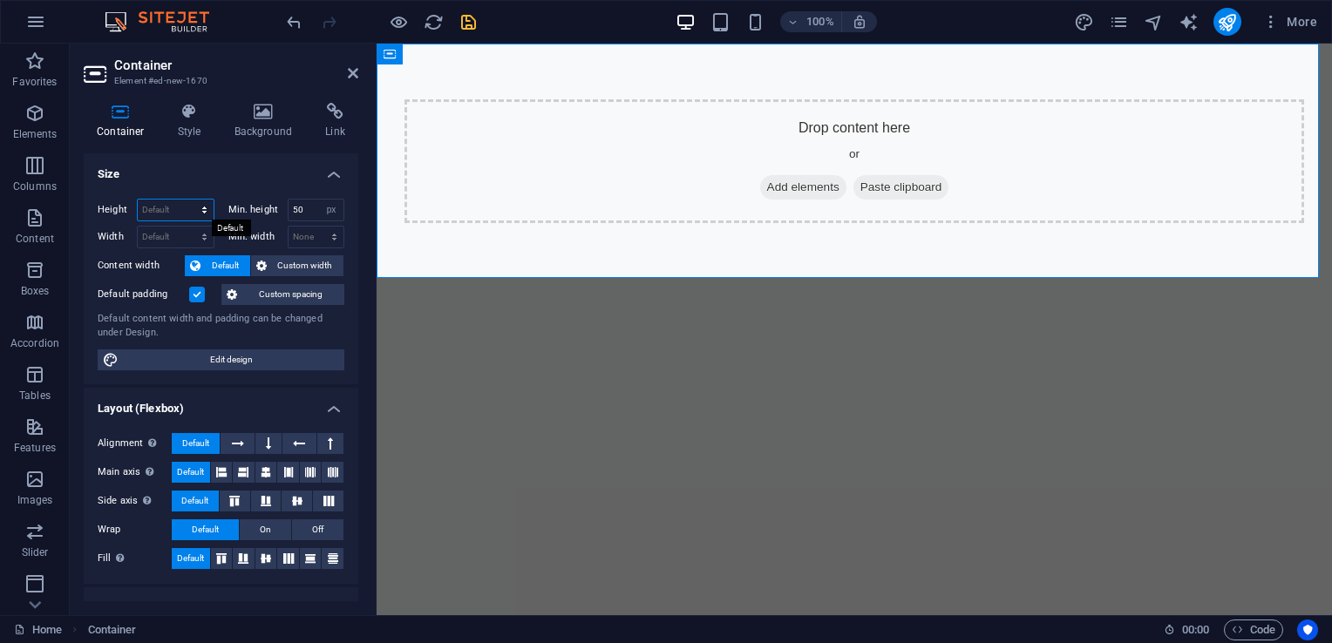
click at [160, 211] on select "Default px rem % vh vw" at bounding box center [176, 210] width 76 height 21
select select "px"
click at [187, 200] on select "Default px rem % vh vw" at bounding box center [176, 210] width 76 height 21
type input "269"
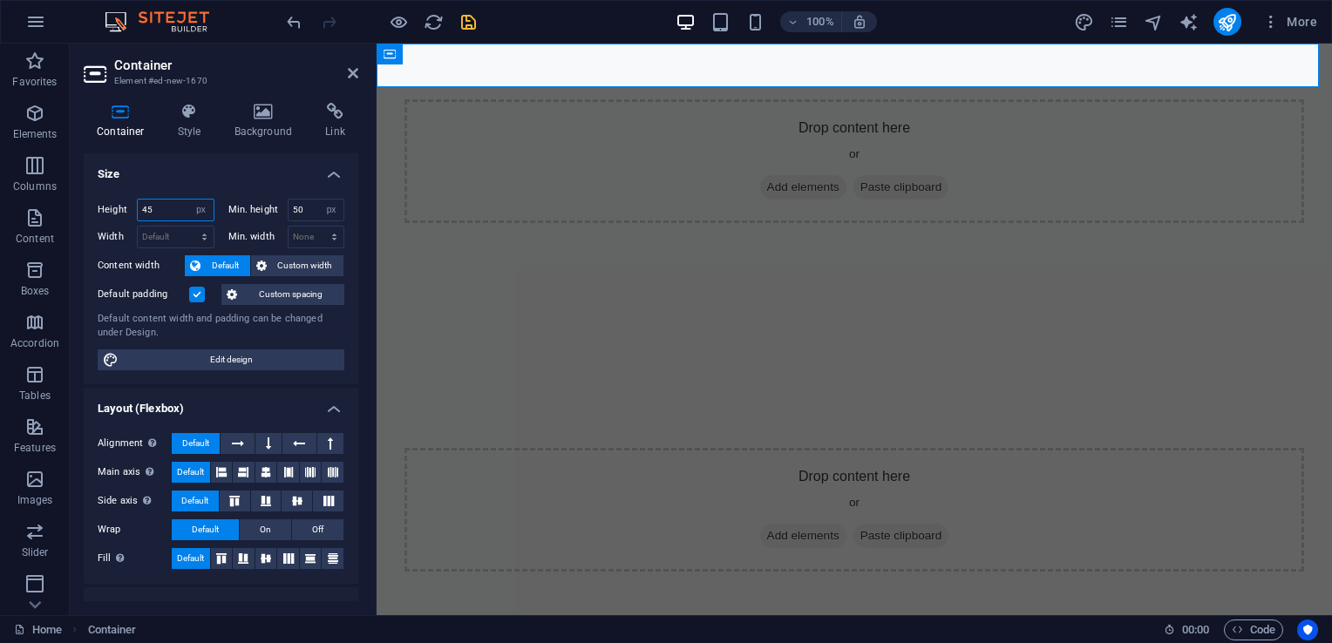
type input "45"
click at [208, 145] on div "Container Style Background Link Size Height 45 Default px rem % vh vw Min. heig…" at bounding box center [221, 352] width 275 height 499
click at [349, 81] on header "Container Element #ed-new-1670" at bounding box center [221, 66] width 275 height 45
click at [349, 74] on icon at bounding box center [353, 73] width 10 height 14
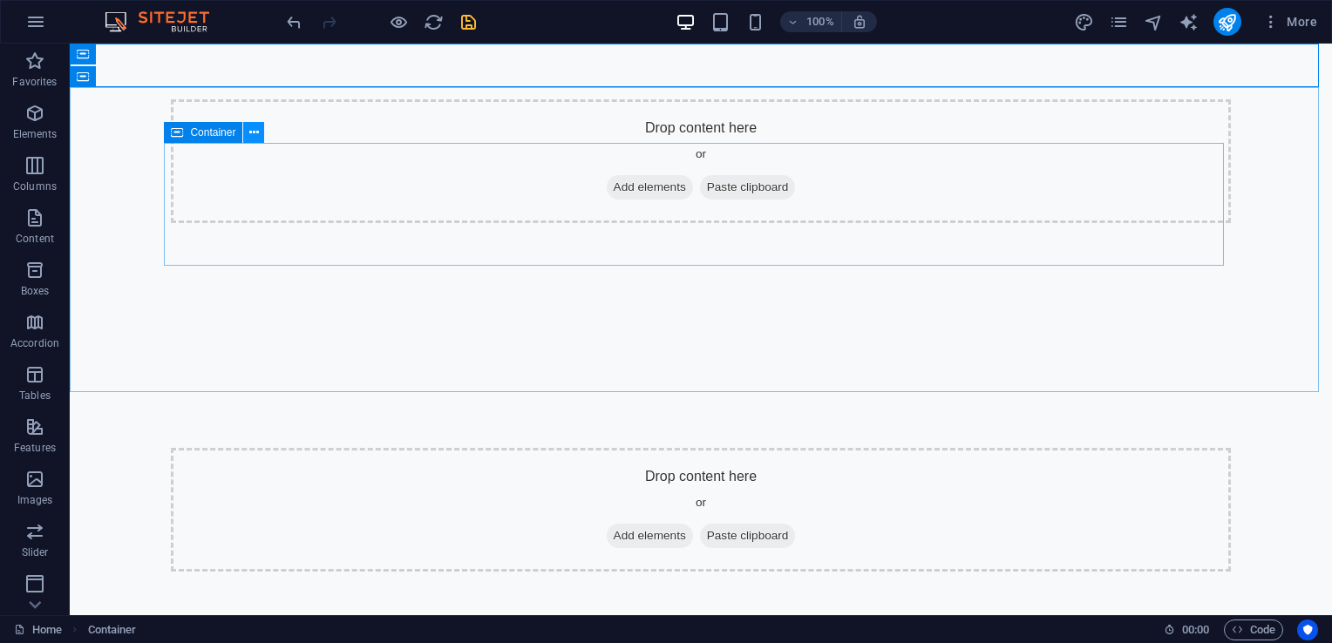
click at [251, 135] on icon at bounding box center [254, 133] width 10 height 18
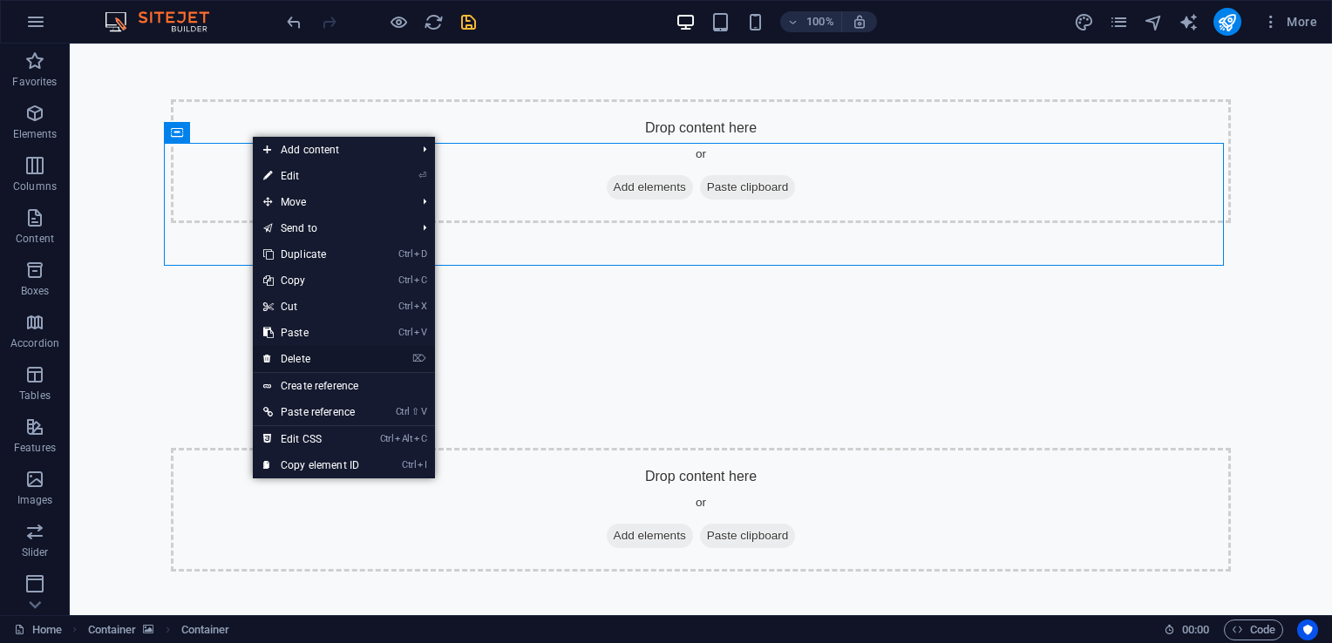
click at [304, 360] on link "⌦ Delete" at bounding box center [311, 359] width 117 height 26
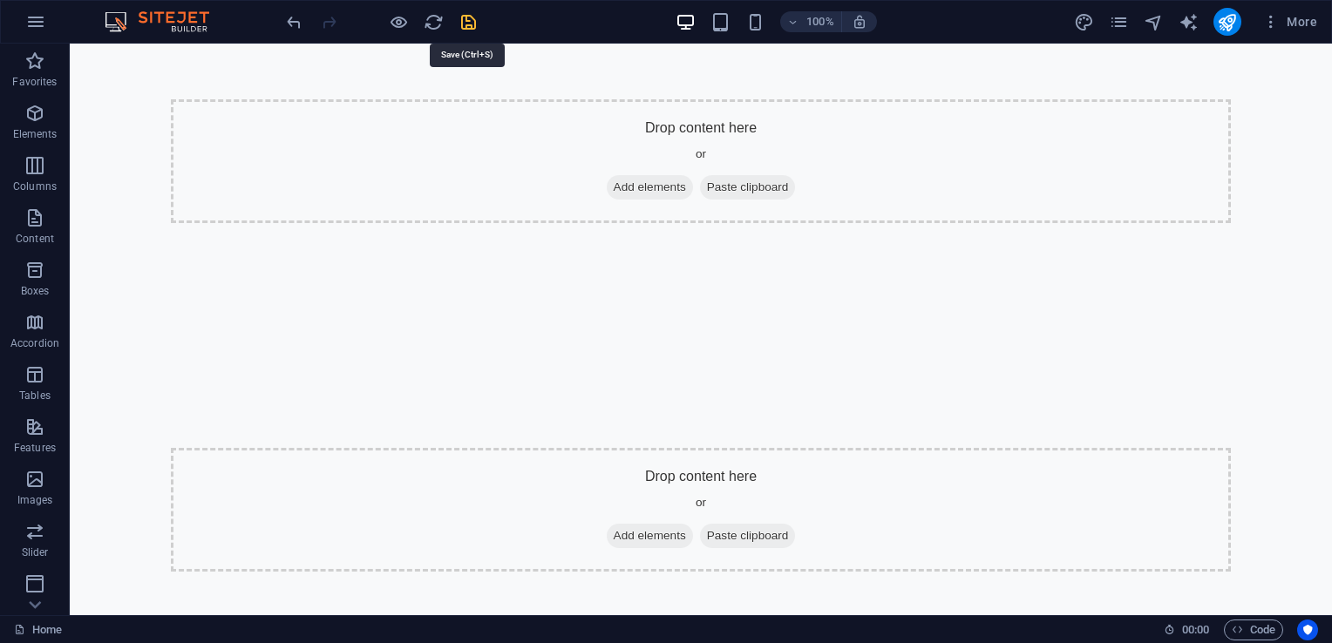
click at [470, 26] on icon "save" at bounding box center [468, 22] width 20 height 20
click at [1230, 24] on icon "publish" at bounding box center [1227, 22] width 20 height 20
click at [164, 61] on icon at bounding box center [160, 54] width 10 height 18
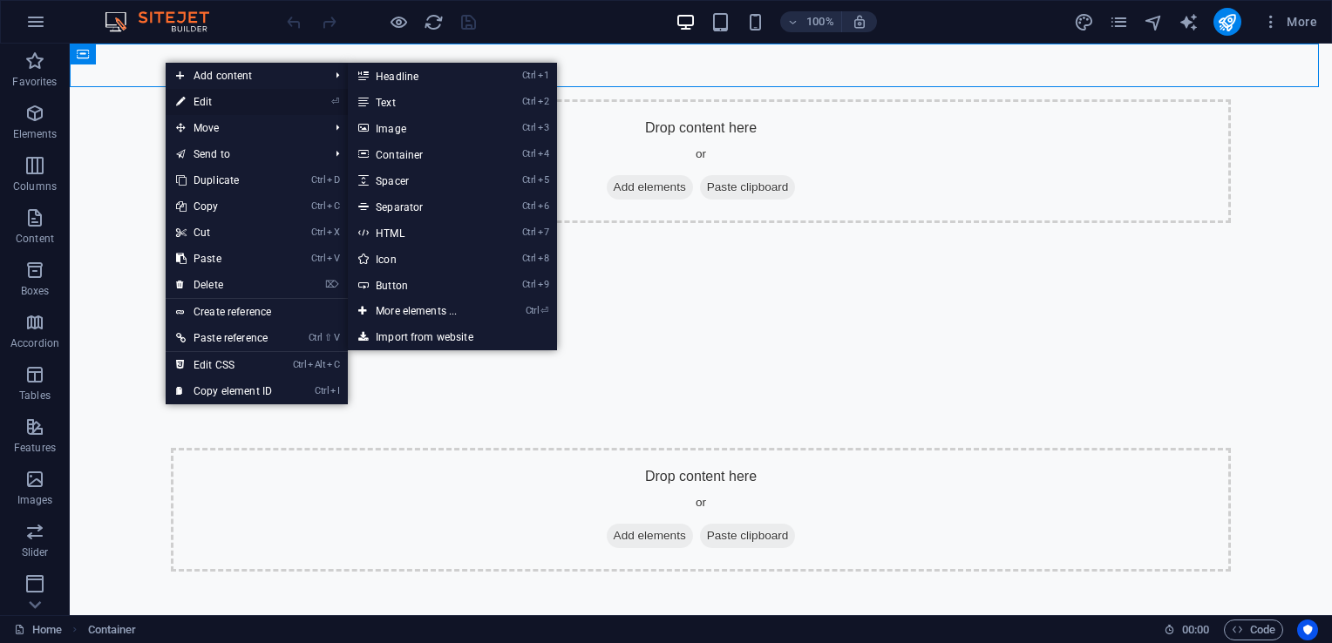
click at [209, 105] on link "⏎ Edit" at bounding box center [224, 102] width 117 height 26
select select "px"
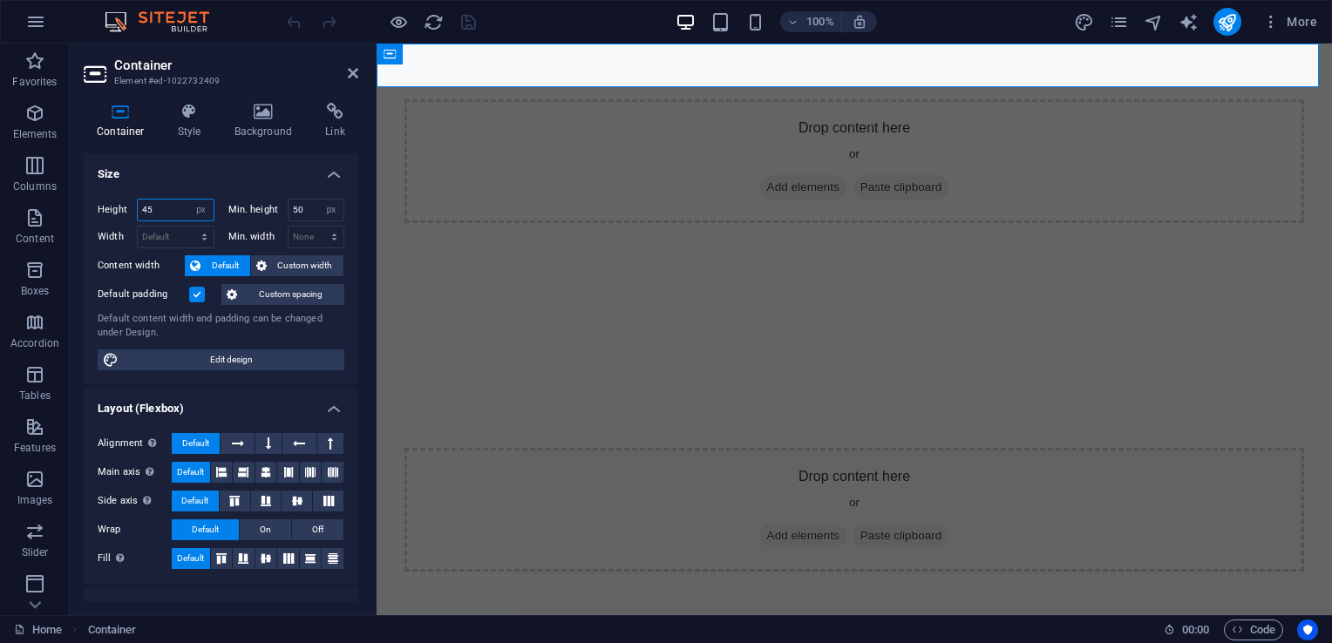
click at [178, 200] on input "45" at bounding box center [176, 210] width 76 height 21
type input "4"
type input "20"
click at [214, 146] on div "Container Style Background Link Size Height 20 Default px rem % vh vw Min. heig…" at bounding box center [221, 352] width 275 height 499
click at [307, 212] on input "50" at bounding box center [316, 210] width 56 height 21
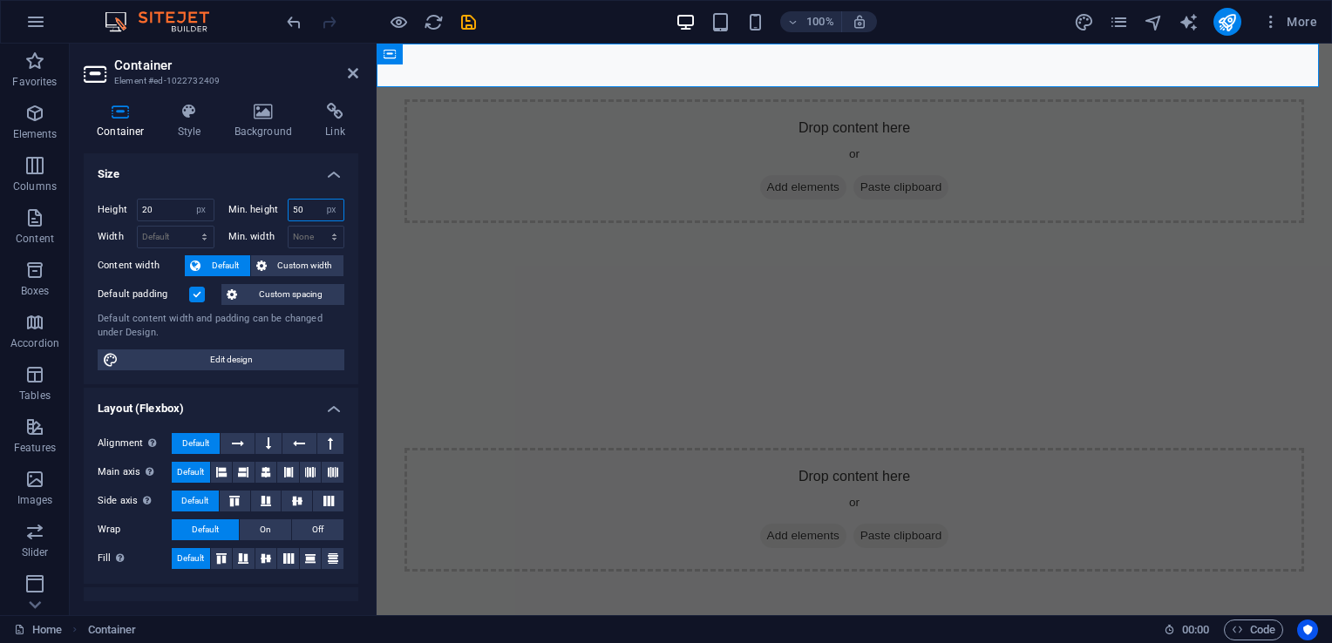
type input "5"
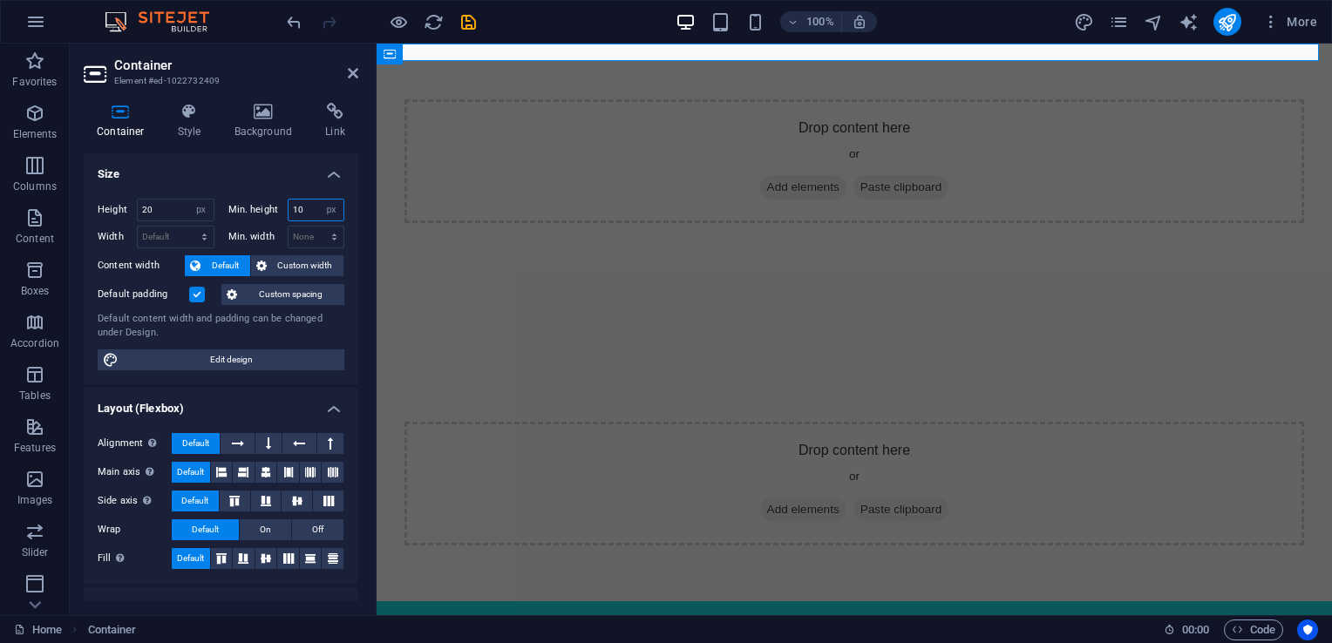
type input "10"
click at [216, 143] on div "Container Style Background Link Size Height 20 Default px rem % vh vw Min. heig…" at bounding box center [221, 352] width 275 height 499
click at [352, 66] on icon at bounding box center [353, 73] width 10 height 14
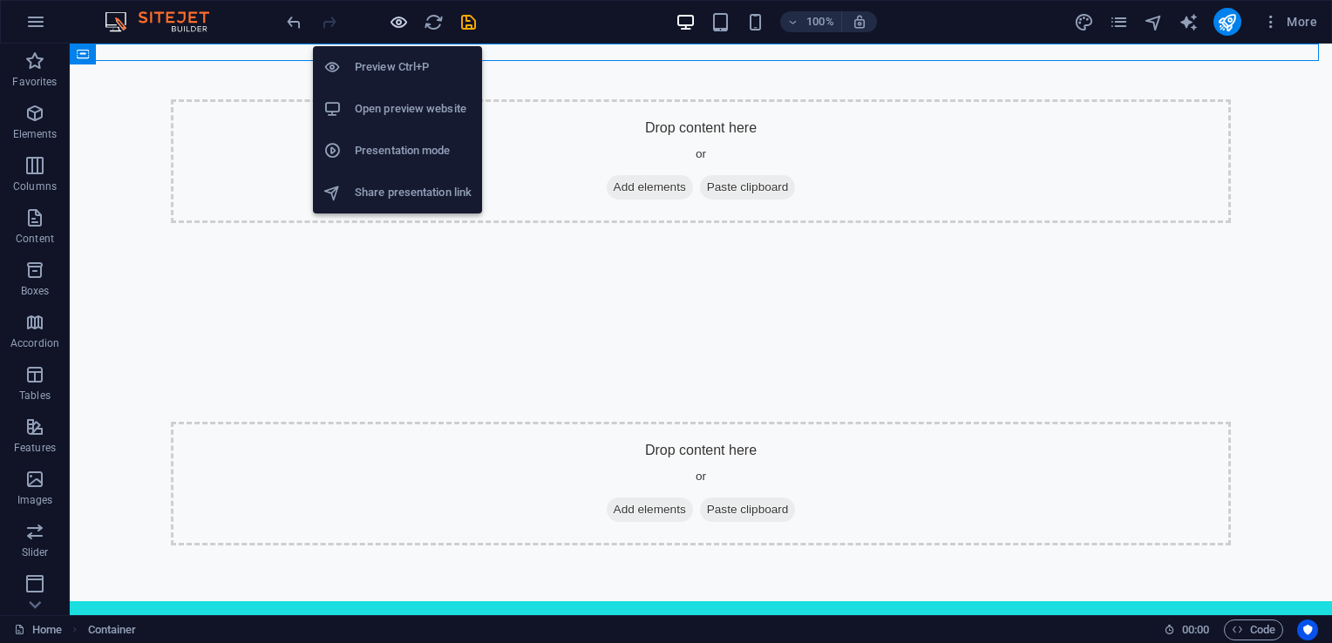
click at [397, 24] on icon "button" at bounding box center [399, 22] width 20 height 20
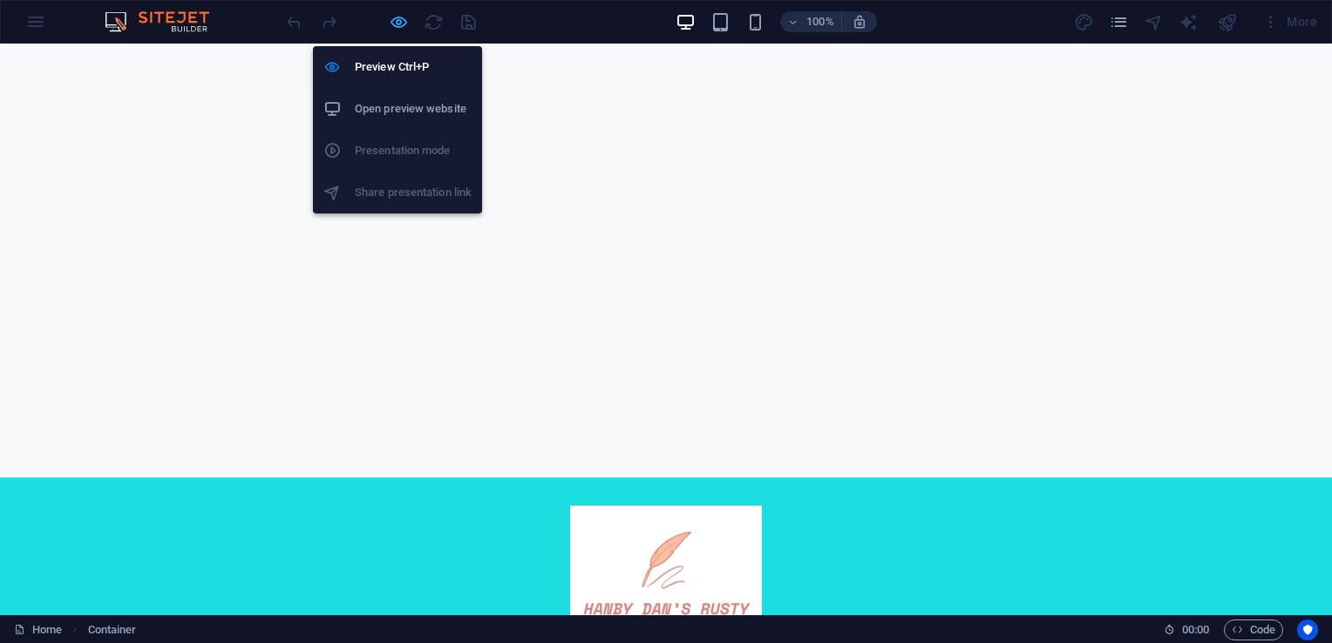
click at [399, 17] on icon "button" at bounding box center [399, 22] width 20 height 20
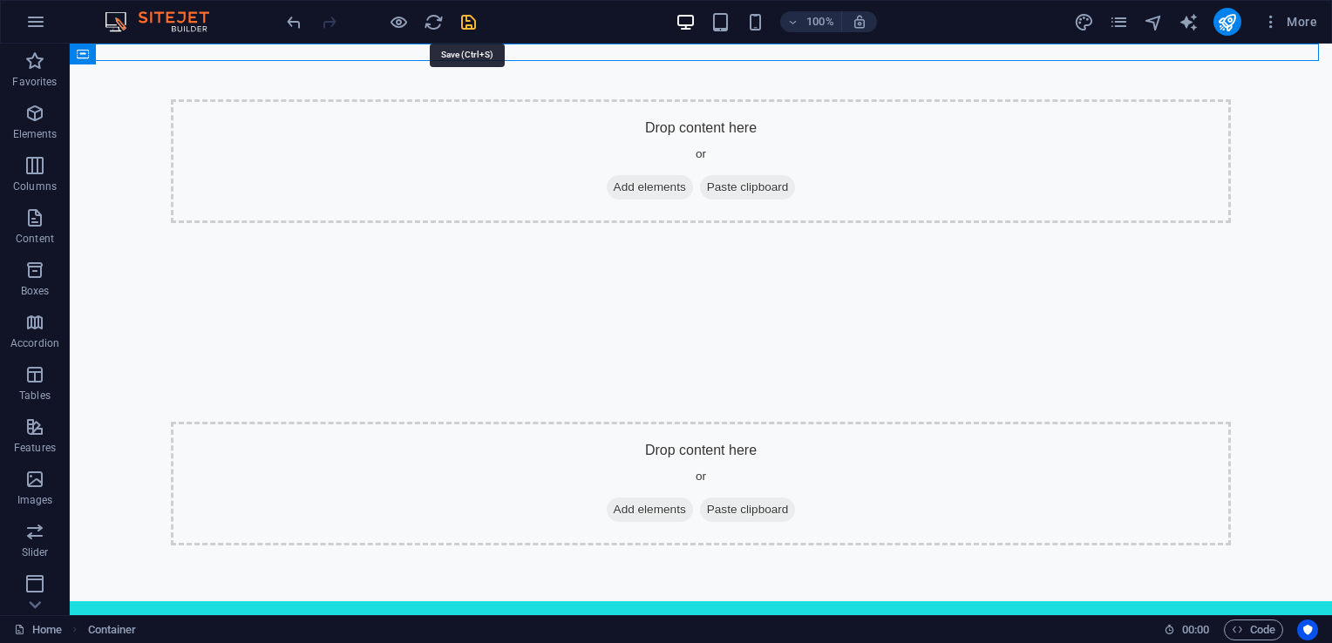
click at [470, 15] on icon "save" at bounding box center [468, 22] width 20 height 20
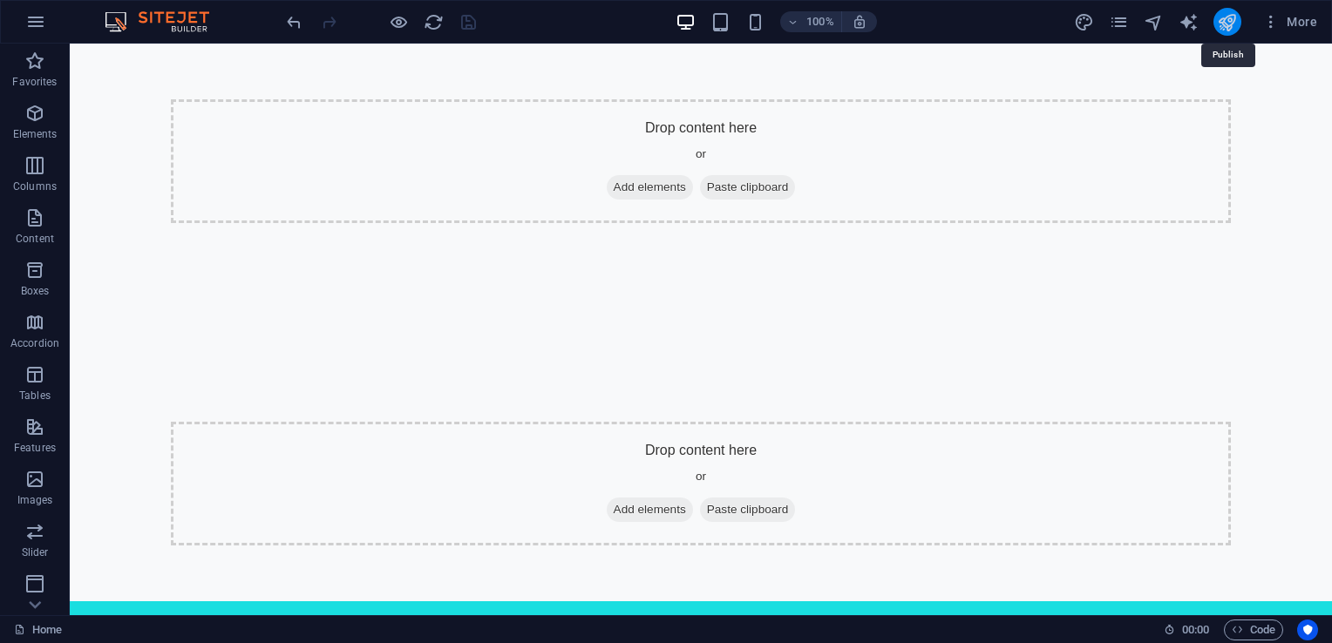
click at [1229, 24] on icon "publish" at bounding box center [1227, 22] width 20 height 20
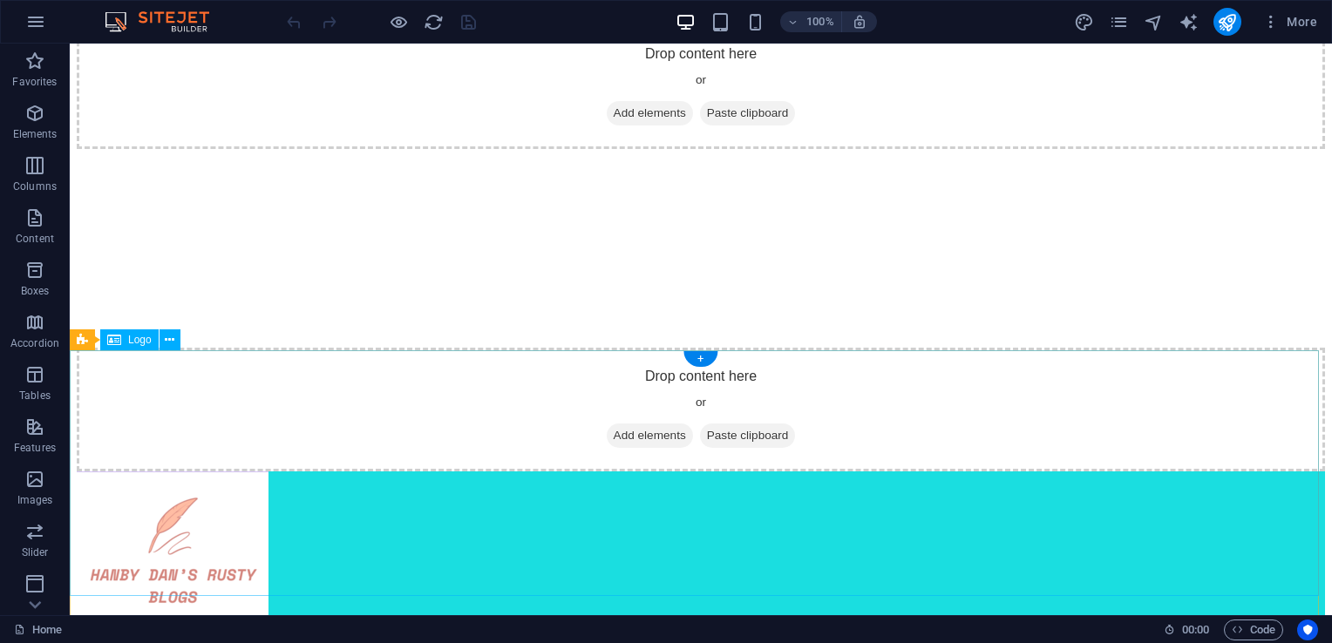
scroll to position [102, 0]
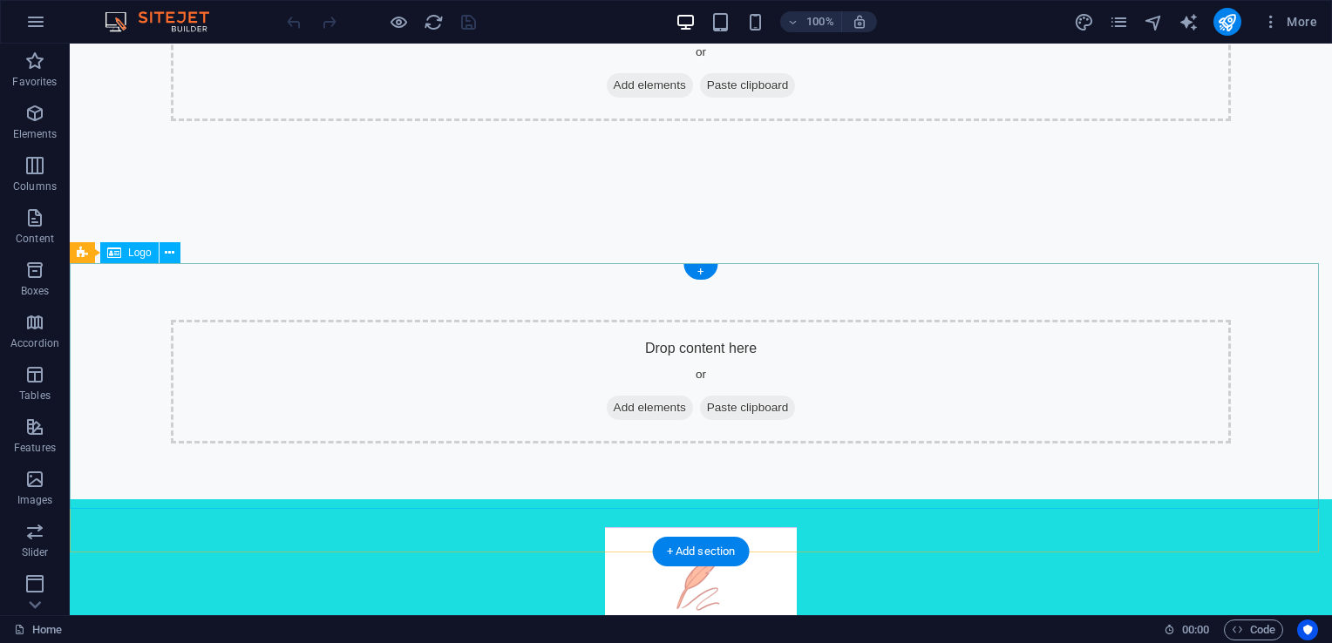
click at [321, 499] on div at bounding box center [701, 621] width 1262 height 245
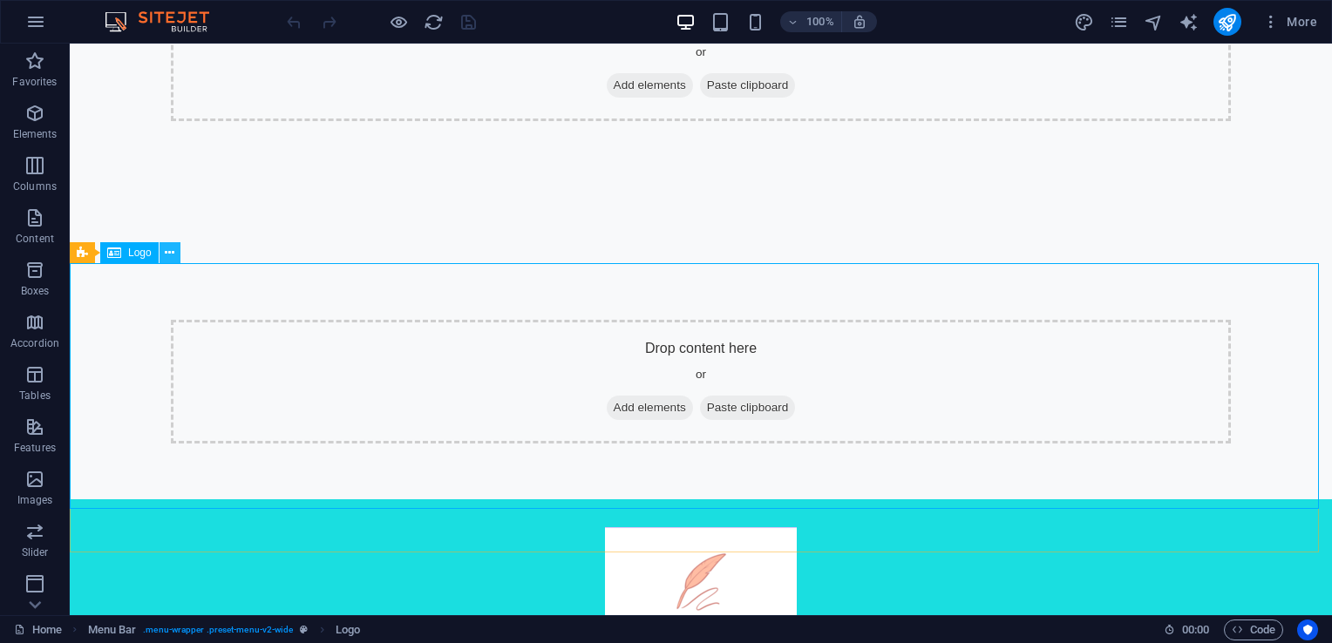
click at [162, 261] on button at bounding box center [169, 252] width 21 height 21
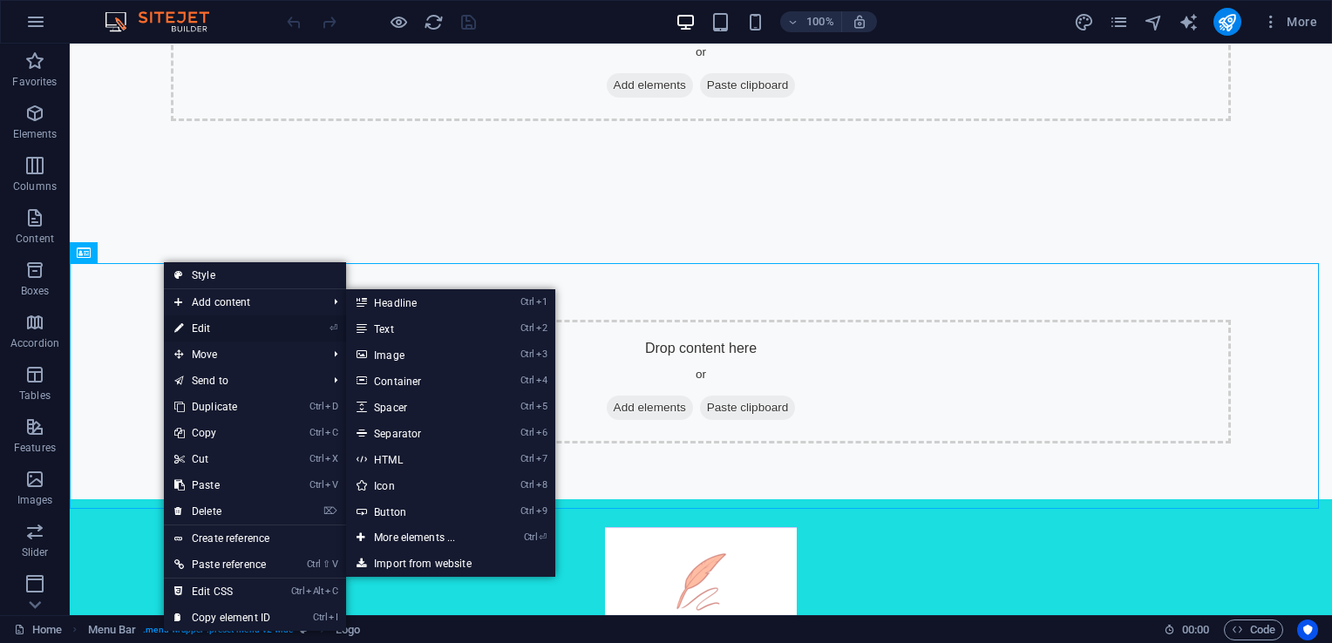
click at [221, 324] on link "⏎ Edit" at bounding box center [222, 328] width 117 height 26
select select "px"
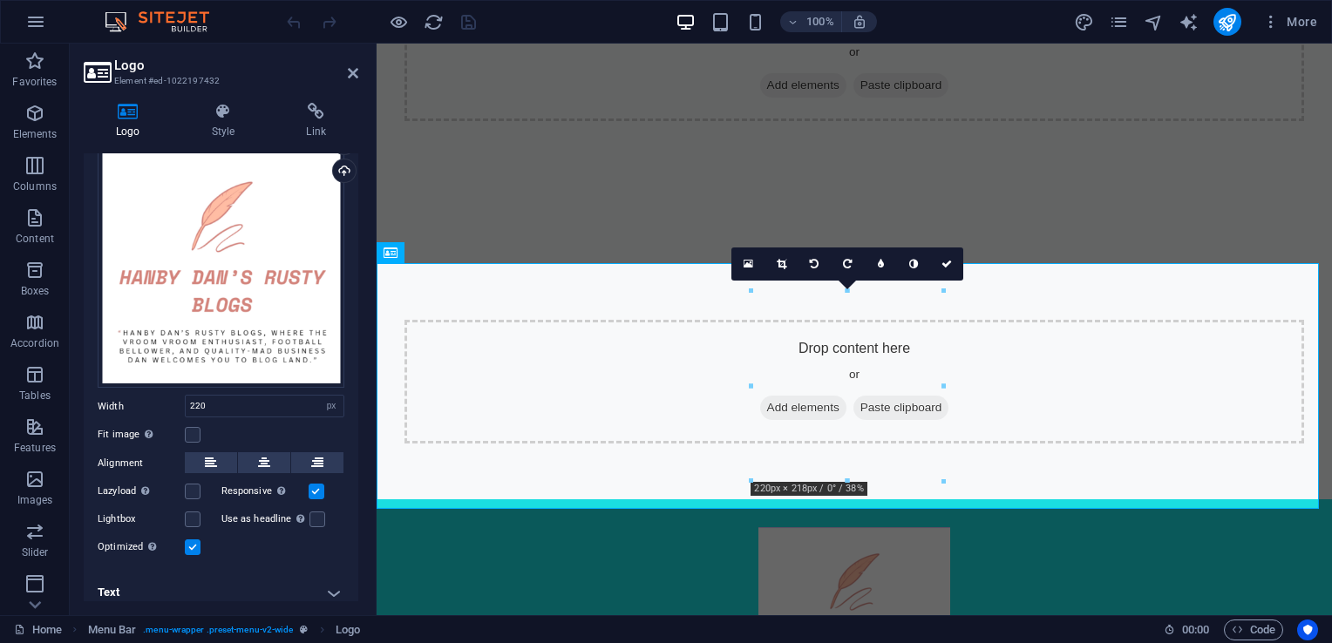
scroll to position [91, 0]
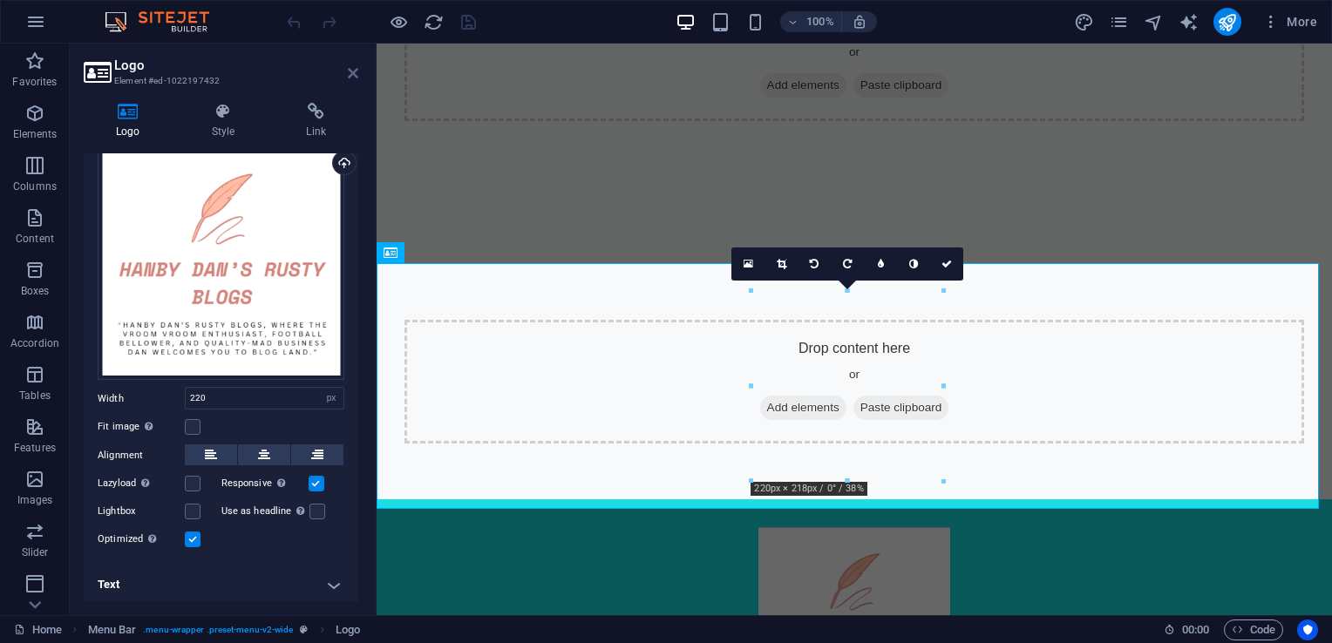
click at [351, 73] on icon at bounding box center [353, 73] width 10 height 14
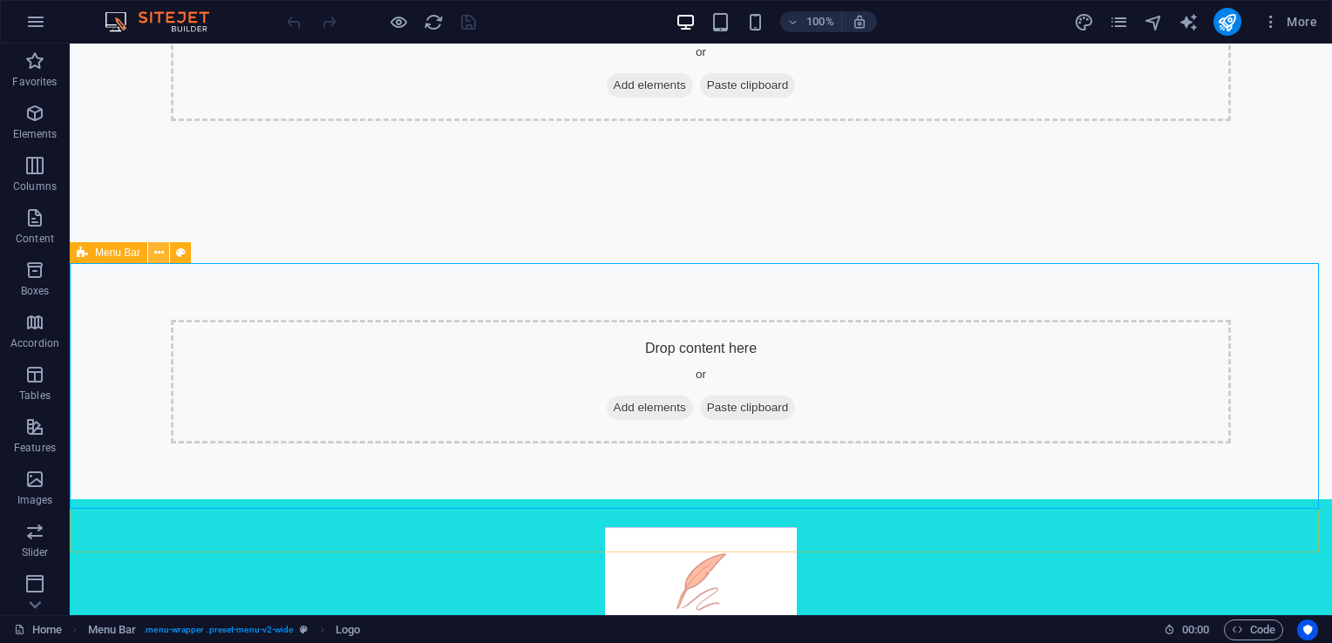
click at [154, 253] on icon at bounding box center [159, 253] width 10 height 18
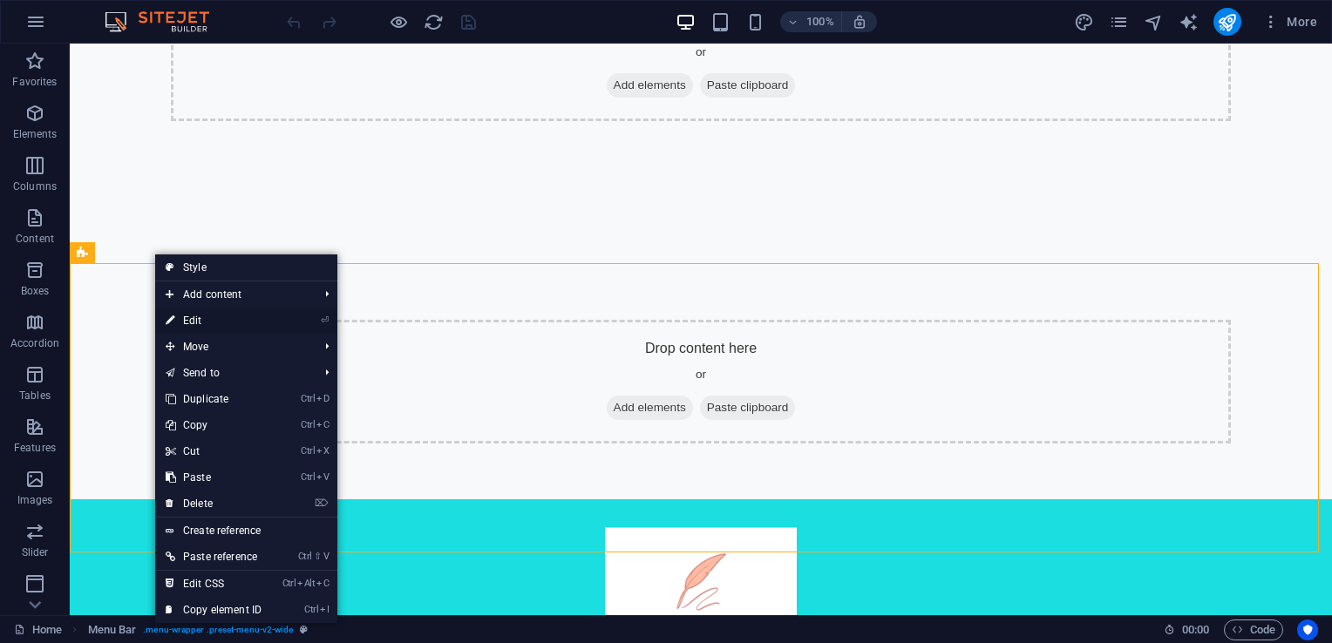
click at [202, 313] on link "⏎ Edit" at bounding box center [213, 321] width 117 height 26
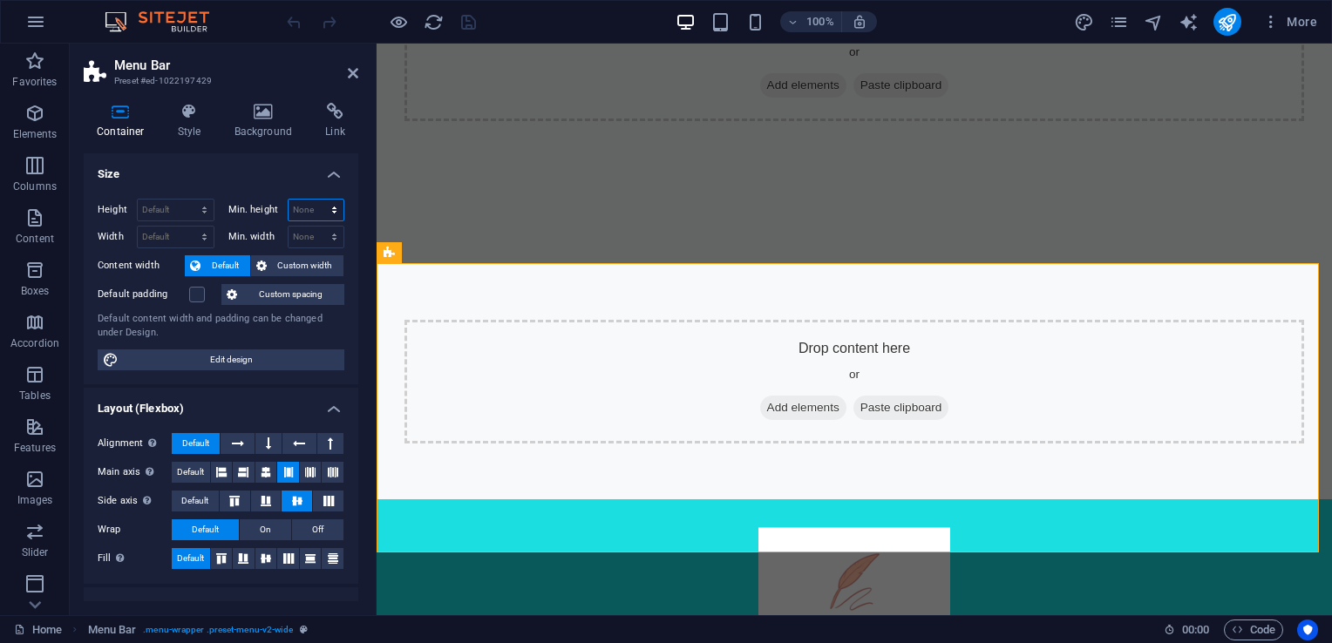
click at [307, 211] on select "None px rem % vh vw" at bounding box center [316, 210] width 56 height 21
select select "px"
click at [315, 200] on select "None px rem % vh vw" at bounding box center [316, 210] width 56 height 21
type input "0"
click at [189, 207] on select "Default px rem % vh vw" at bounding box center [176, 210] width 76 height 21
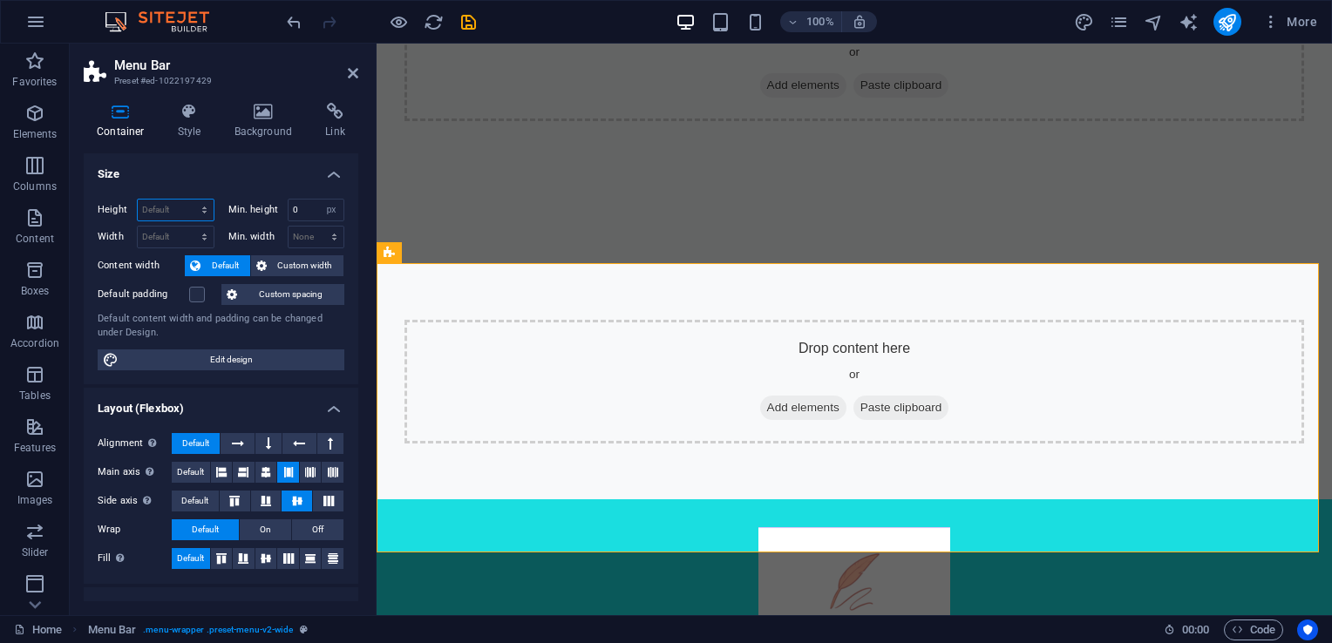
select select "px"
click at [187, 200] on select "Default px rem % vh vw" at bounding box center [176, 210] width 76 height 21
click at [171, 206] on input "331" at bounding box center [176, 210] width 76 height 21
type input "3"
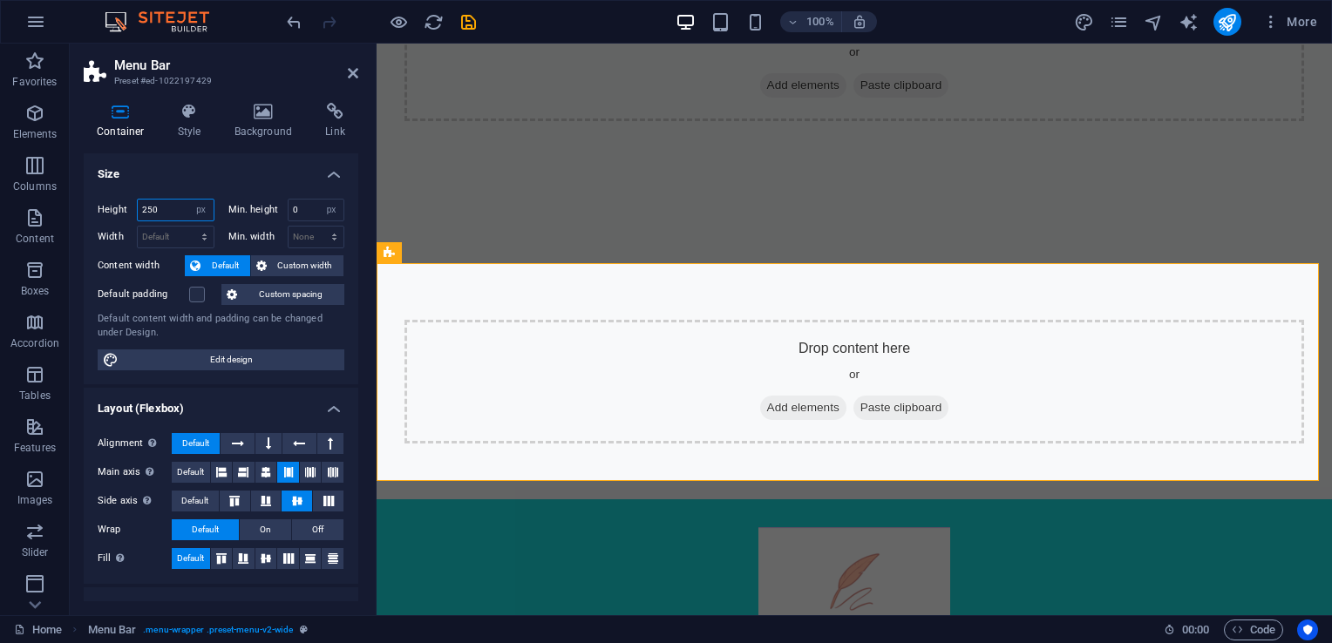
type input "250"
click at [212, 143] on div "Container Style Background Link Size Height 250 Default px rem % vh vw Min. hei…" at bounding box center [221, 352] width 275 height 499
click at [355, 71] on icon at bounding box center [353, 73] width 10 height 14
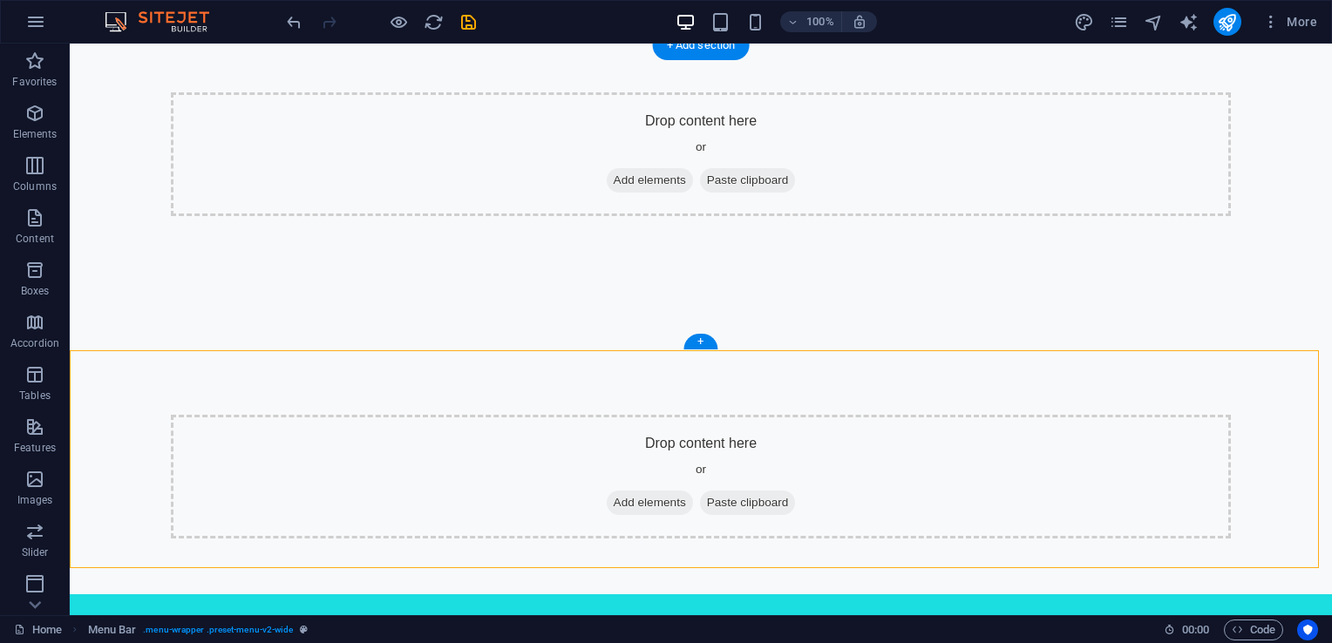
scroll to position [0, 0]
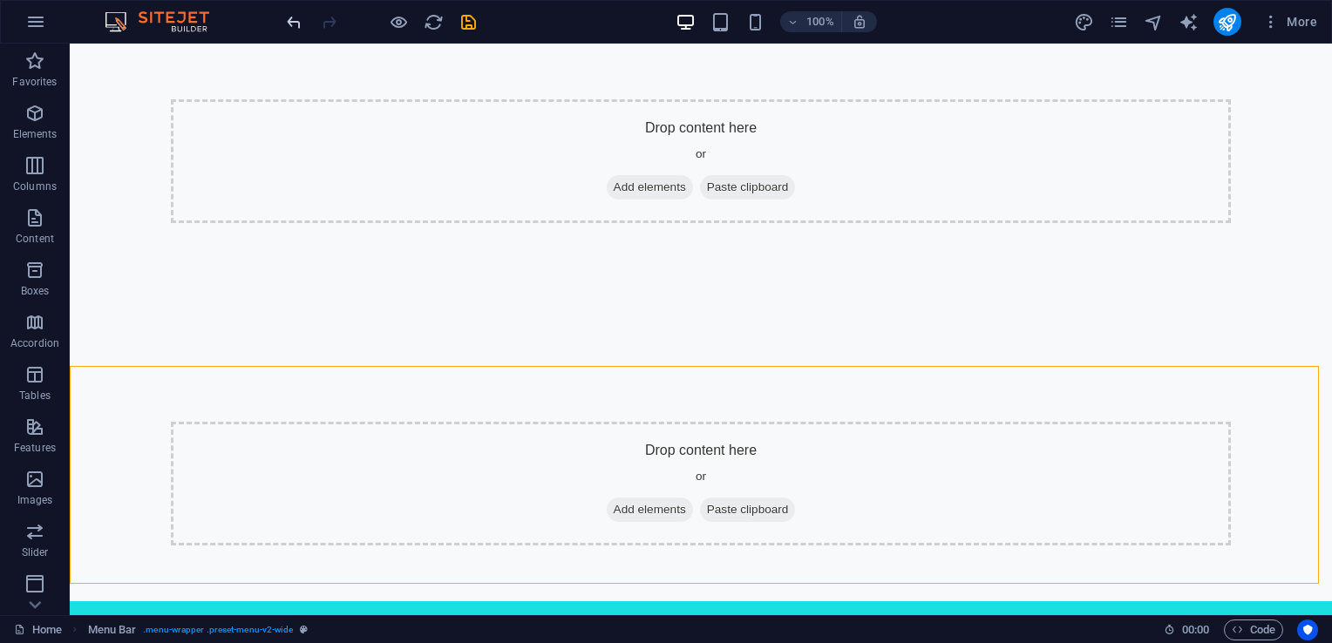
click at [289, 23] on icon "undo" at bounding box center [294, 22] width 20 height 20
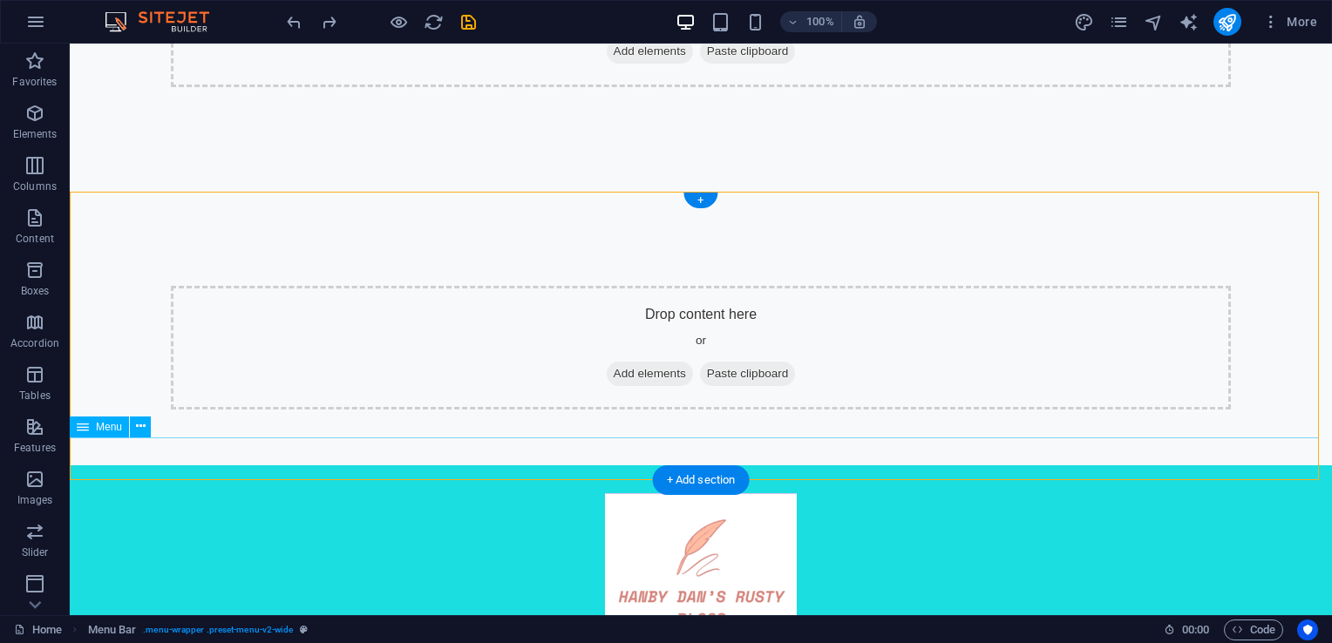
scroll to position [174, 0]
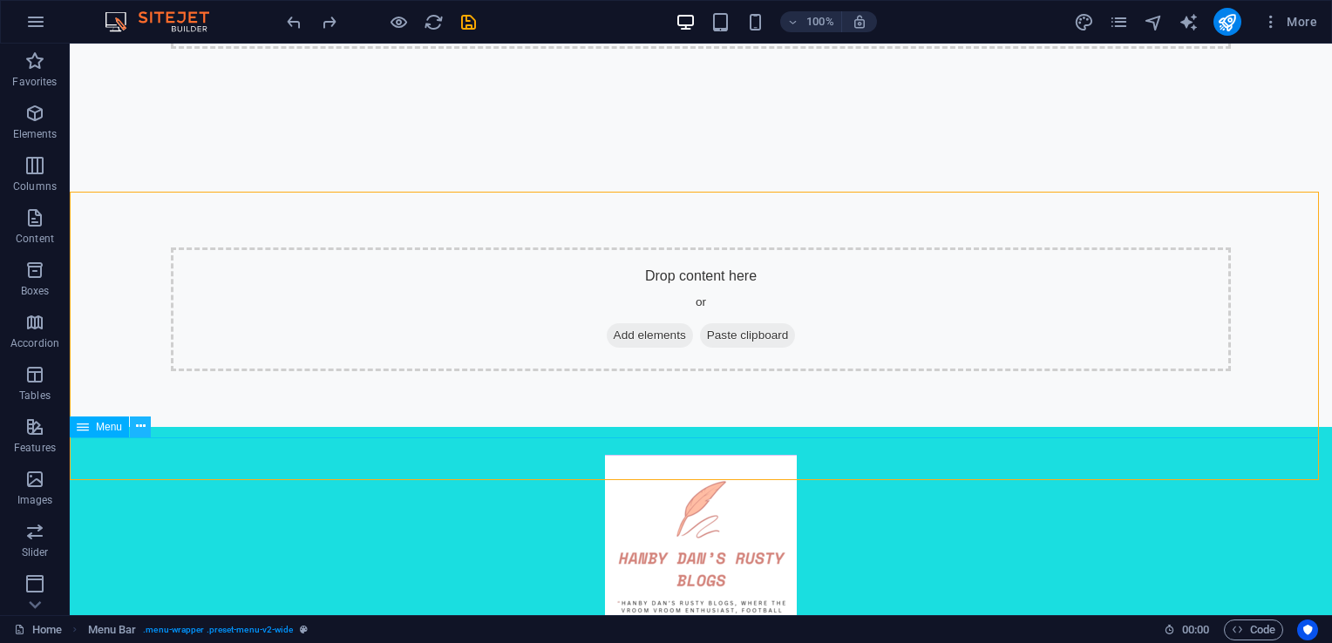
click at [136, 431] on icon at bounding box center [141, 426] width 10 height 18
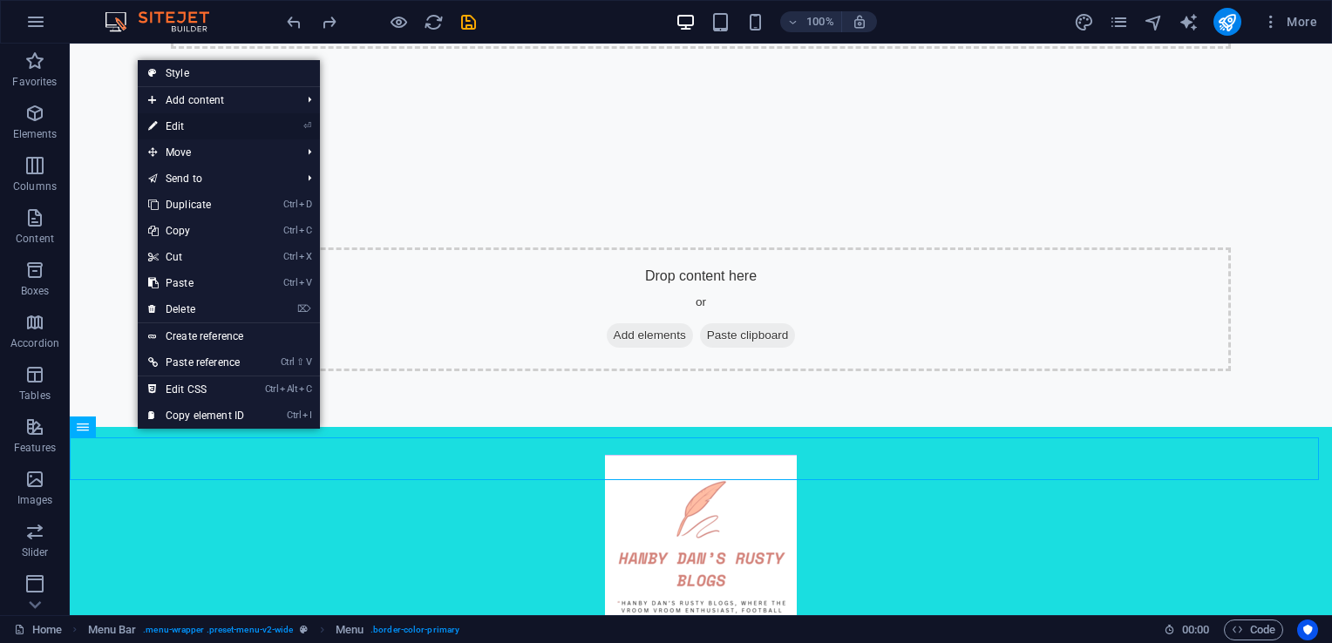
click at [181, 126] on link "⏎ Edit" at bounding box center [196, 126] width 117 height 26
select select
select select "1"
select select
select select "7"
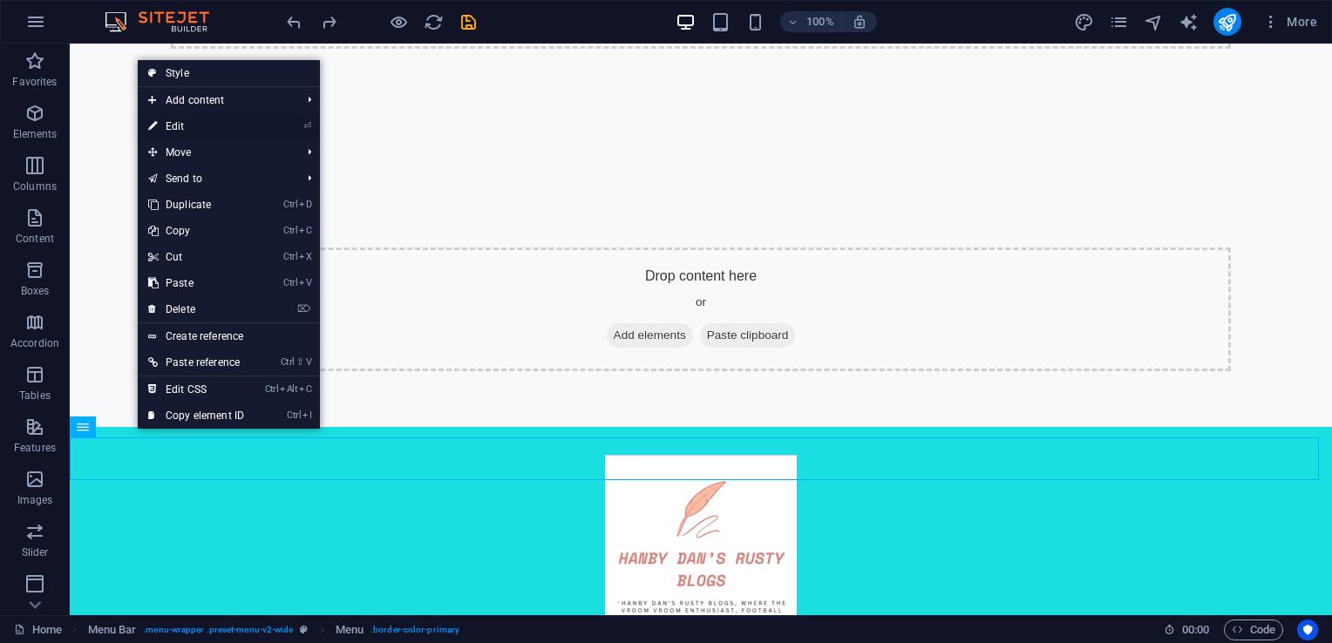
select select
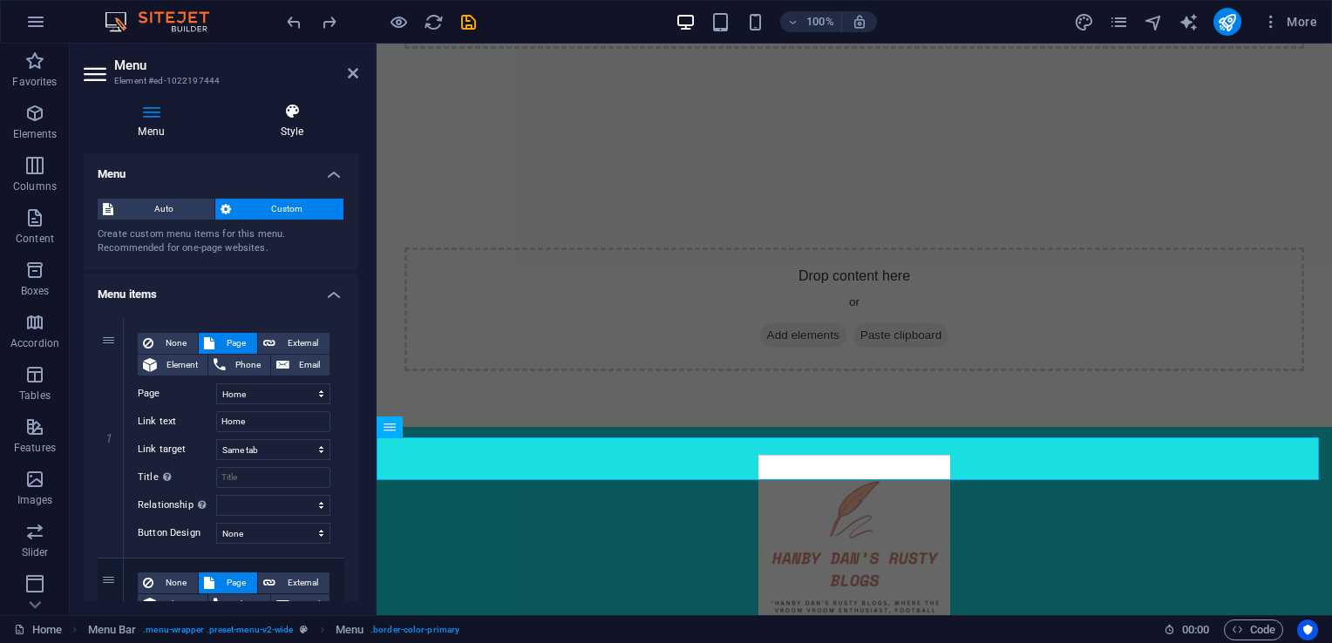
click at [268, 127] on h4 "Style" at bounding box center [292, 121] width 132 height 37
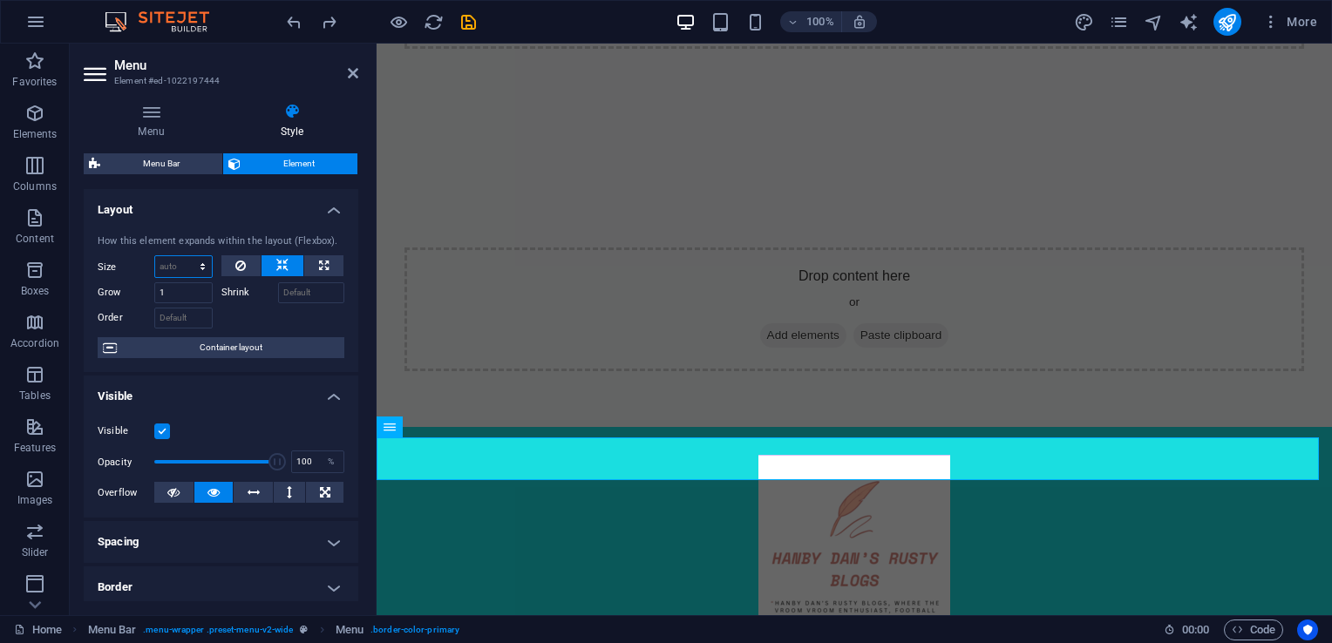
click at [199, 265] on select "Default auto px % 1/1 1/2 1/3 1/4 1/5 1/6 1/7 1/8 1/9 1/10" at bounding box center [183, 266] width 57 height 21
select select "px"
click at [185, 256] on select "Default auto px % 1/1 1/2 1/3 1/4 1/5 1/6 1/7 1/8 1/9 1/10" at bounding box center [183, 266] width 57 height 21
click at [204, 187] on div "Menu Bar Element Layout How this element expands within the layout (Flexbox). S…" at bounding box center [221, 377] width 275 height 448
click at [176, 270] on input "25" at bounding box center [183, 266] width 57 height 21
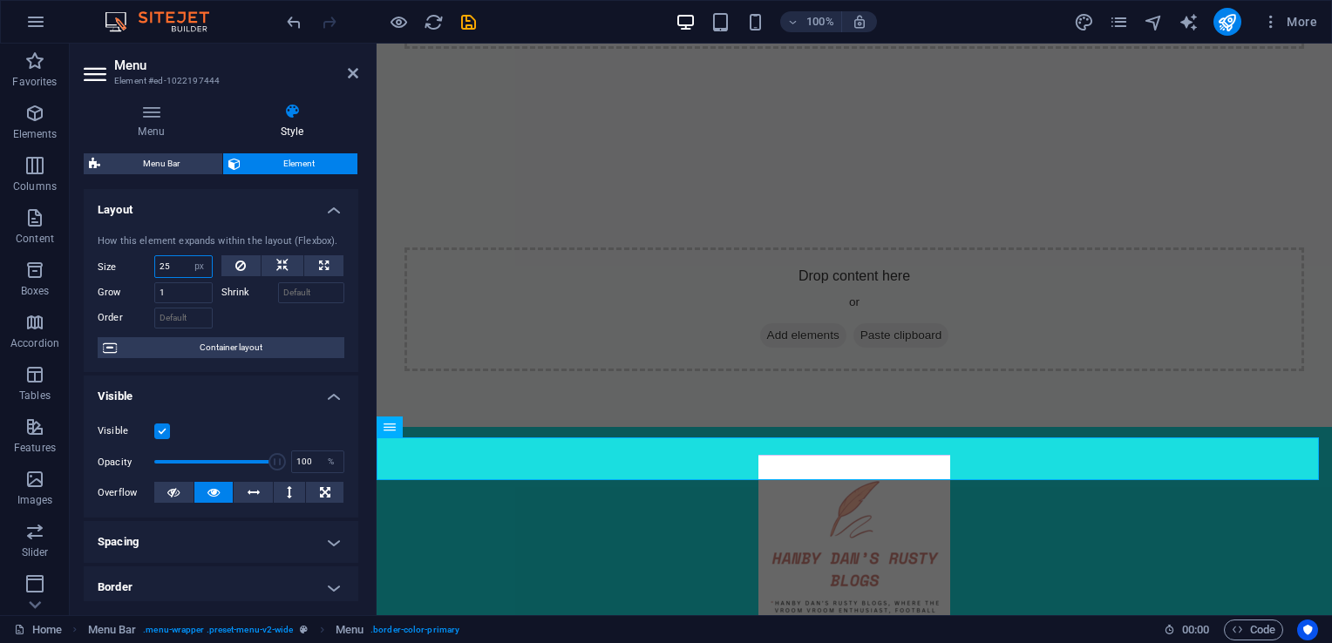
type input "2"
type input "50"
click at [216, 186] on div "Menu Bar Element Layout How this element expands within the layout (Flexbox). S…" at bounding box center [221, 377] width 275 height 448
click at [349, 69] on icon at bounding box center [353, 73] width 10 height 14
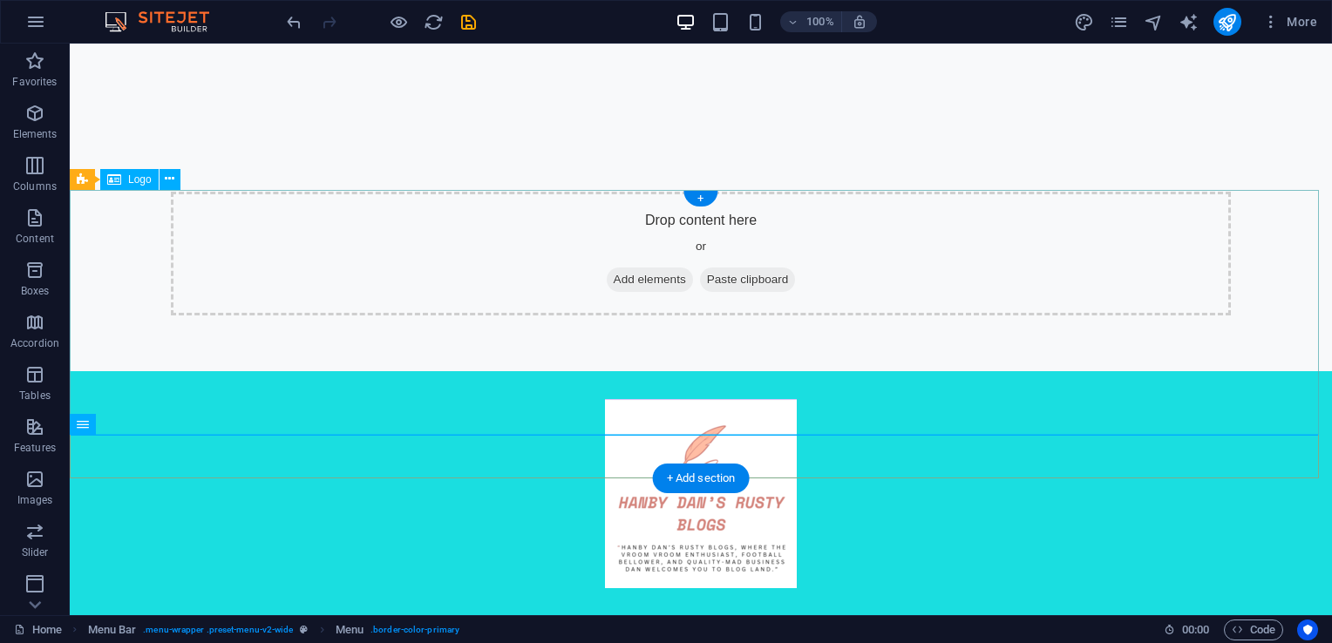
scroll to position [261, 0]
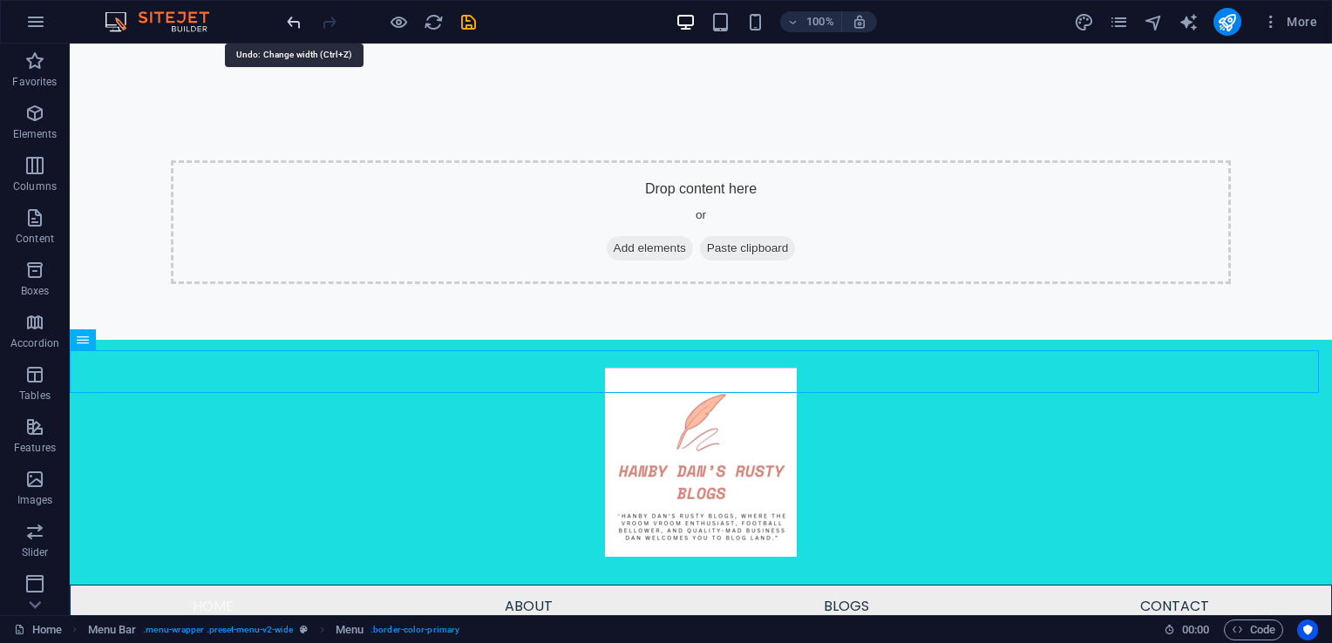
click at [293, 19] on icon "undo" at bounding box center [294, 22] width 20 height 20
click at [293, 20] on icon "undo" at bounding box center [294, 22] width 20 height 20
click at [290, 21] on icon "undo" at bounding box center [294, 22] width 20 height 20
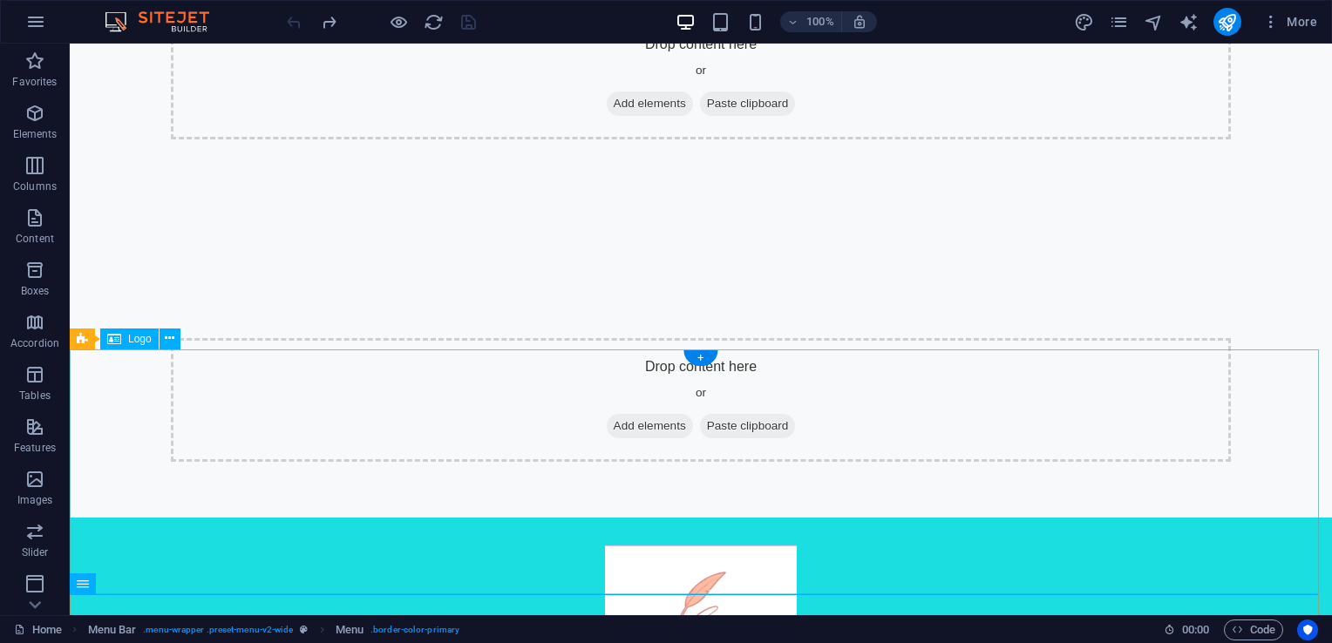
scroll to position [87, 0]
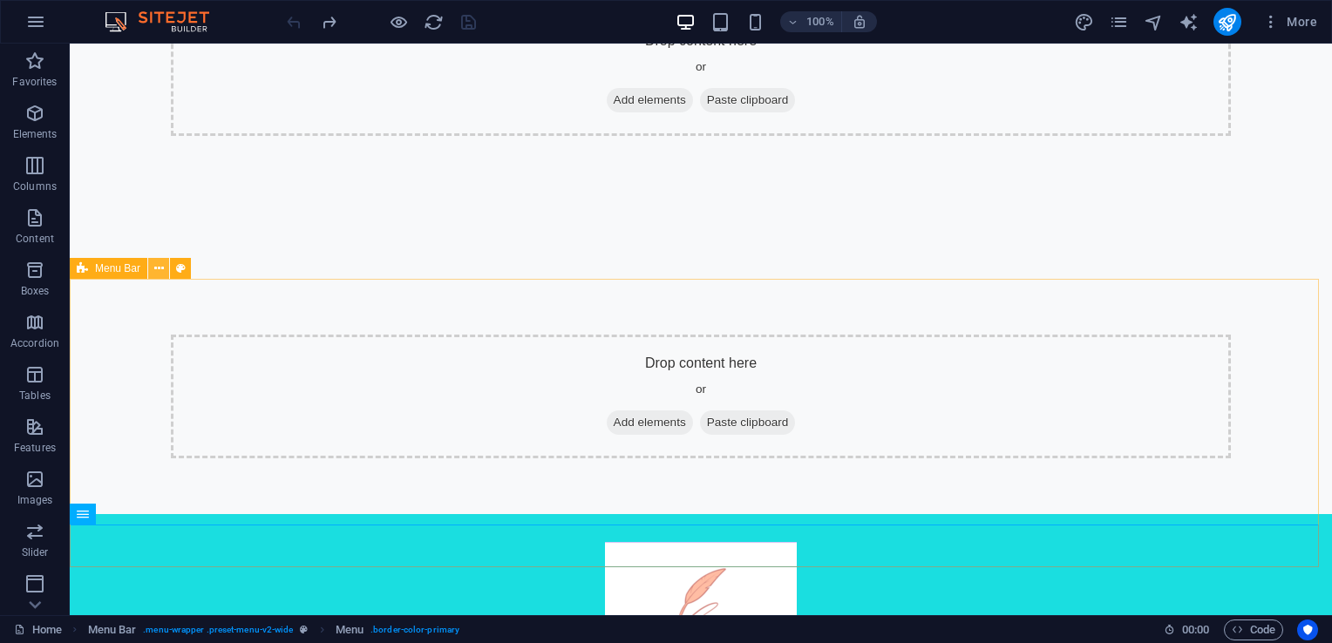
click at [158, 268] on icon at bounding box center [159, 269] width 10 height 18
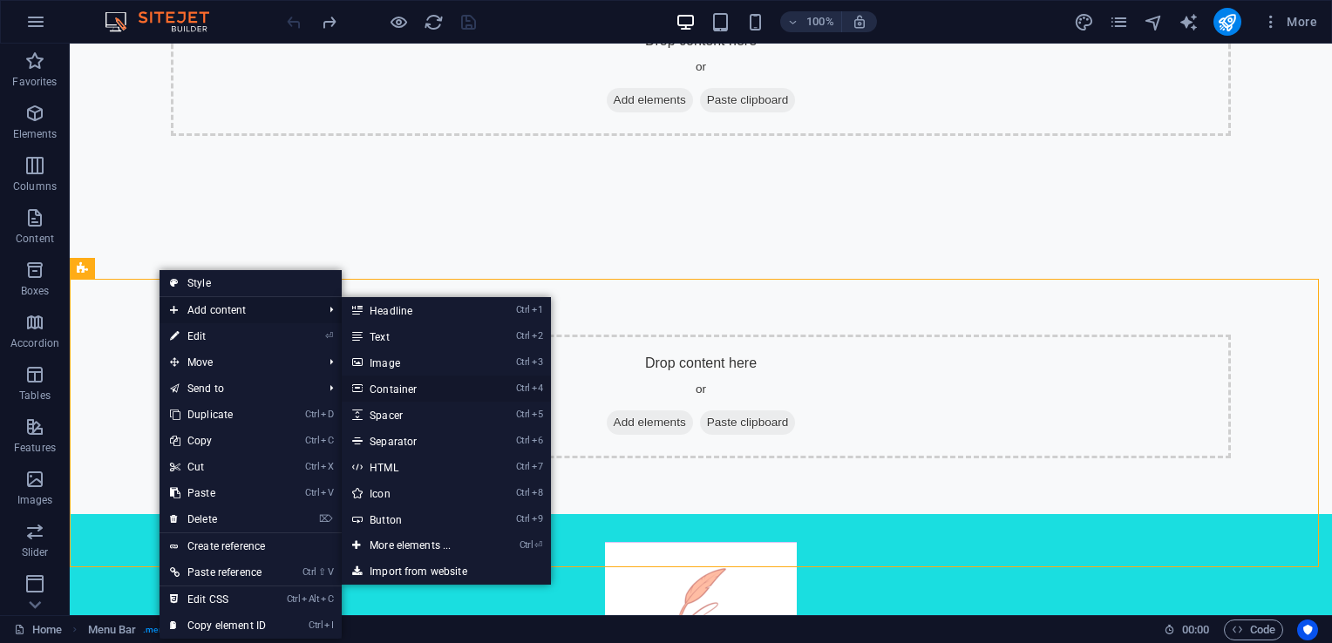
click at [383, 391] on link "Ctrl 4 Container" at bounding box center [414, 389] width 144 height 26
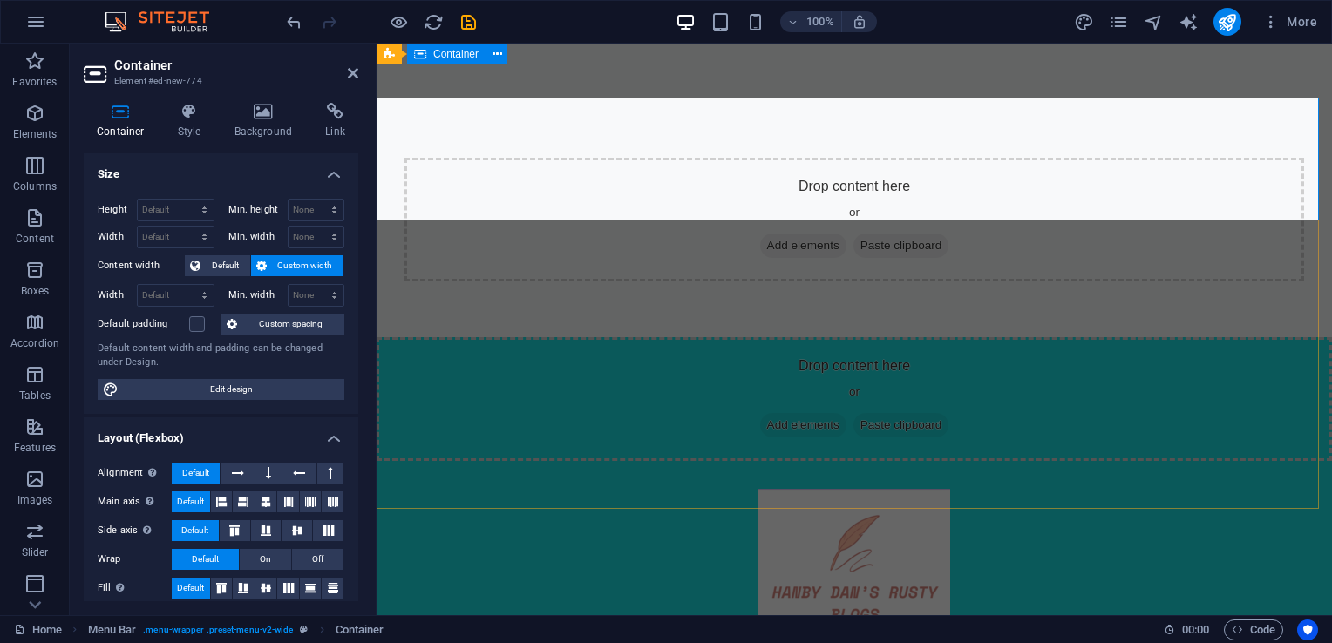
scroll to position [261, 0]
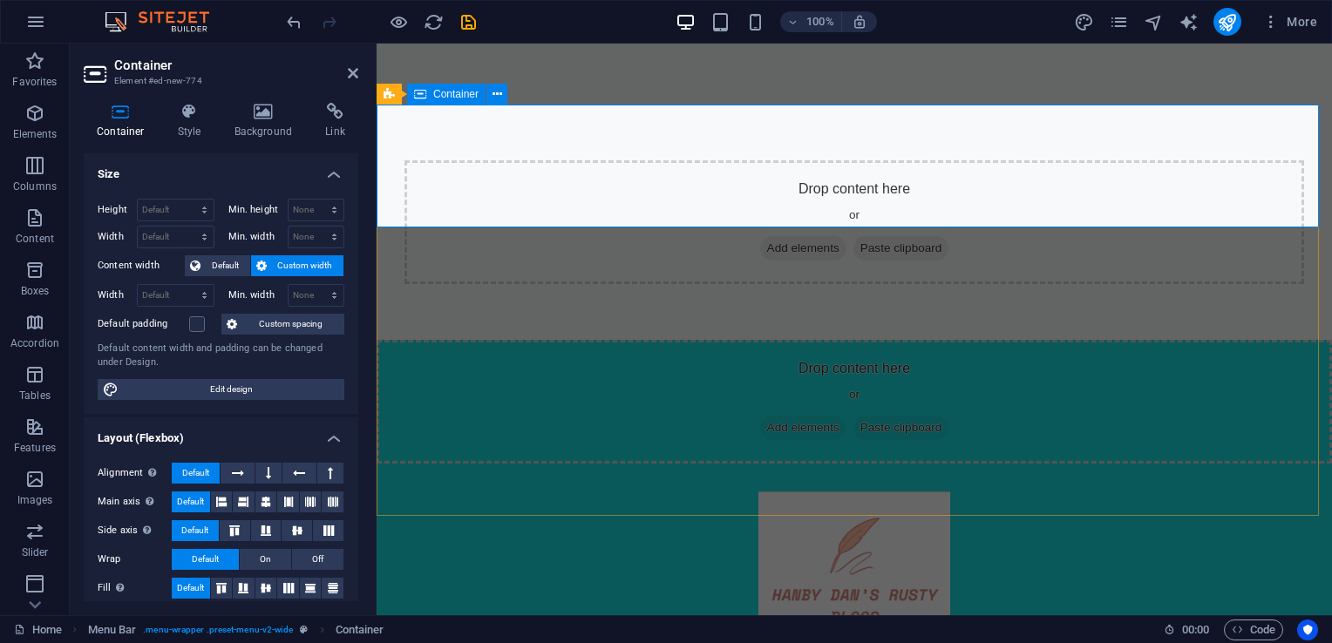
click at [512, 340] on div "Drop content here or Add elements Paste clipboard" at bounding box center [854, 402] width 955 height 124
click at [352, 72] on icon at bounding box center [353, 73] width 10 height 14
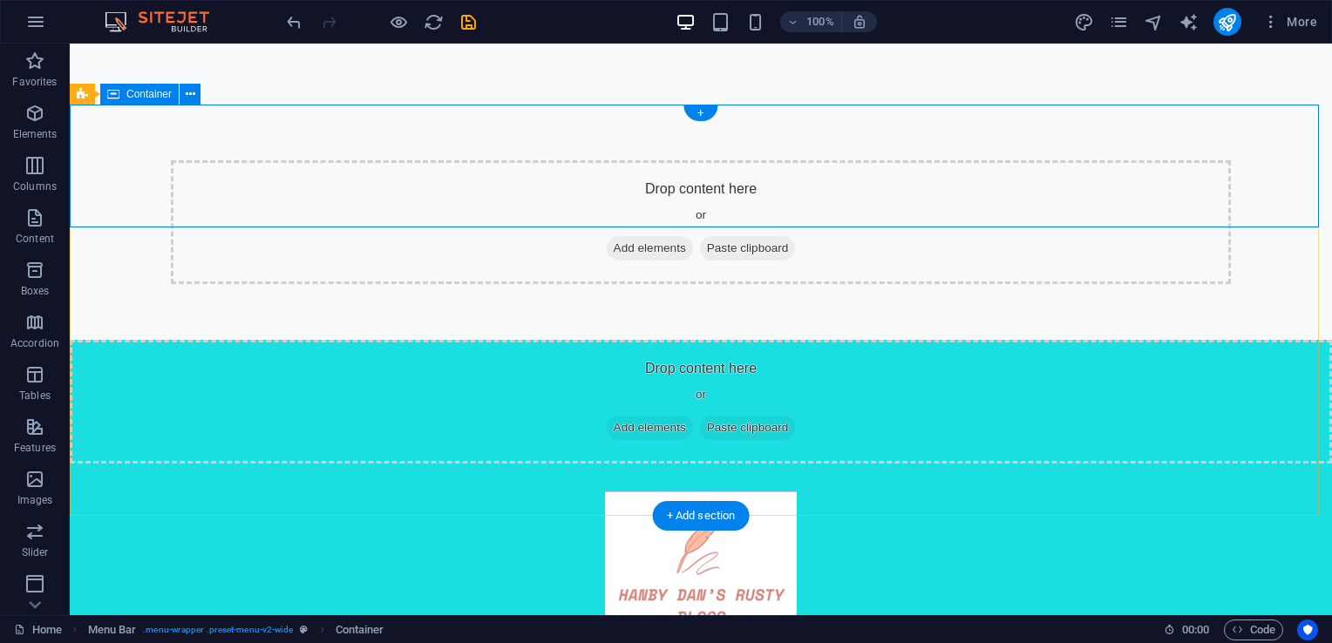
click at [492, 340] on div "Drop content here or Add elements Paste clipboard" at bounding box center [701, 402] width 1262 height 124
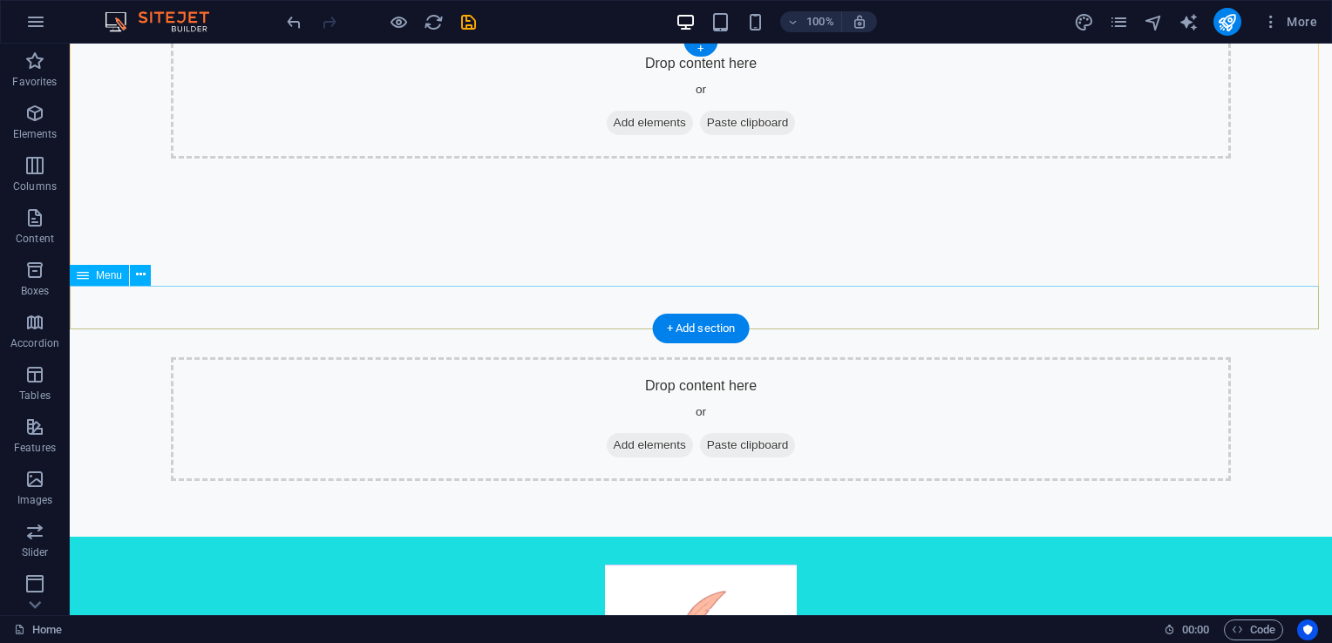
scroll to position [0, 0]
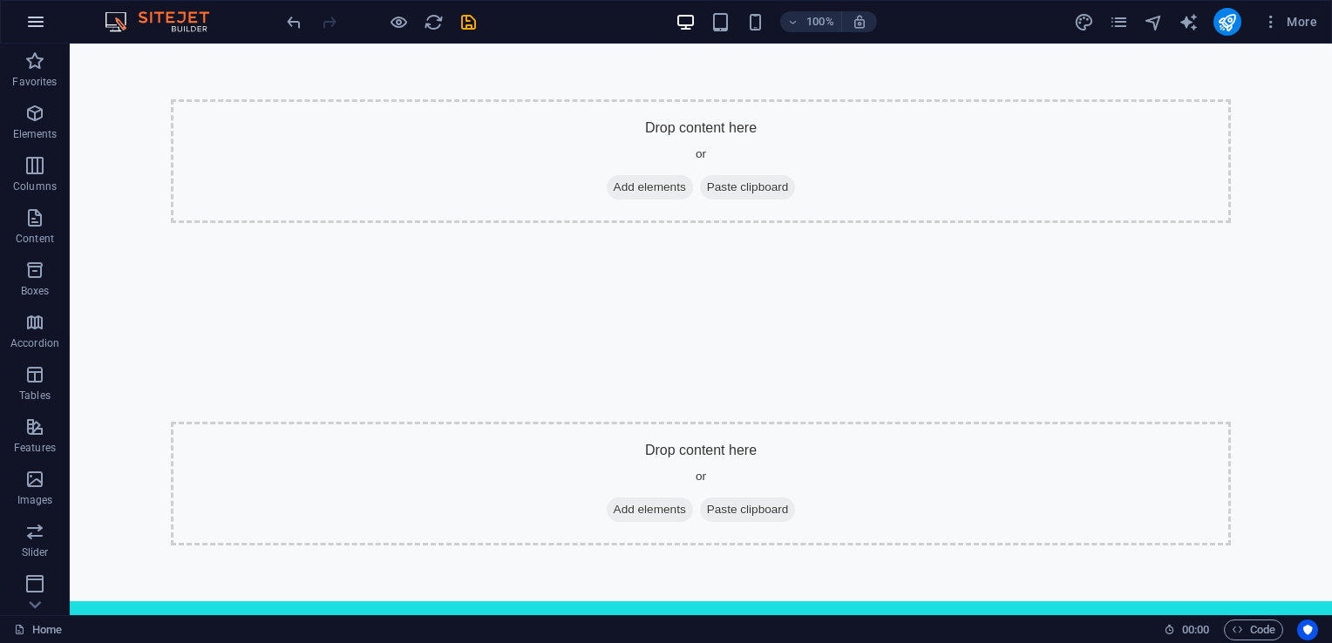
click at [25, 22] on icon "button" at bounding box center [35, 21] width 21 height 21
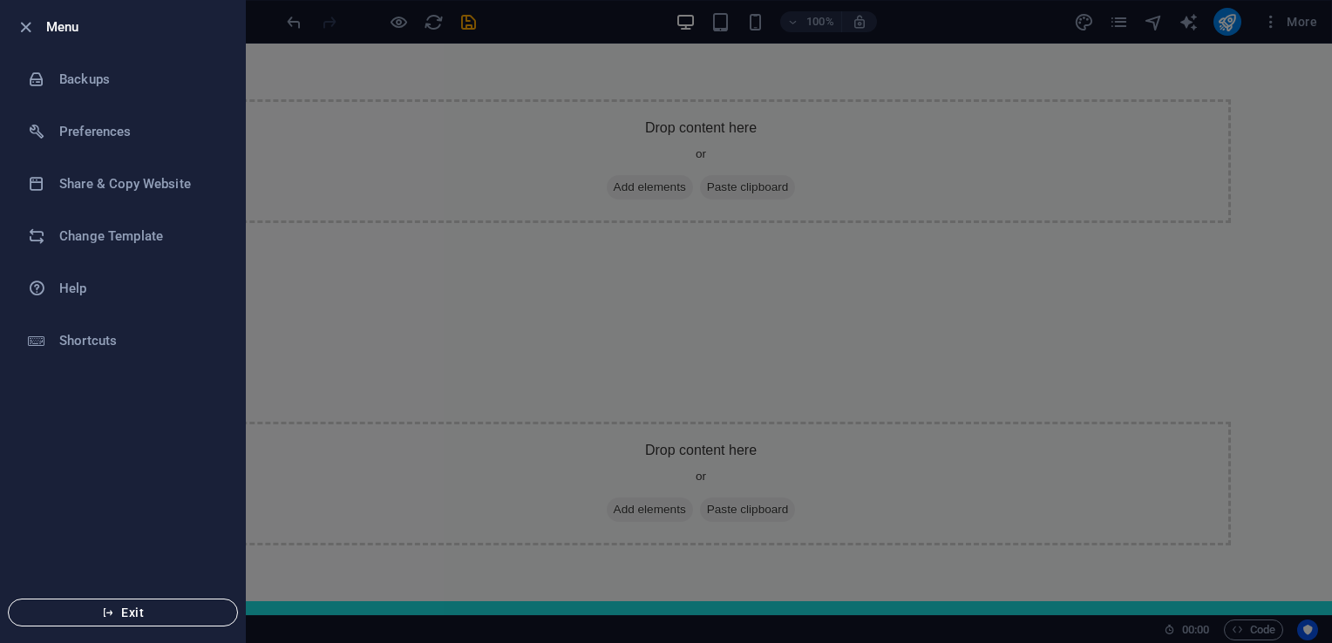
click at [148, 610] on span "Exit" at bounding box center [123, 613] width 200 height 14
